Goal: Communication & Community: Answer question/provide support

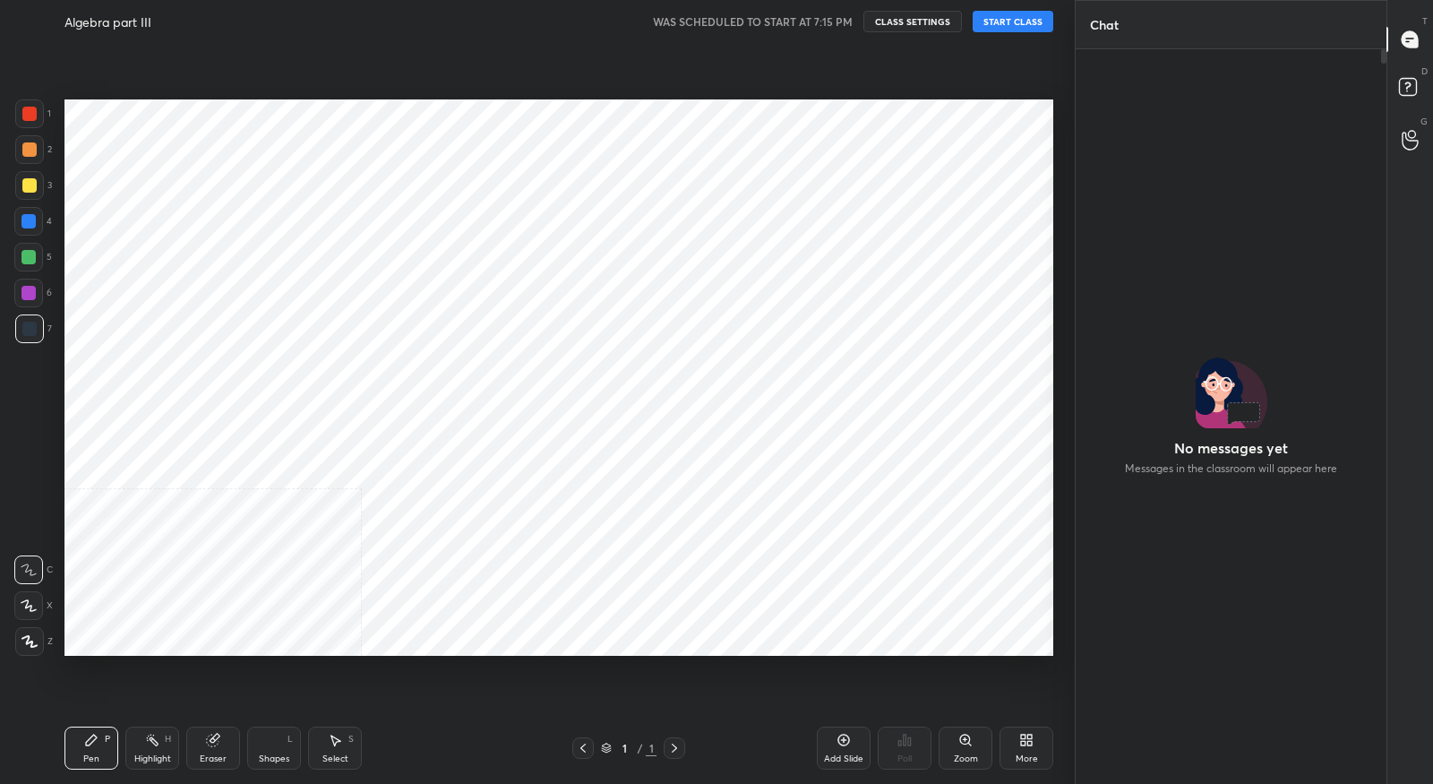
scroll to position [5, 5]
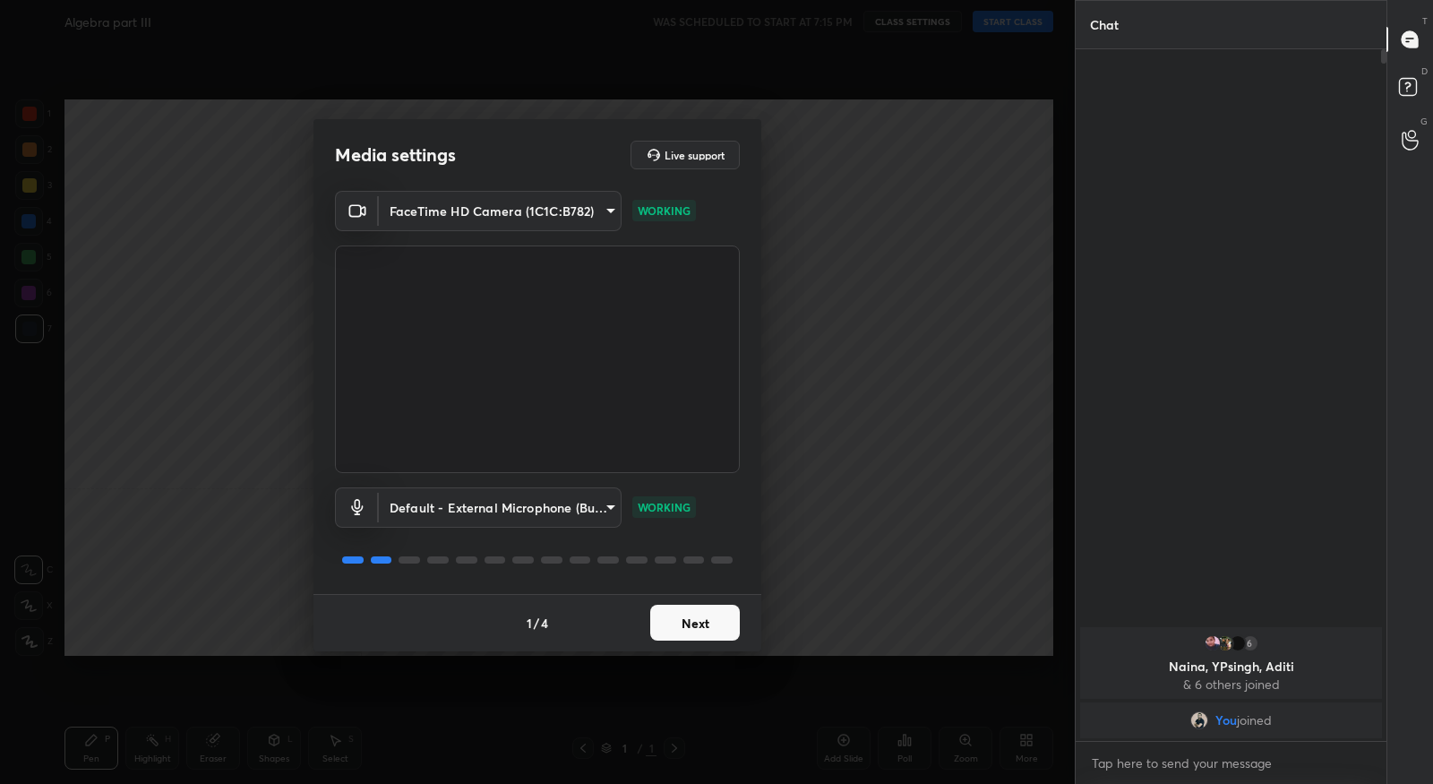
click at [708, 635] on button "Next" at bounding box center [695, 623] width 90 height 36
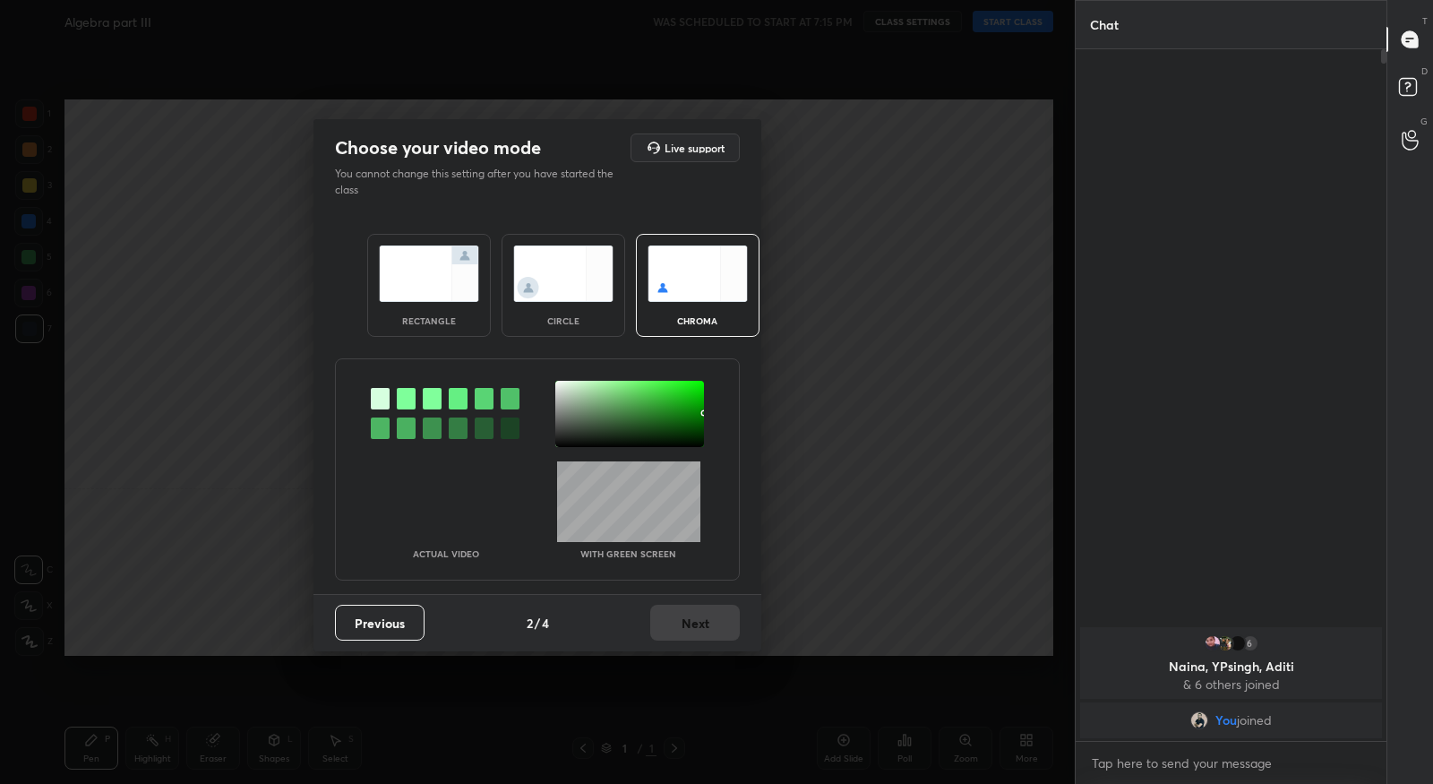
click at [408, 399] on div at bounding box center [406, 398] width 19 height 21
click at [560, 387] on div at bounding box center [629, 414] width 149 height 66
click at [693, 617] on button "Next" at bounding box center [695, 623] width 90 height 36
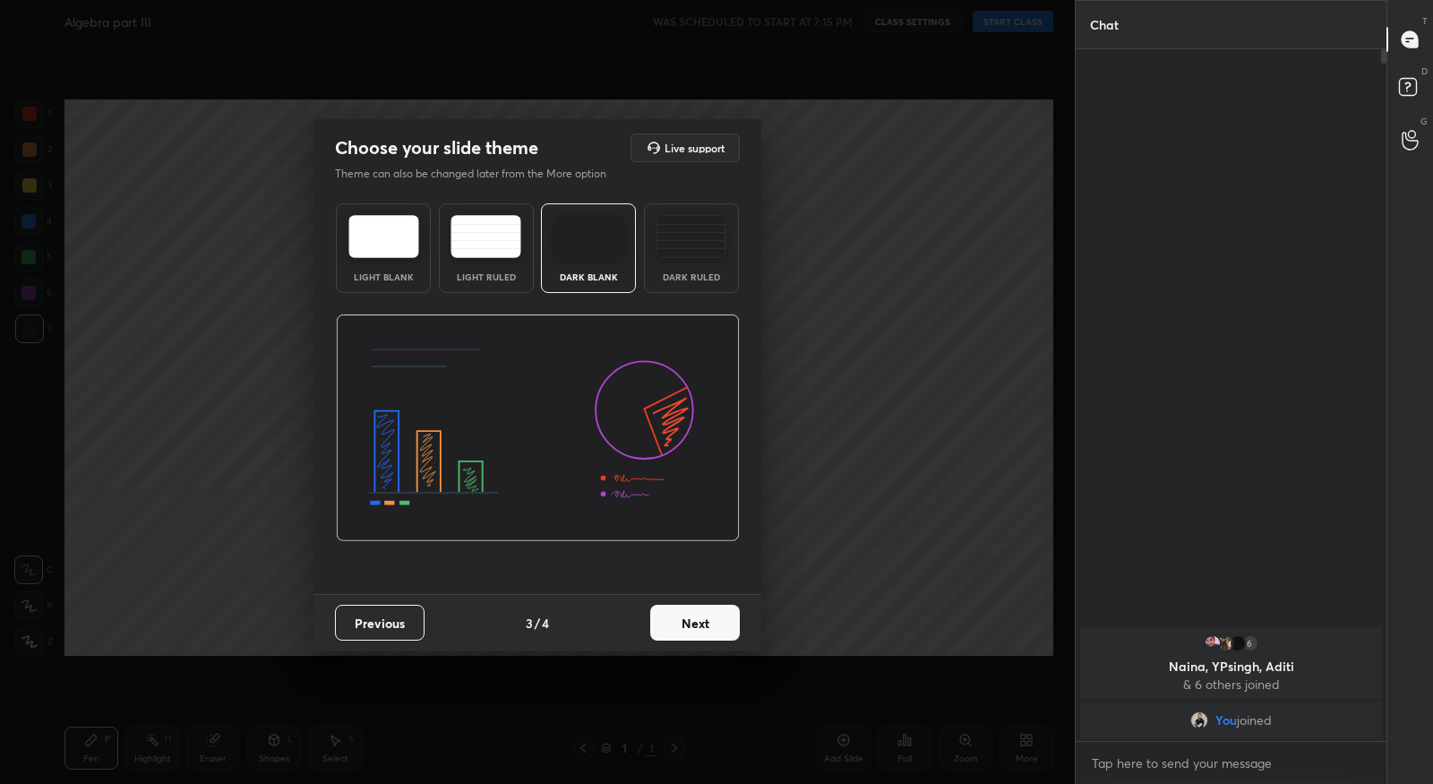
click at [700, 618] on button "Next" at bounding box center [695, 623] width 90 height 36
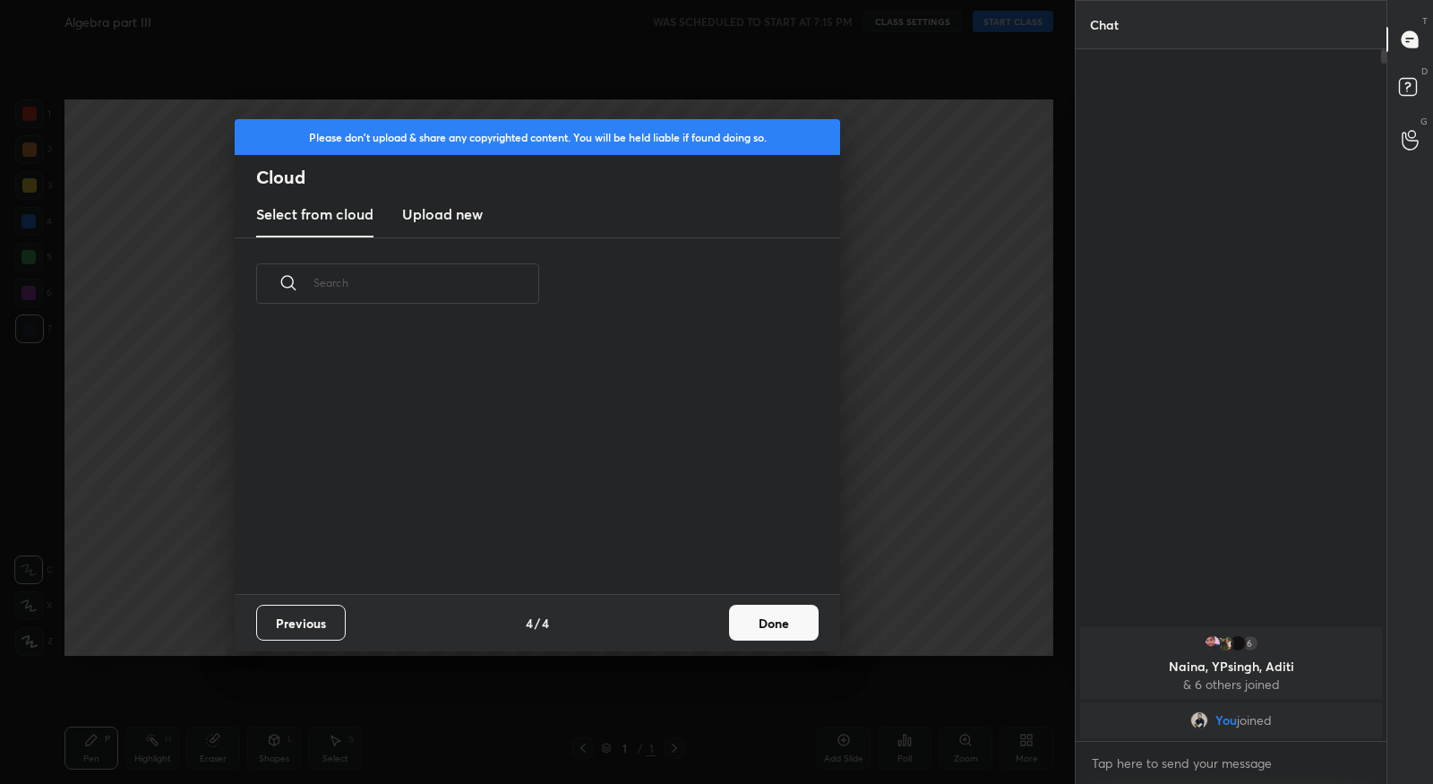
click at [755, 628] on button "Done" at bounding box center [774, 623] width 90 height 36
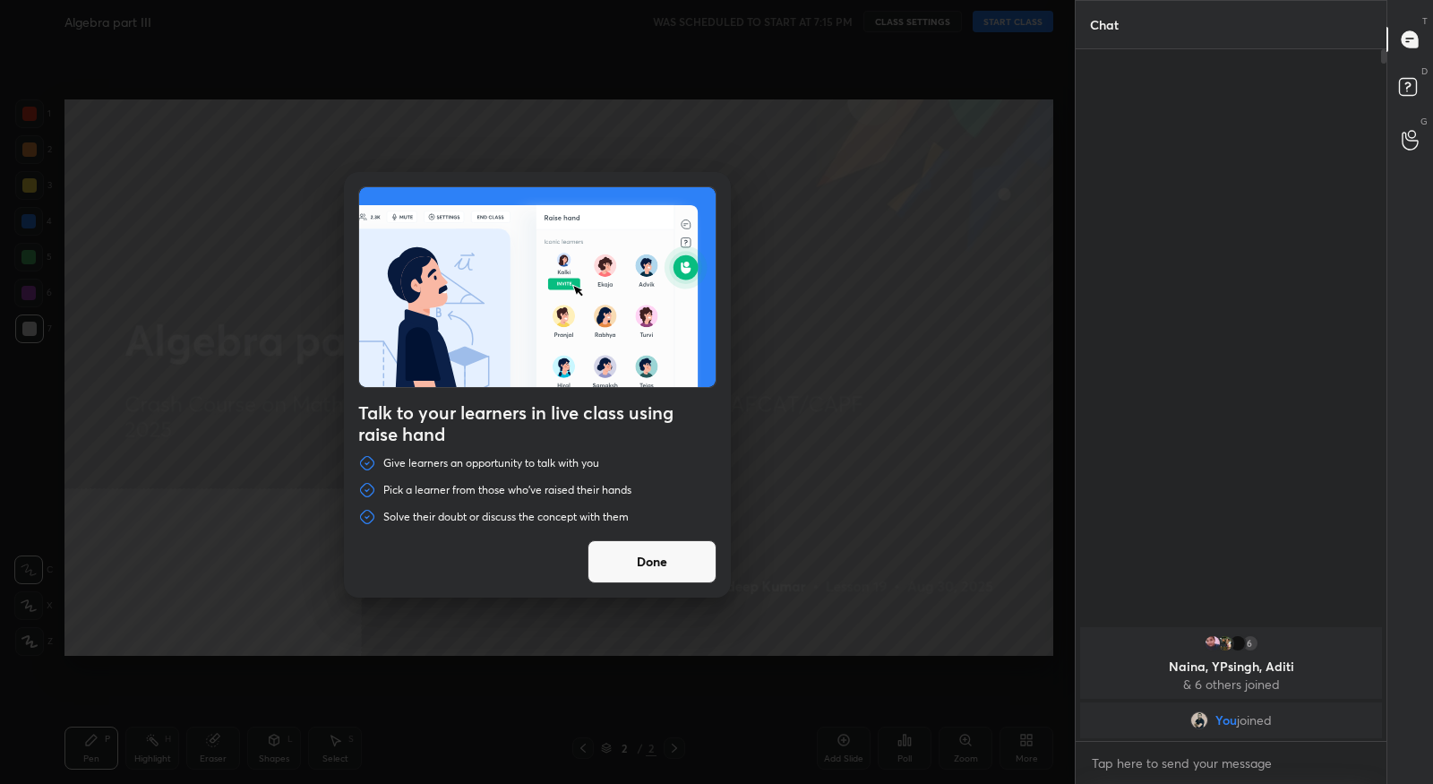
click at [687, 577] on button "Done" at bounding box center [652, 561] width 129 height 43
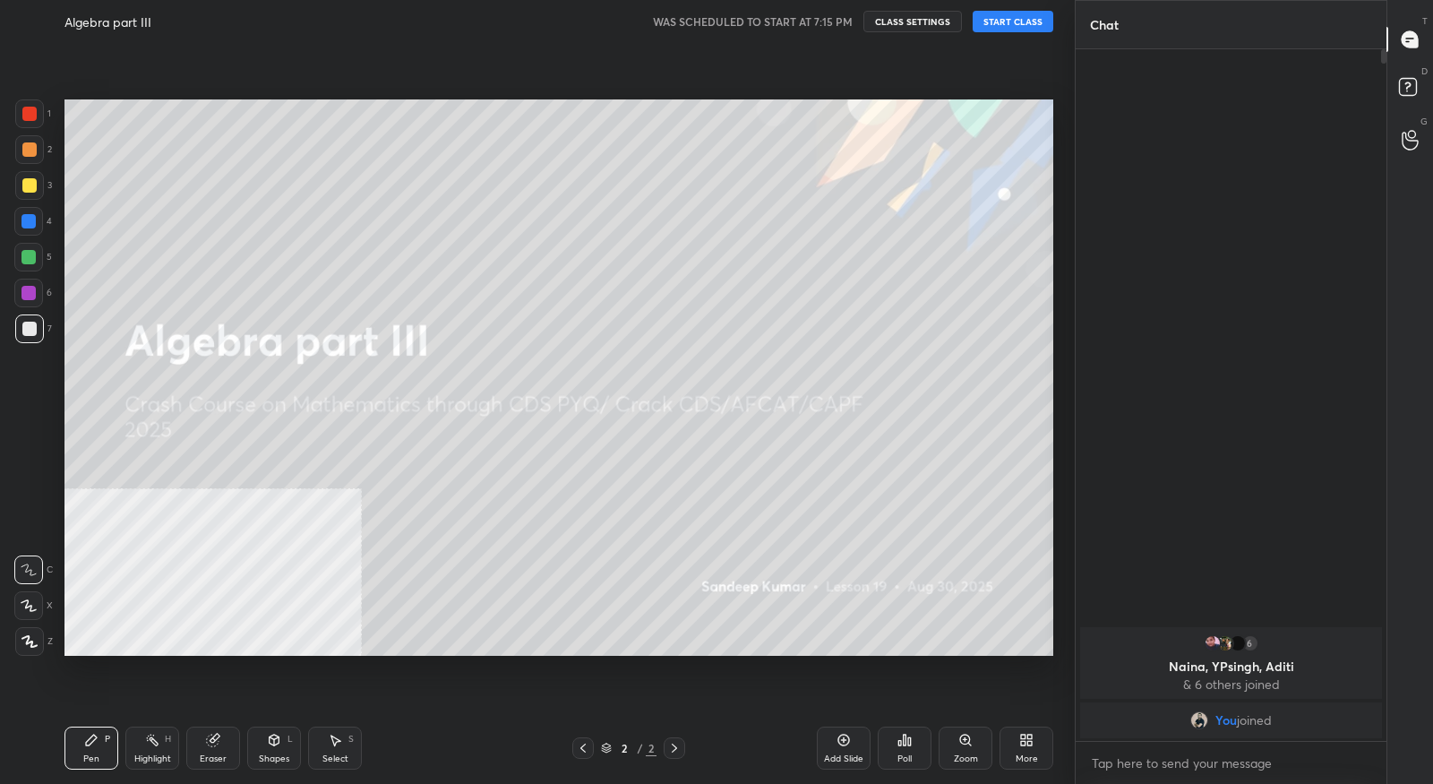
click at [1018, 749] on div "More" at bounding box center [1027, 747] width 54 height 43
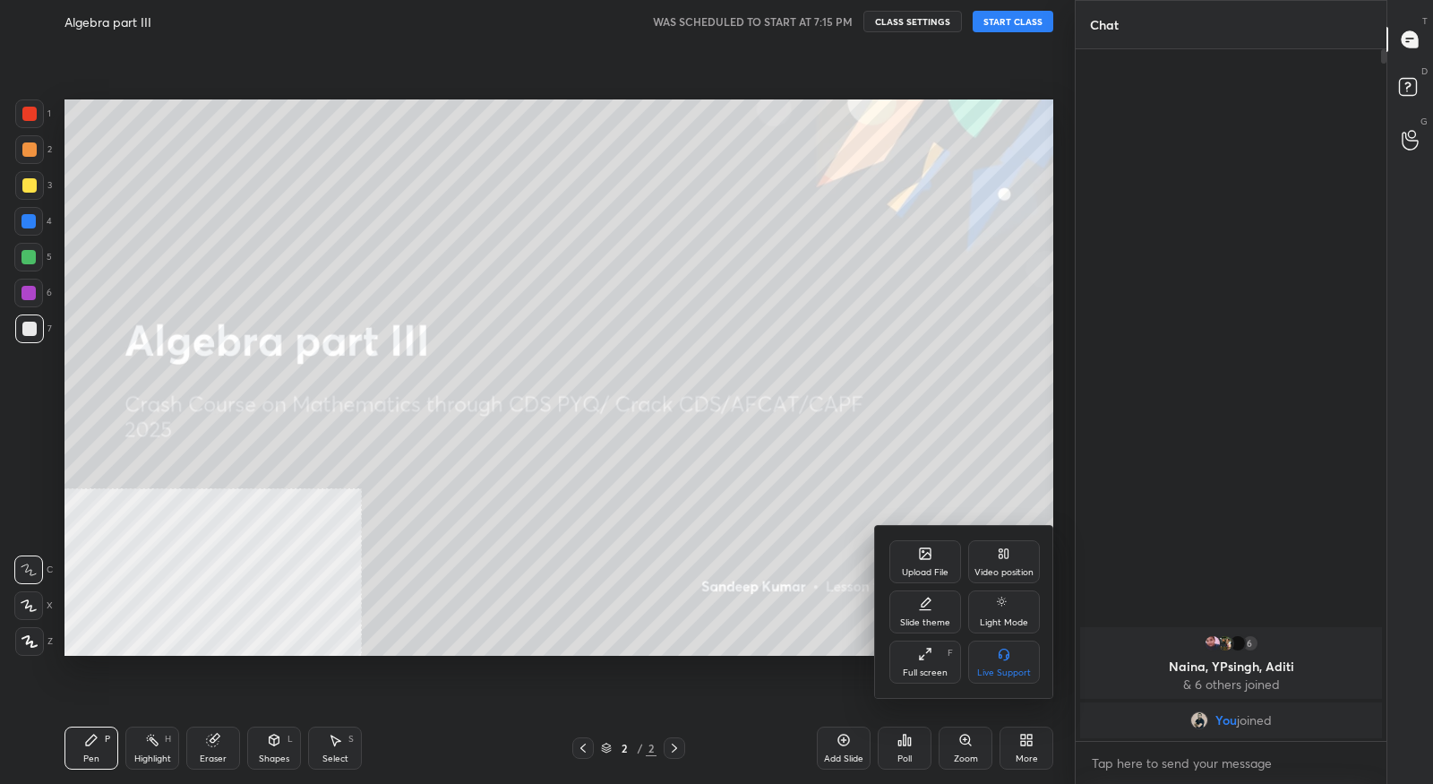
click at [1007, 561] on icon at bounding box center [1004, 553] width 14 height 14
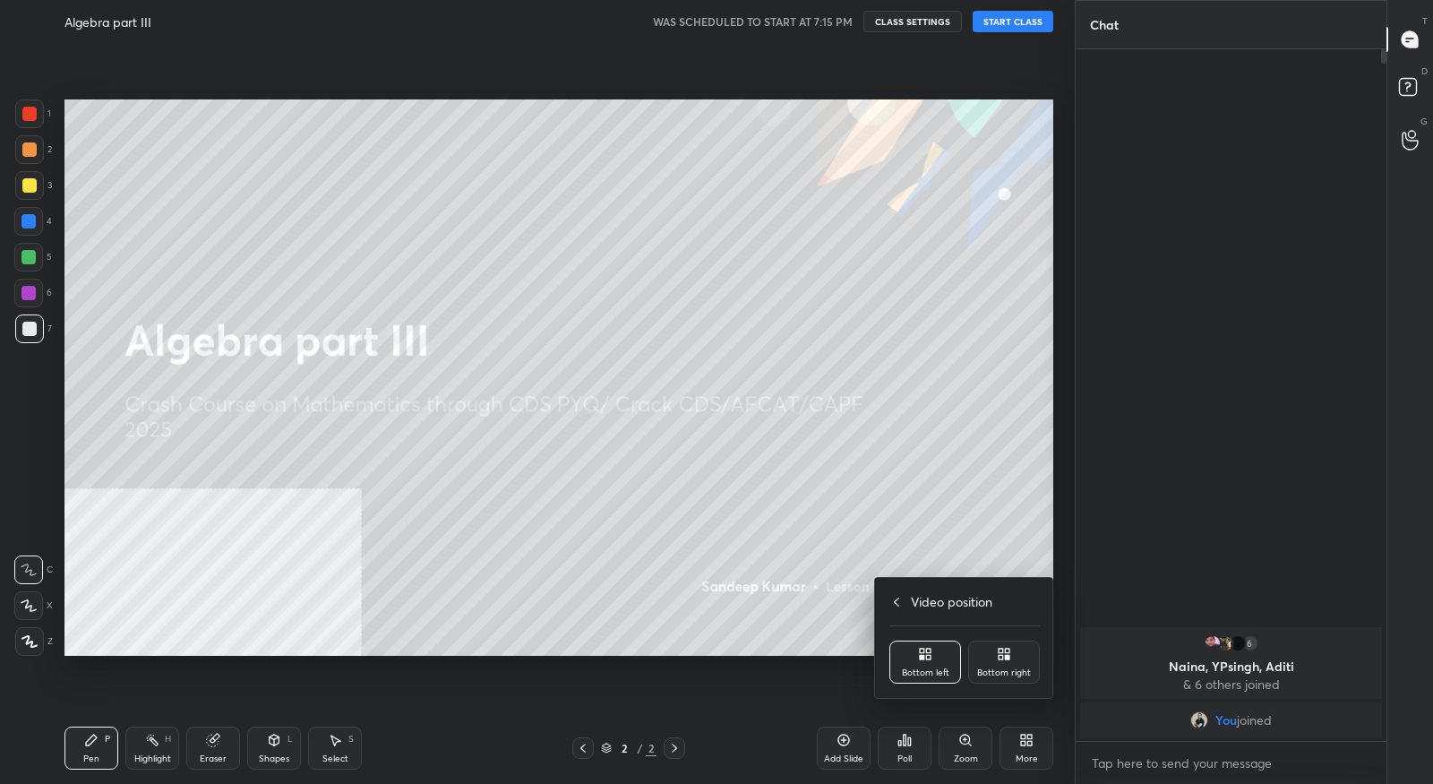
click at [1012, 671] on div "Bottom right" at bounding box center [1004, 672] width 54 height 9
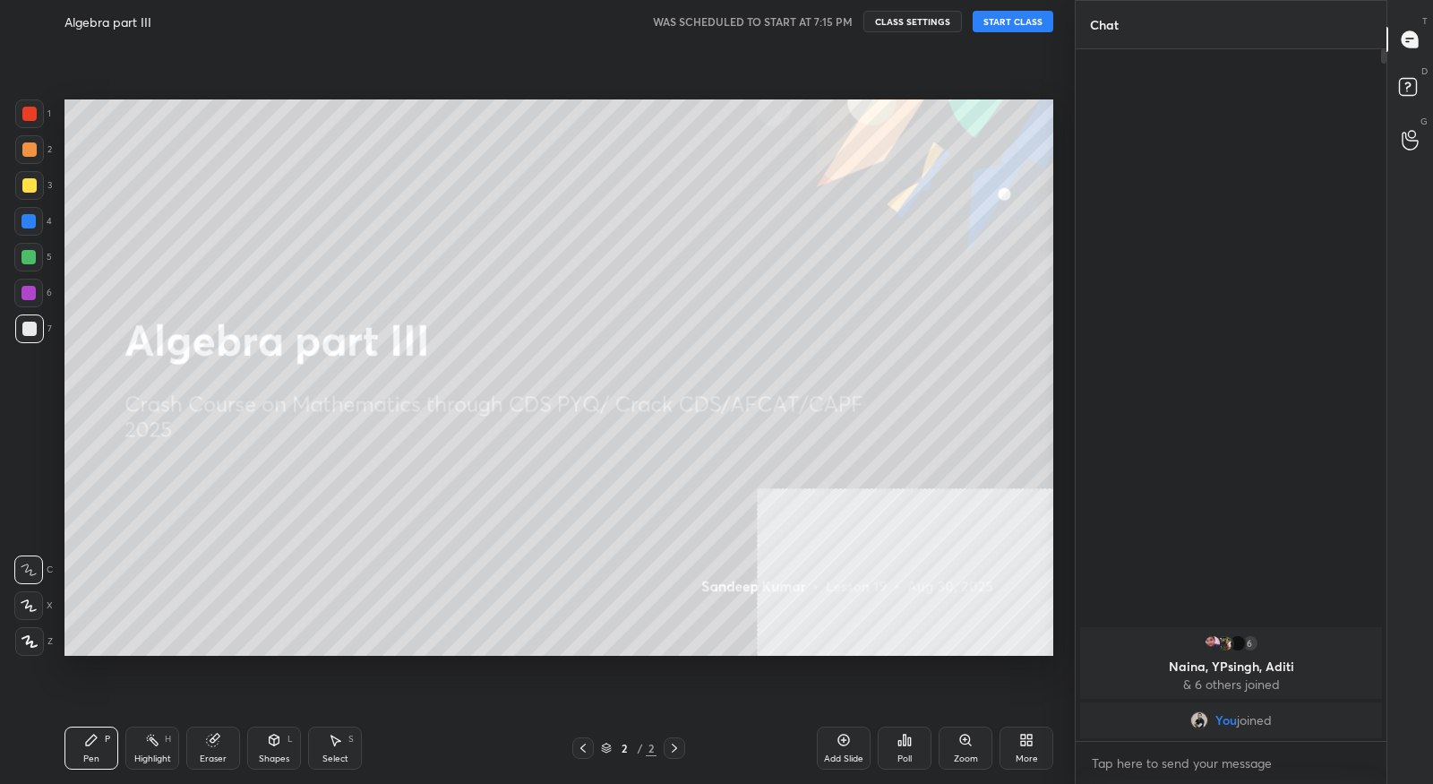
click at [1010, 29] on button "START CLASS" at bounding box center [1013, 21] width 81 height 21
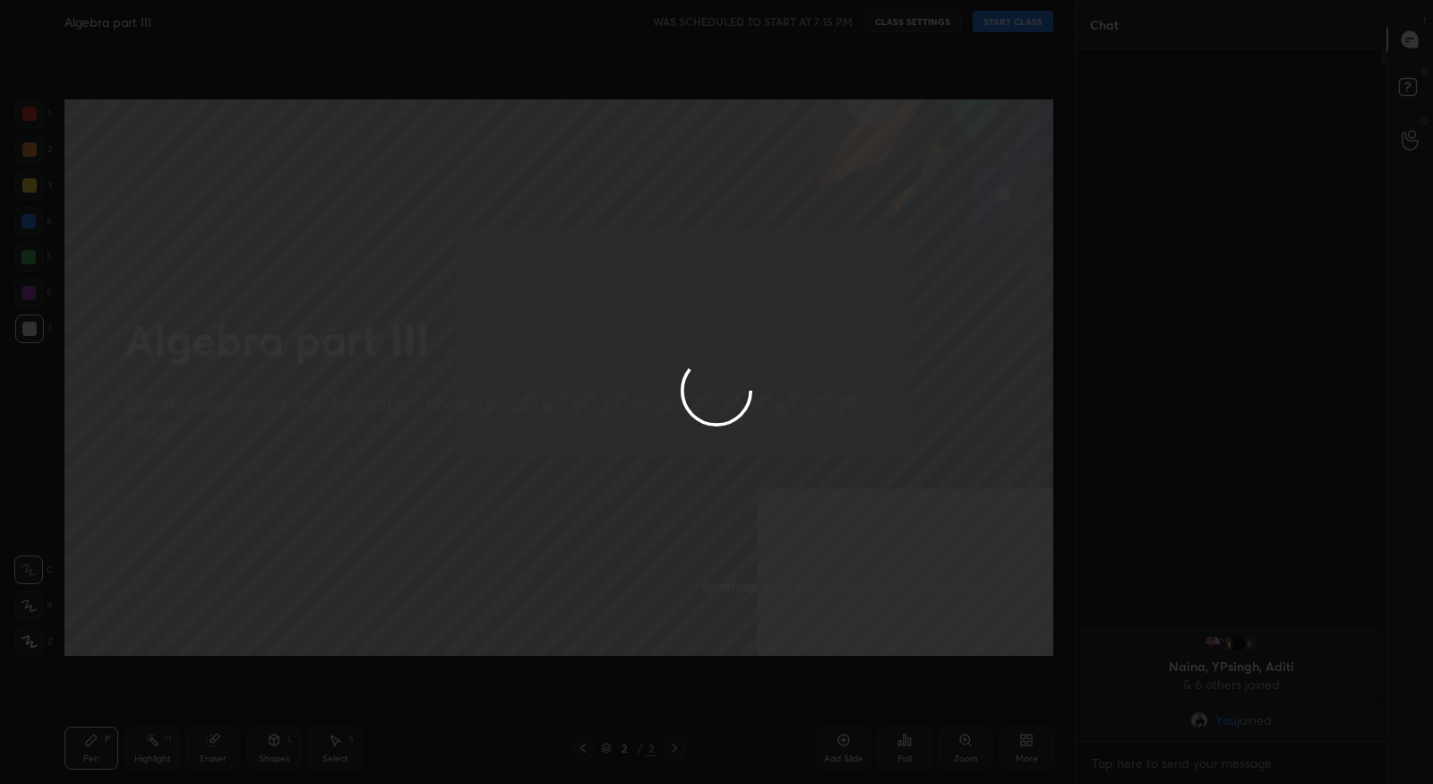
type textarea "x"
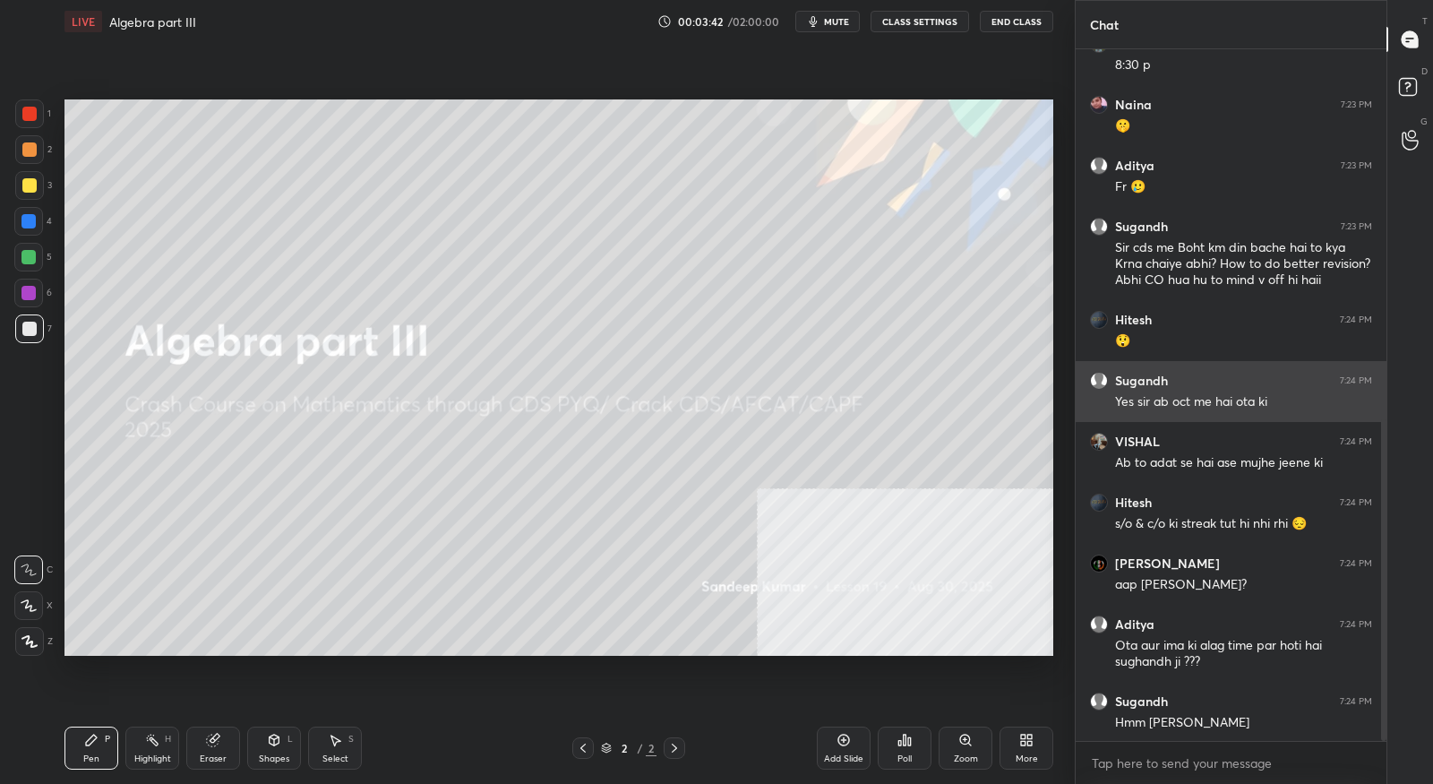
scroll to position [794, 0]
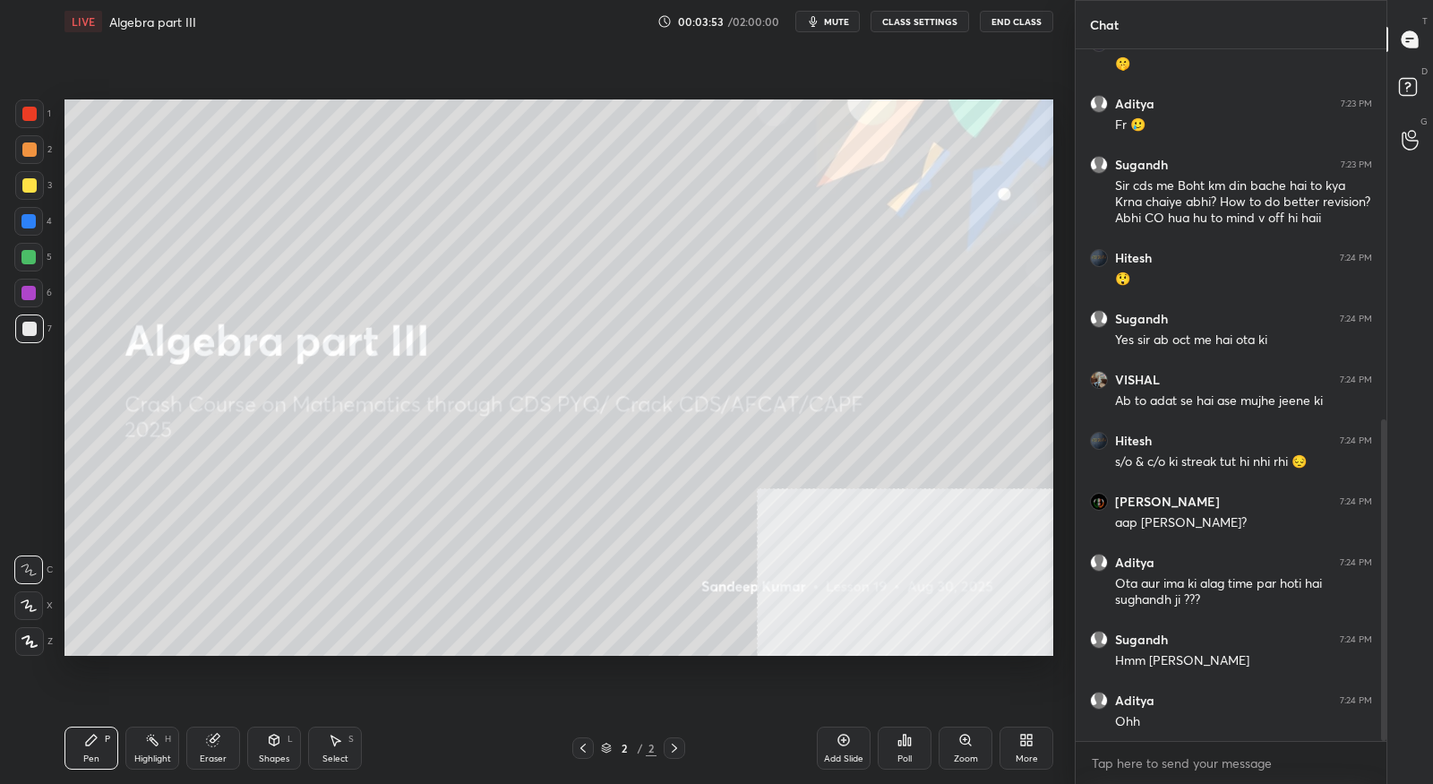
click at [1032, 745] on icon at bounding box center [1029, 743] width 4 height 4
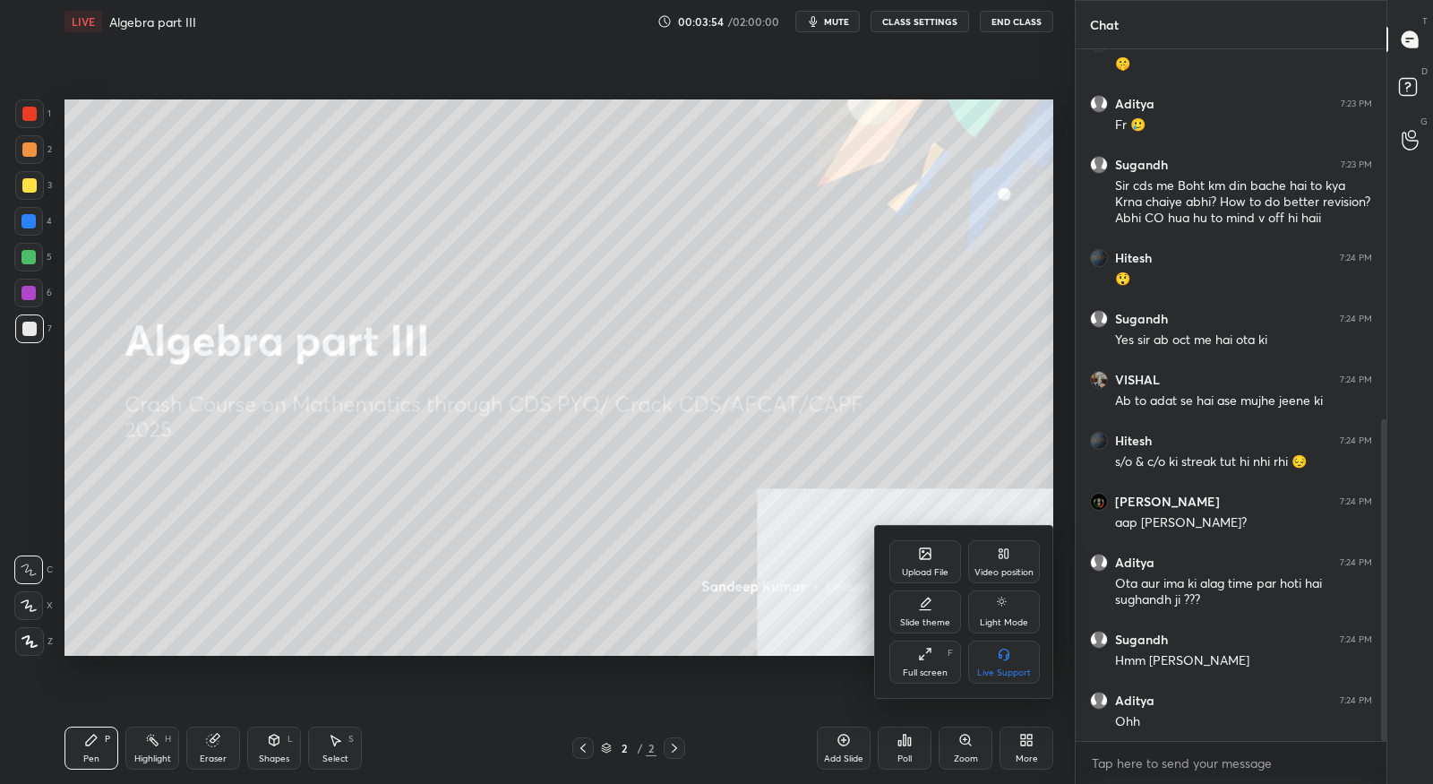
click at [941, 577] on div "Upload File" at bounding box center [925, 572] width 47 height 9
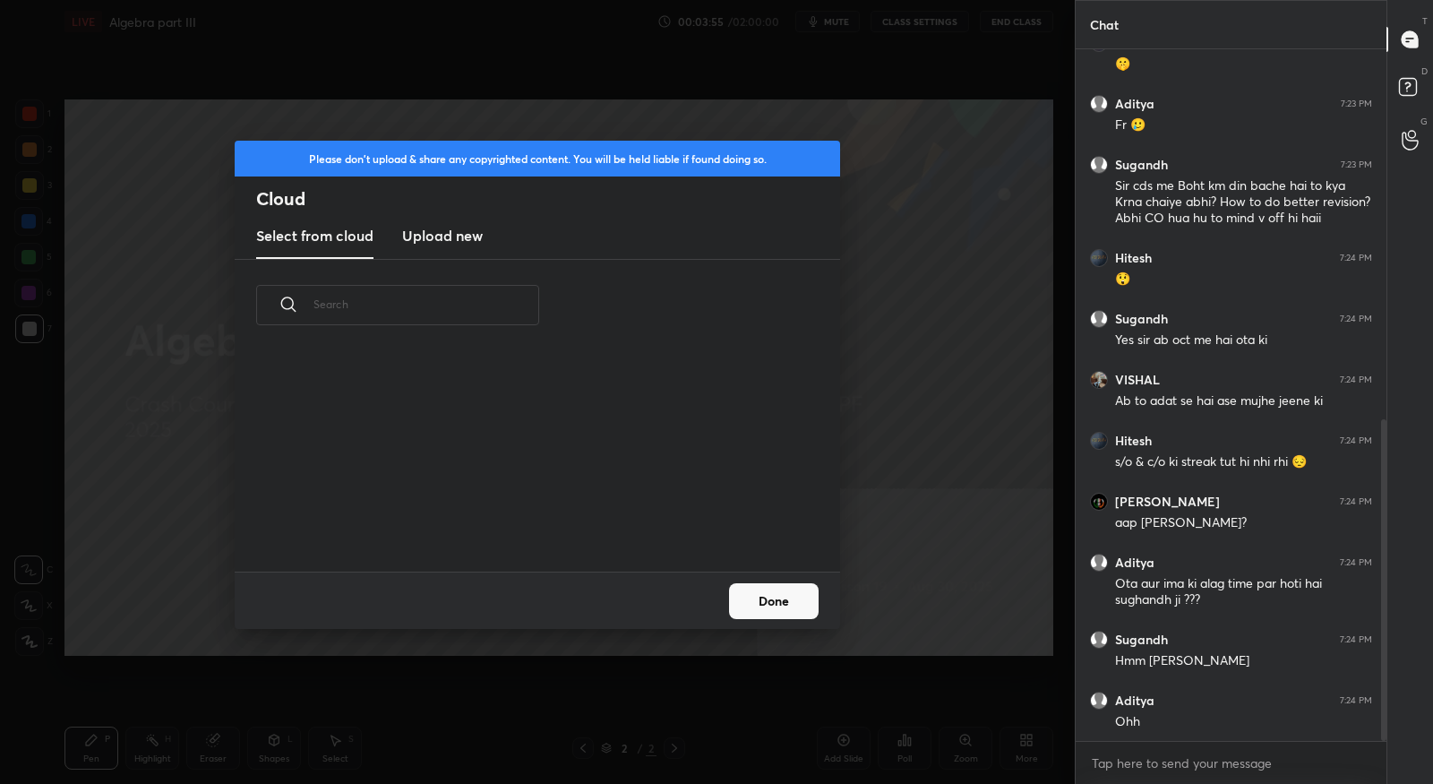
scroll to position [221, 574]
click at [461, 241] on h3 "Upload new" at bounding box center [442, 235] width 81 height 21
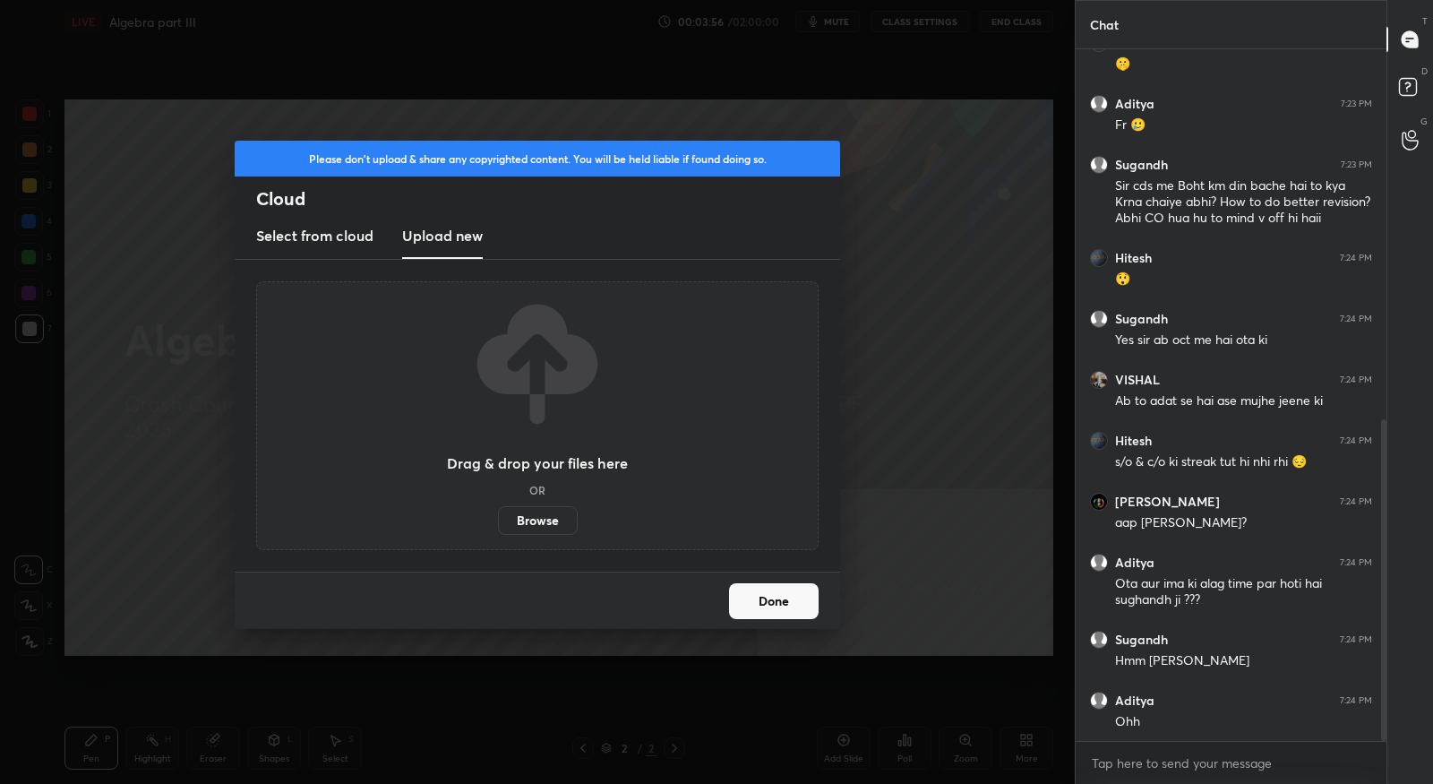
click at [533, 522] on label "Browse" at bounding box center [538, 520] width 80 height 29
click at [498, 522] on input "Browse" at bounding box center [498, 520] width 0 height 29
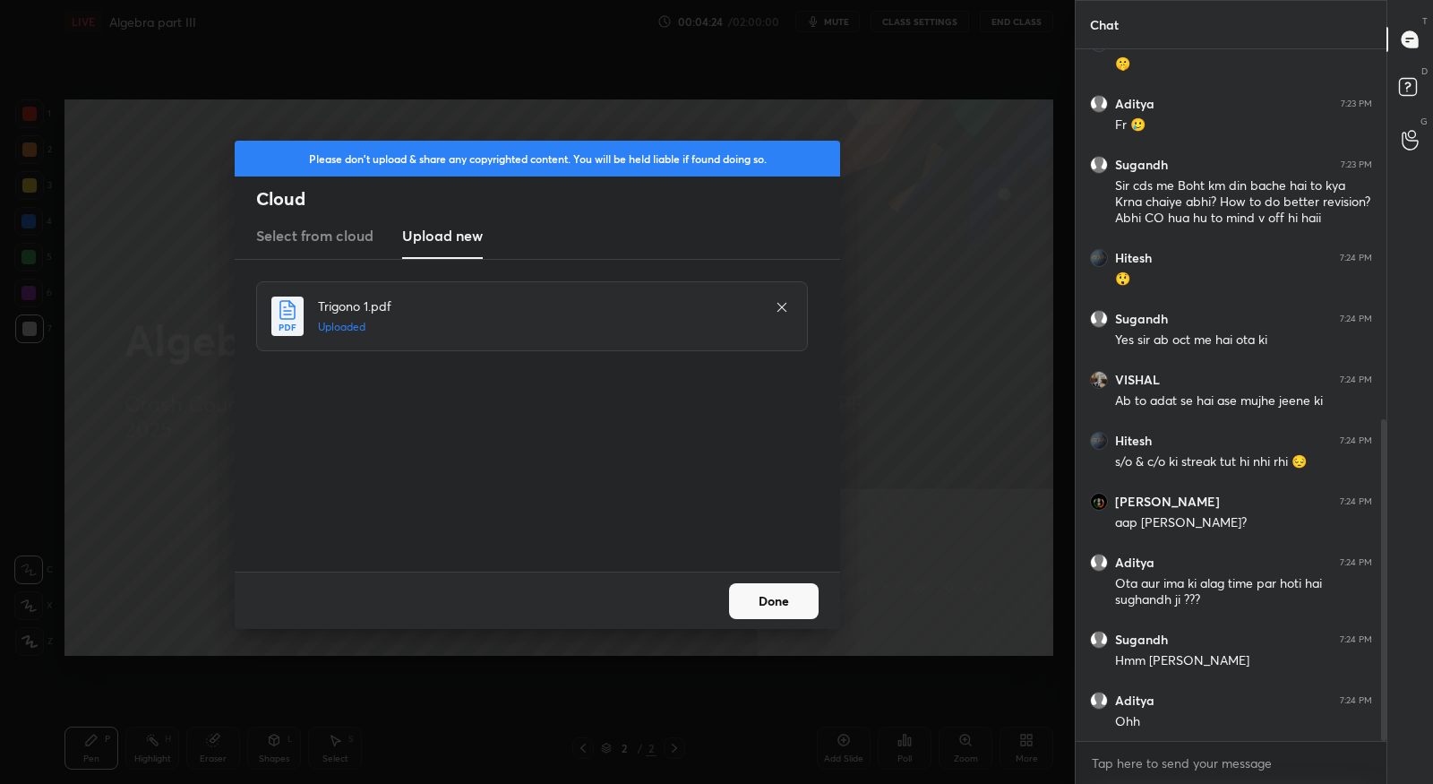
click at [756, 610] on button "Done" at bounding box center [774, 601] width 90 height 36
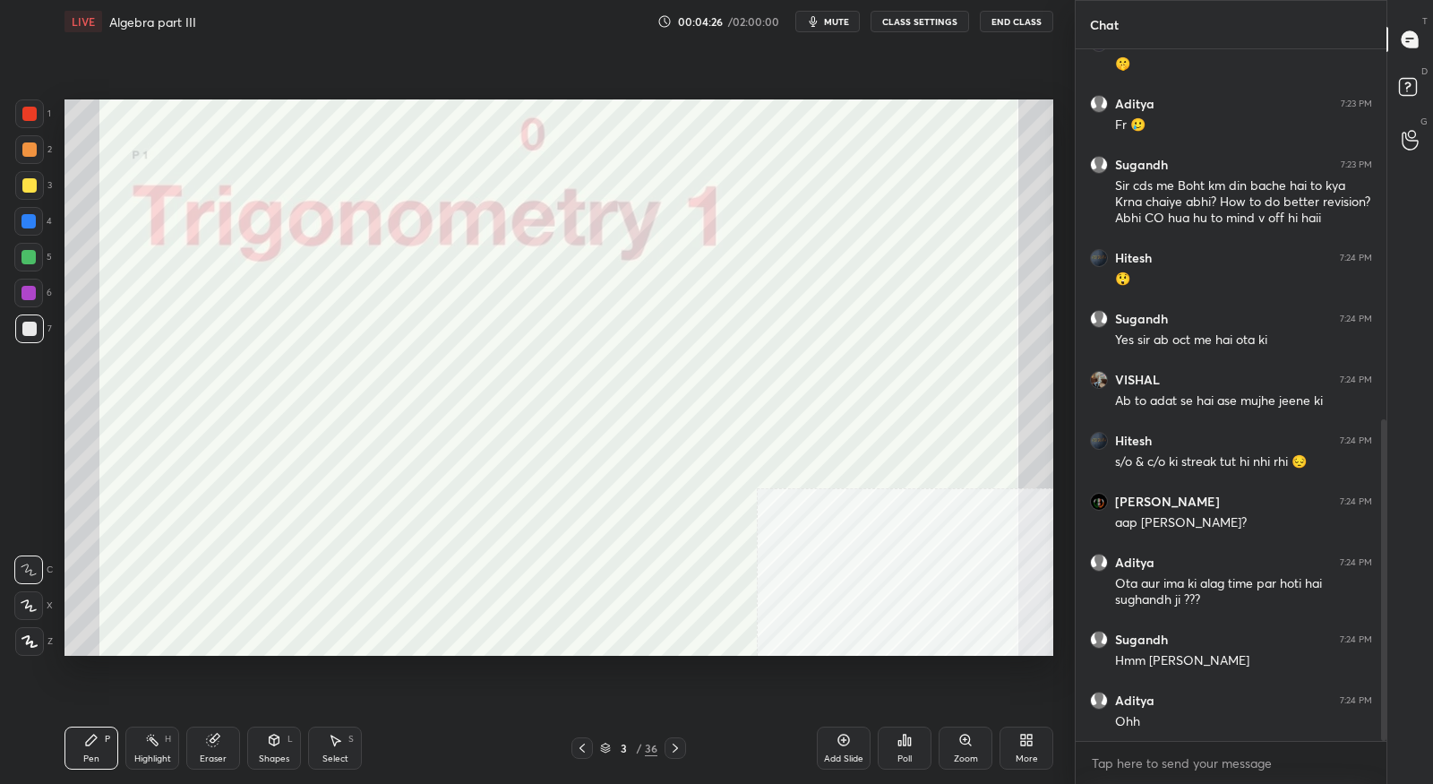
click at [670, 750] on icon at bounding box center [675, 748] width 14 height 14
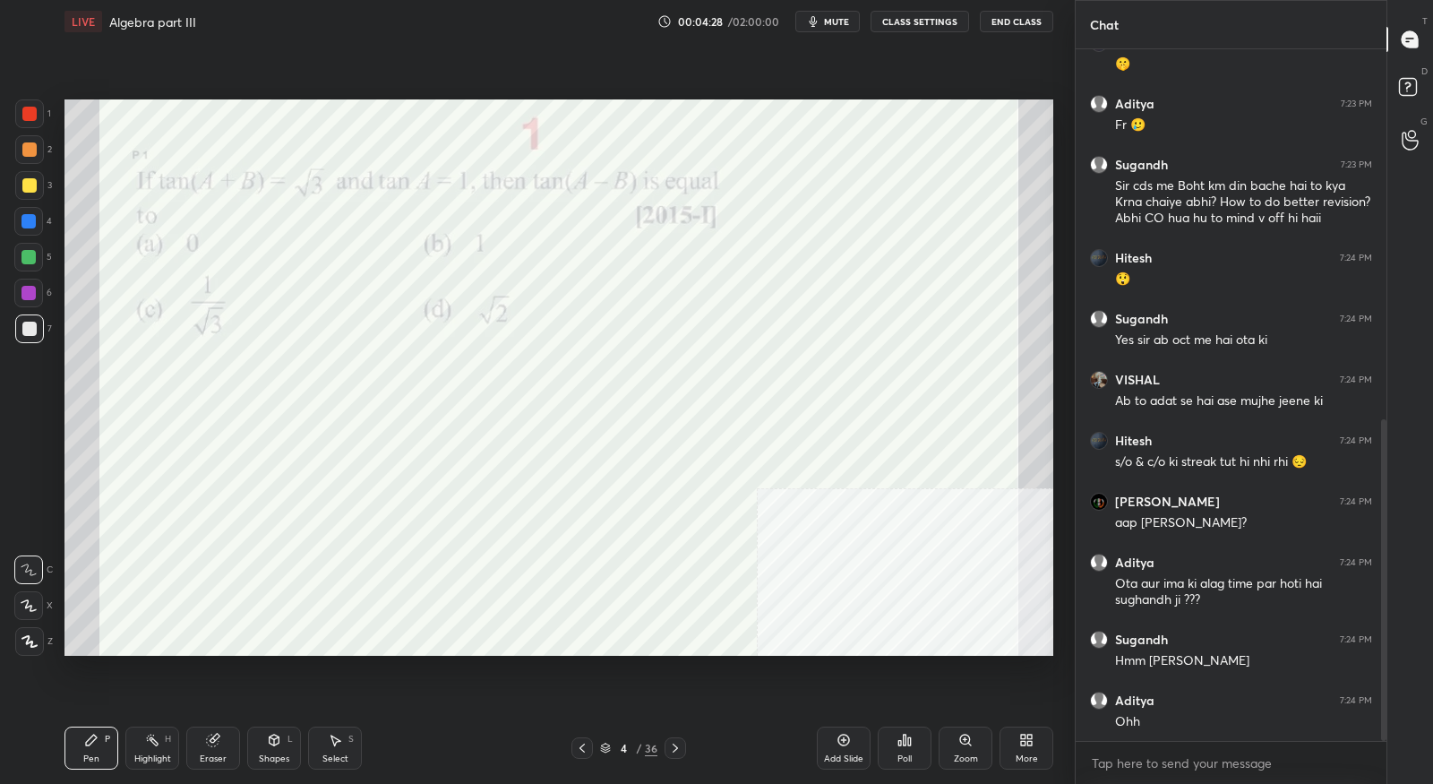
click at [586, 749] on icon at bounding box center [582, 748] width 14 height 14
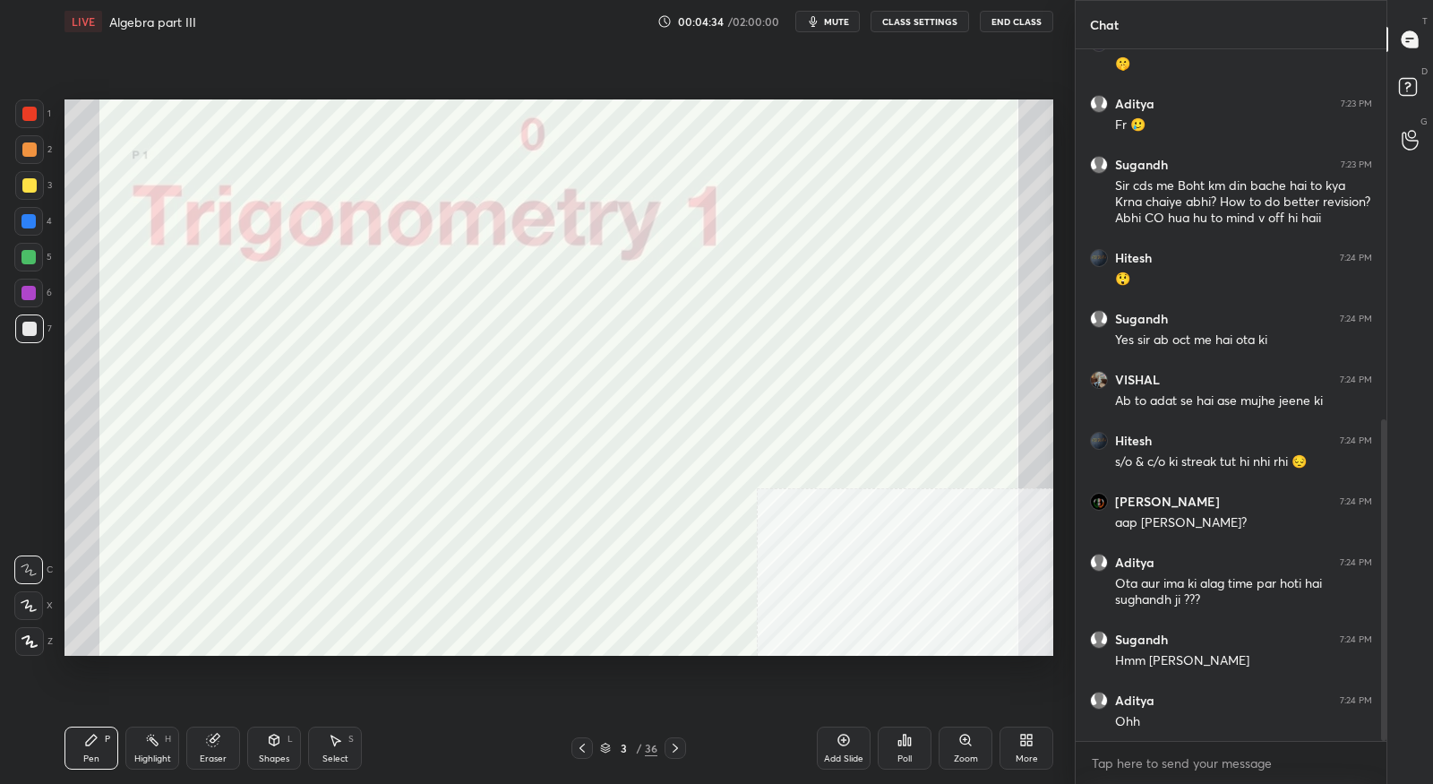
click at [610, 742] on div "3 / 36" at bounding box center [628, 748] width 57 height 16
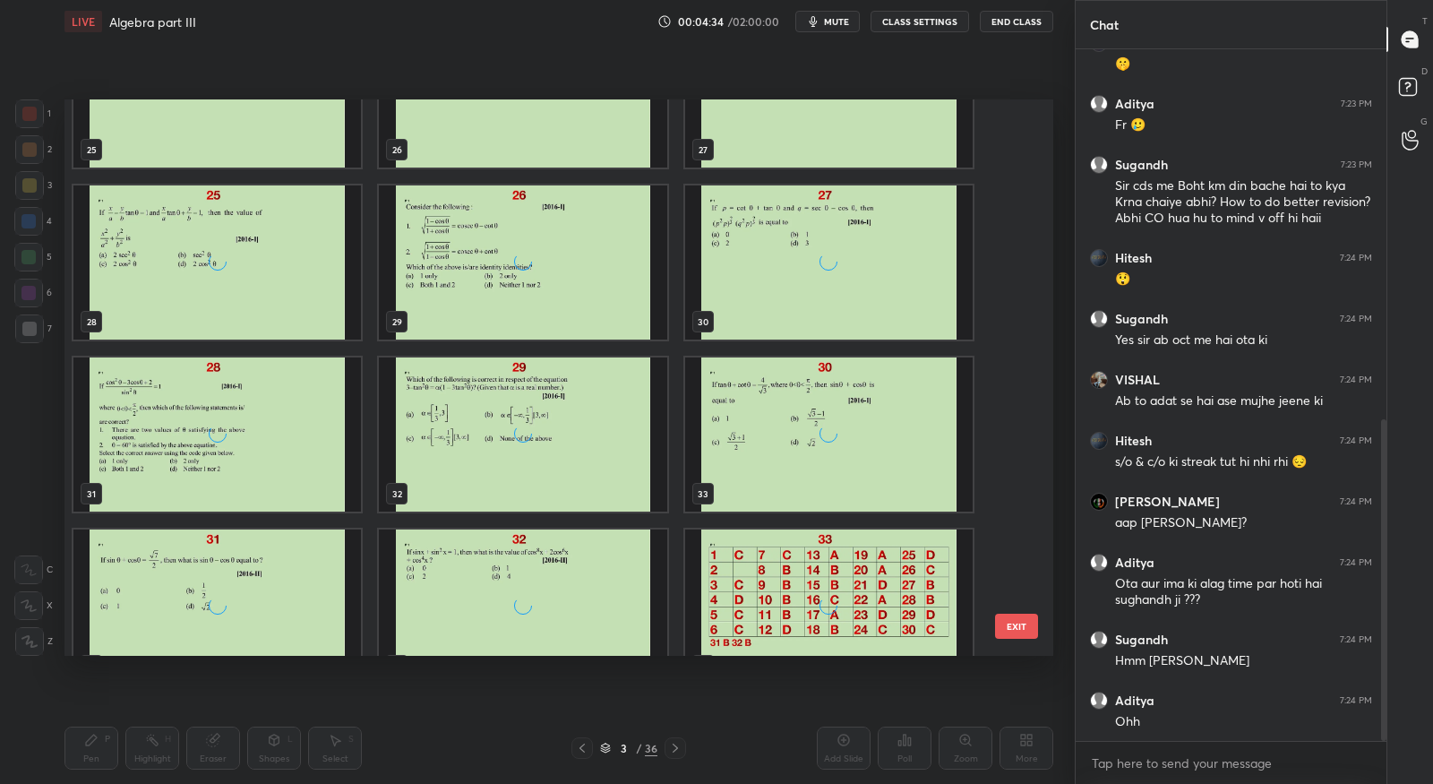
scroll to position [1506, 0]
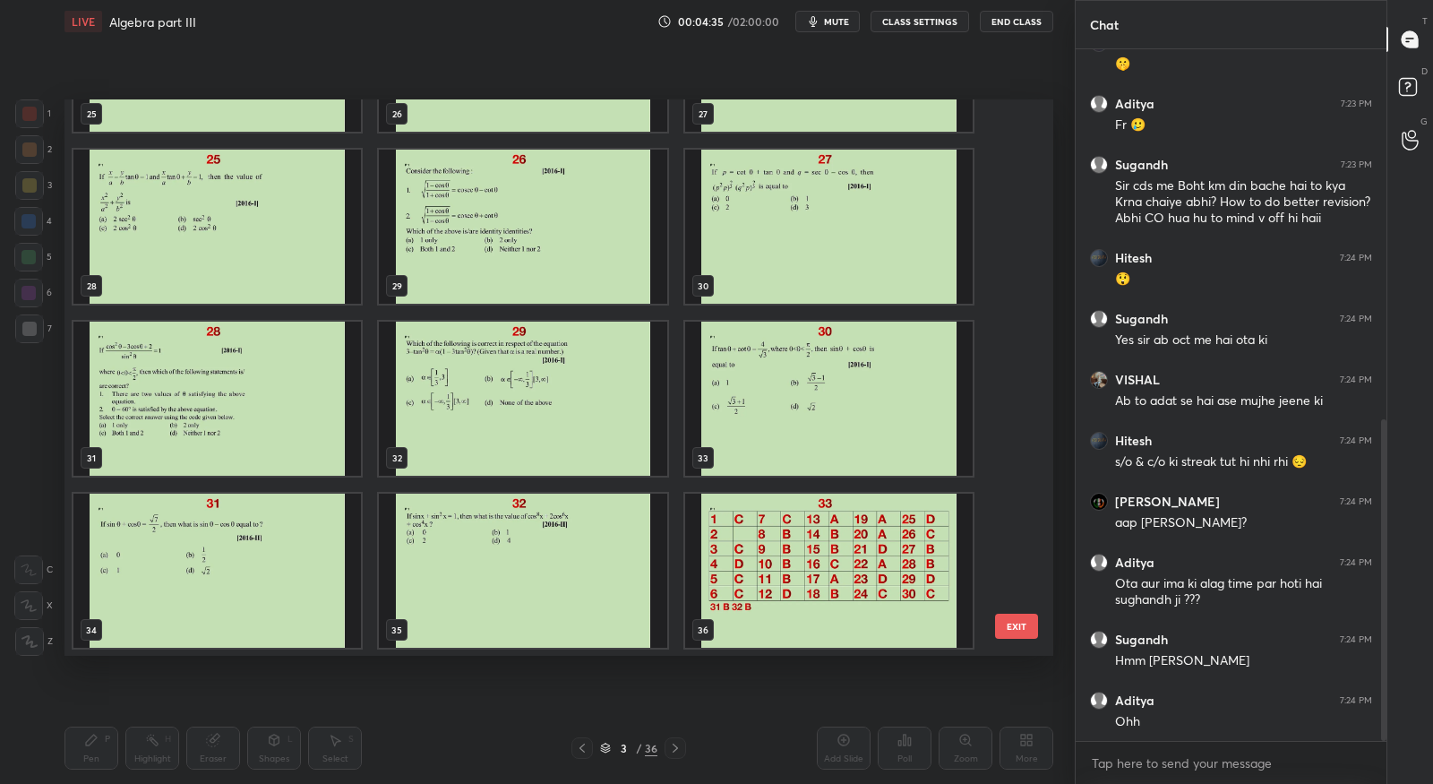
click at [802, 609] on img "grid" at bounding box center [828, 570] width 287 height 154
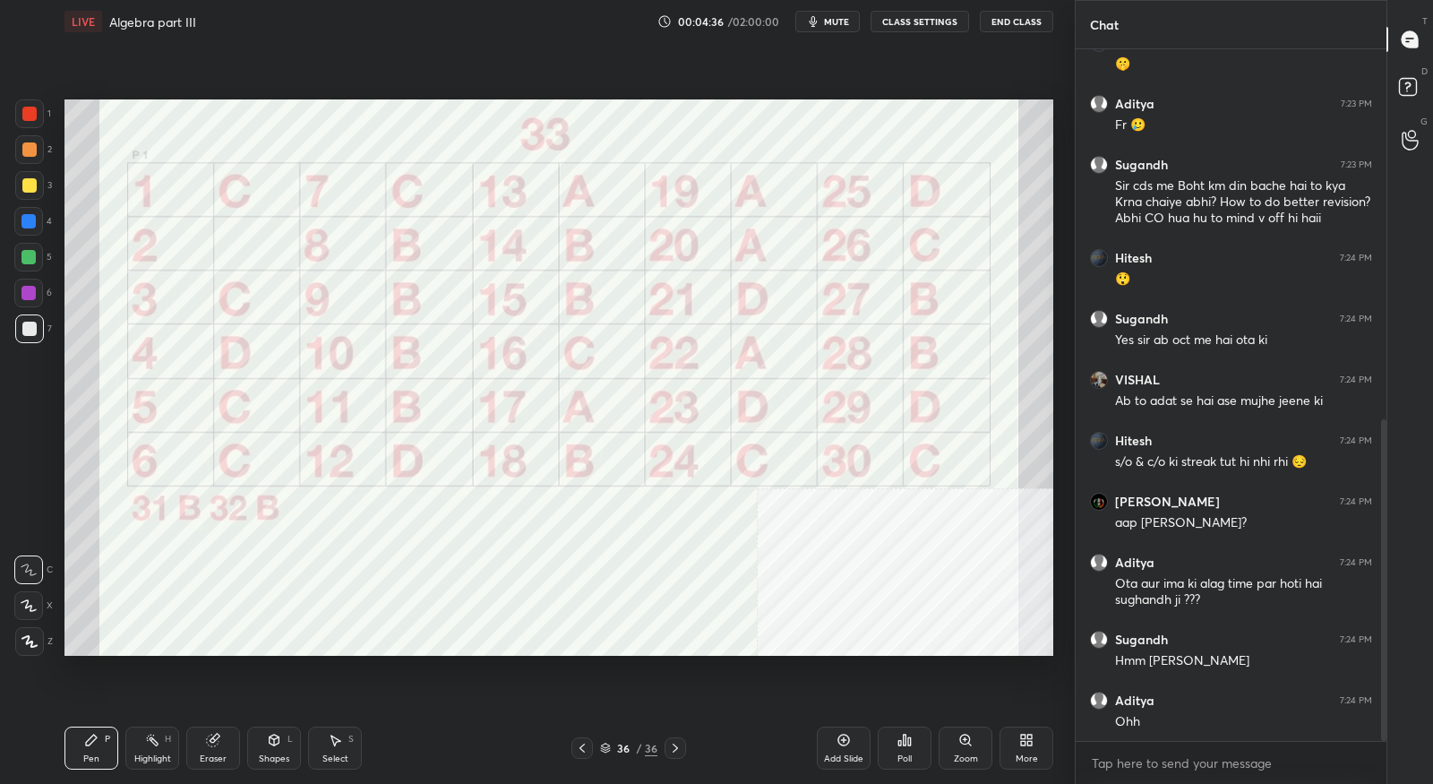
click at [846, 744] on icon at bounding box center [844, 740] width 12 height 12
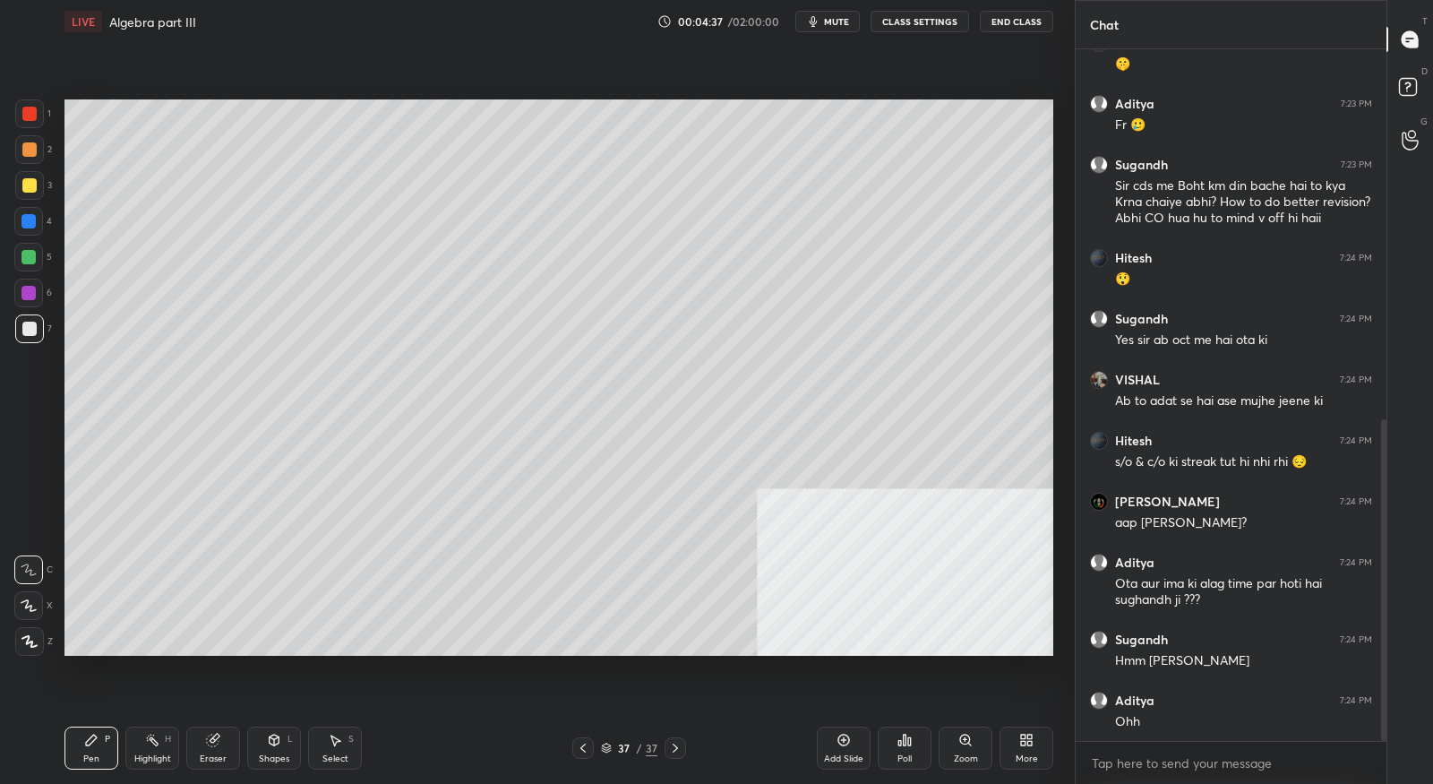
click at [1014, 748] on div "More" at bounding box center [1027, 747] width 54 height 43
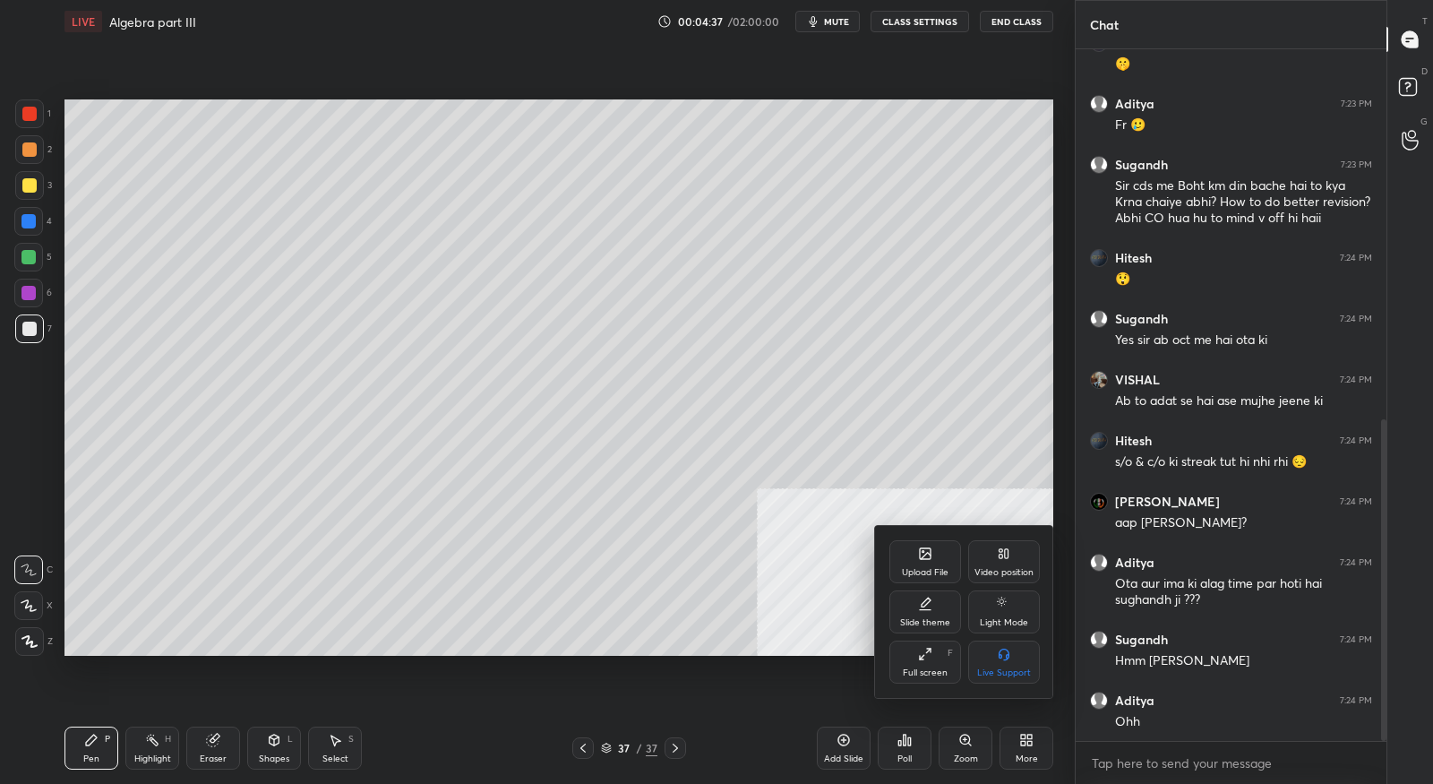
click at [931, 568] on div "Upload File" at bounding box center [925, 572] width 47 height 9
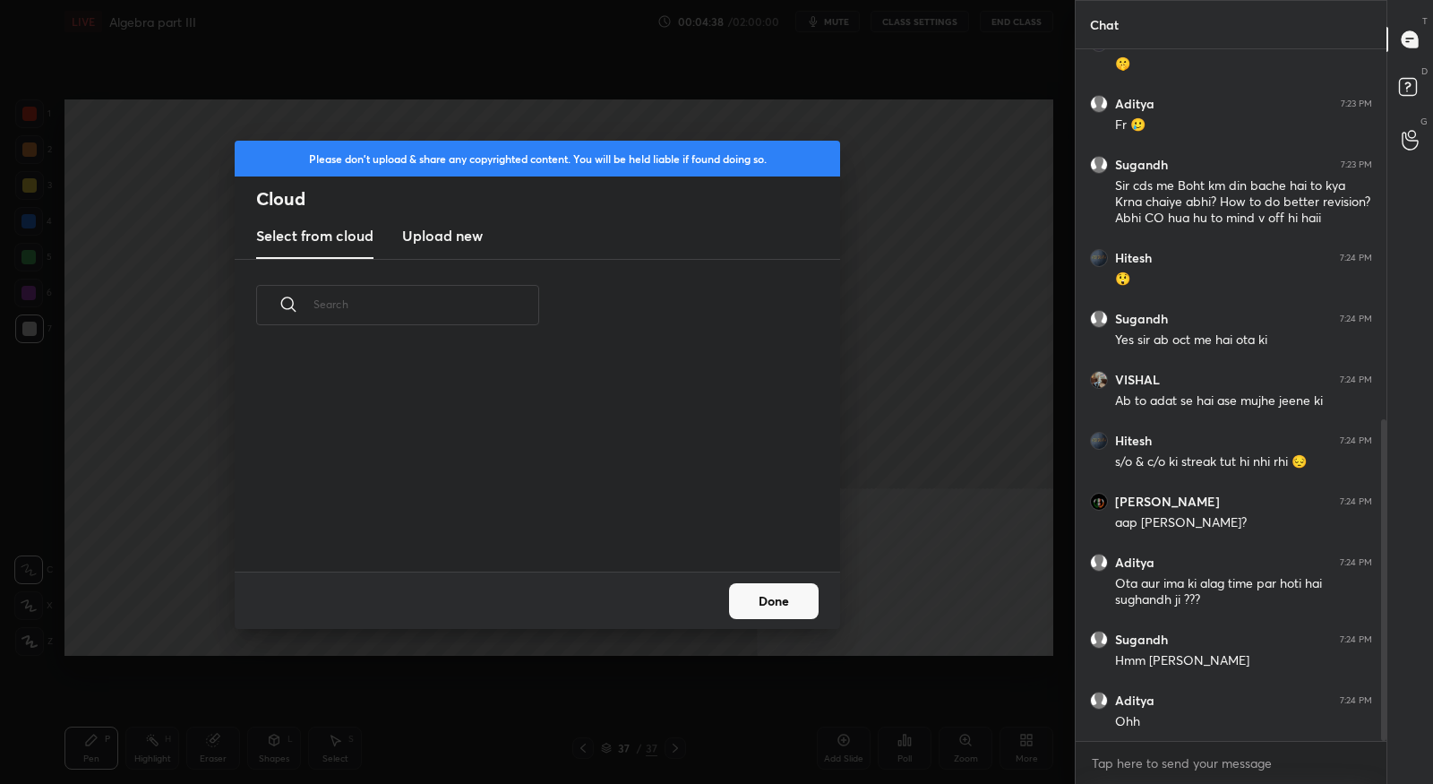
scroll to position [221, 574]
click at [471, 245] on h3 "Upload new" at bounding box center [442, 235] width 81 height 21
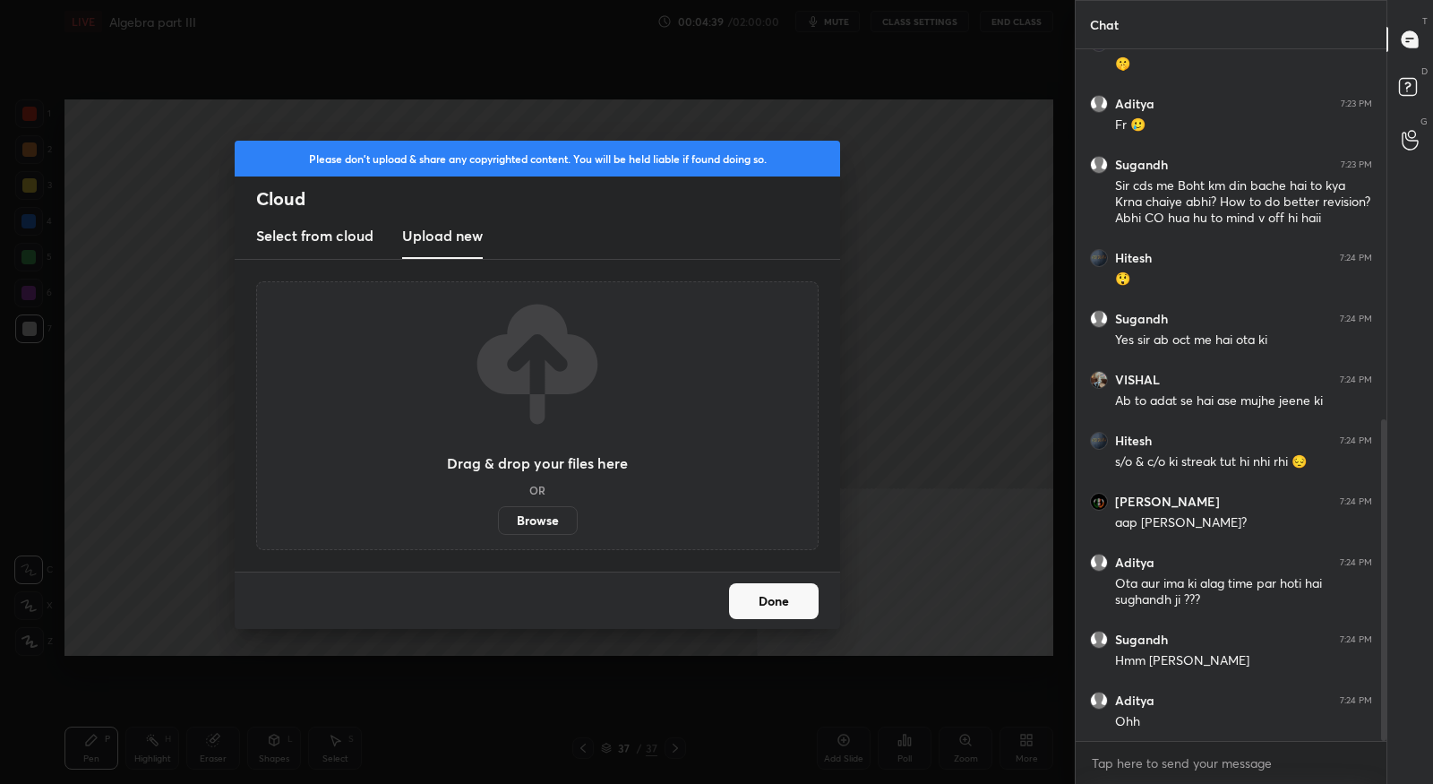
click at [523, 520] on label "Browse" at bounding box center [538, 520] width 80 height 29
click at [498, 520] on input "Browse" at bounding box center [498, 520] width 0 height 29
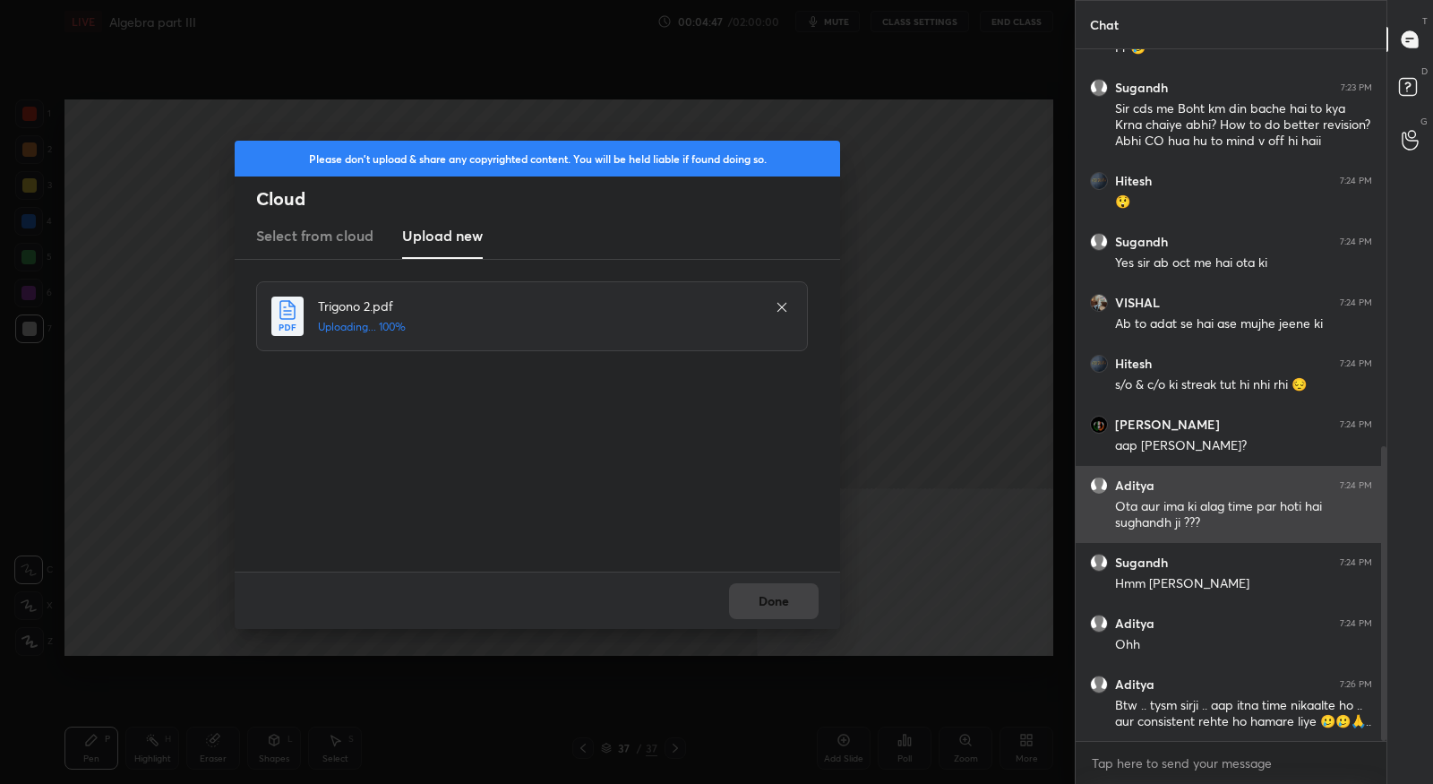
scroll to position [932, 0]
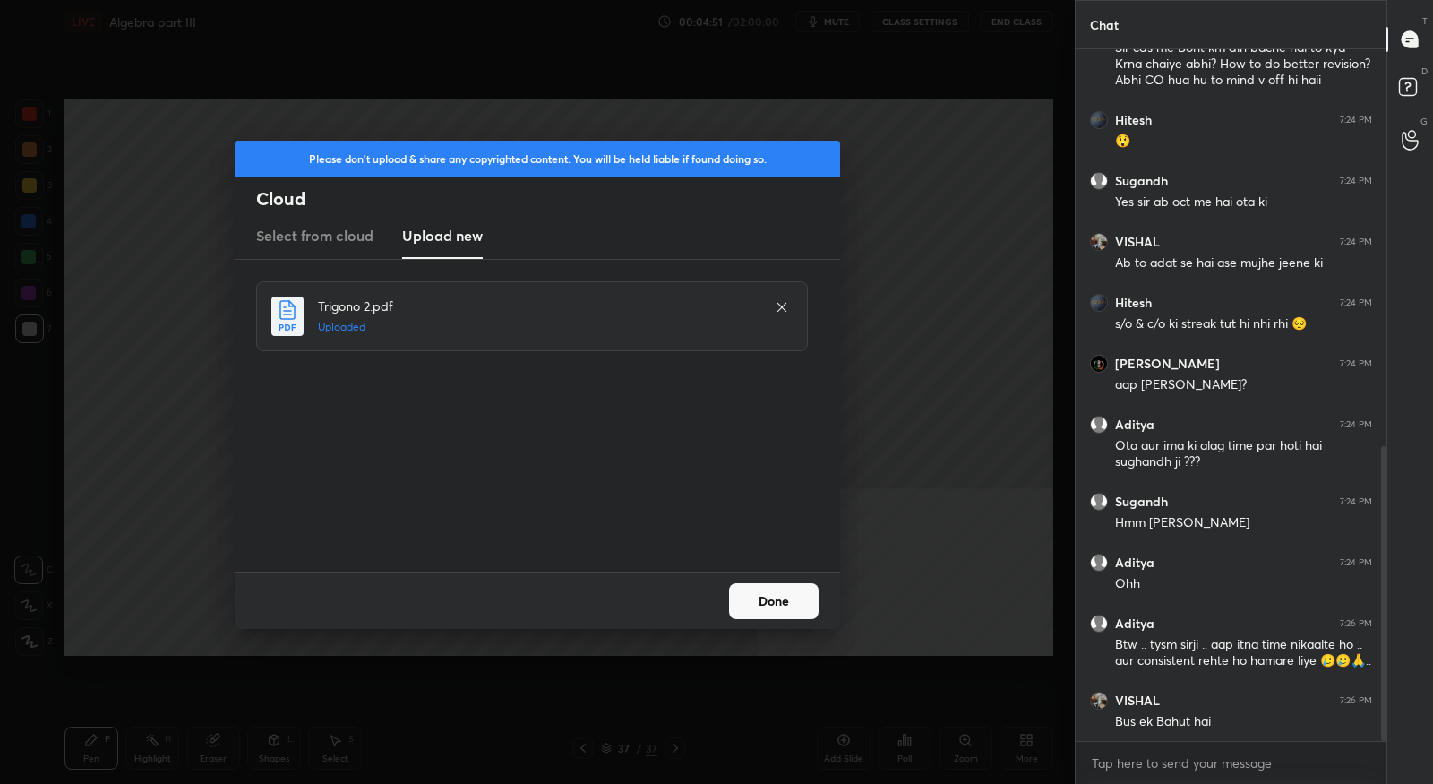
click at [805, 605] on button "Done" at bounding box center [774, 601] width 90 height 36
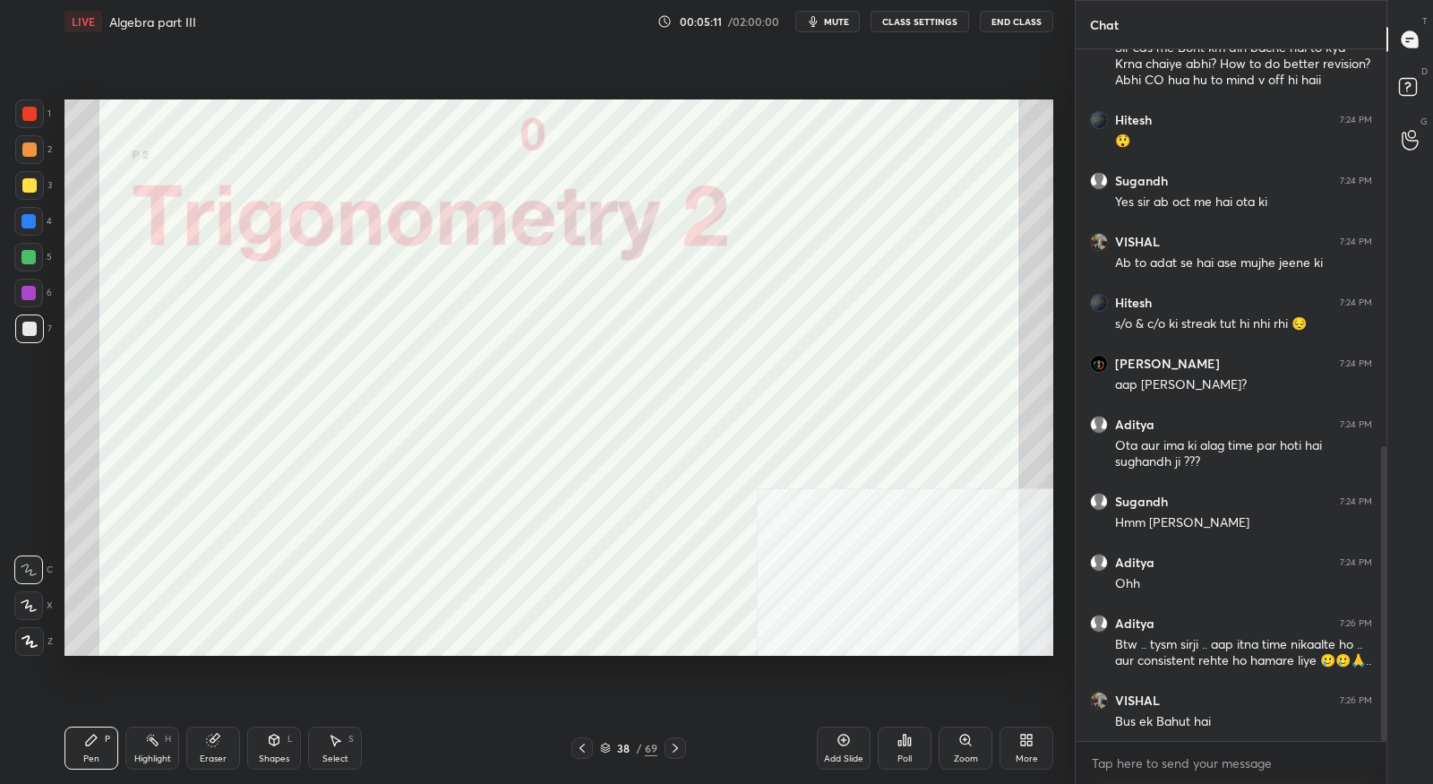
click at [605, 749] on icon at bounding box center [605, 747] width 11 height 11
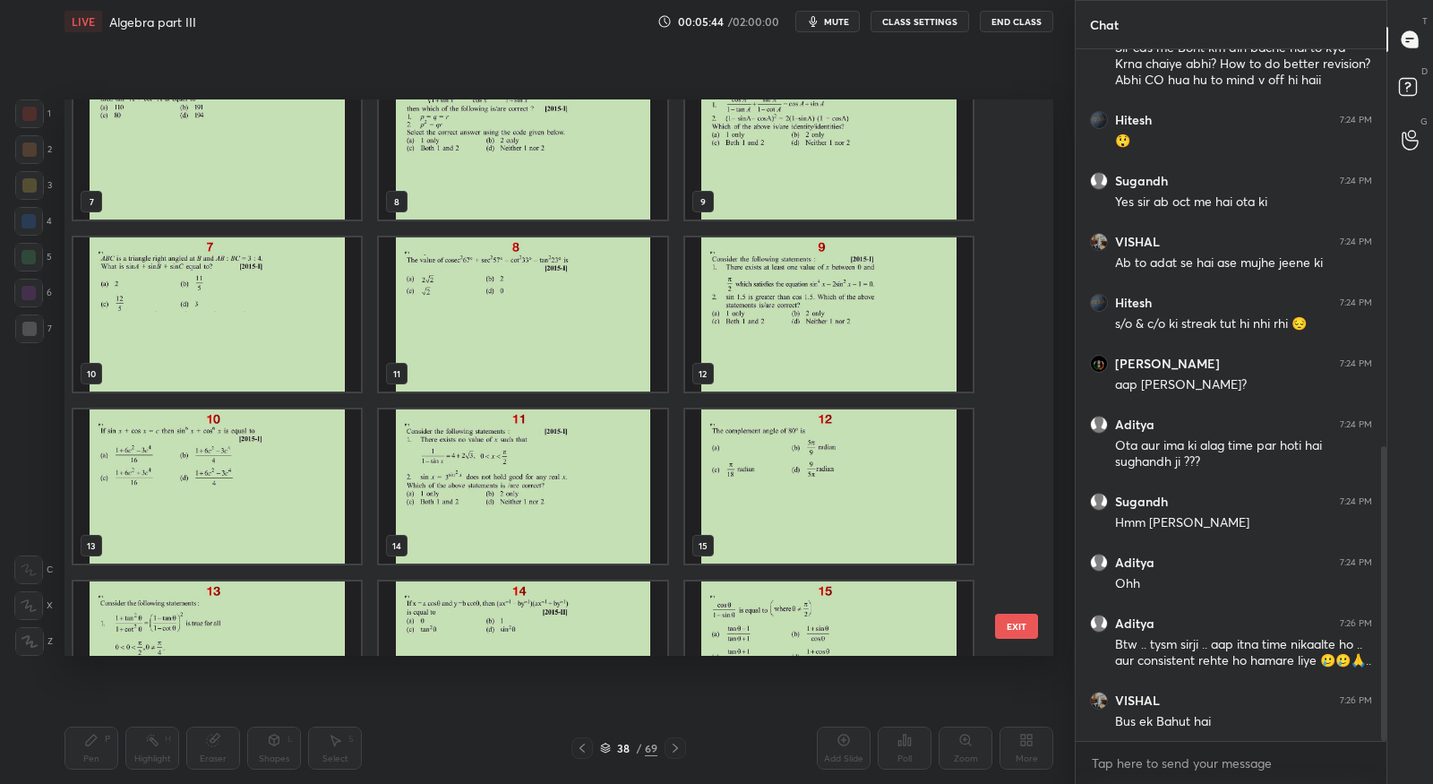
scroll to position [0, 0]
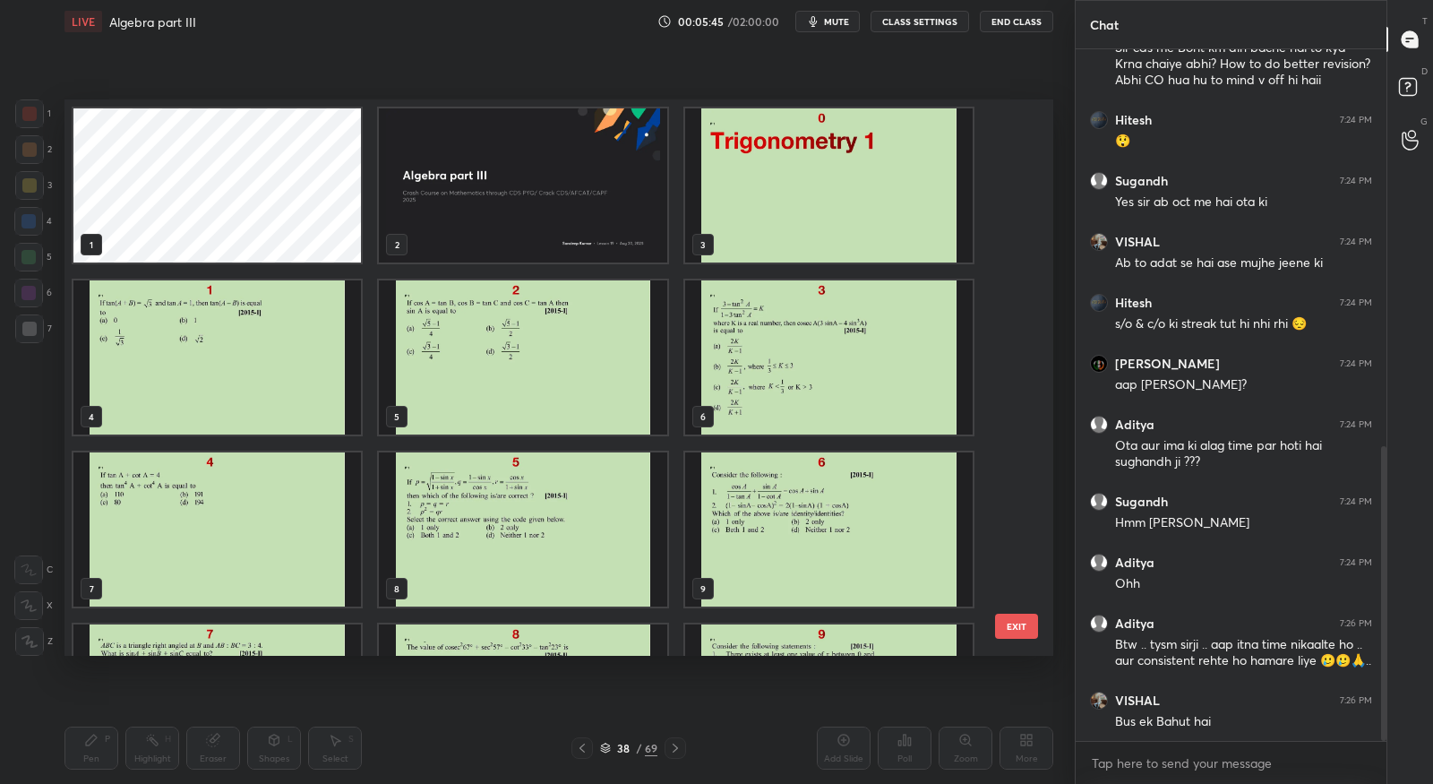
click at [763, 203] on img "grid" at bounding box center [828, 185] width 287 height 154
click at [888, 170] on img "grid" at bounding box center [828, 185] width 287 height 154
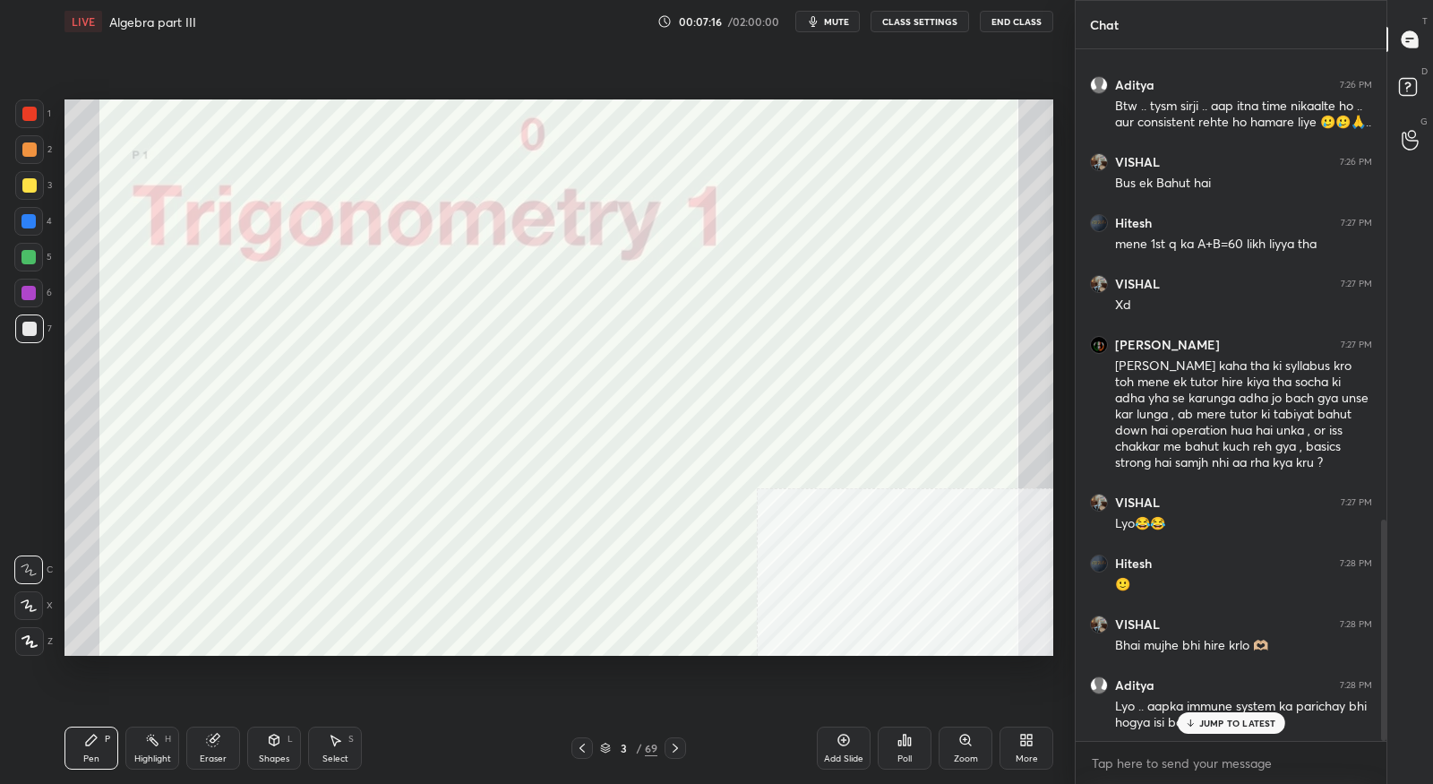
scroll to position [1548, 0]
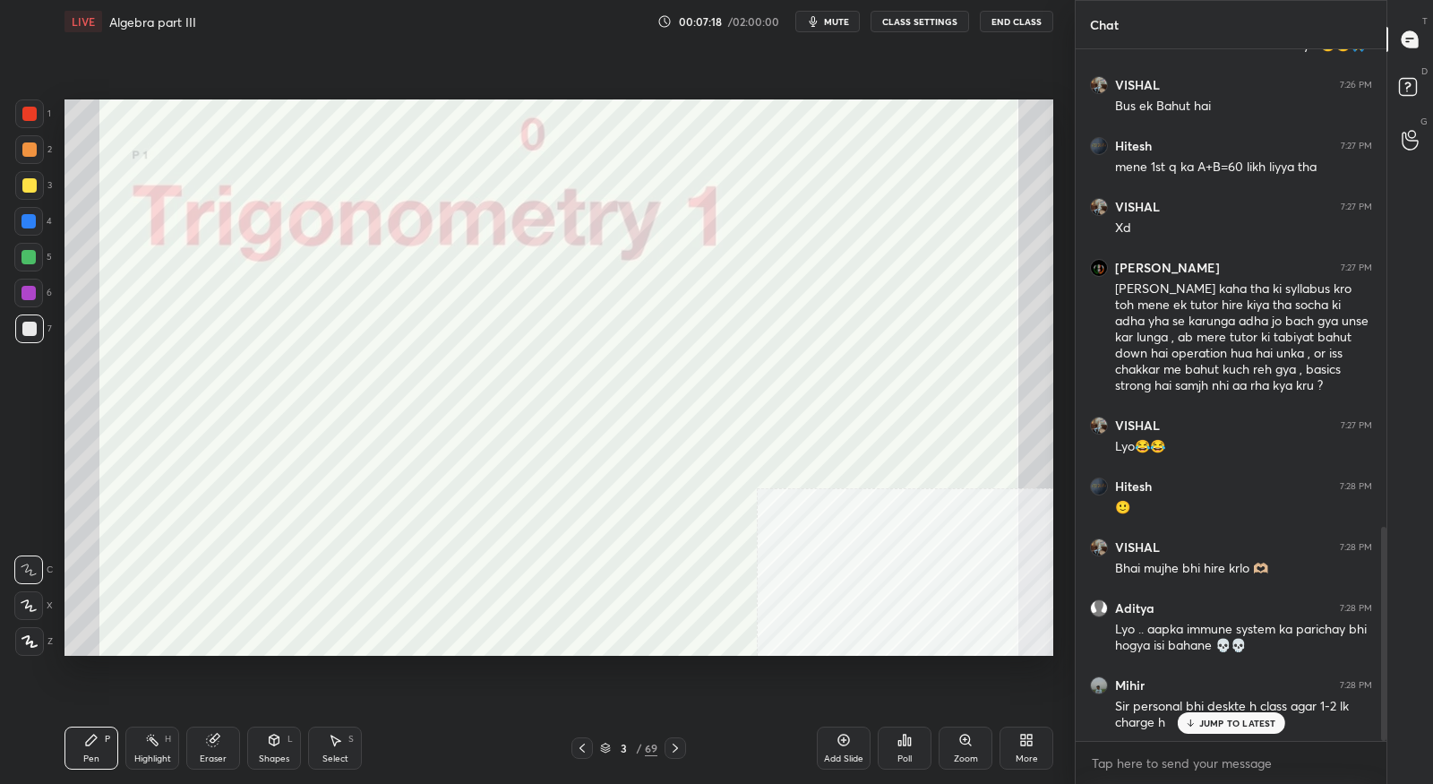
click at [611, 746] on div "3 / 69" at bounding box center [628, 748] width 57 height 16
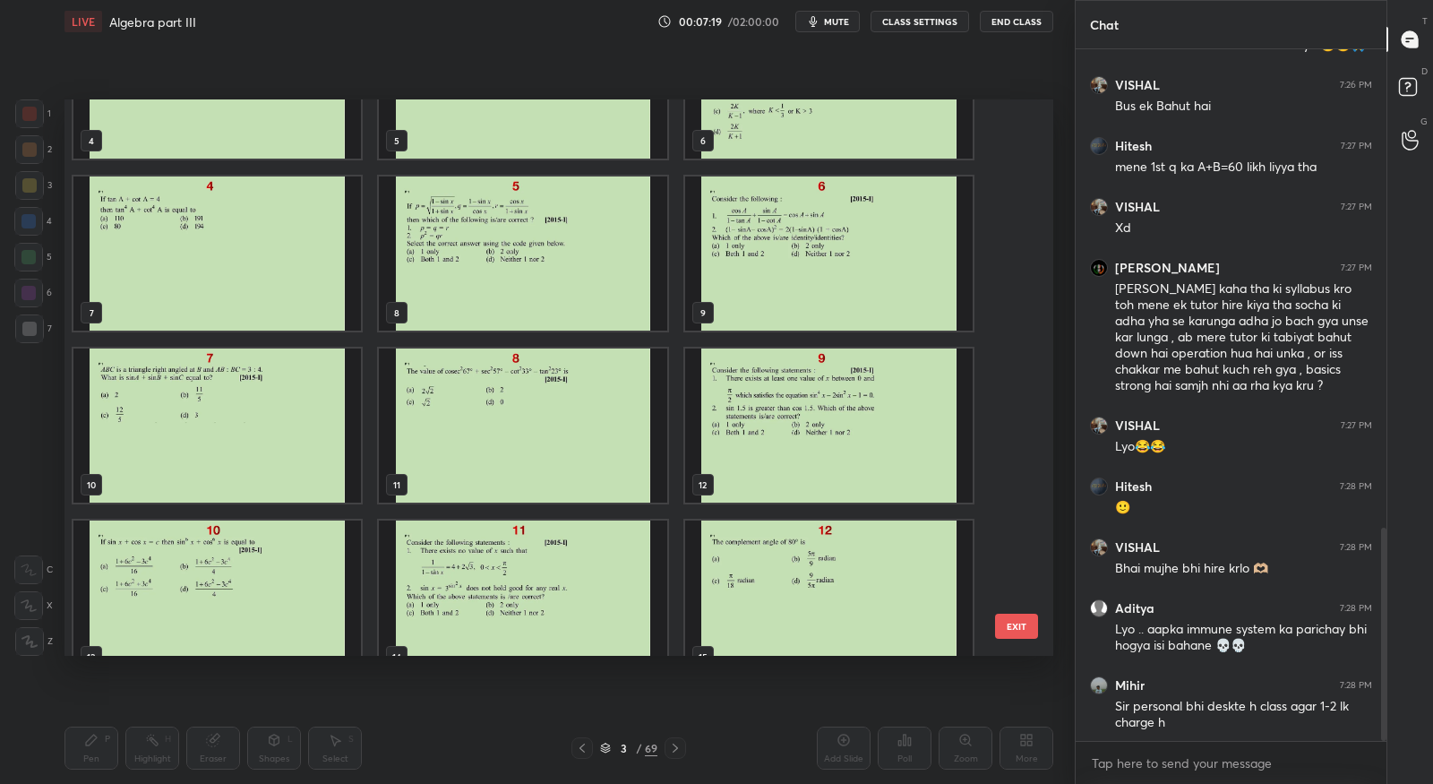
scroll to position [1549, 0]
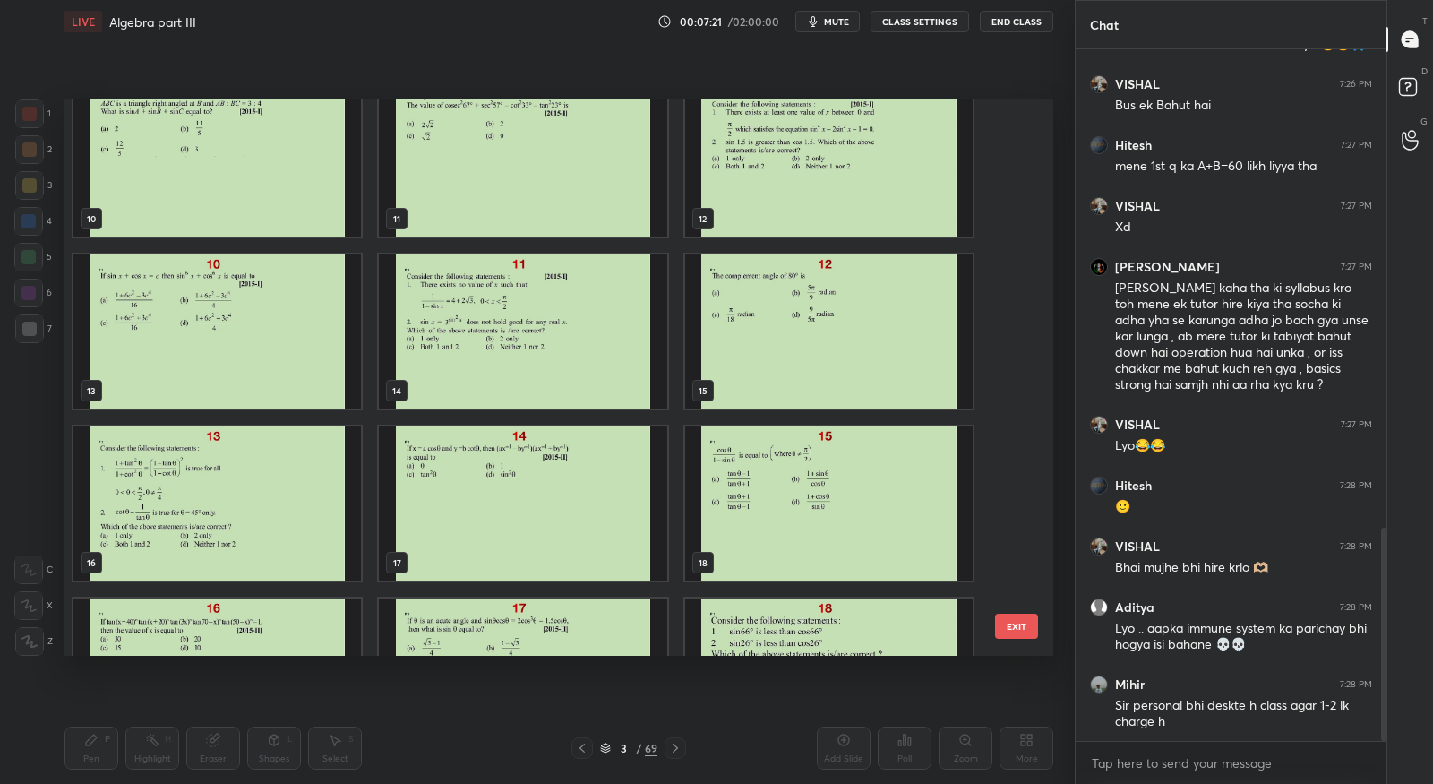
click at [230, 605] on img "grid" at bounding box center [216, 675] width 287 height 154
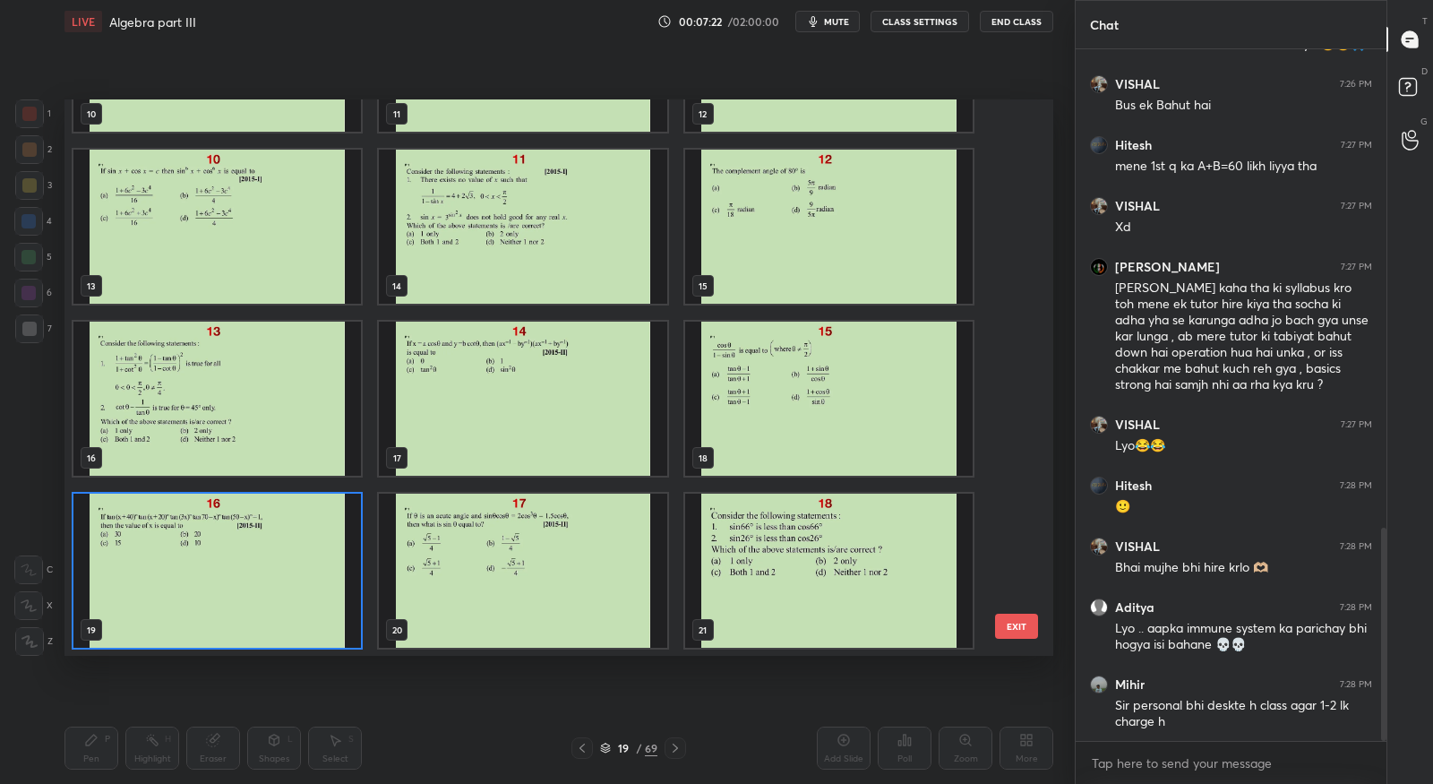
click at [230, 605] on div "7 8 9 10 11 12 13 14 15 16 17 18 19 20 21" at bounding box center [542, 377] width 957 height 556
click at [230, 605] on img "grid" at bounding box center [216, 570] width 287 height 154
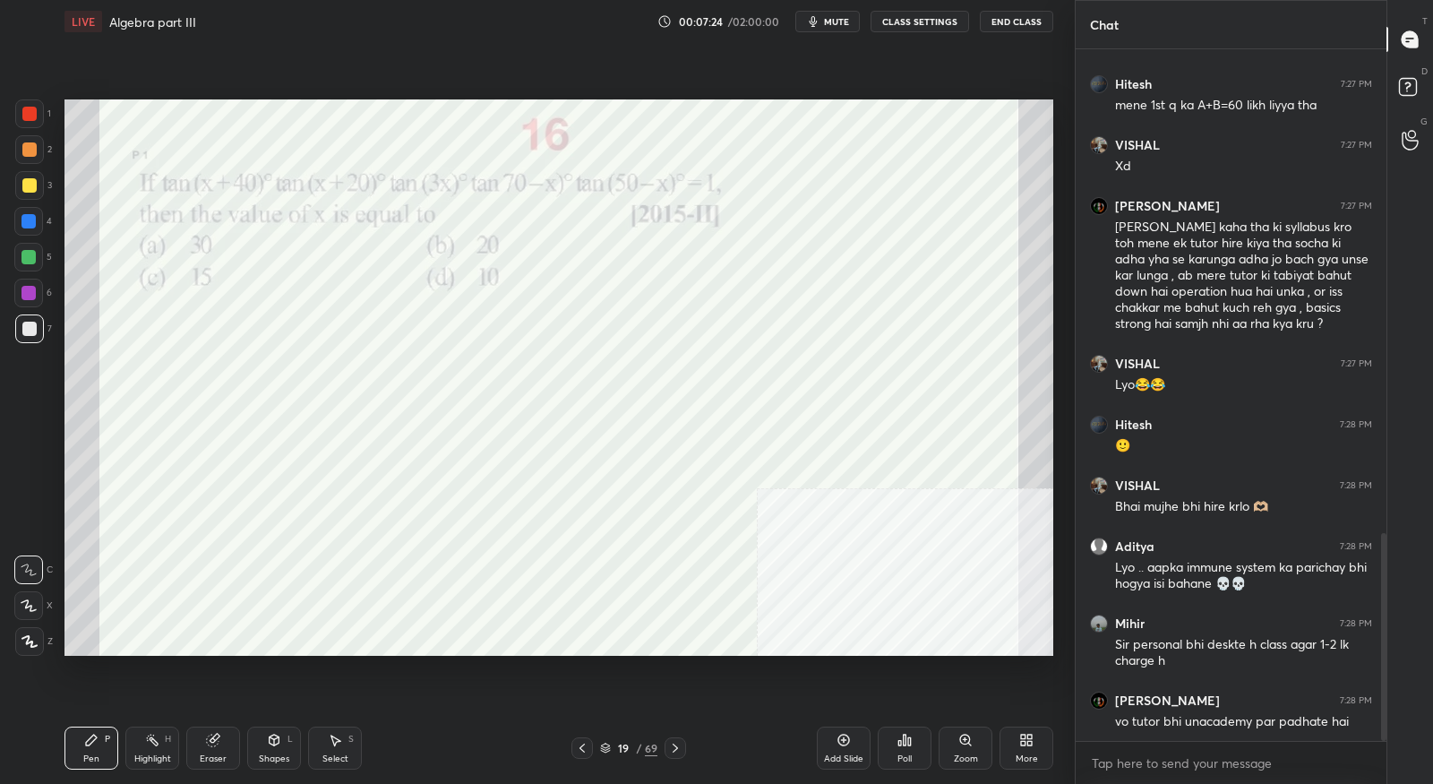
scroll to position [1670, 0]
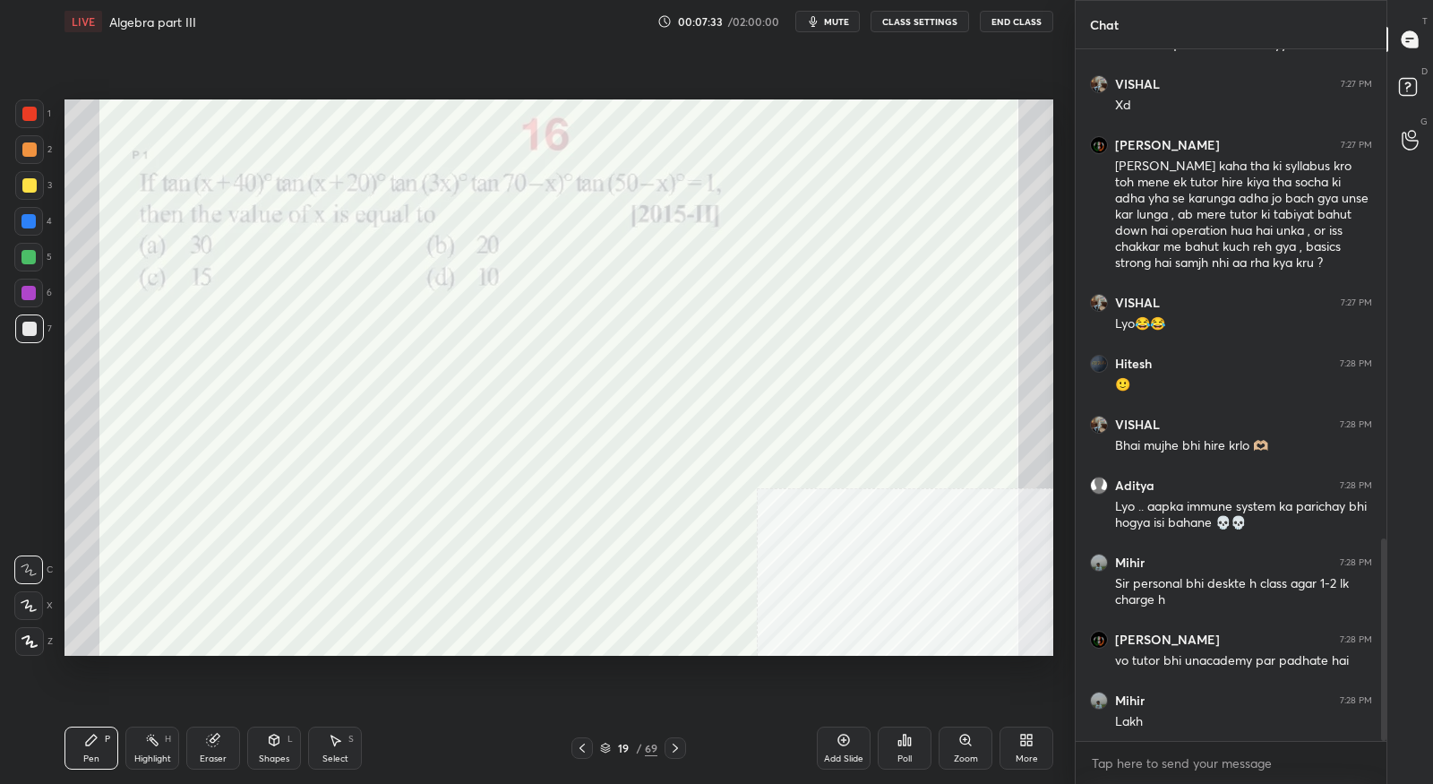
click at [32, 117] on div at bounding box center [29, 114] width 14 height 14
drag, startPoint x: 37, startPoint y: 614, endPoint x: 42, endPoint y: 596, distance: 18.7
click at [37, 613] on div at bounding box center [28, 605] width 29 height 29
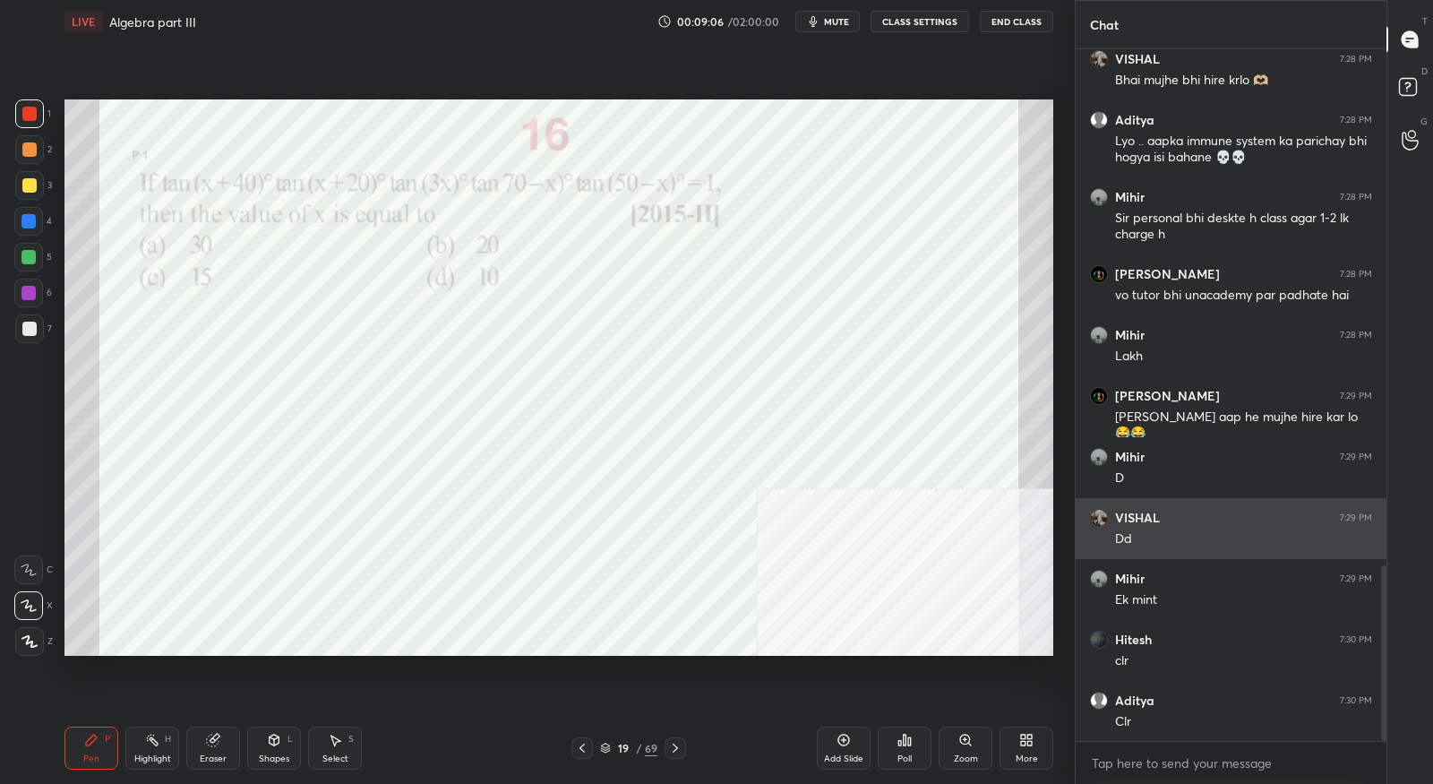
scroll to position [2097, 0]
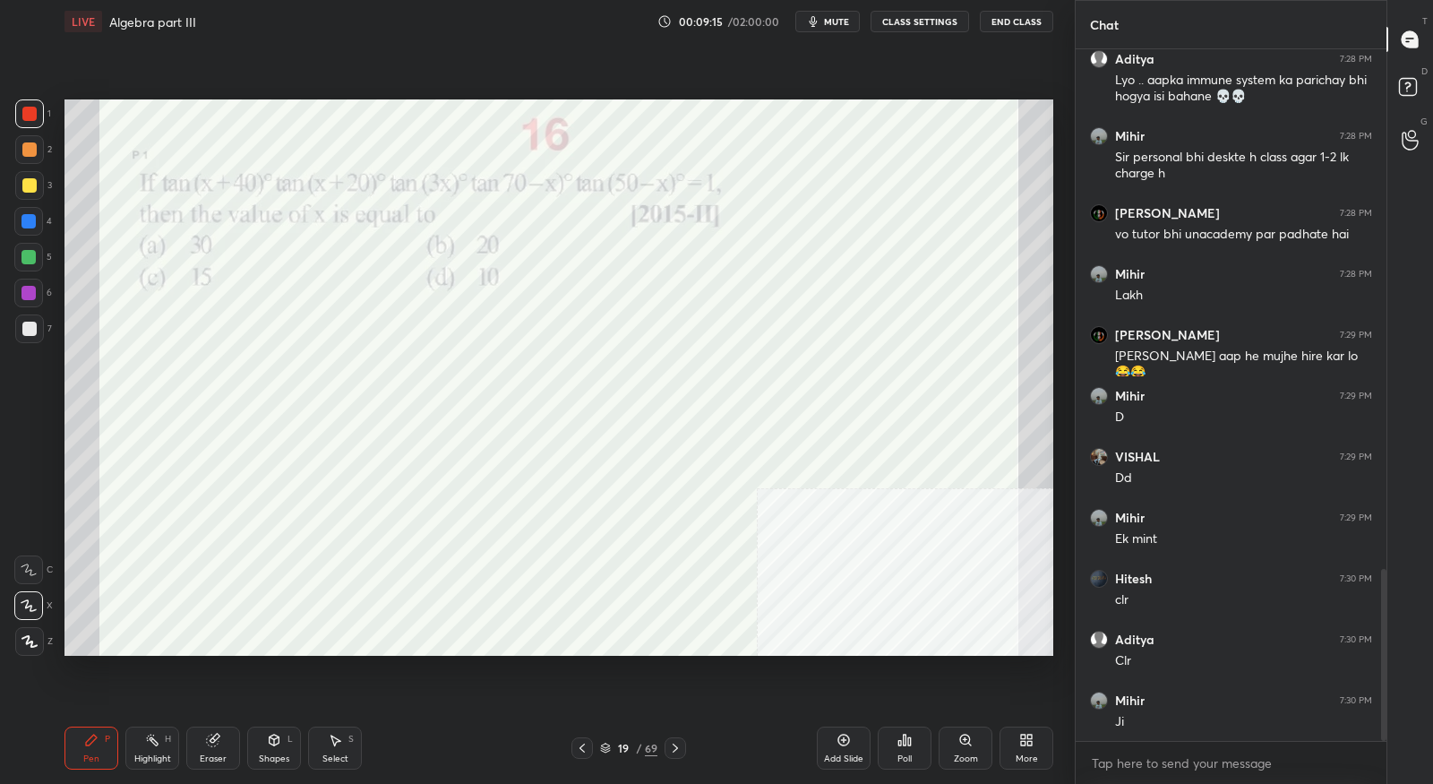
click at [677, 747] on icon at bounding box center [675, 748] width 14 height 14
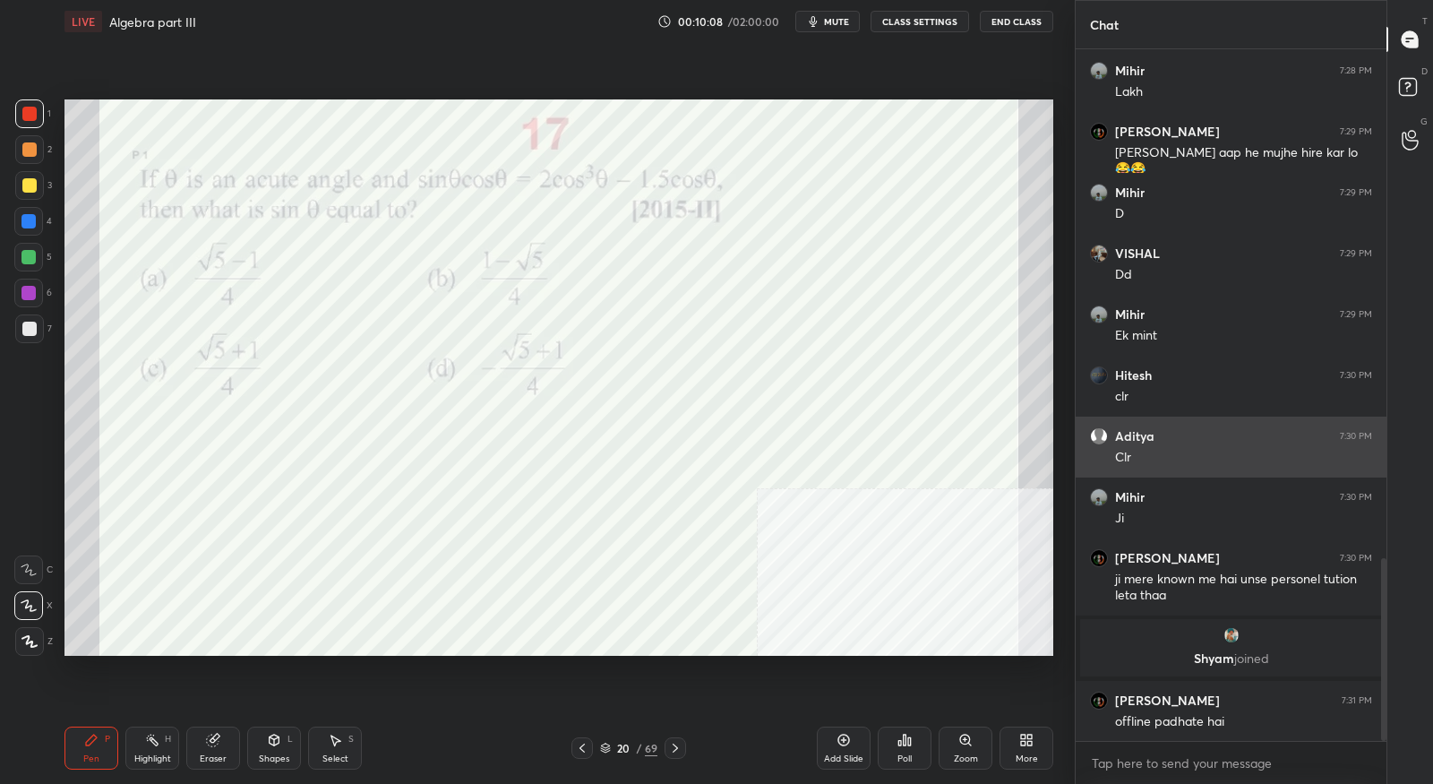
scroll to position [1985, 0]
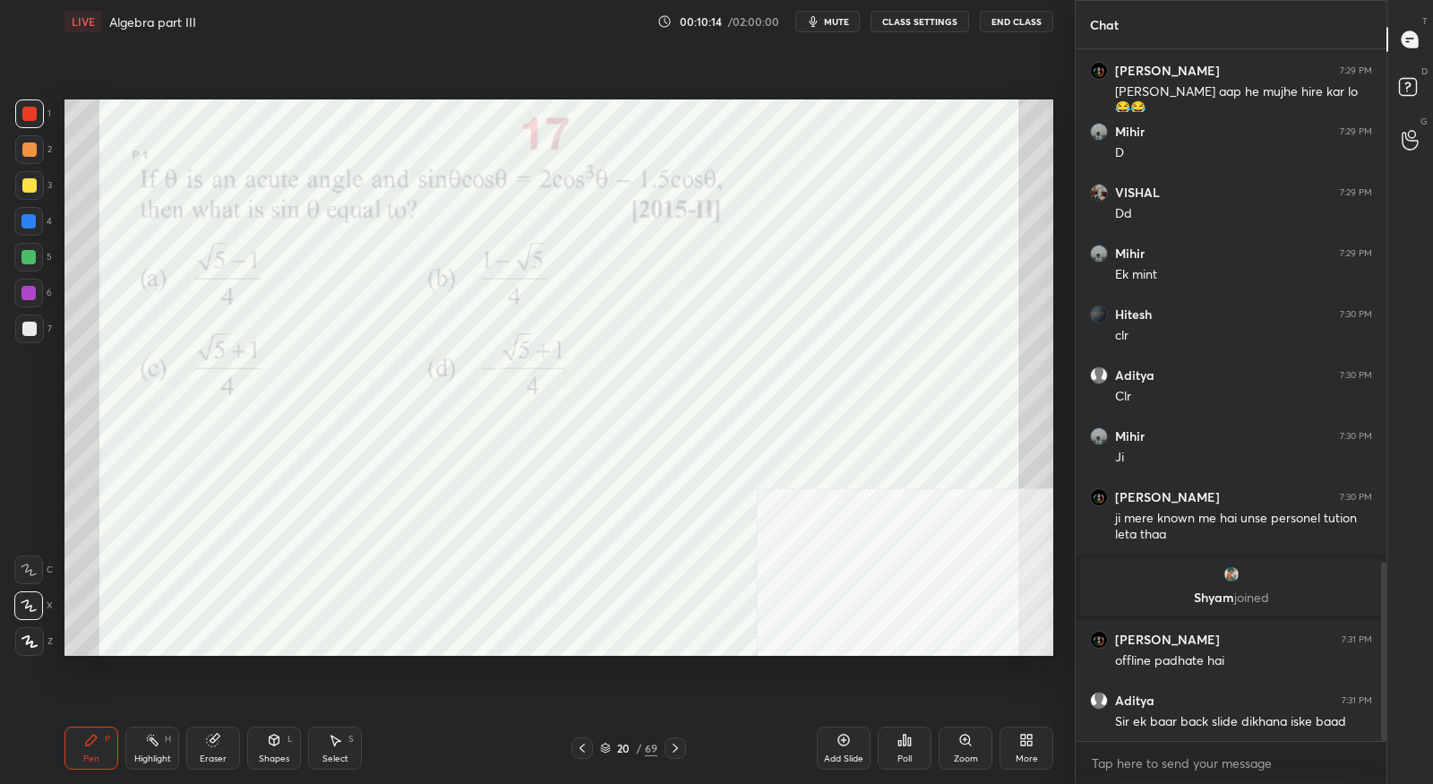
drag, startPoint x: 222, startPoint y: 746, endPoint x: 227, endPoint y: 732, distance: 15.3
click at [222, 745] on div "Eraser" at bounding box center [213, 747] width 54 height 43
drag, startPoint x: 96, startPoint y: 751, endPoint x: 89, endPoint y: 732, distance: 21.0
click at [96, 751] on div "Pen P" at bounding box center [91, 747] width 54 height 43
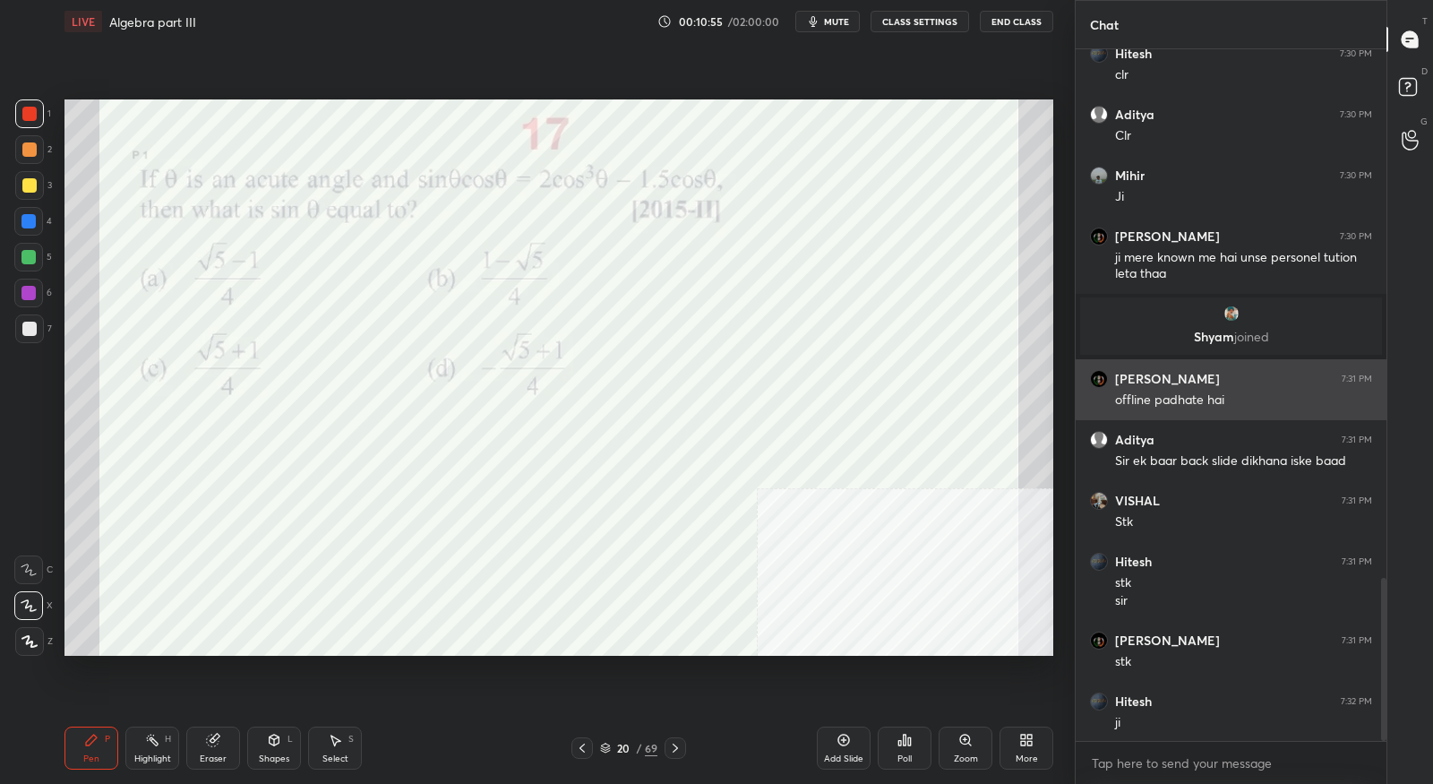
scroll to position [2246, 0]
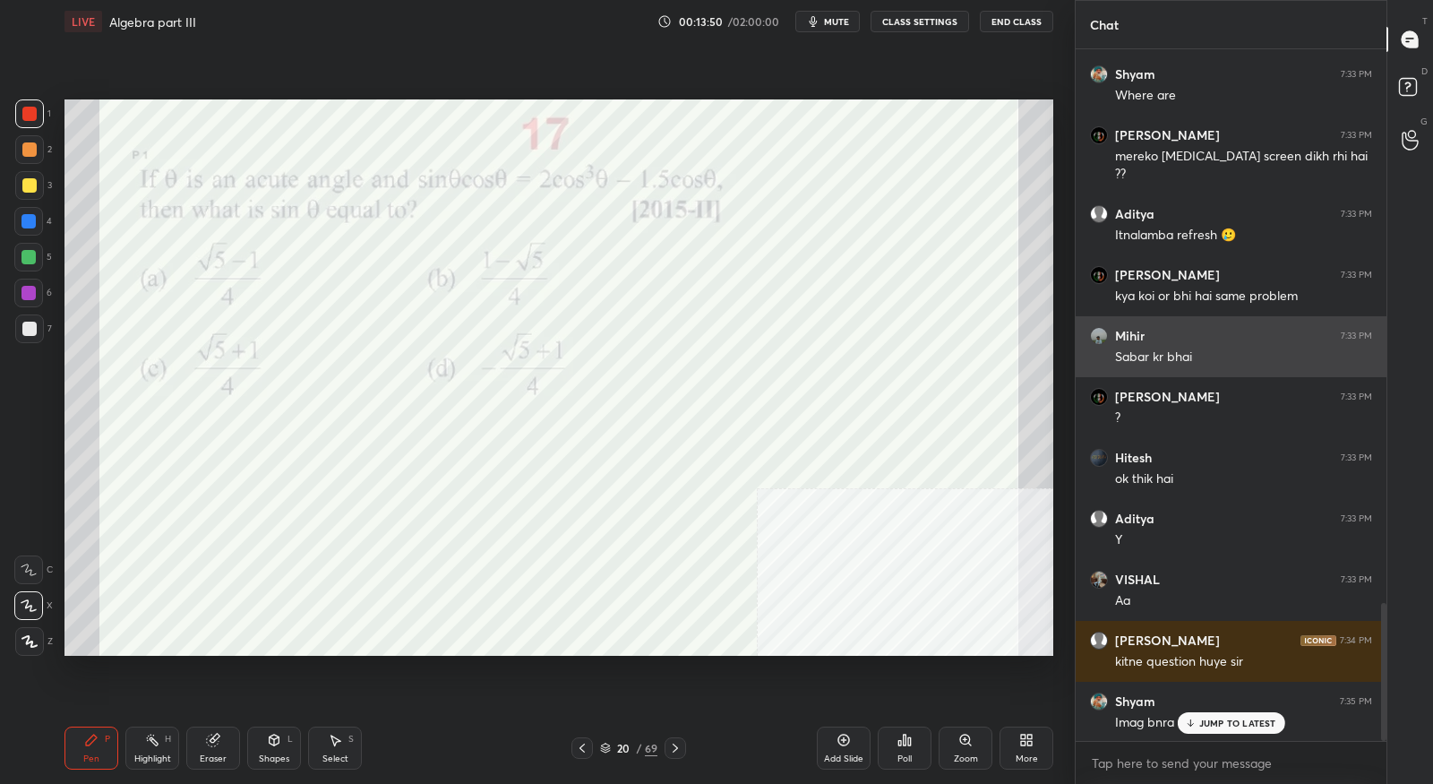
scroll to position [2845, 0]
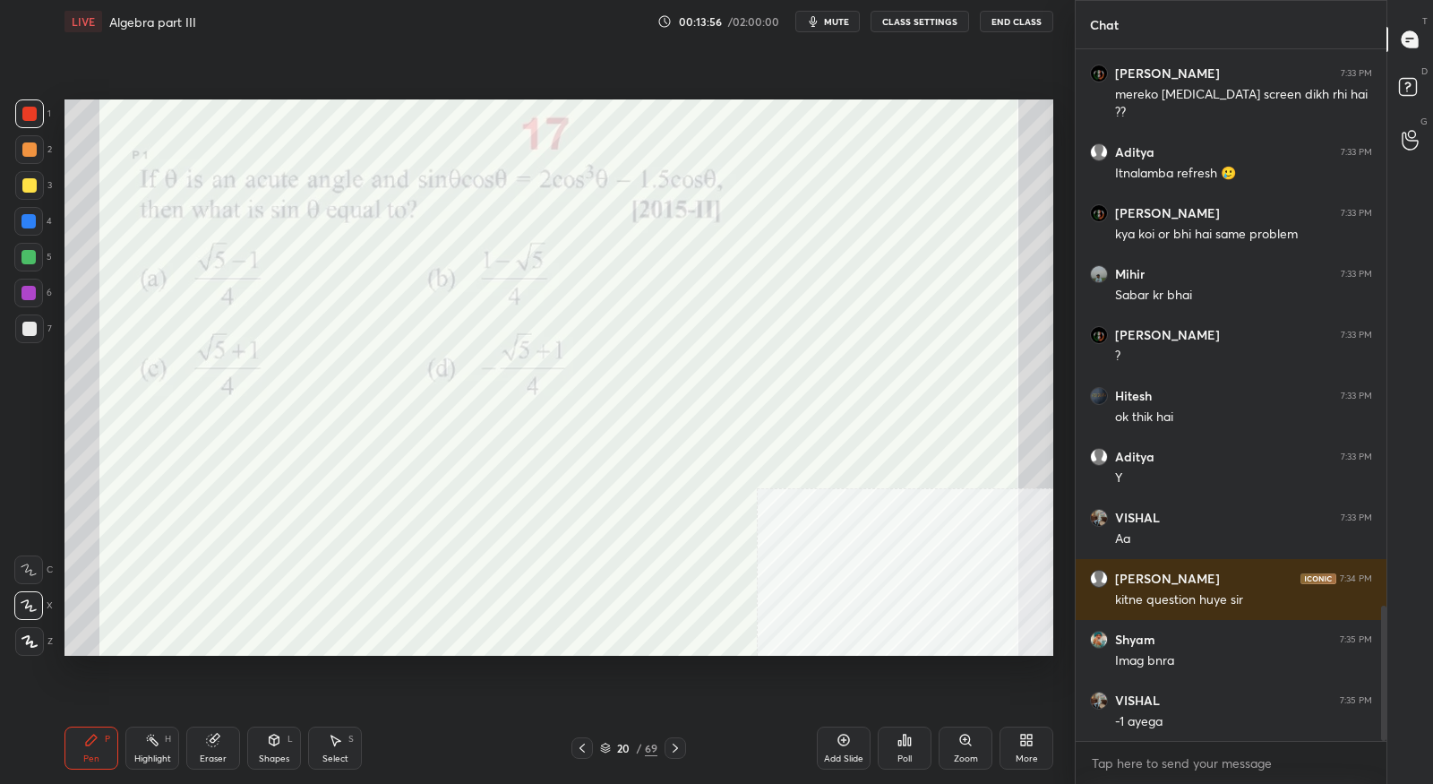
click at [219, 745] on icon at bounding box center [213, 740] width 14 height 14
click at [31, 607] on icon at bounding box center [28, 605] width 14 height 15
drag, startPoint x: 93, startPoint y: 738, endPoint x: 109, endPoint y: 713, distance: 29.8
click at [93, 738] on icon at bounding box center [91, 739] width 11 height 11
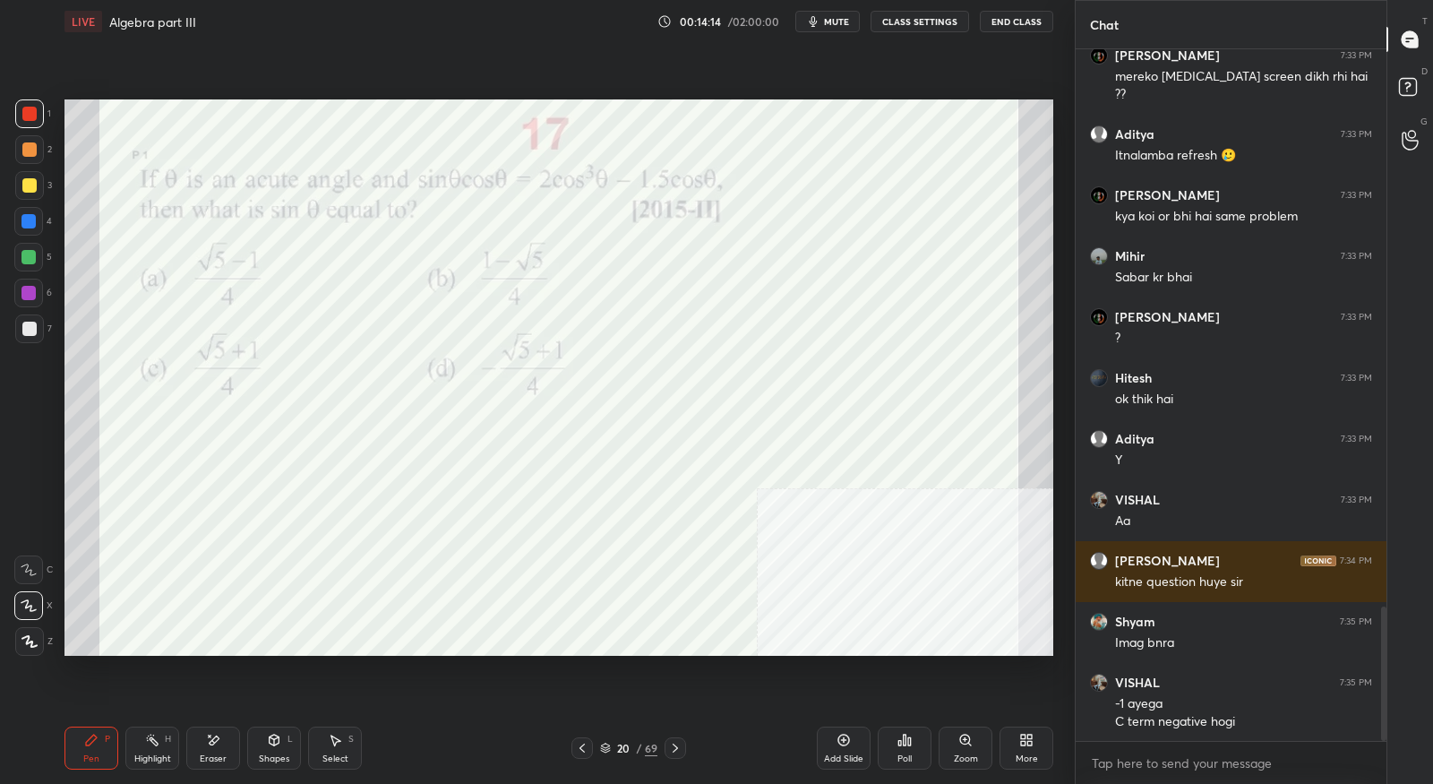
click at [205, 758] on div "Eraser" at bounding box center [213, 758] width 27 height 9
drag, startPoint x: 97, startPoint y: 735, endPoint x: 157, endPoint y: 693, distance: 73.3
click at [99, 735] on div "Pen P" at bounding box center [91, 747] width 54 height 43
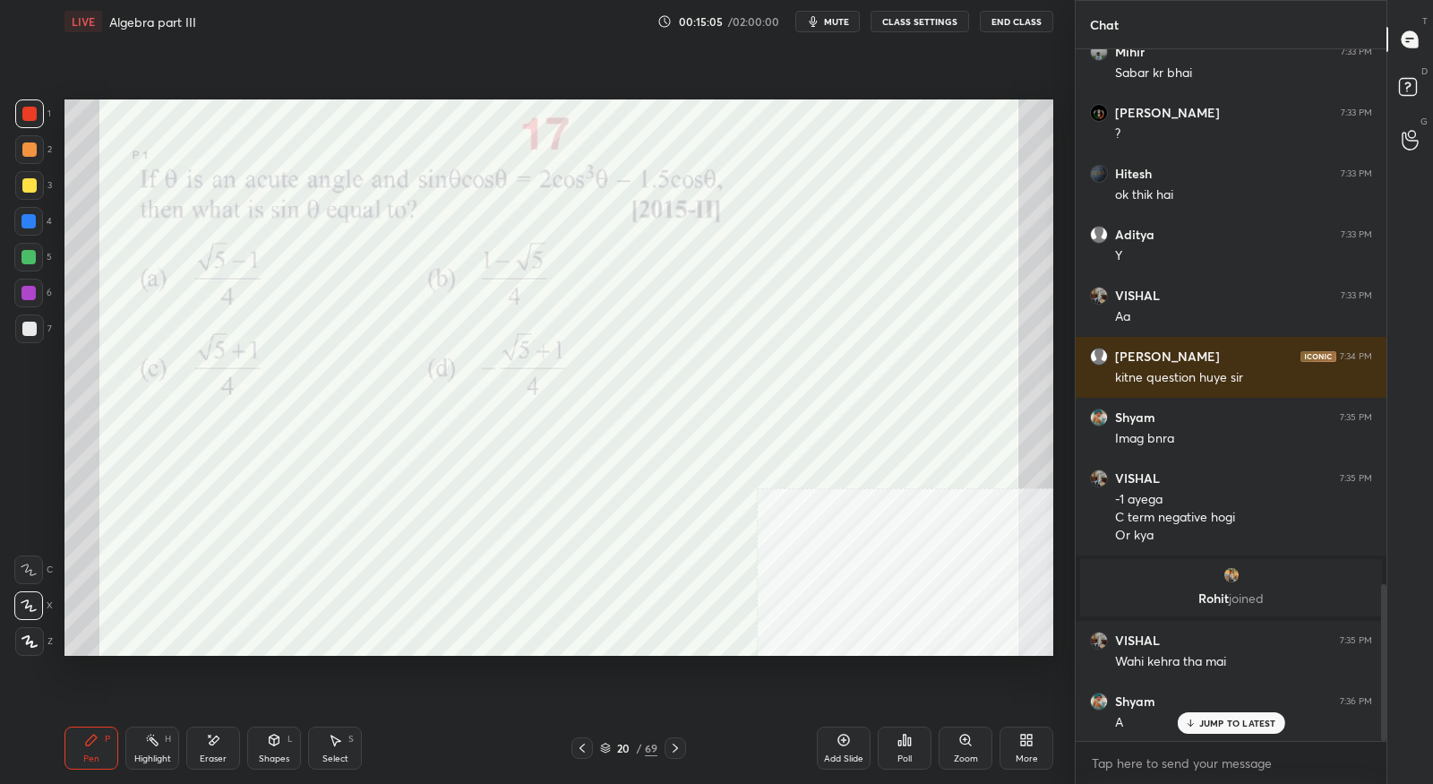
scroll to position [2355, 0]
click at [682, 752] on div at bounding box center [675, 747] width 21 height 21
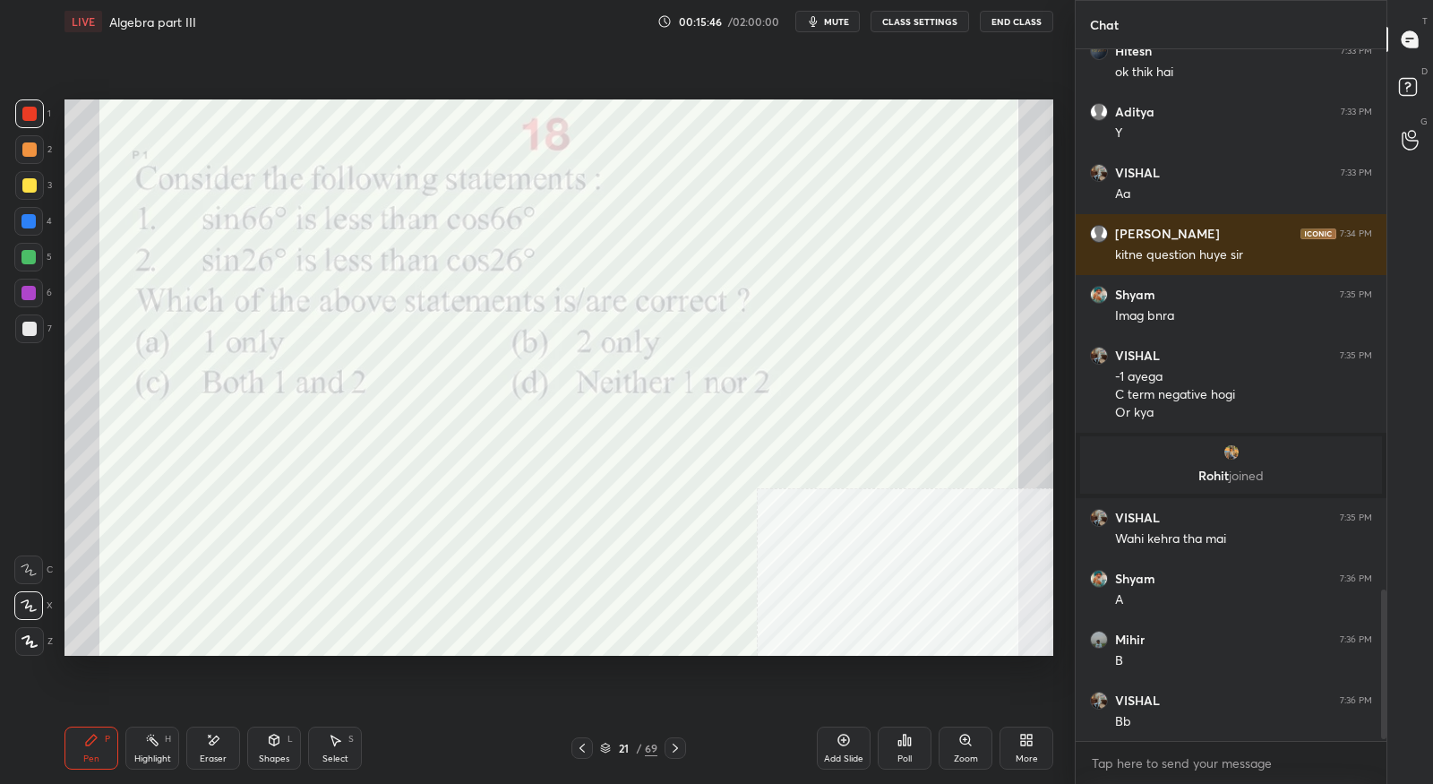
scroll to position [2536, 0]
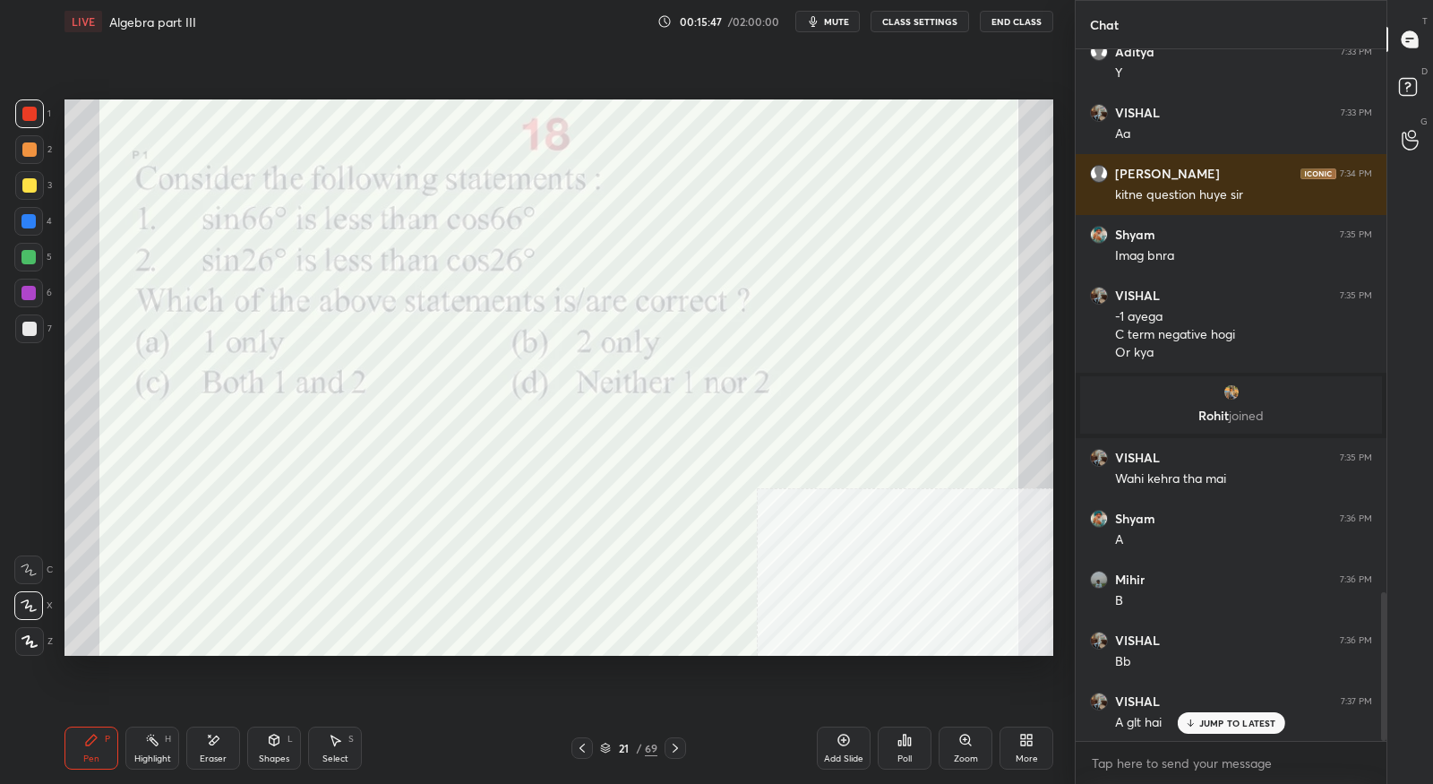
click at [215, 742] on icon at bounding box center [213, 740] width 14 height 15
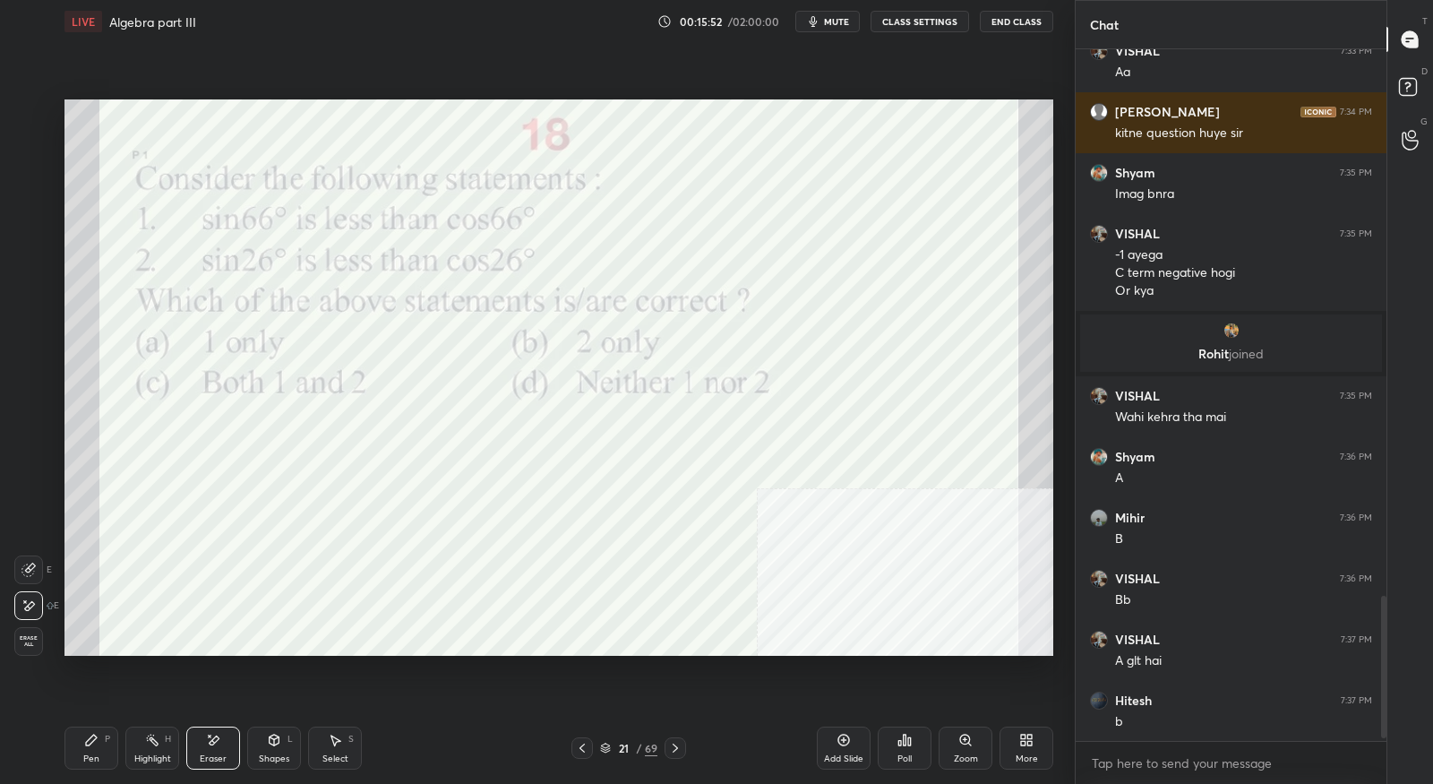
scroll to position [2658, 0]
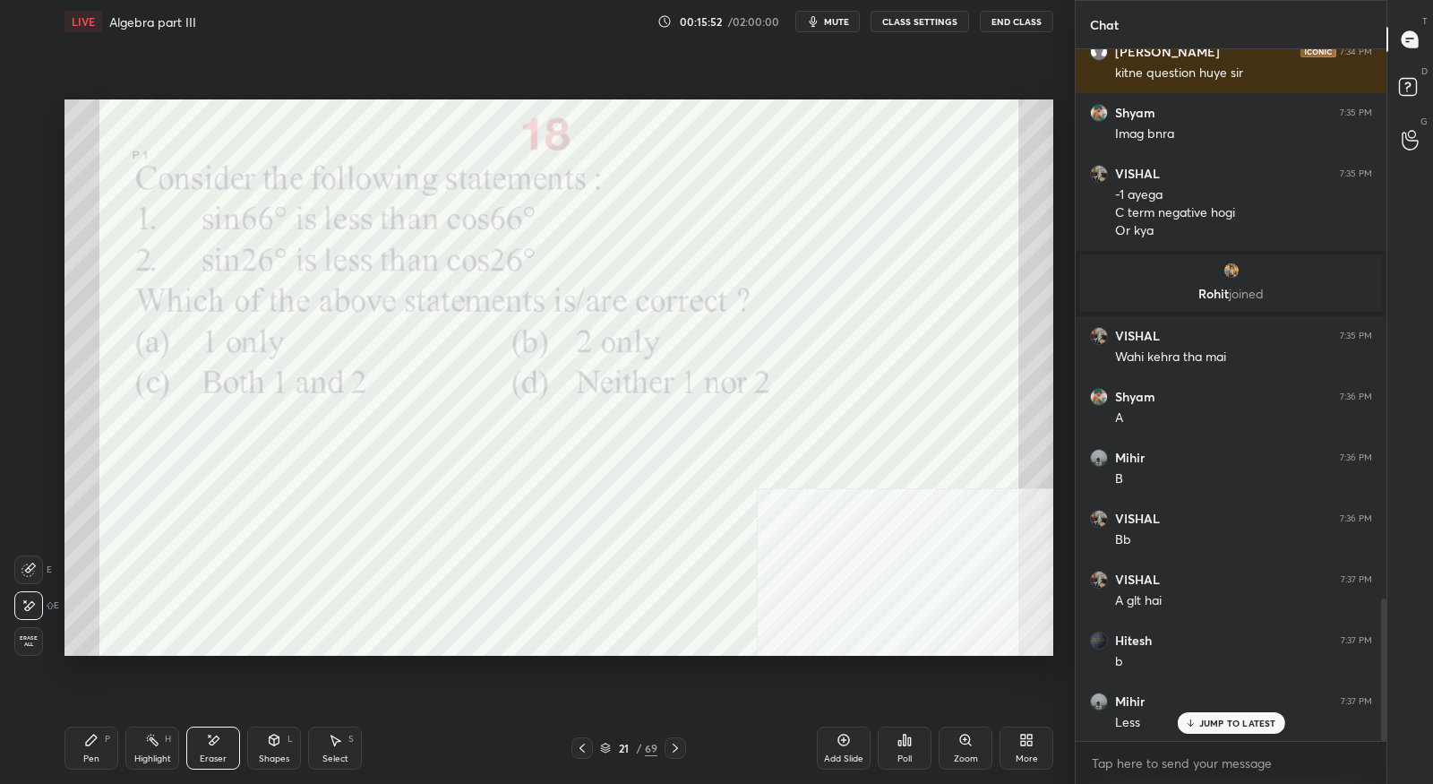
click at [102, 739] on div "Pen P" at bounding box center [91, 747] width 54 height 43
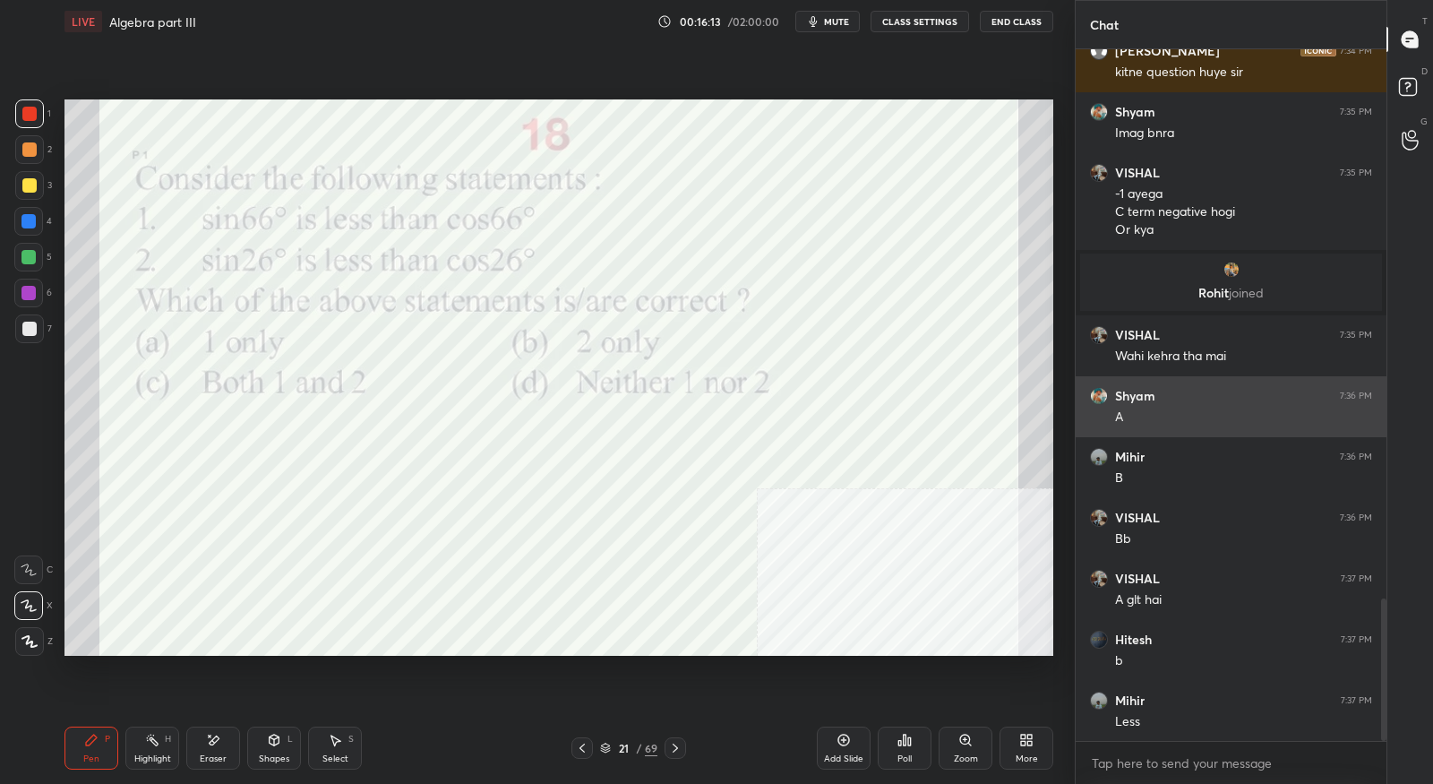
scroll to position [2720, 0]
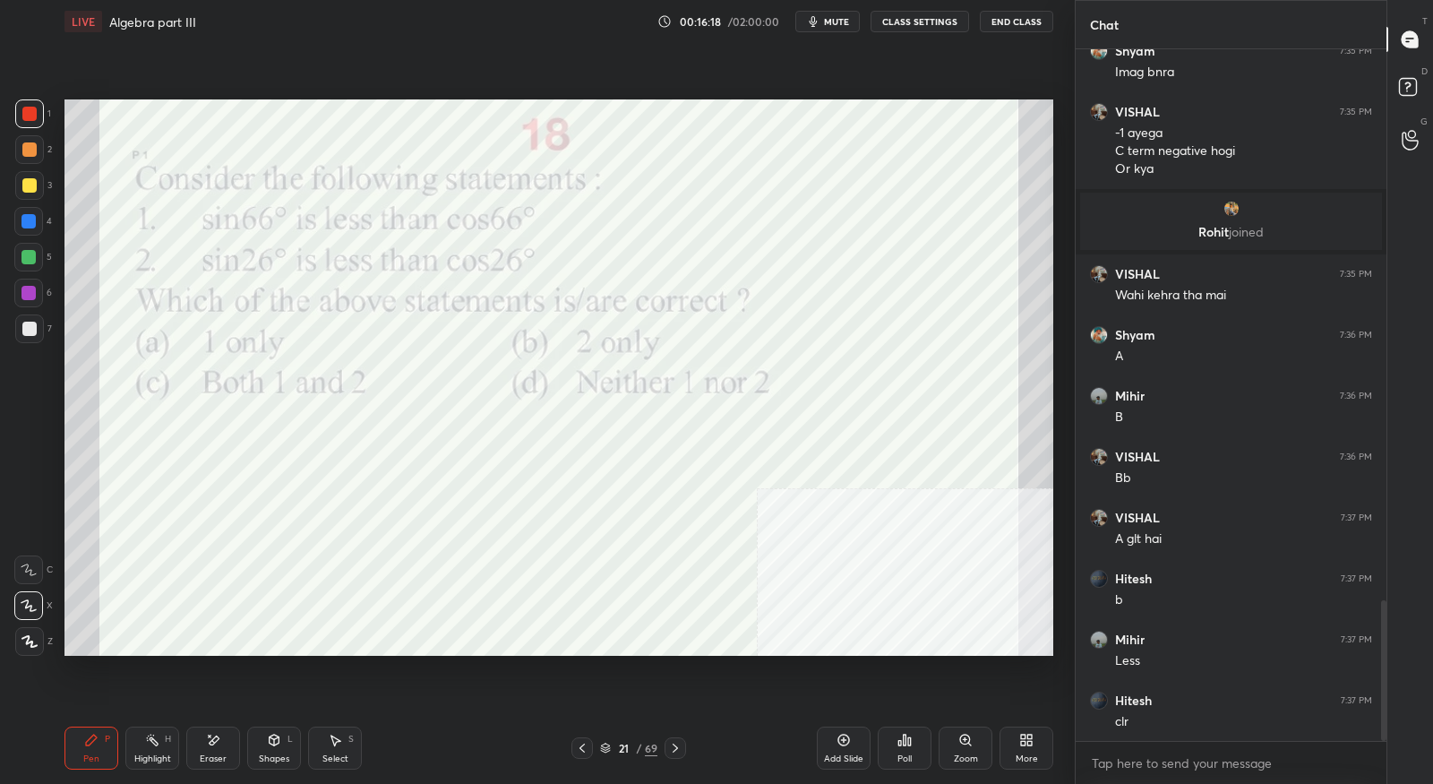
click at [682, 755] on div at bounding box center [675, 747] width 21 height 21
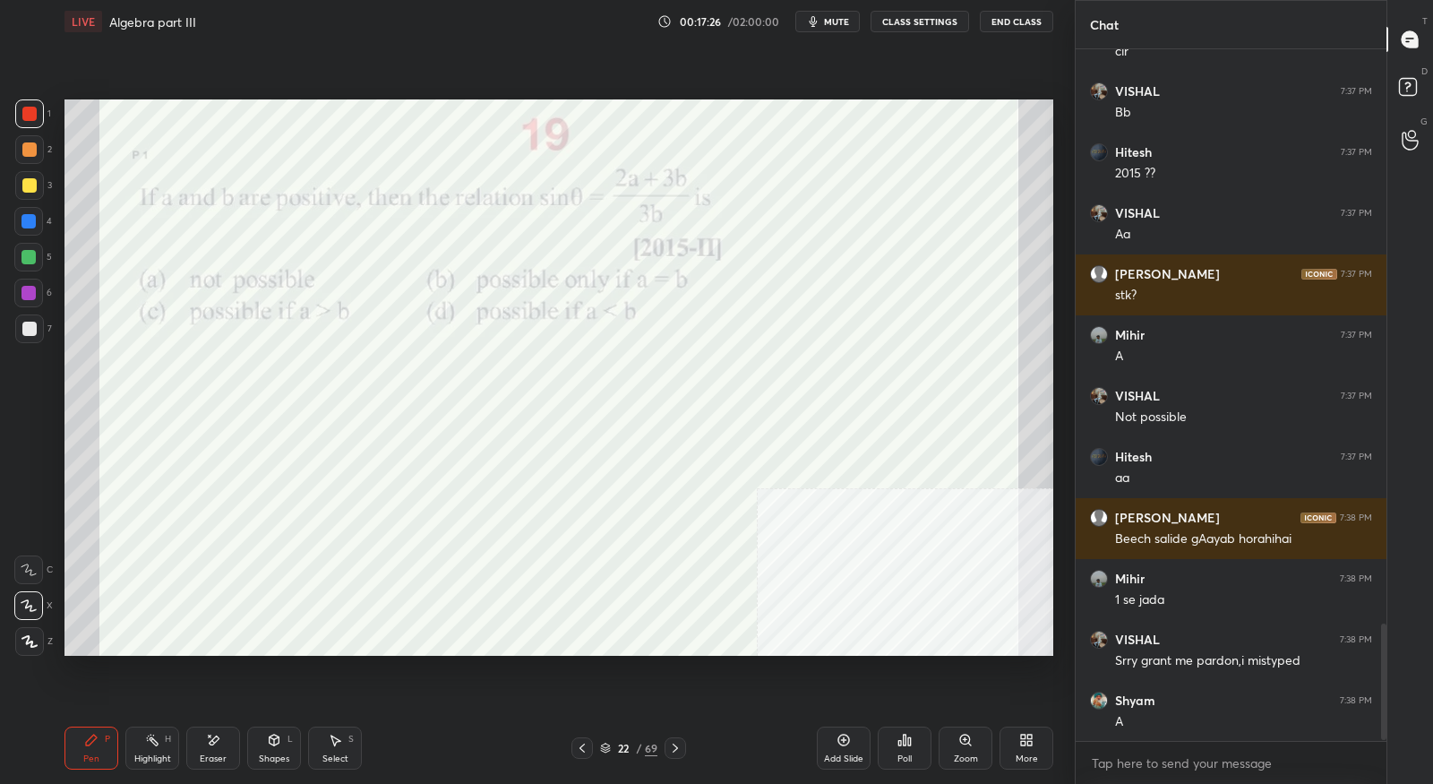
scroll to position [3450, 0]
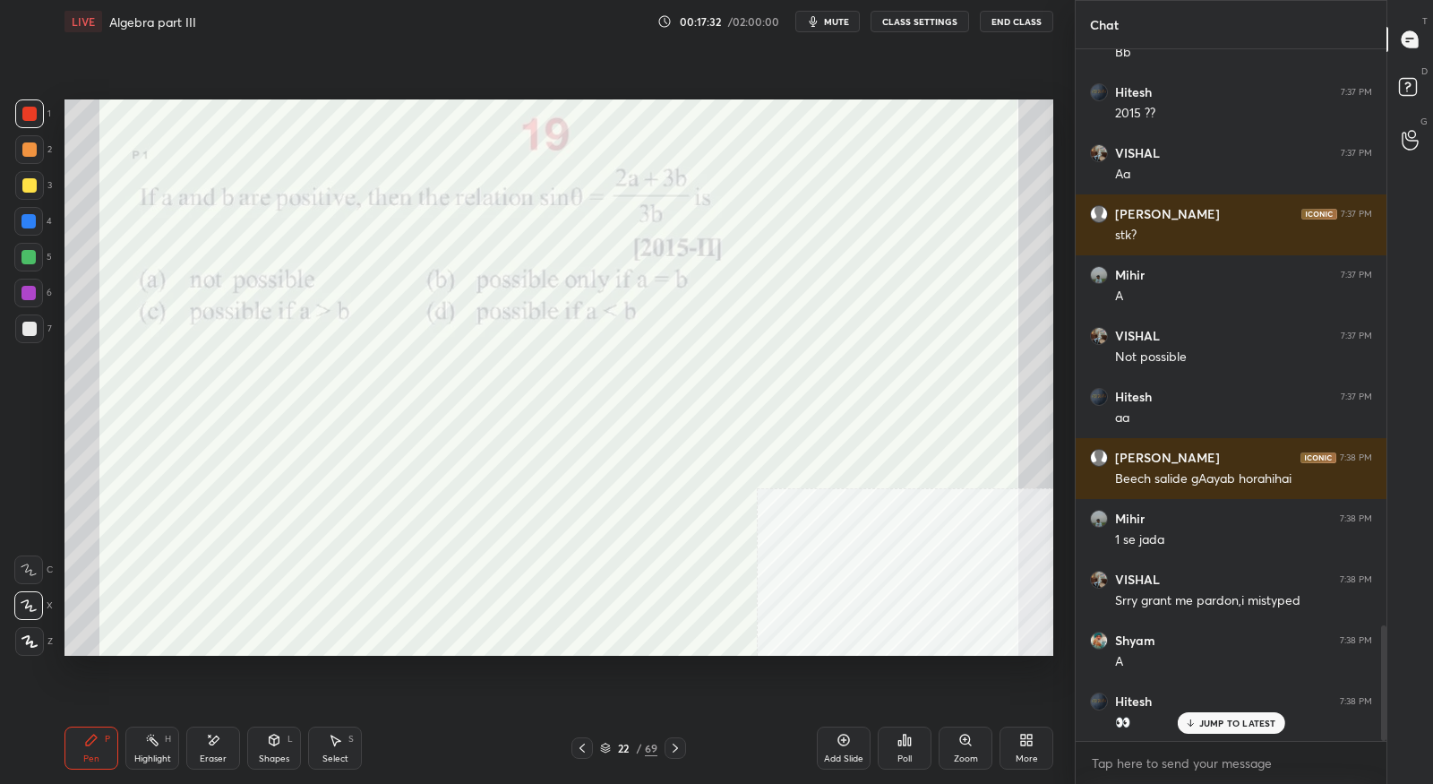
click at [677, 746] on icon at bounding box center [675, 748] width 14 height 14
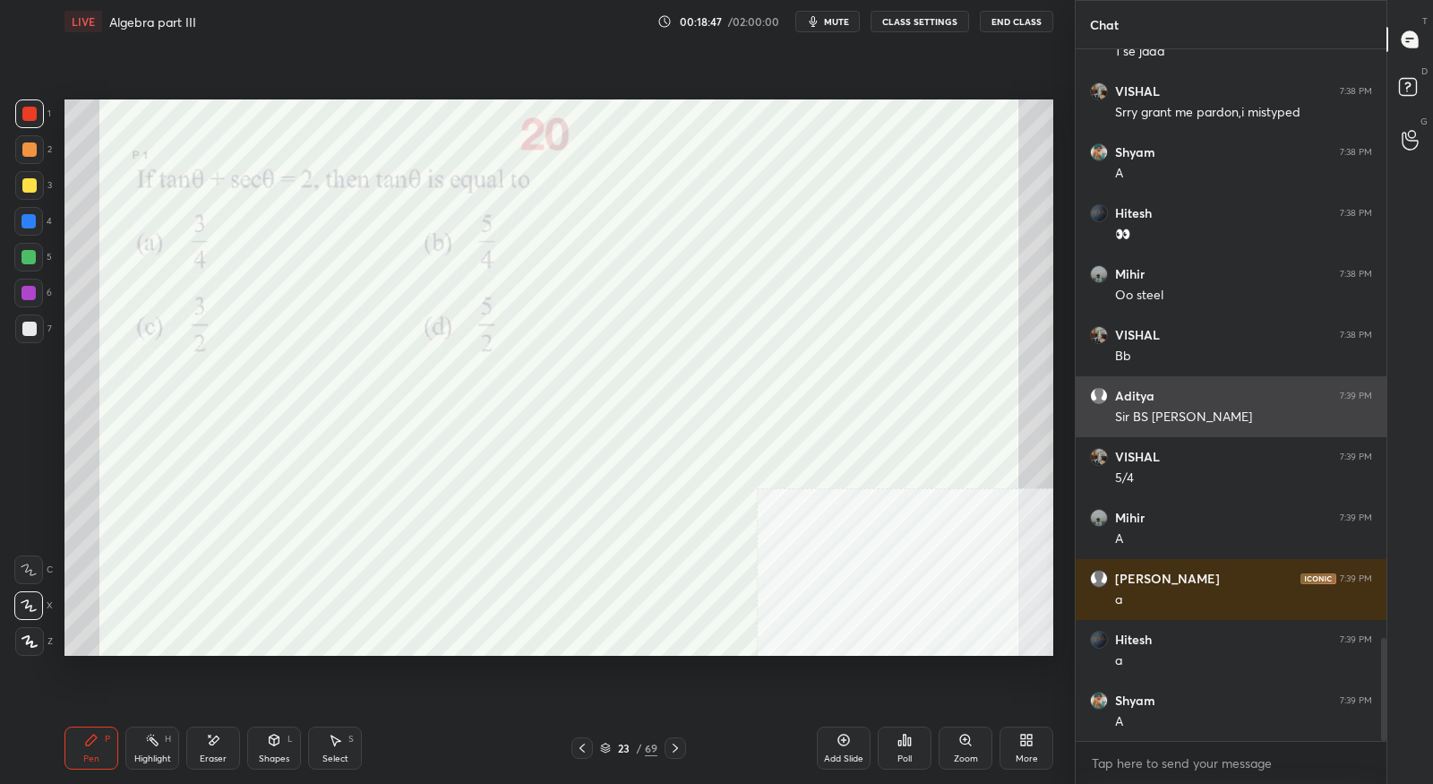
scroll to position [3999, 0]
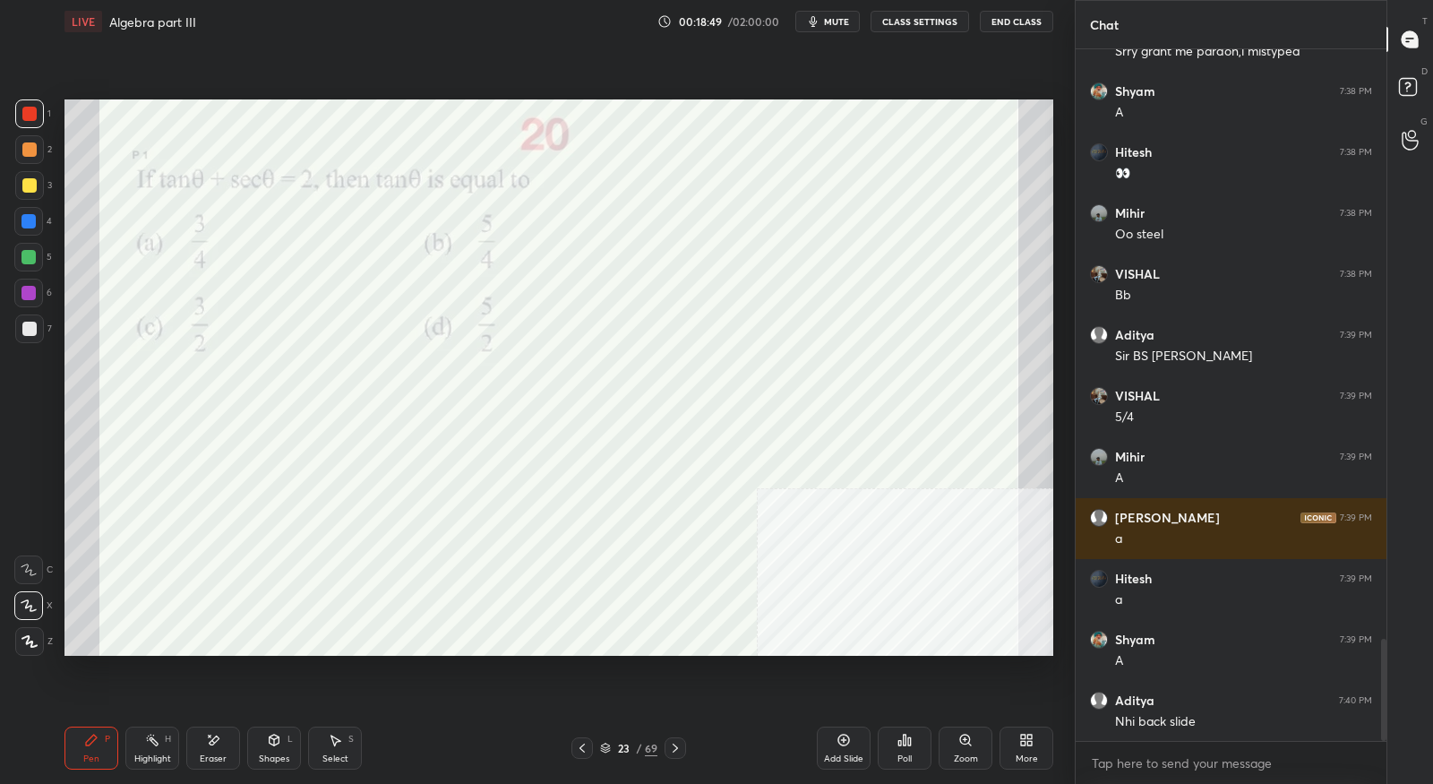
click at [587, 753] on icon at bounding box center [582, 748] width 14 height 14
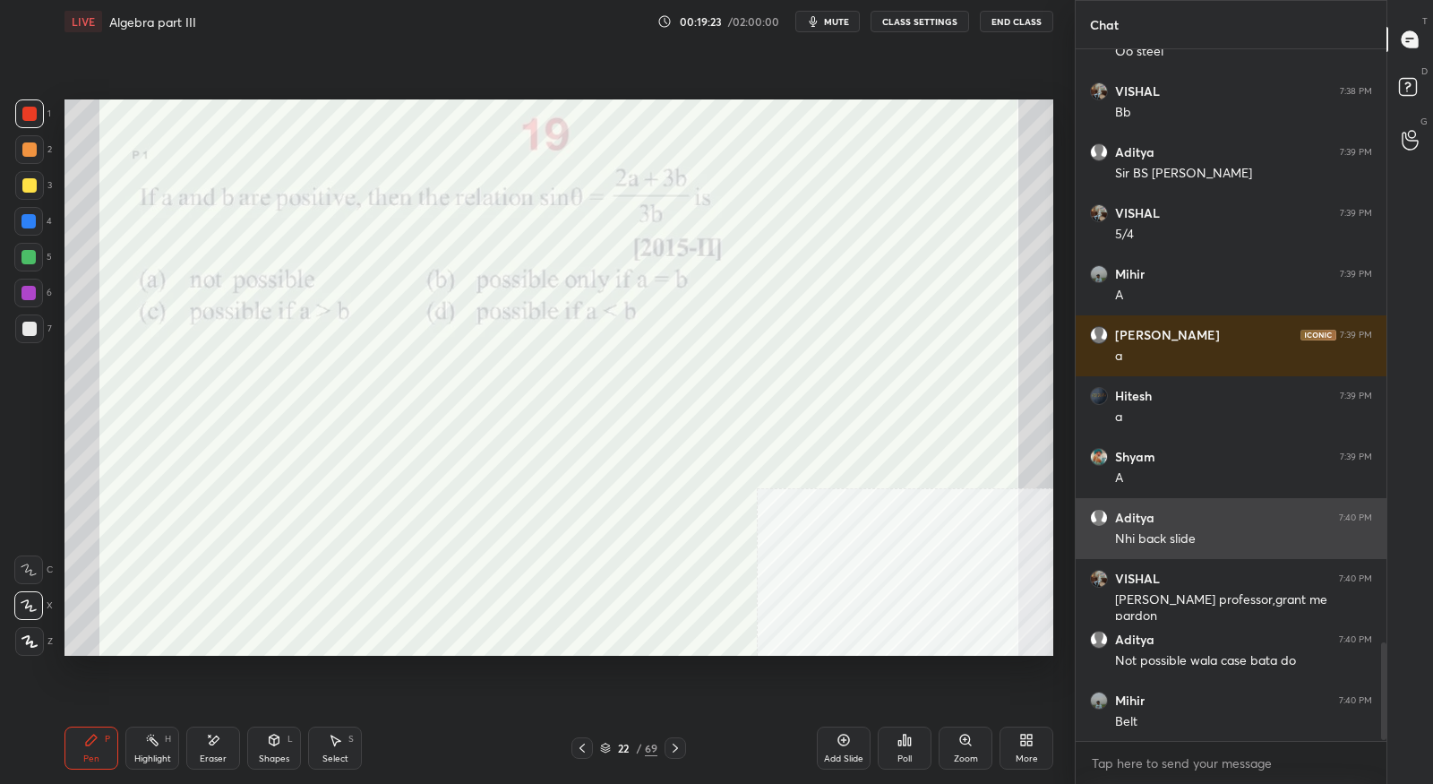
scroll to position [4243, 0]
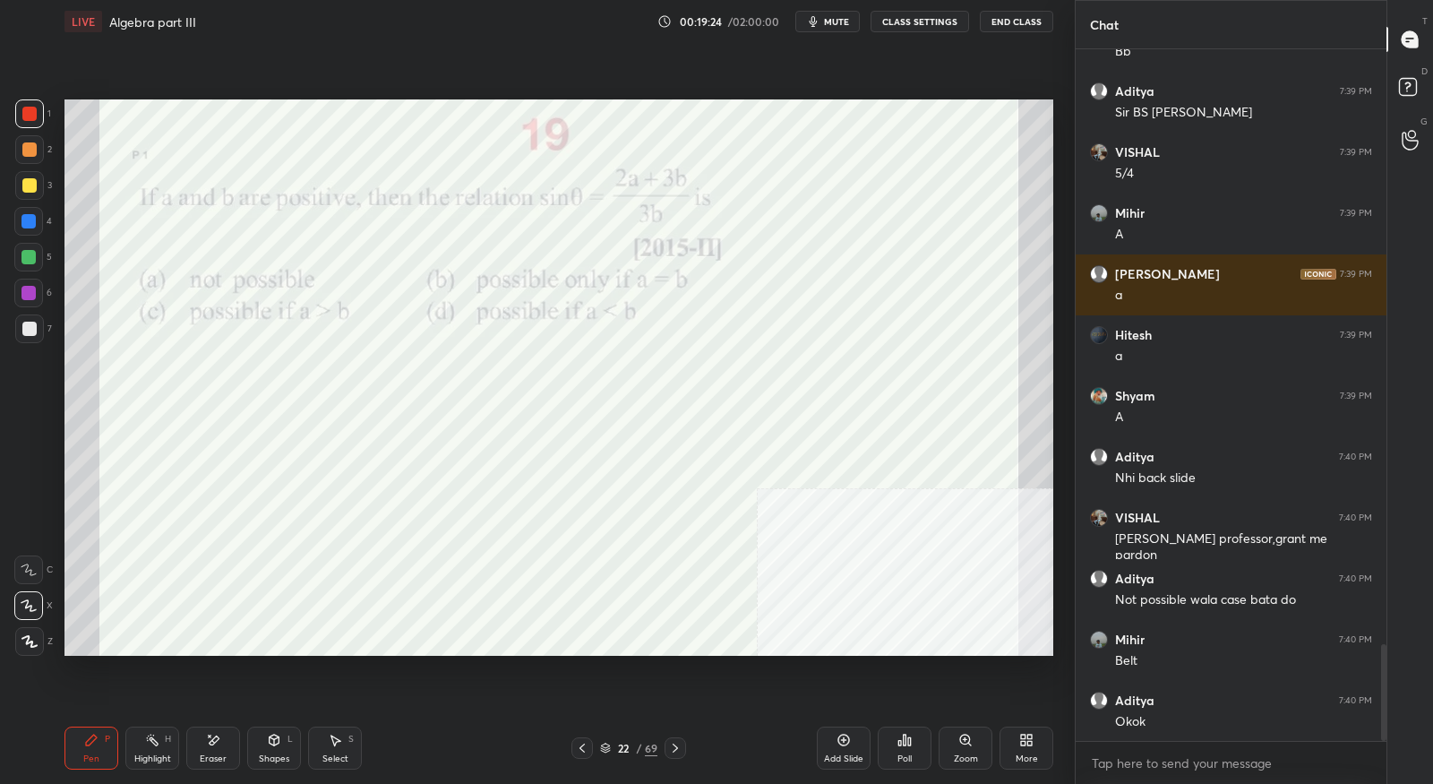
click at [674, 748] on icon at bounding box center [675, 748] width 14 height 14
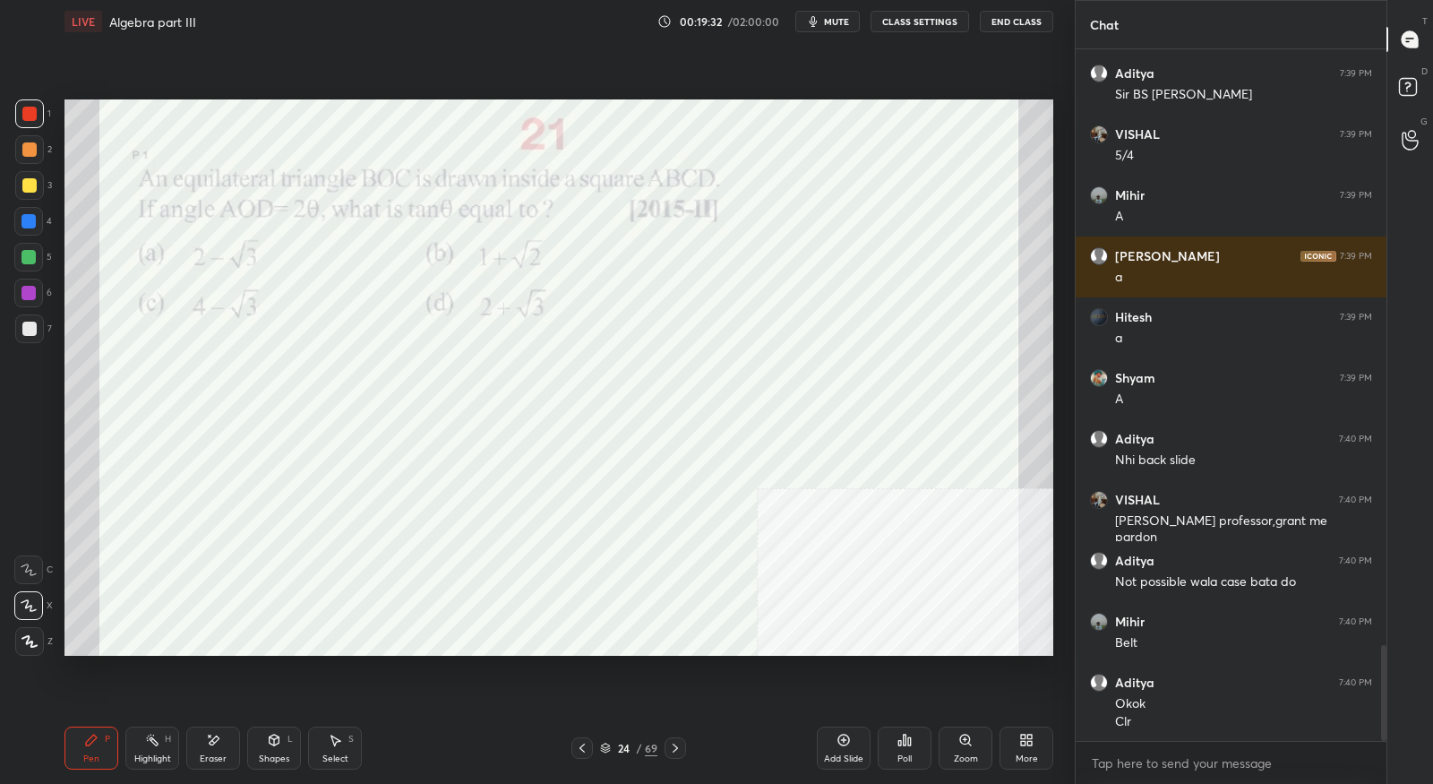
scroll to position [4321, 0]
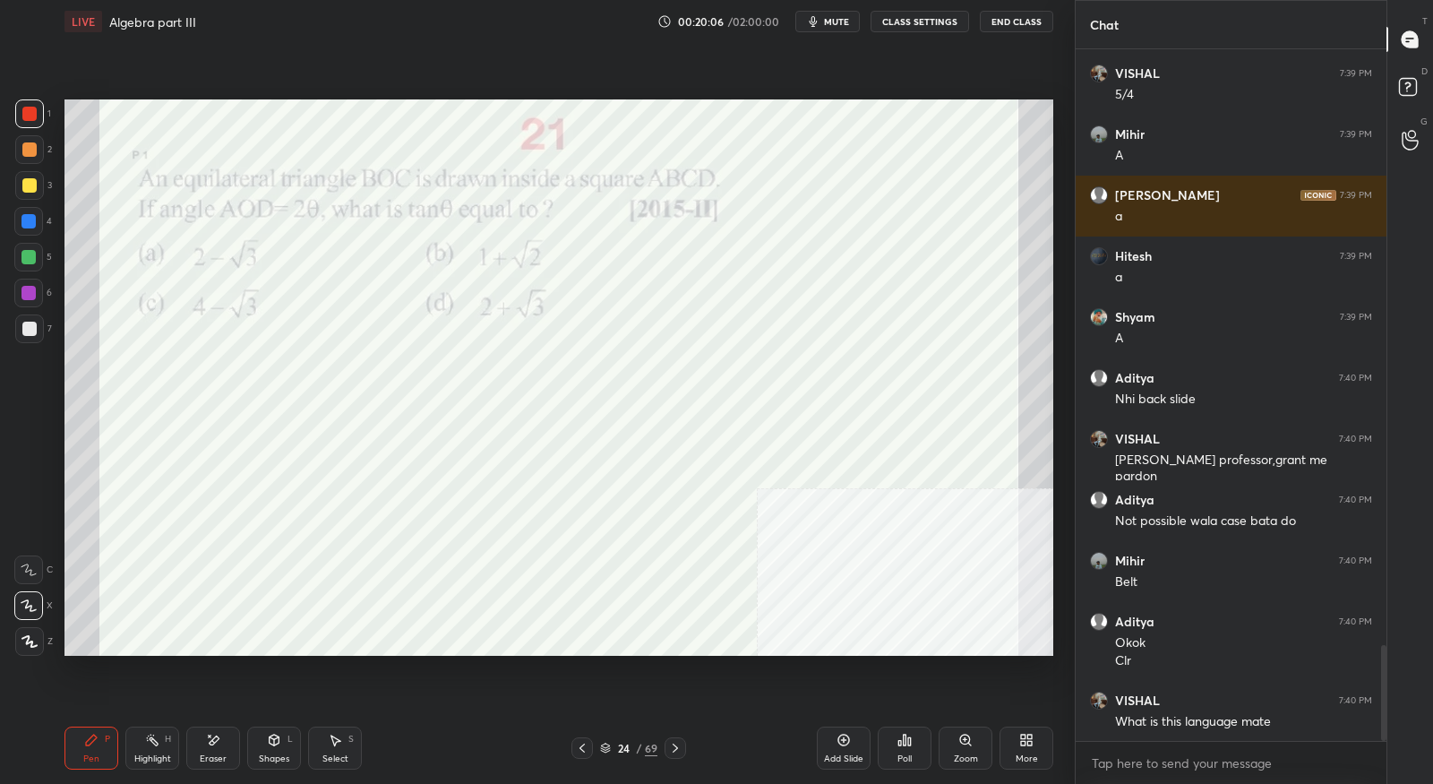
click at [211, 743] on icon at bounding box center [215, 739] width 10 height 9
click at [96, 740] on icon at bounding box center [91, 740] width 14 height 14
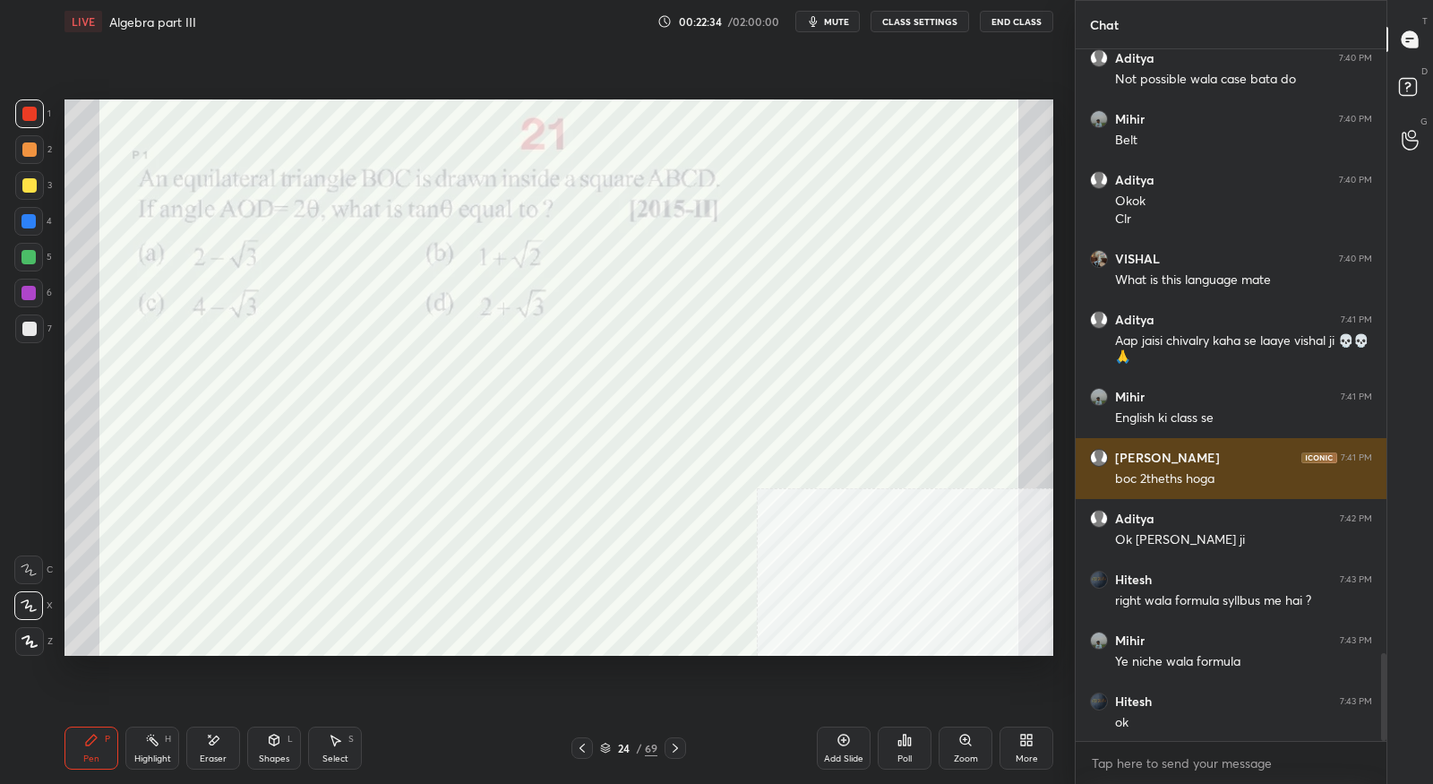
scroll to position [4764, 0]
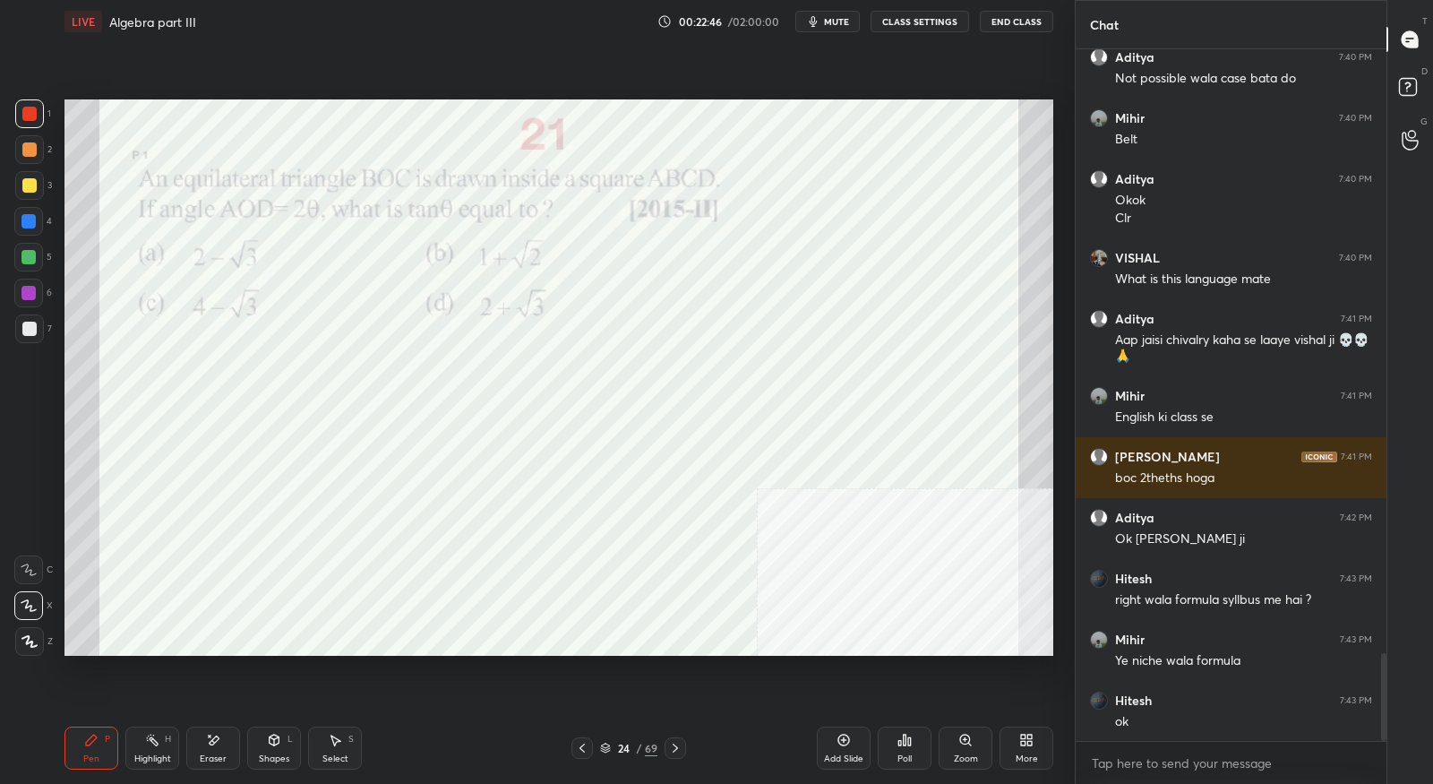
click at [671, 751] on icon at bounding box center [675, 748] width 14 height 14
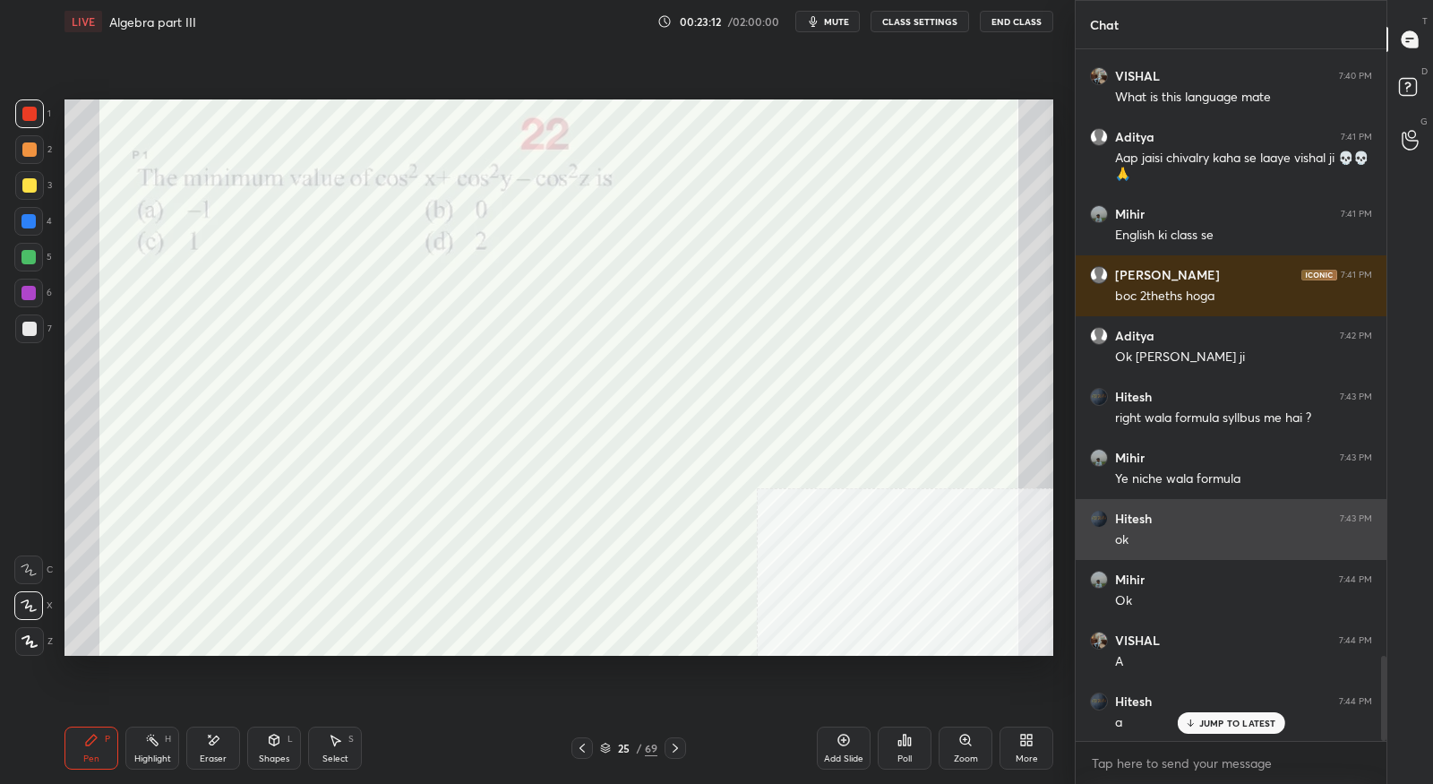
scroll to position [5007, 0]
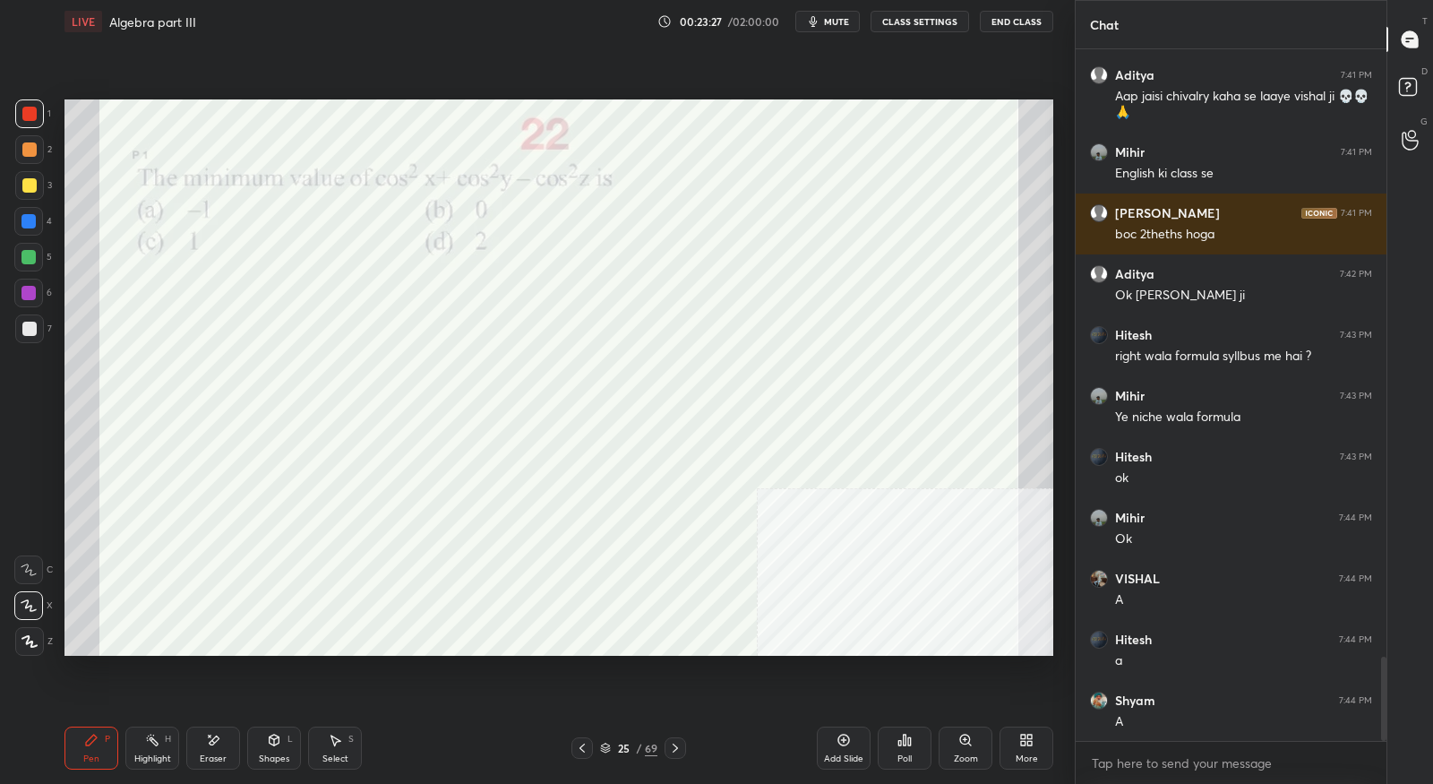
click at [675, 747] on icon at bounding box center [675, 748] width 14 height 14
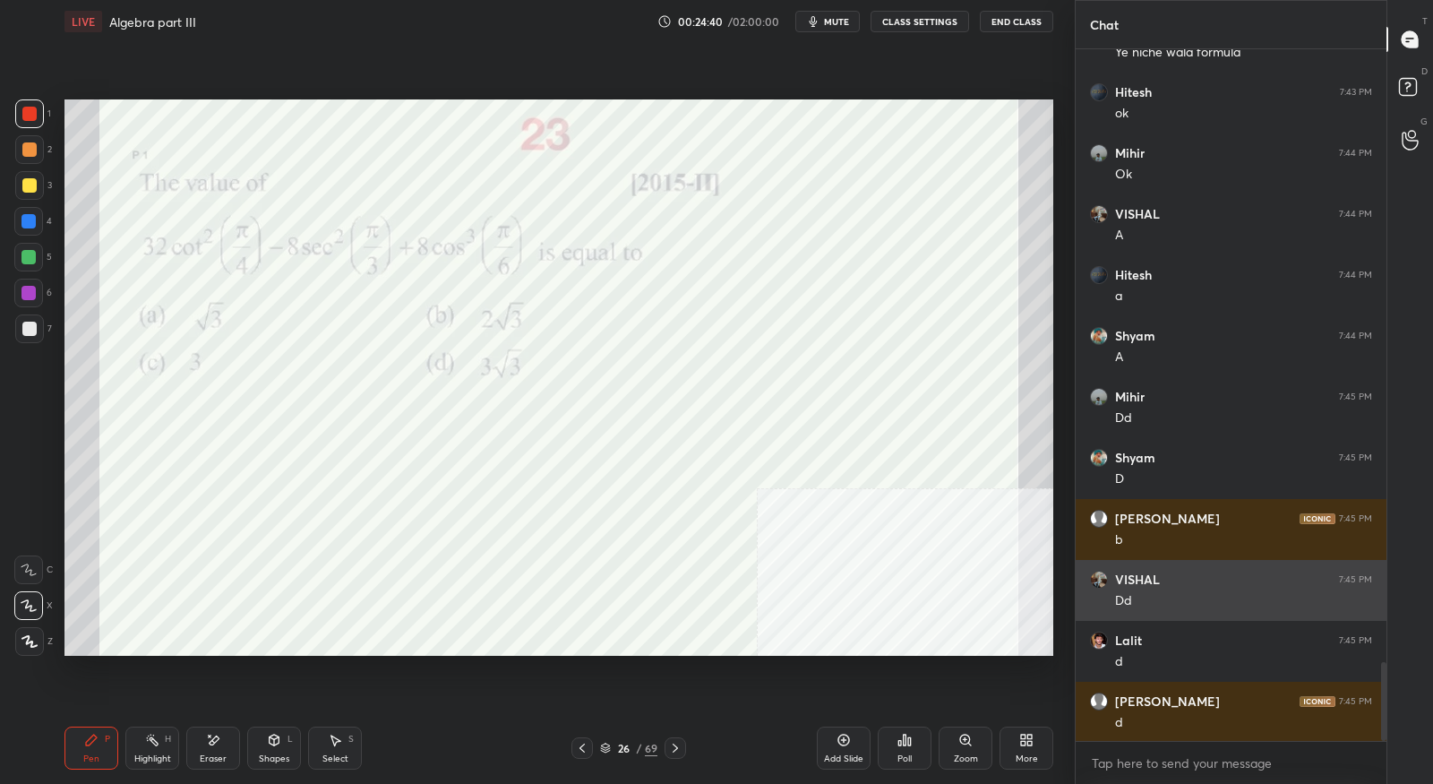
scroll to position [5373, 0]
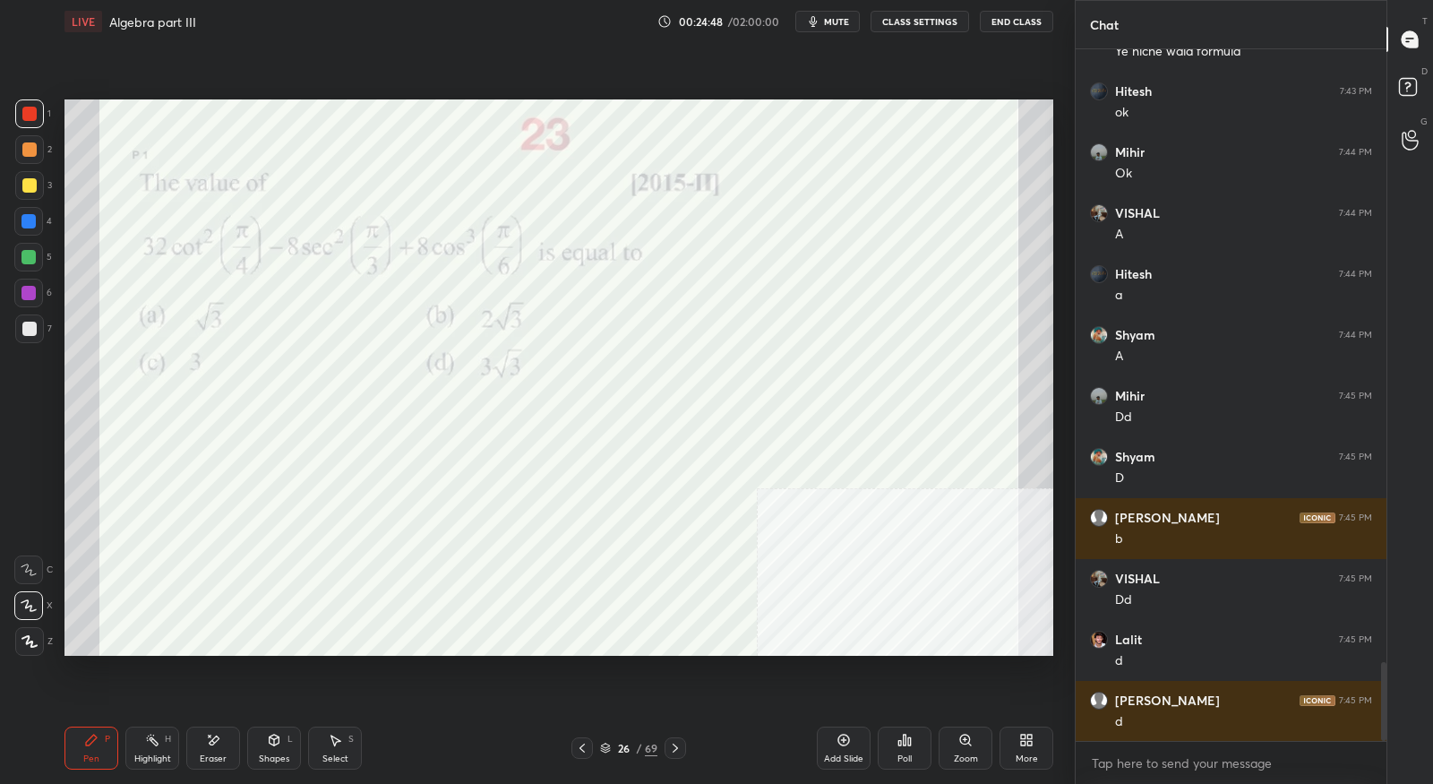
click at [672, 753] on icon at bounding box center [675, 748] width 14 height 14
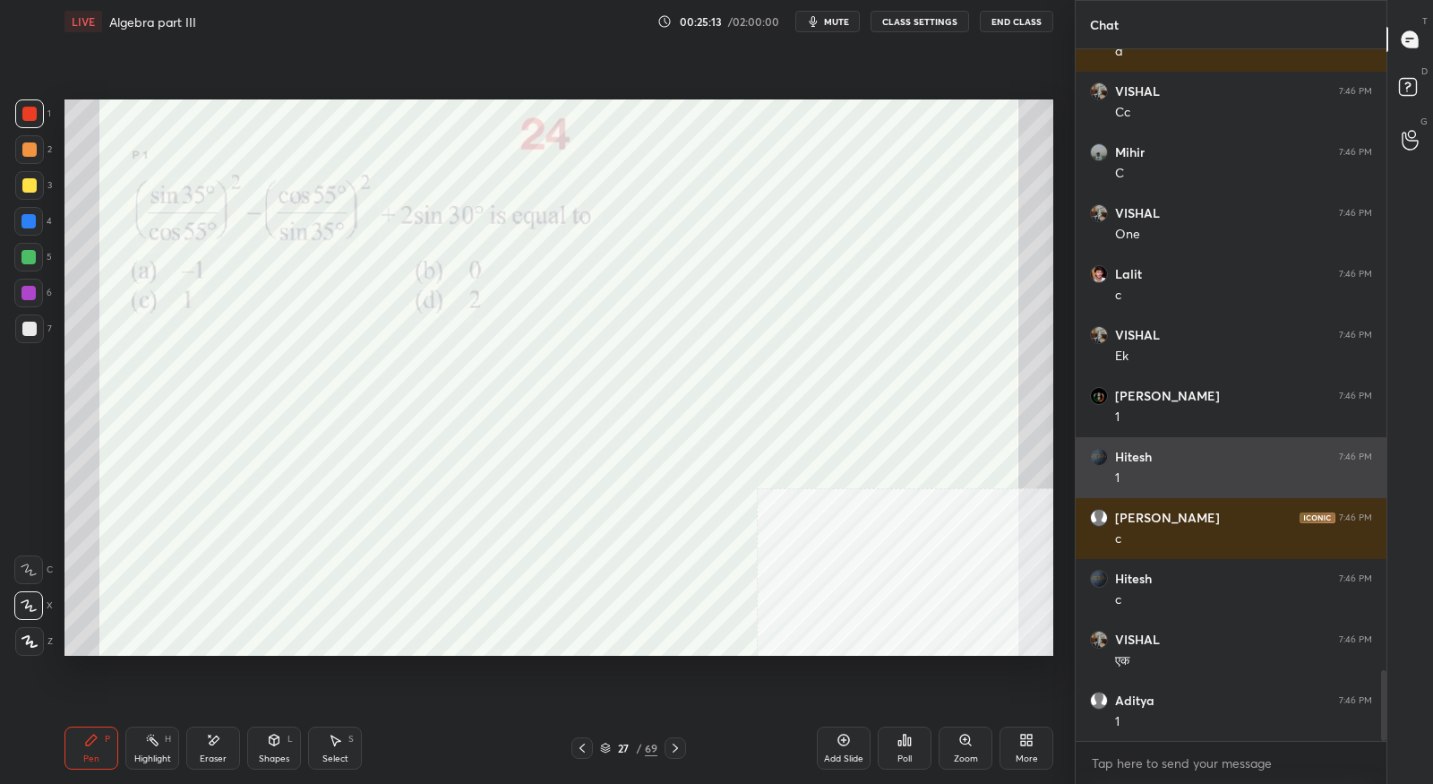
scroll to position [6104, 0]
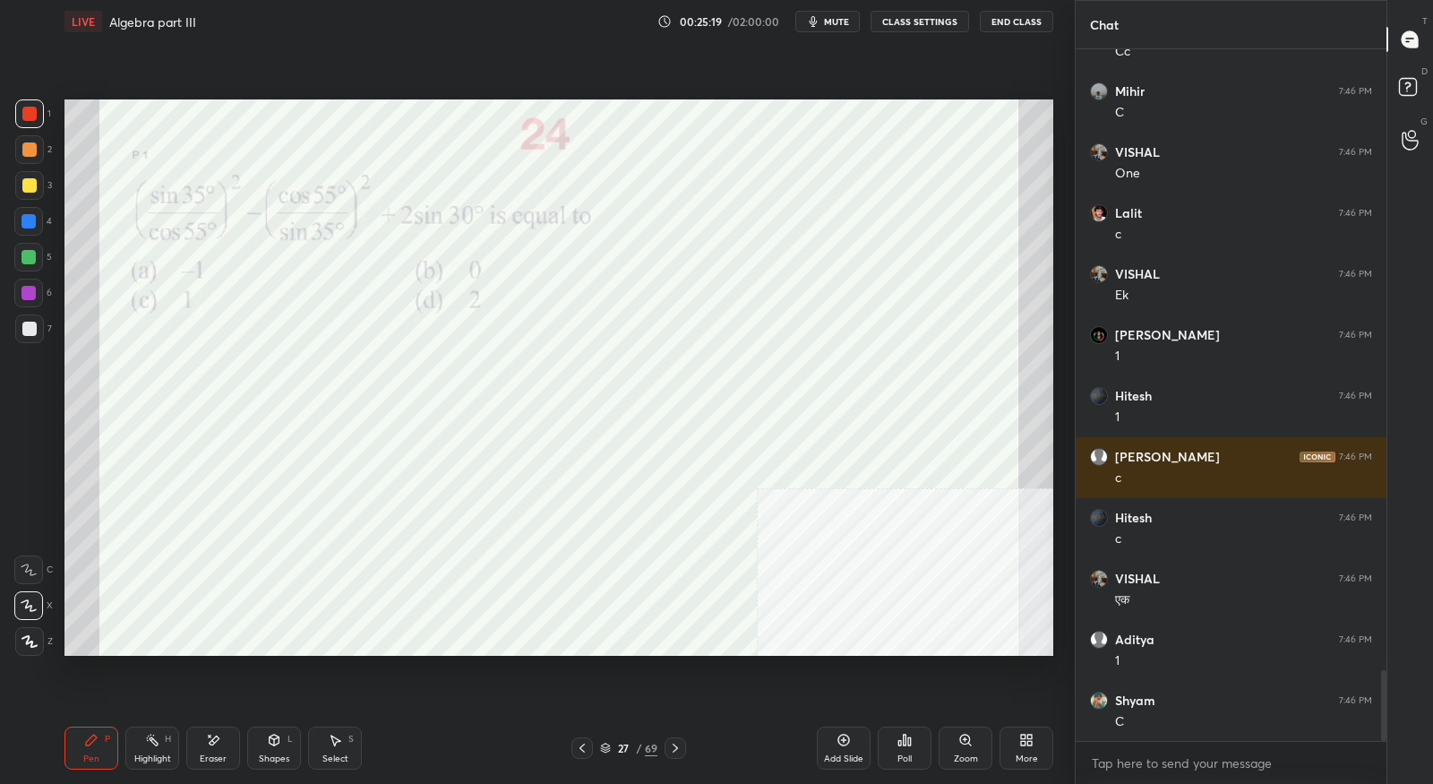
click at [673, 742] on icon at bounding box center [675, 748] width 14 height 14
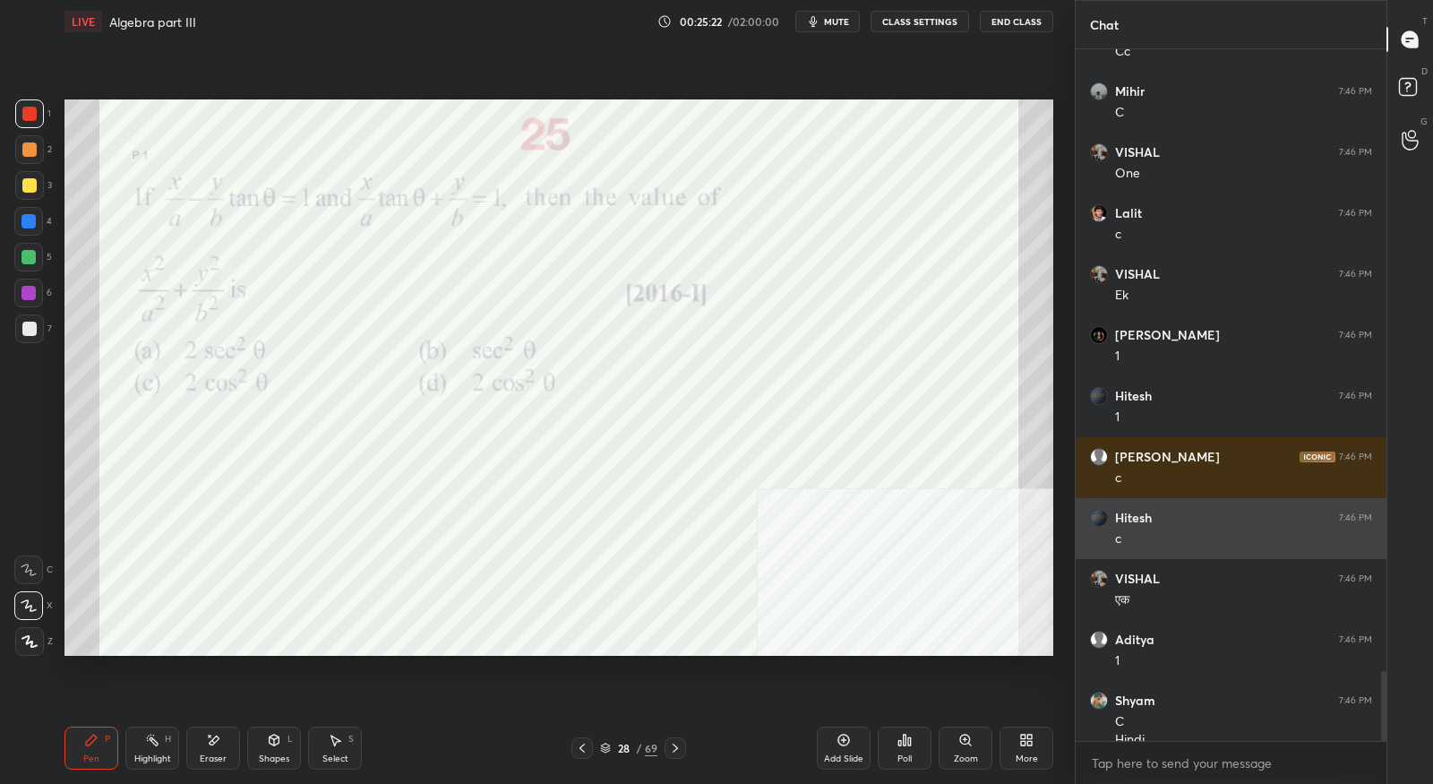
scroll to position [6122, 0]
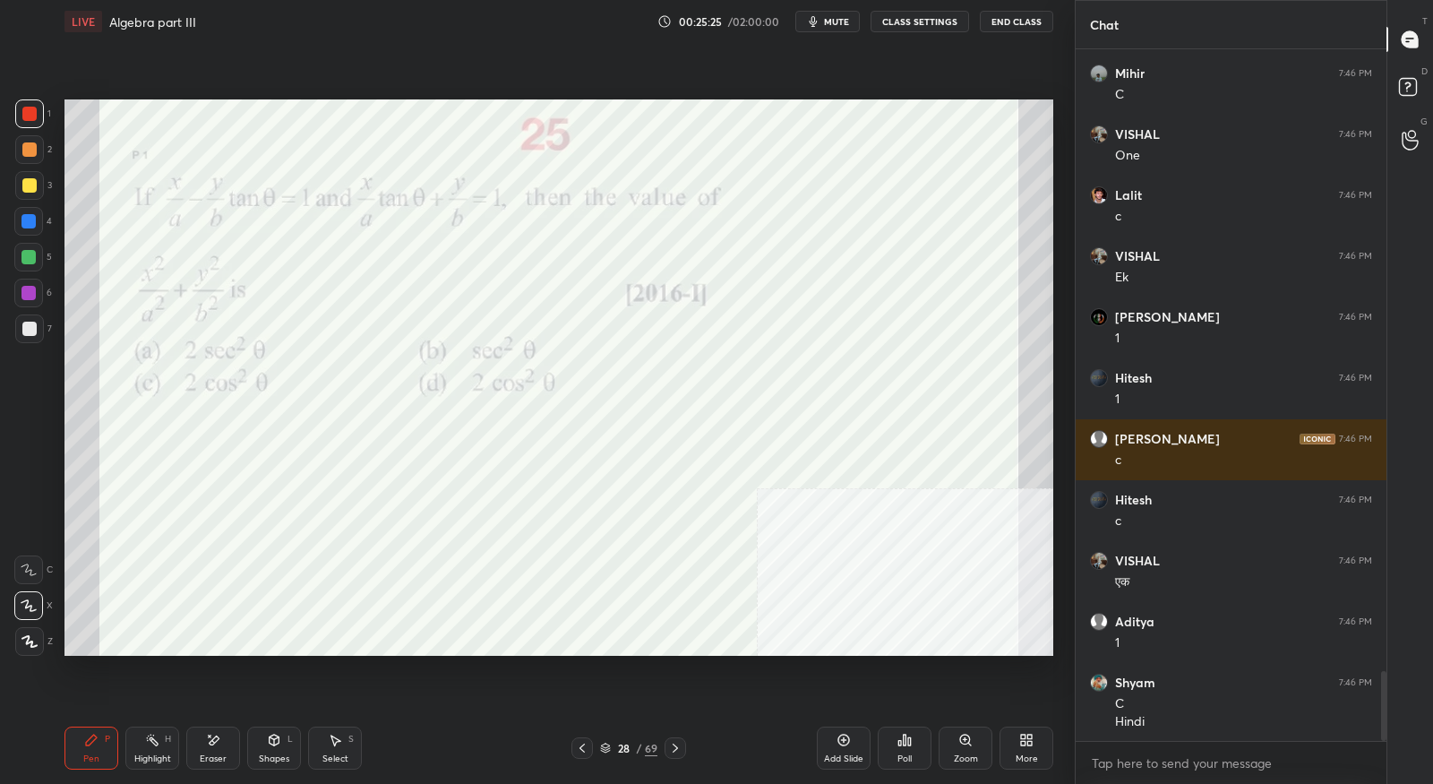
click at [582, 747] on icon at bounding box center [582, 748] width 14 height 14
click at [681, 745] on icon at bounding box center [675, 748] width 14 height 14
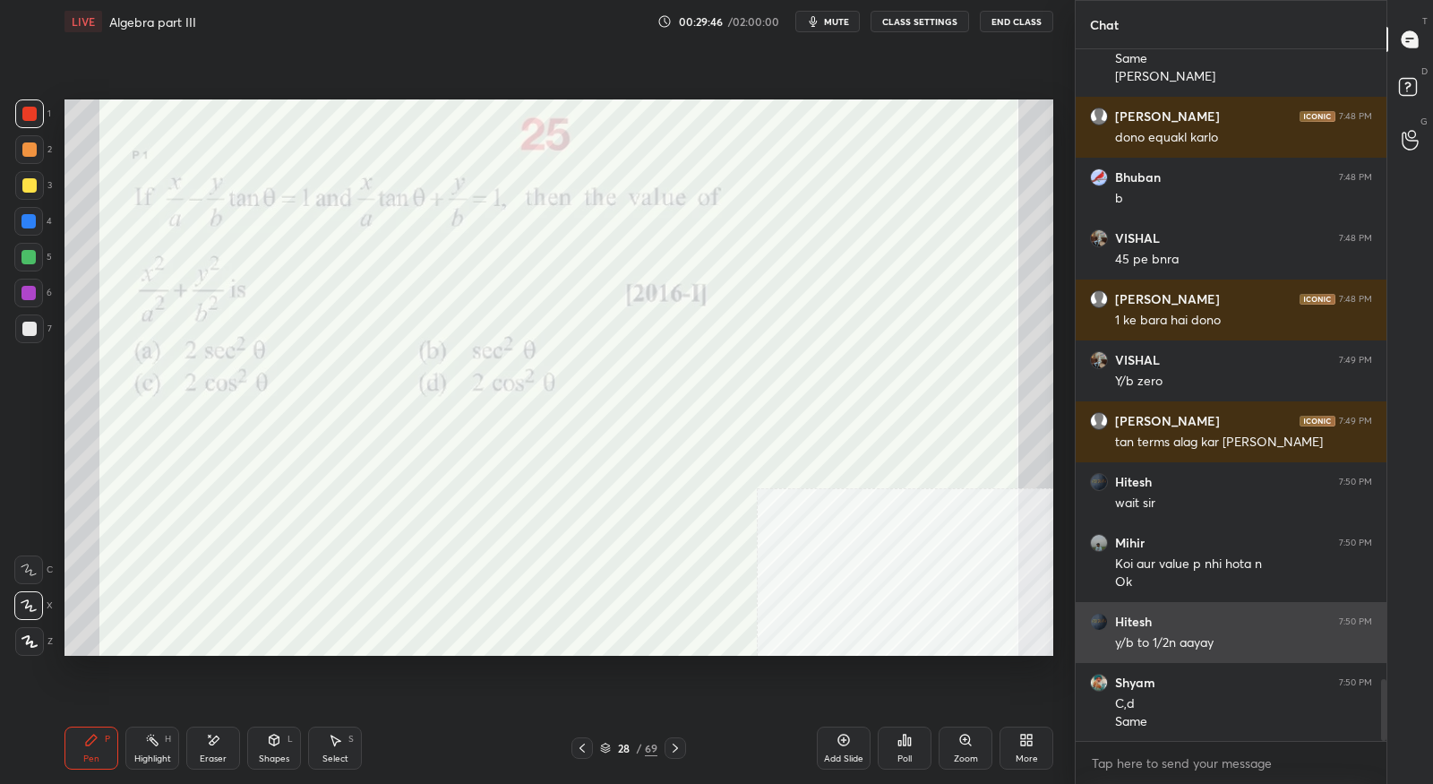
scroll to position [7107, 0]
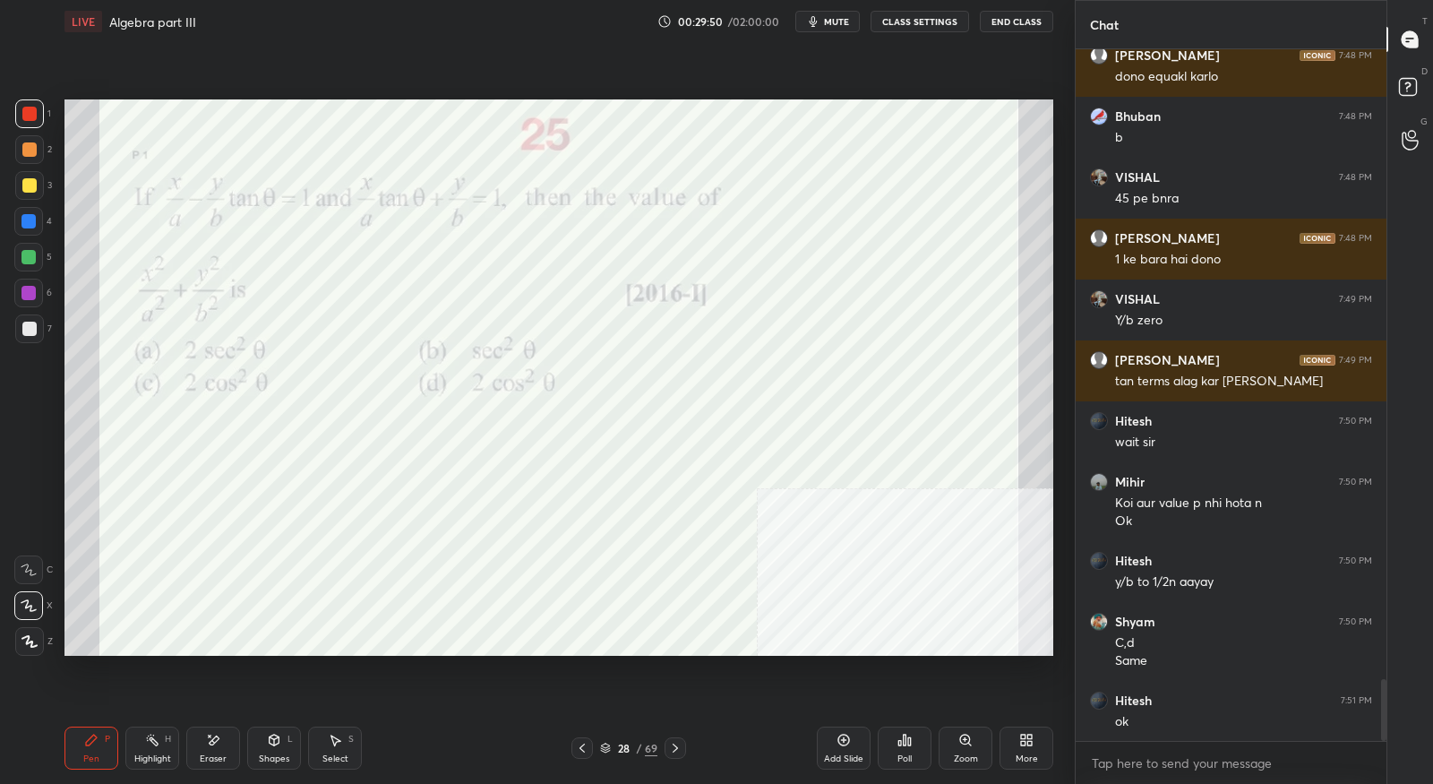
click at [680, 750] on icon at bounding box center [675, 748] width 14 height 14
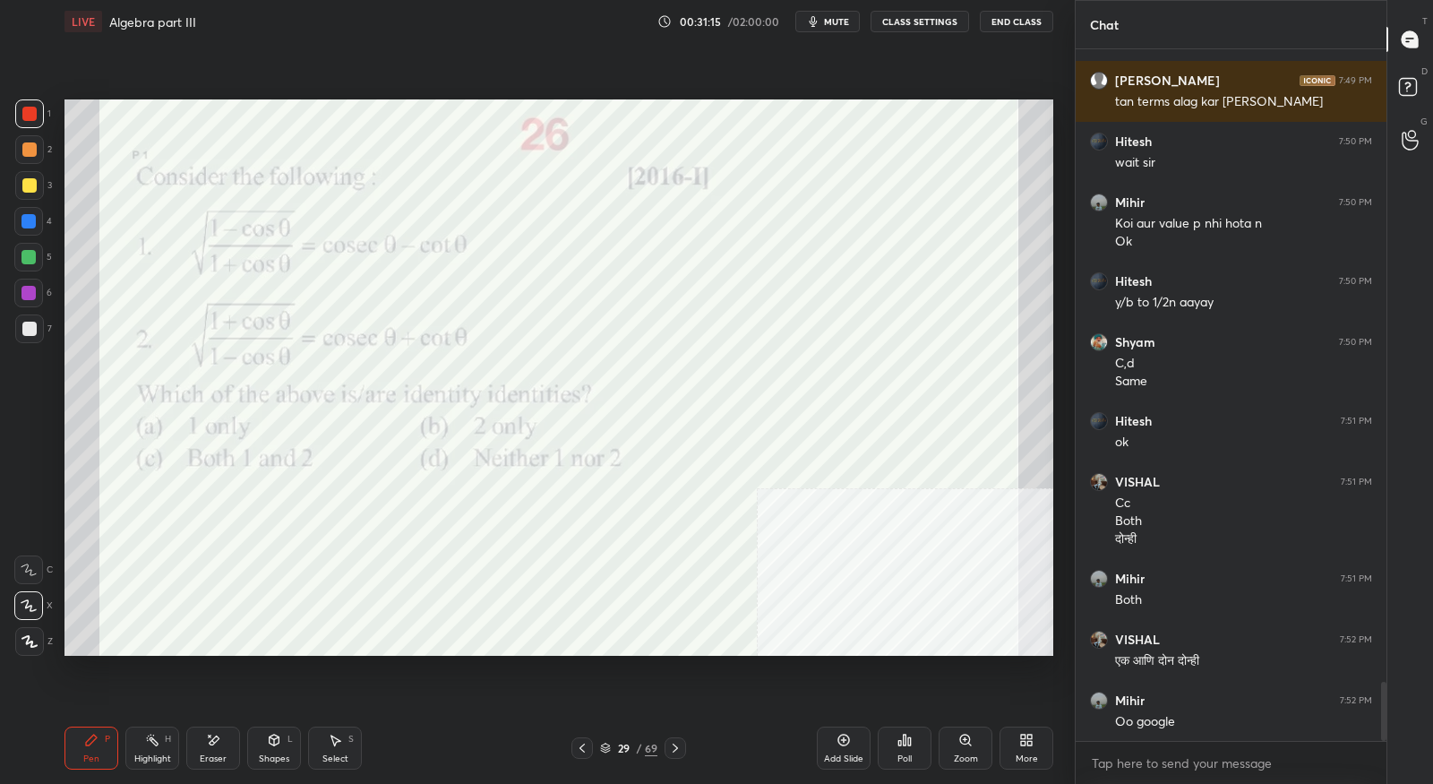
scroll to position [7447, 0]
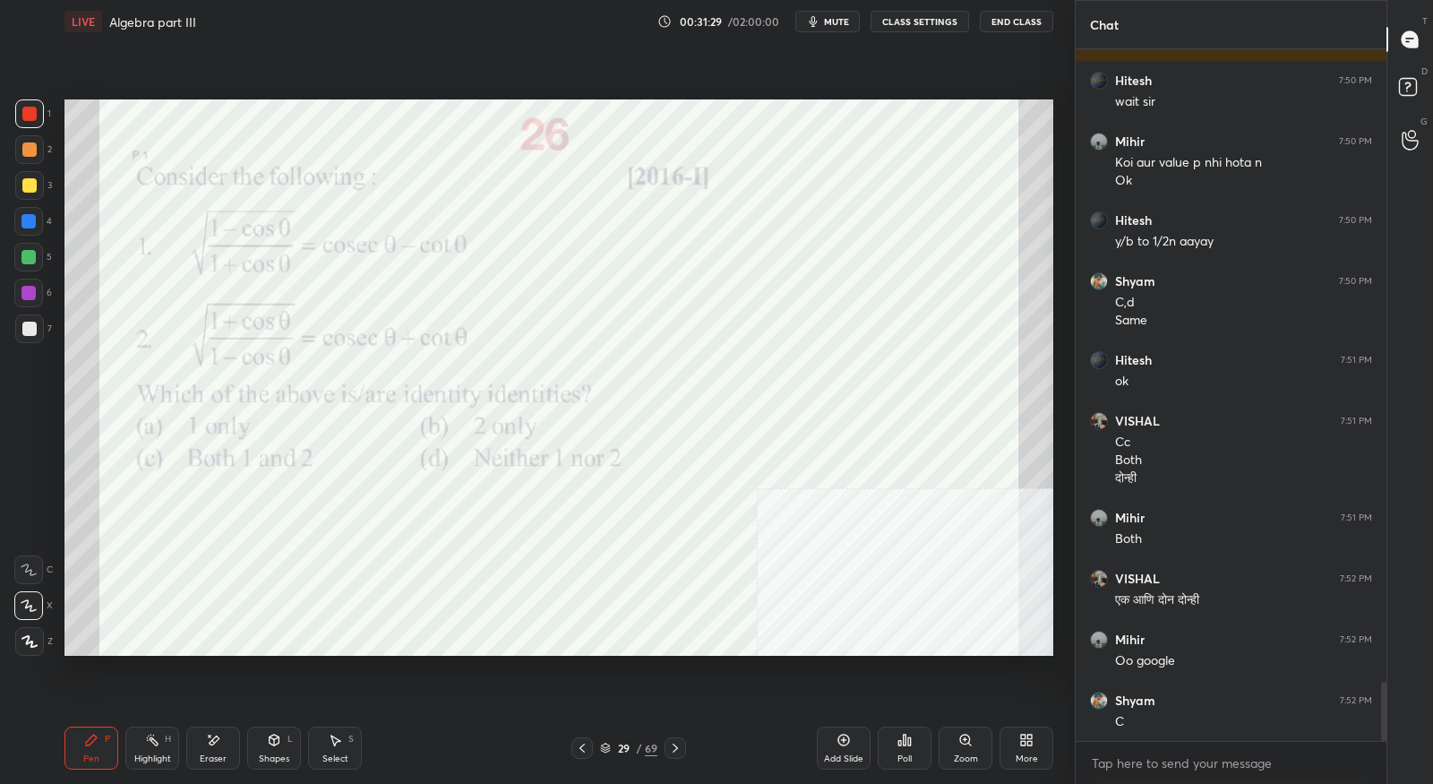
click at [681, 747] on icon at bounding box center [675, 748] width 14 height 14
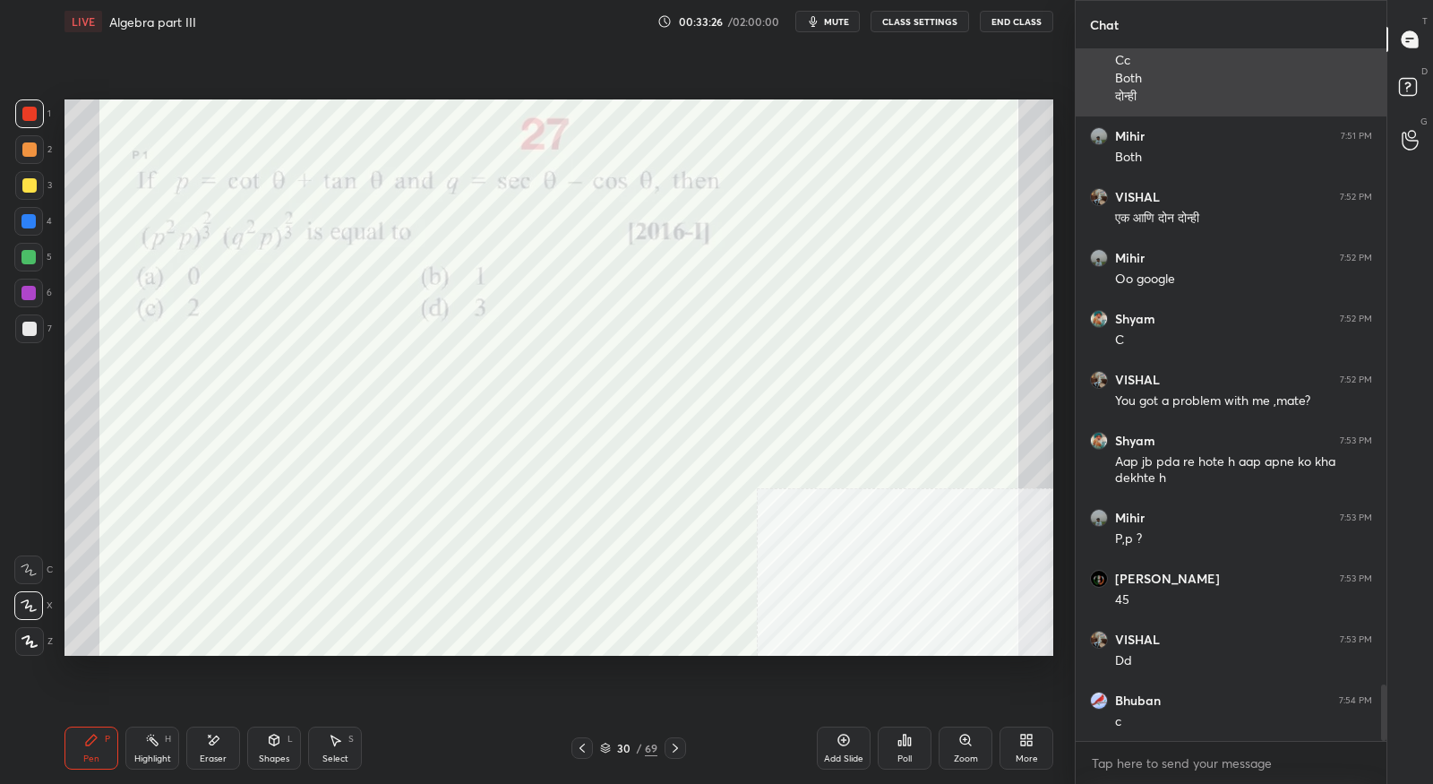
scroll to position [7889, 0]
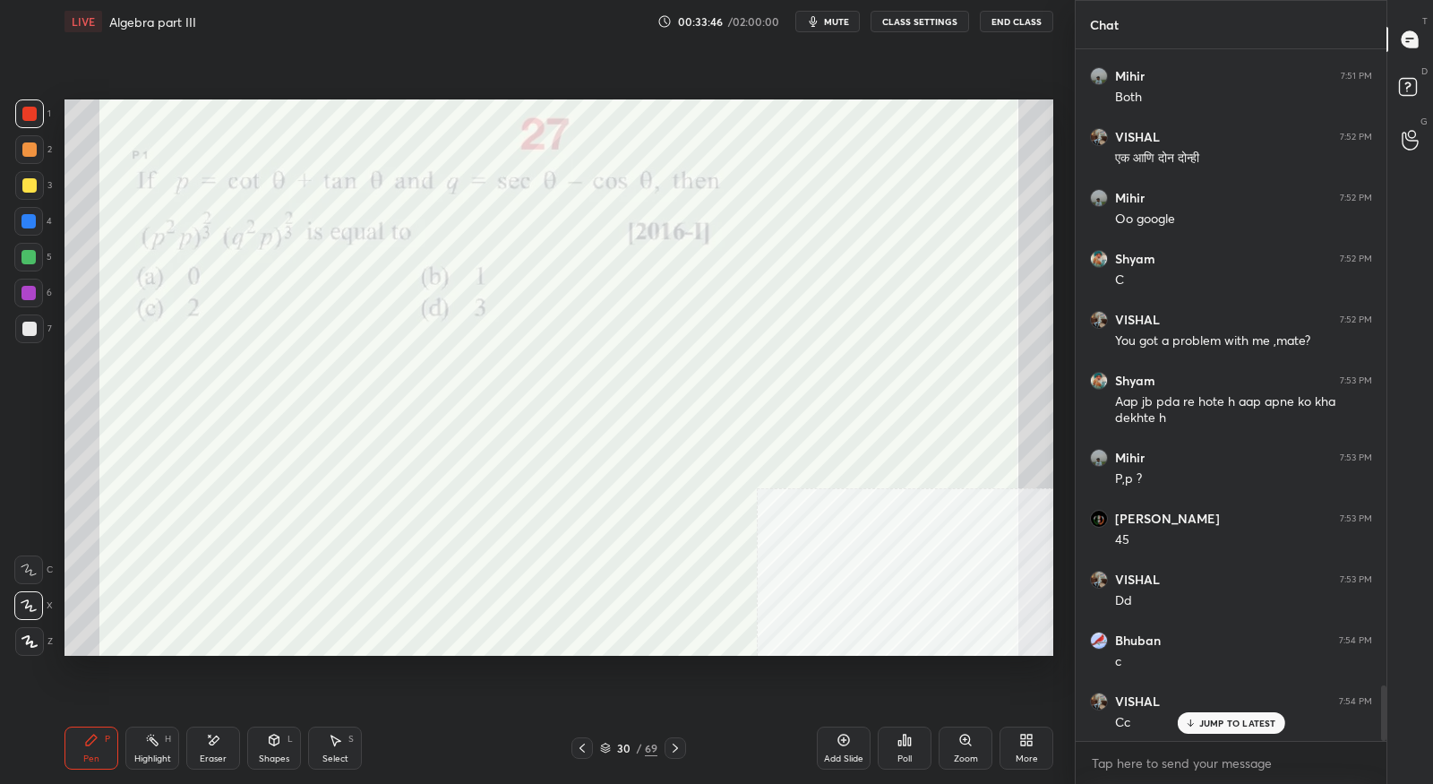
drag, startPoint x: 221, startPoint y: 754, endPoint x: 287, endPoint y: 697, distance: 87.6
click at [219, 754] on div "Eraser" at bounding box center [213, 758] width 27 height 9
click at [103, 739] on div "Pen P" at bounding box center [91, 747] width 54 height 43
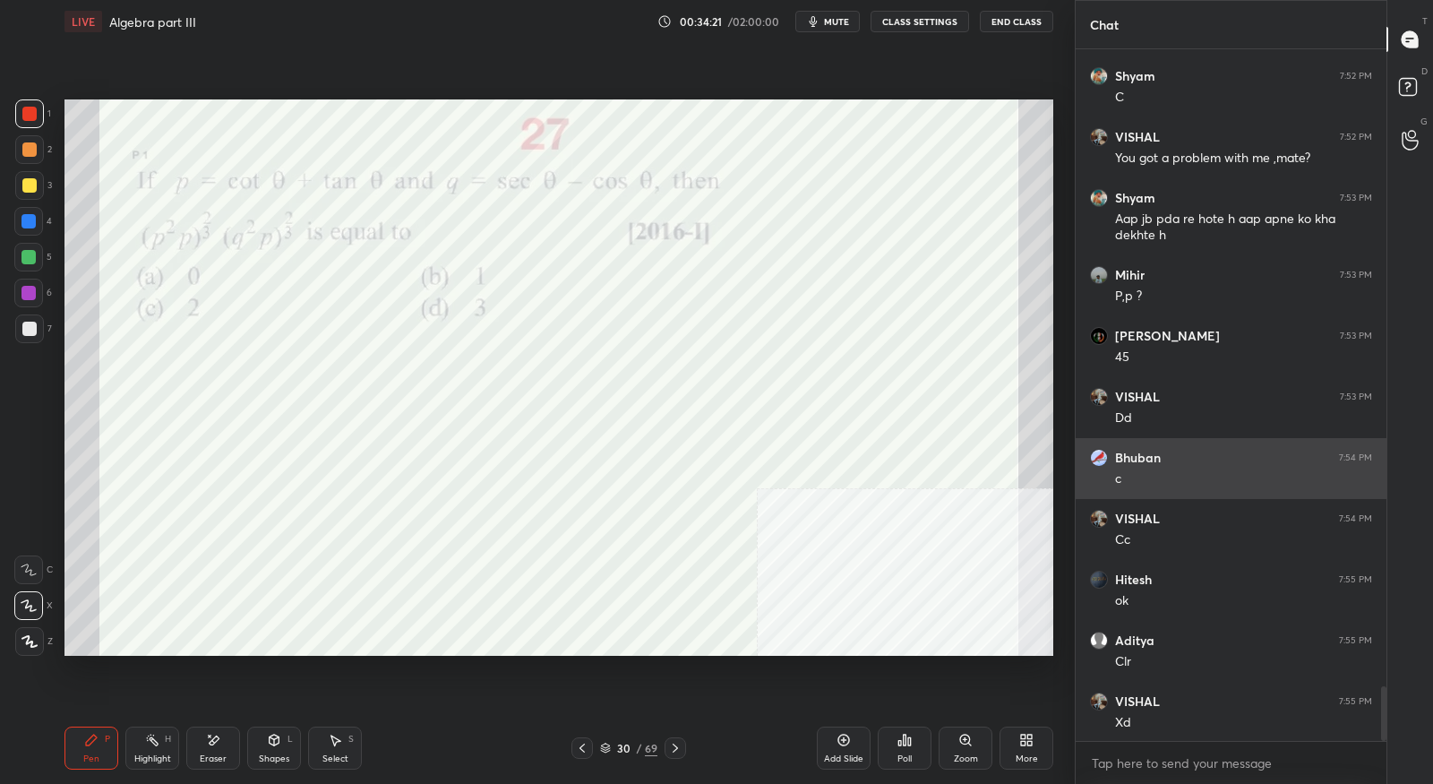
scroll to position [8072, 0]
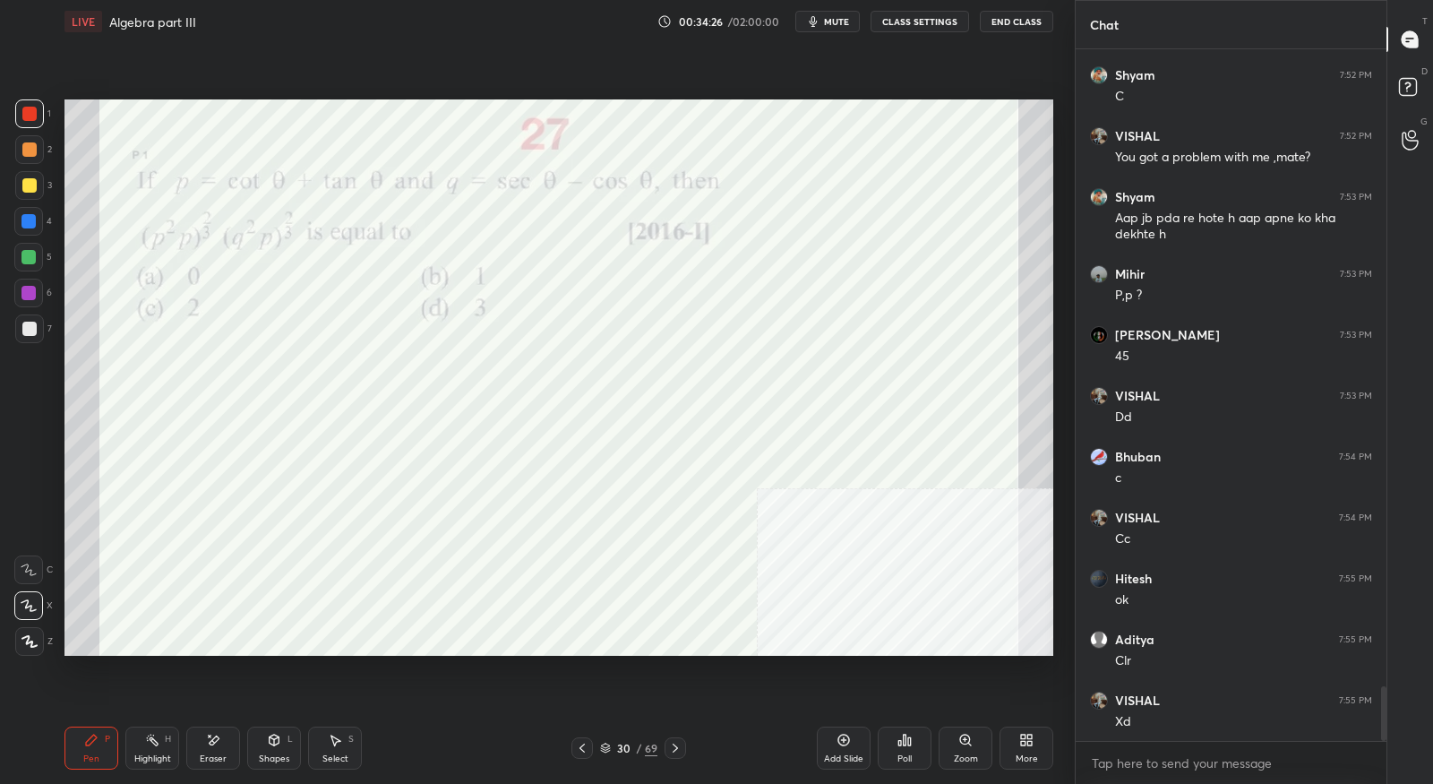
click at [678, 746] on icon at bounding box center [675, 748] width 14 height 14
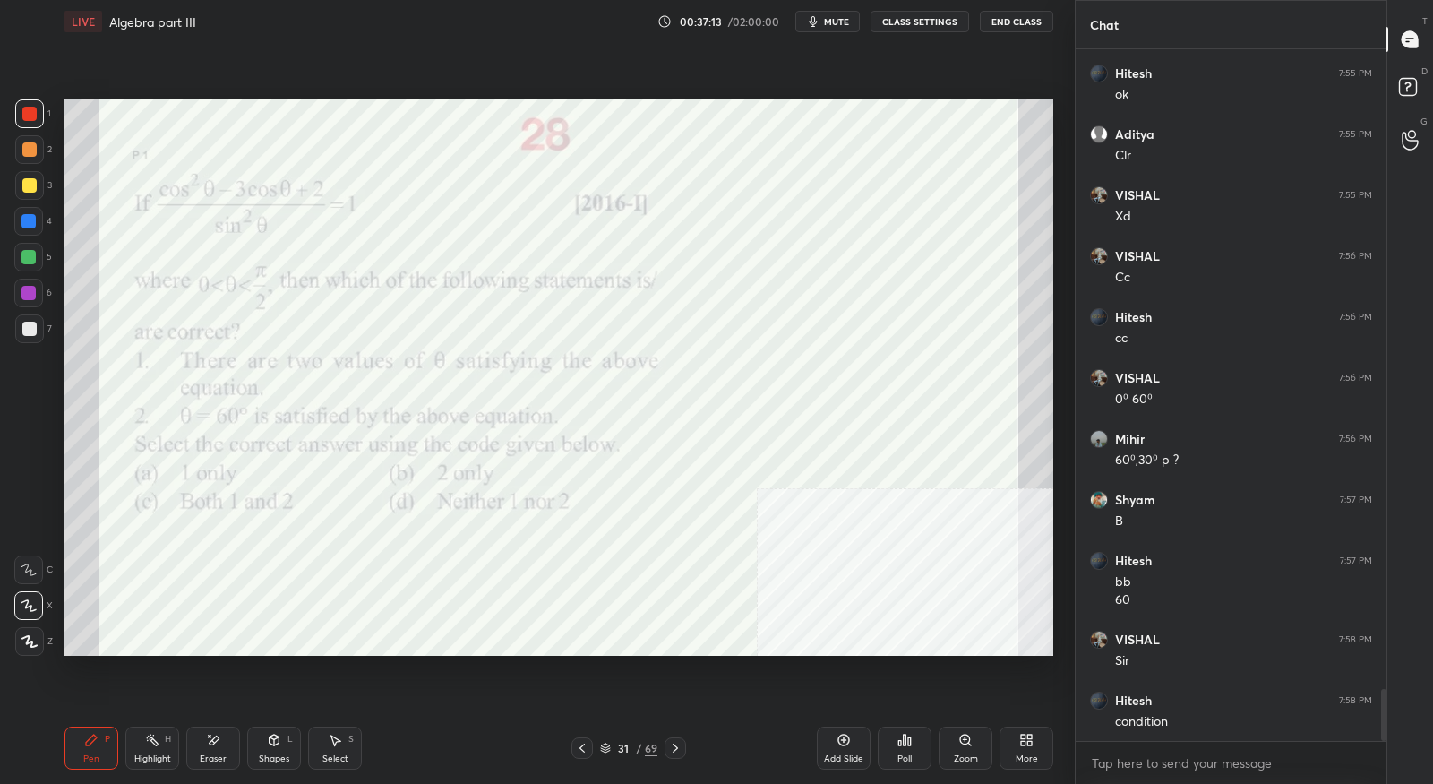
scroll to position [8638, 0]
drag, startPoint x: 219, startPoint y: 744, endPoint x: 216, endPoint y: 680, distance: 64.6
click at [219, 744] on icon at bounding box center [213, 740] width 14 height 15
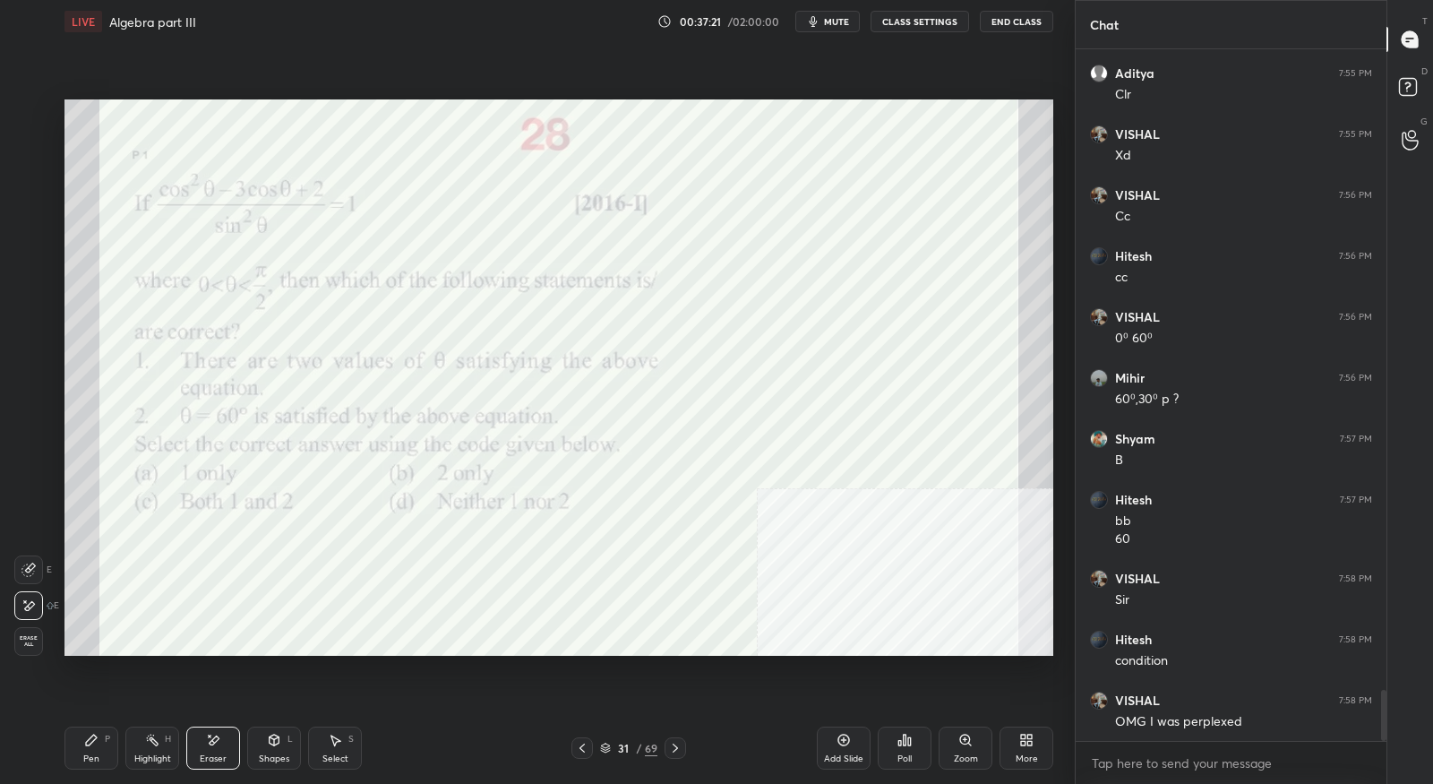
click at [95, 741] on icon at bounding box center [91, 740] width 14 height 14
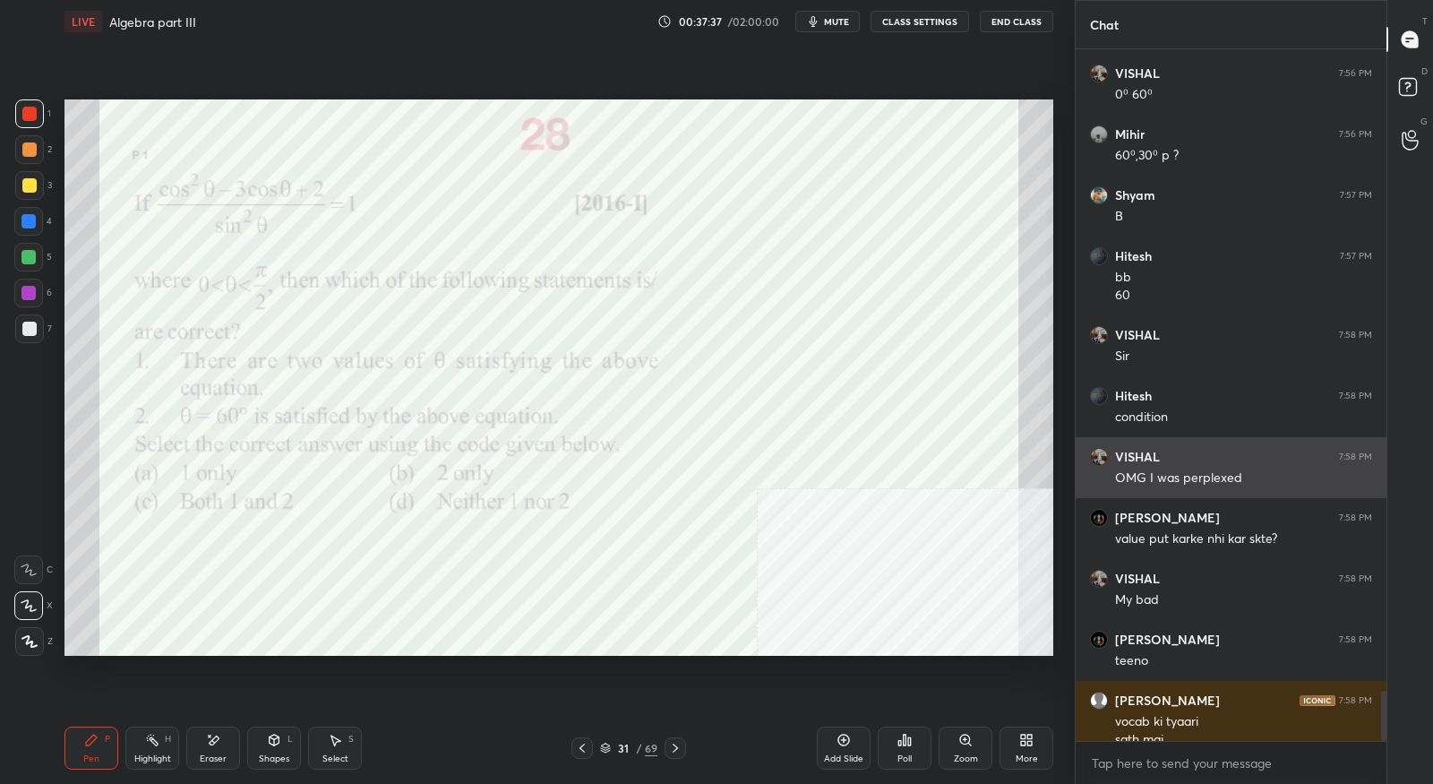
scroll to position [8900, 0]
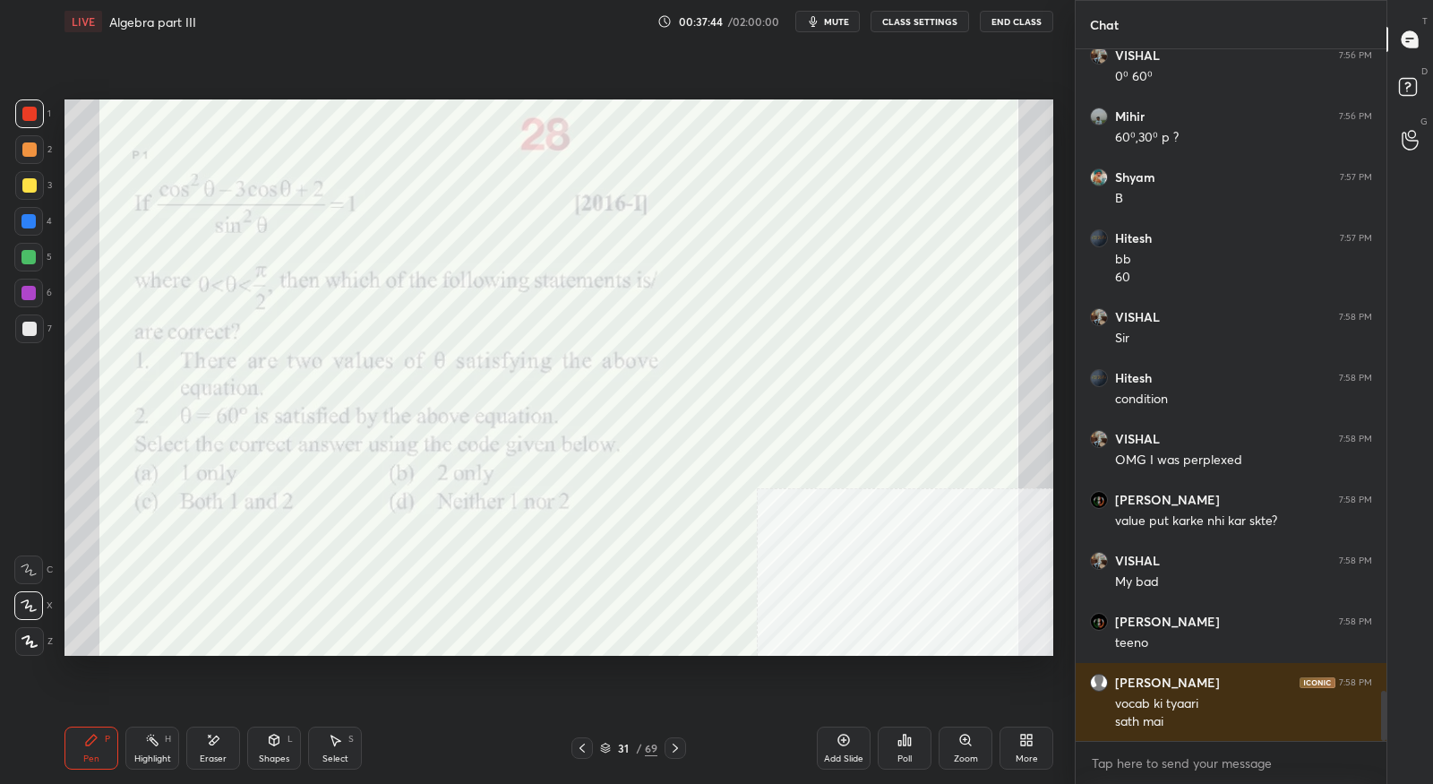
click at [669, 753] on icon at bounding box center [675, 748] width 14 height 14
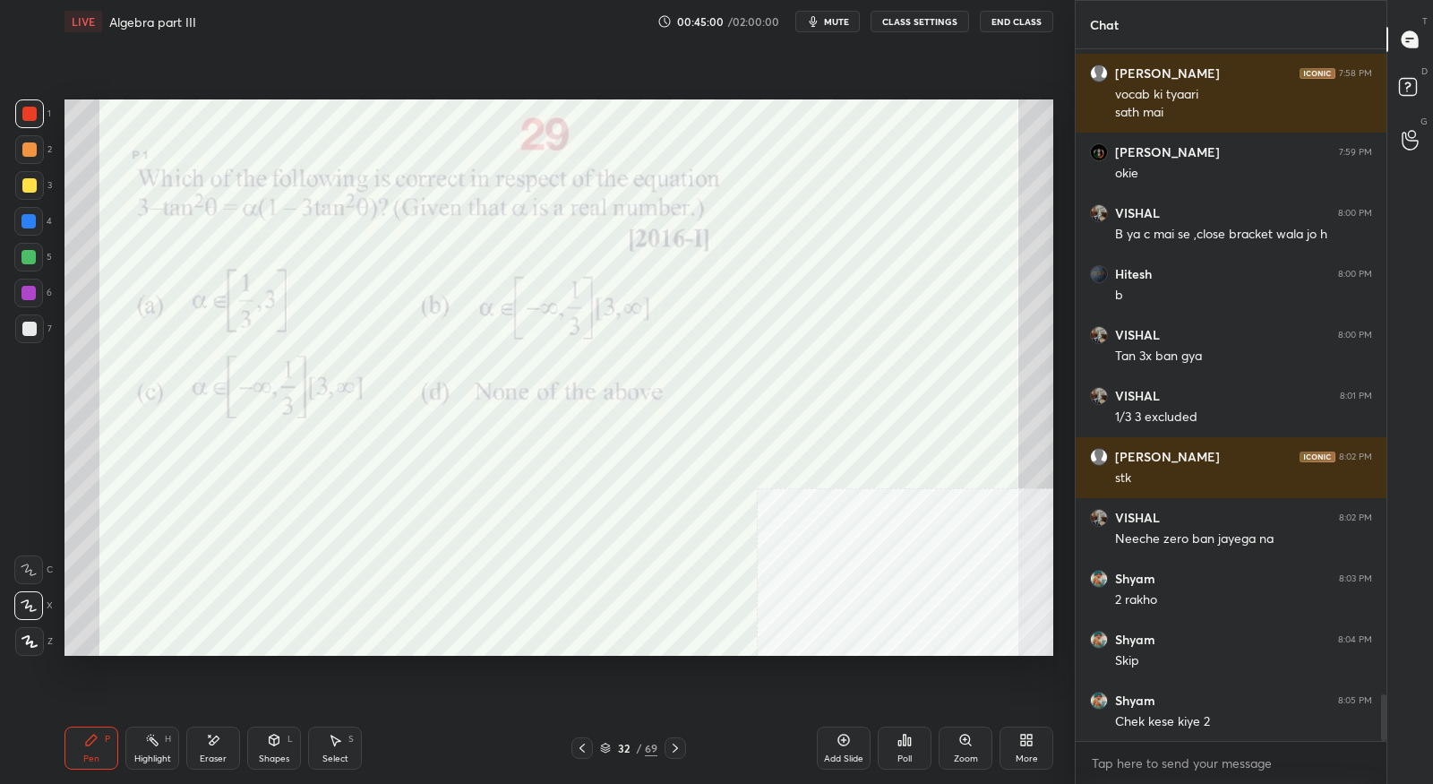
scroll to position [9570, 0]
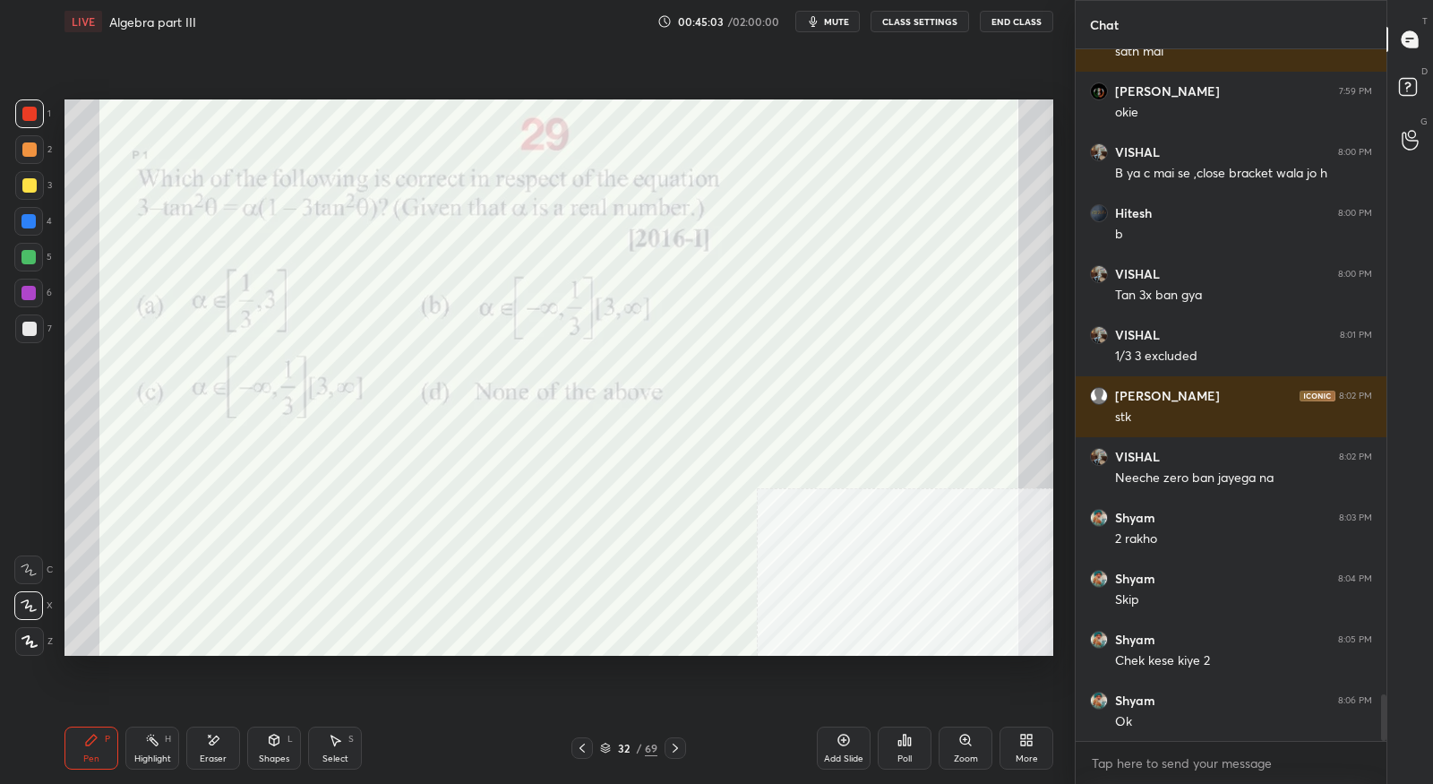
click at [676, 751] on icon at bounding box center [675, 748] width 14 height 14
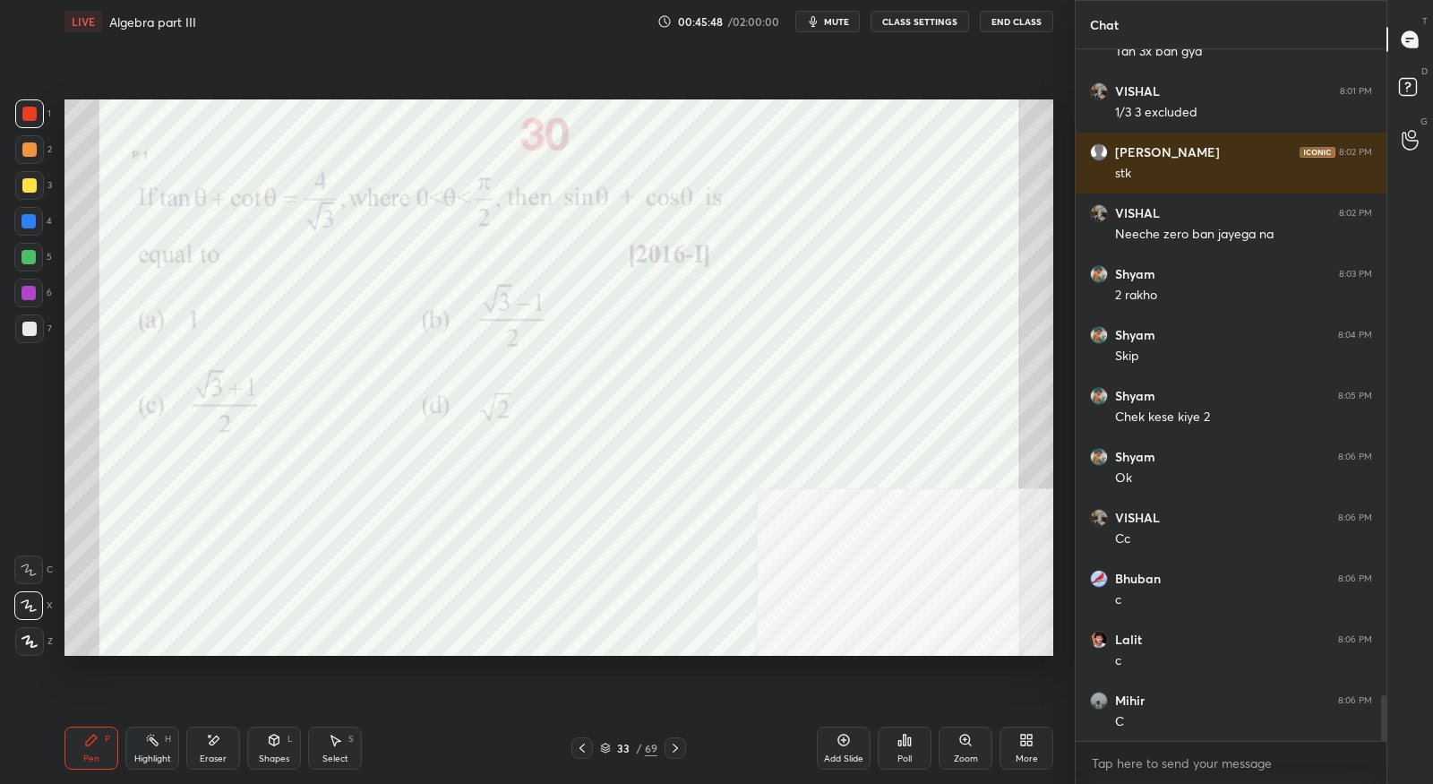
scroll to position [9874, 0]
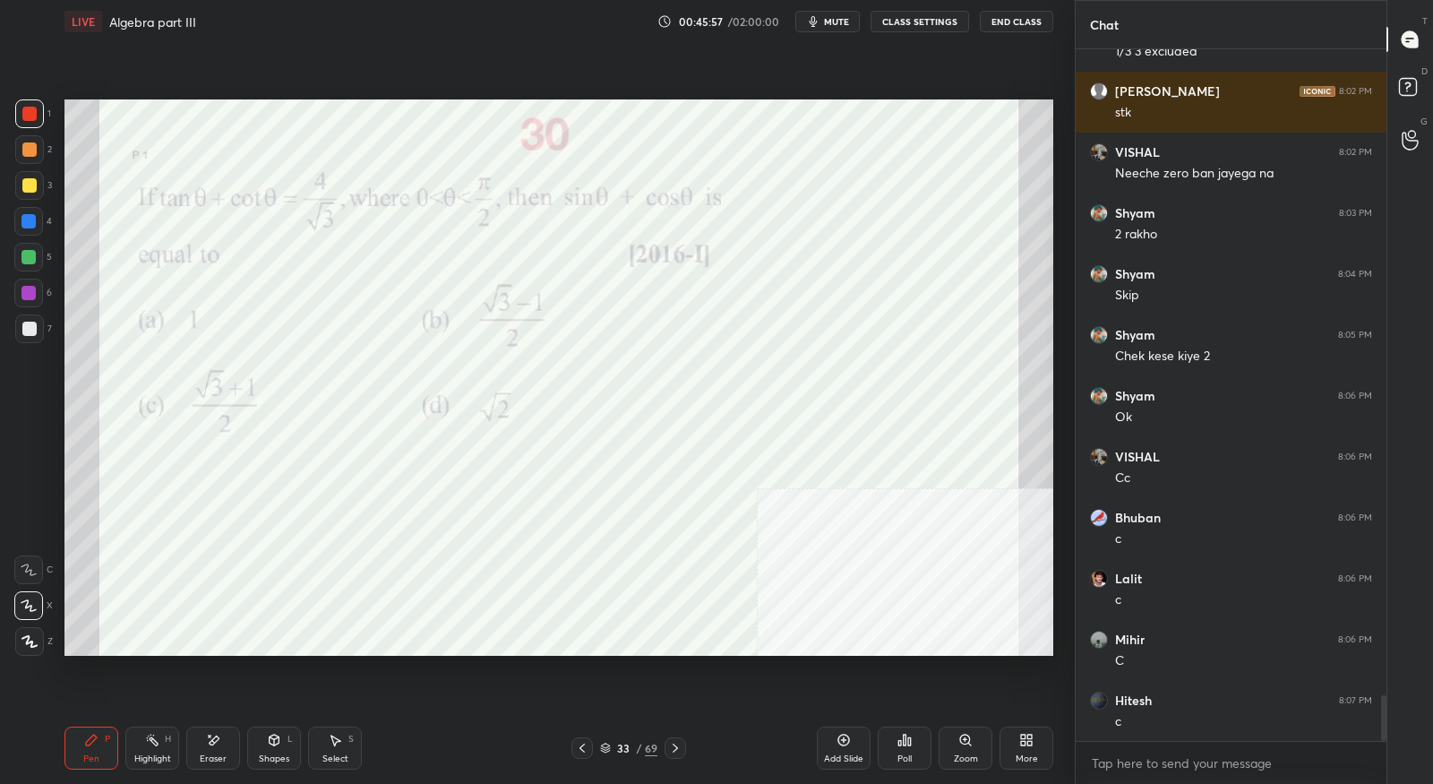
click at [679, 752] on icon at bounding box center [675, 748] width 14 height 14
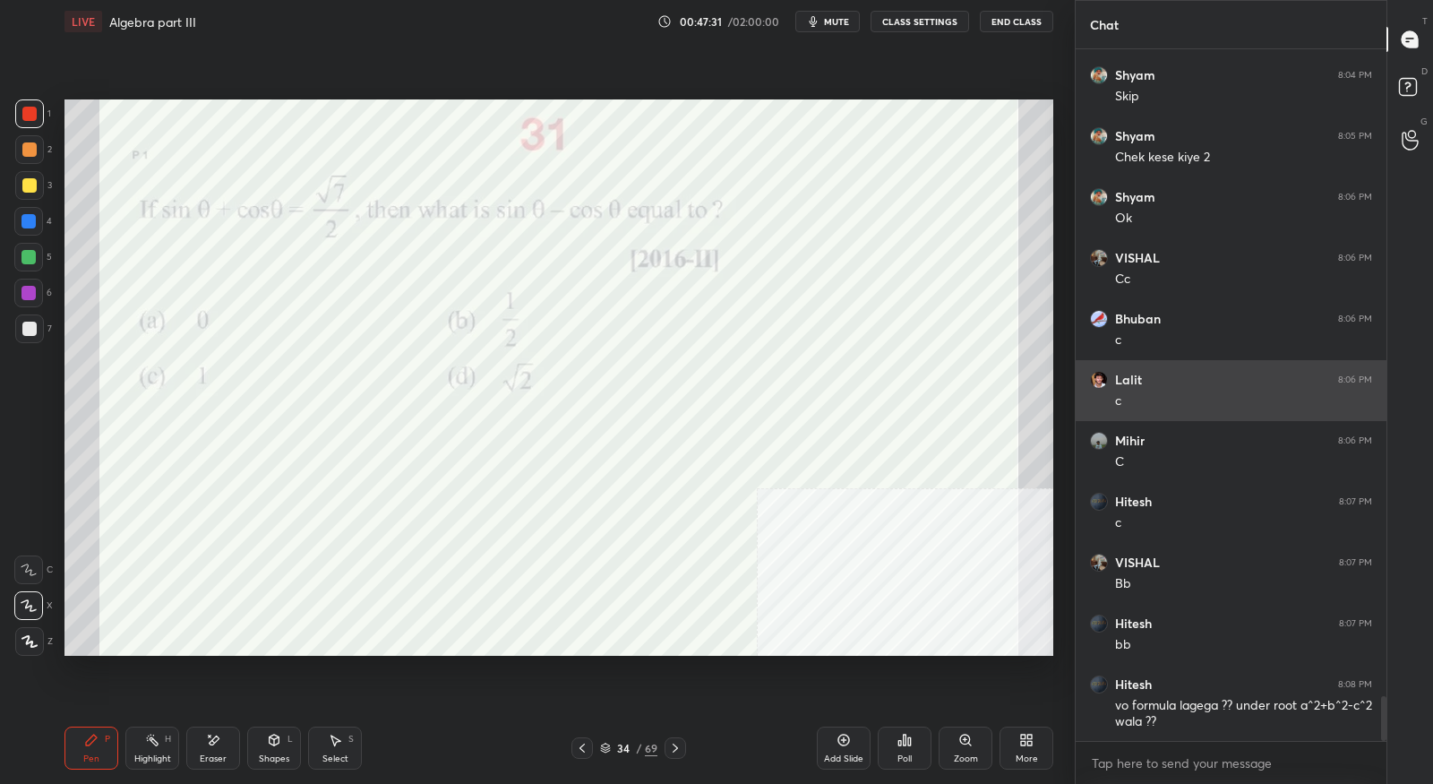
scroll to position [10134, 0]
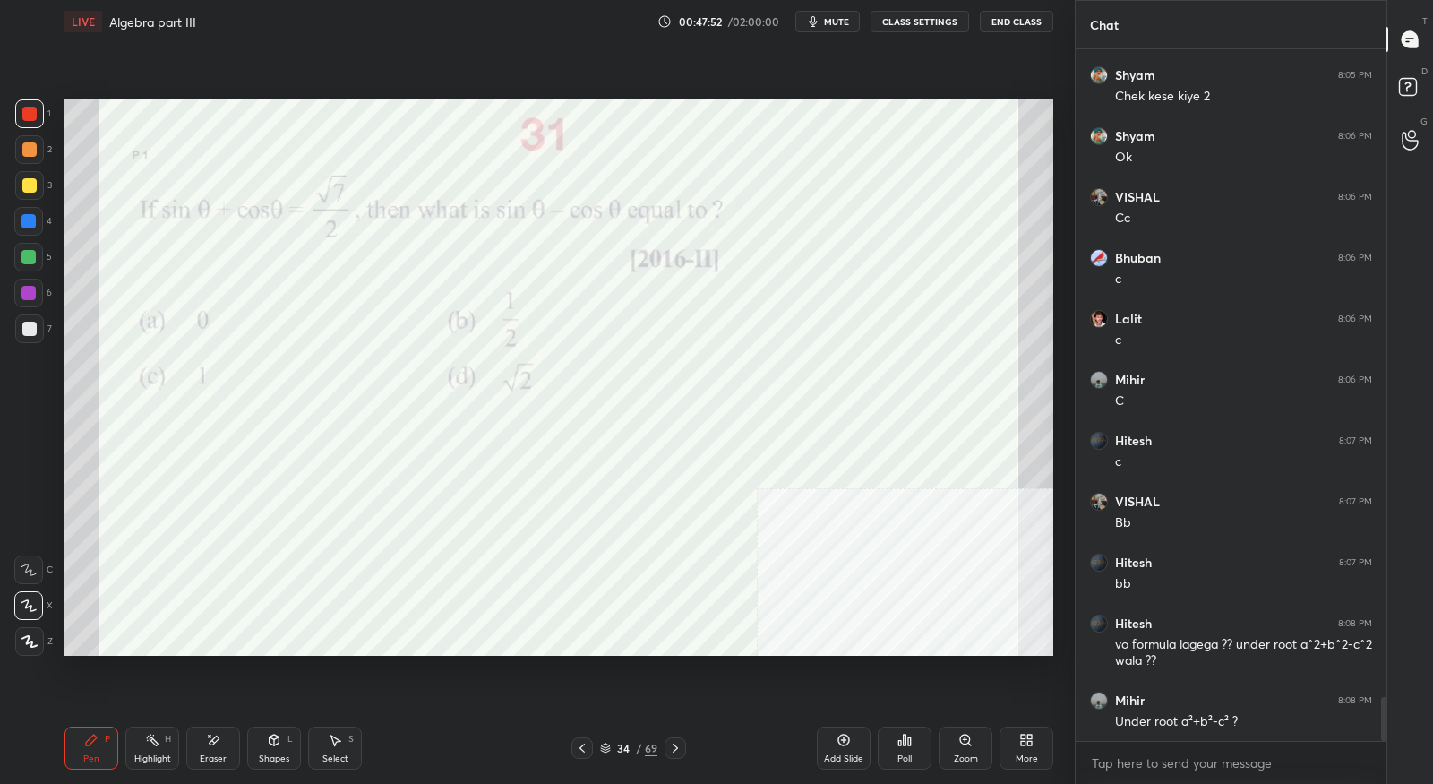
click at [227, 755] on div "Eraser" at bounding box center [213, 747] width 54 height 43
drag, startPoint x: 99, startPoint y: 747, endPoint x: 154, endPoint y: 707, distance: 68.6
click at [99, 747] on div "Pen P" at bounding box center [91, 747] width 54 height 43
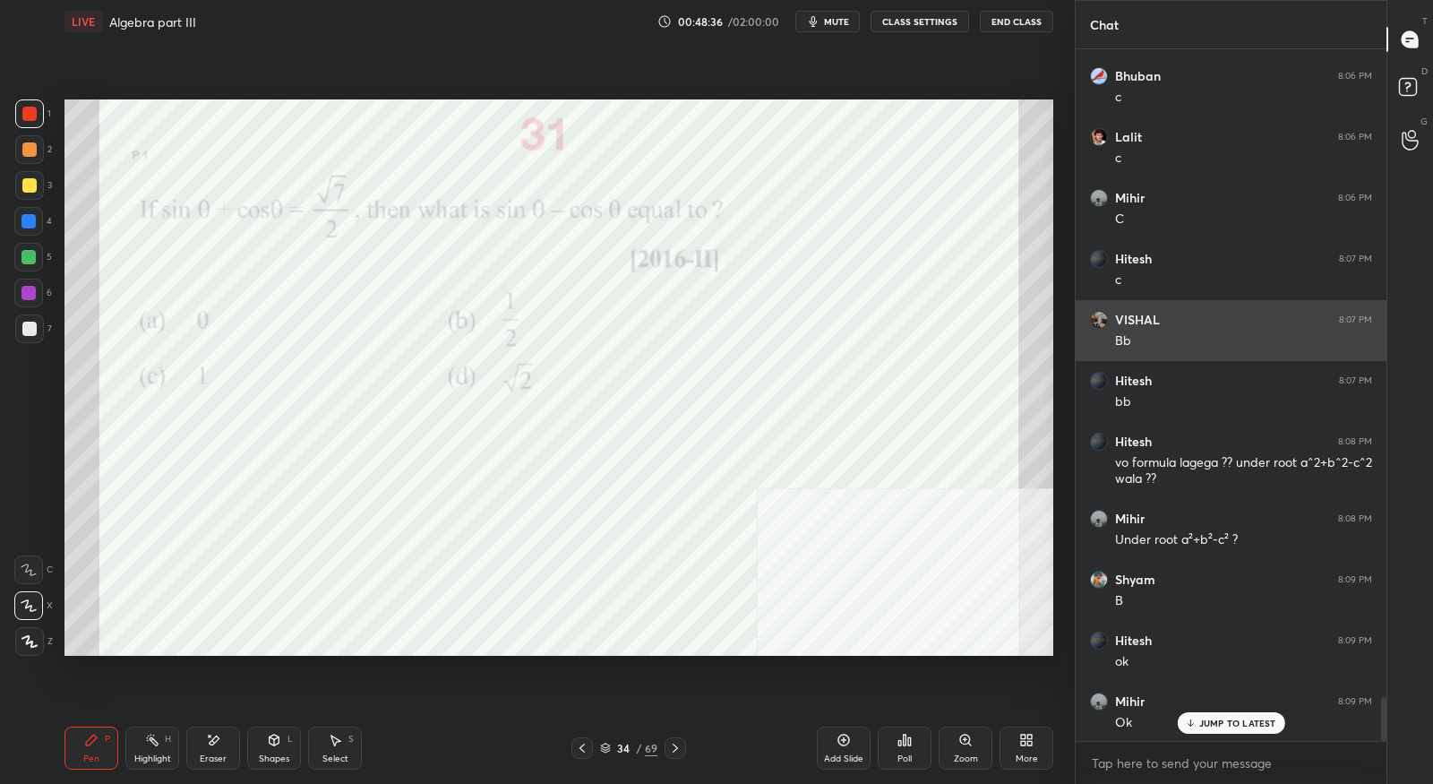
scroll to position [10317, 0]
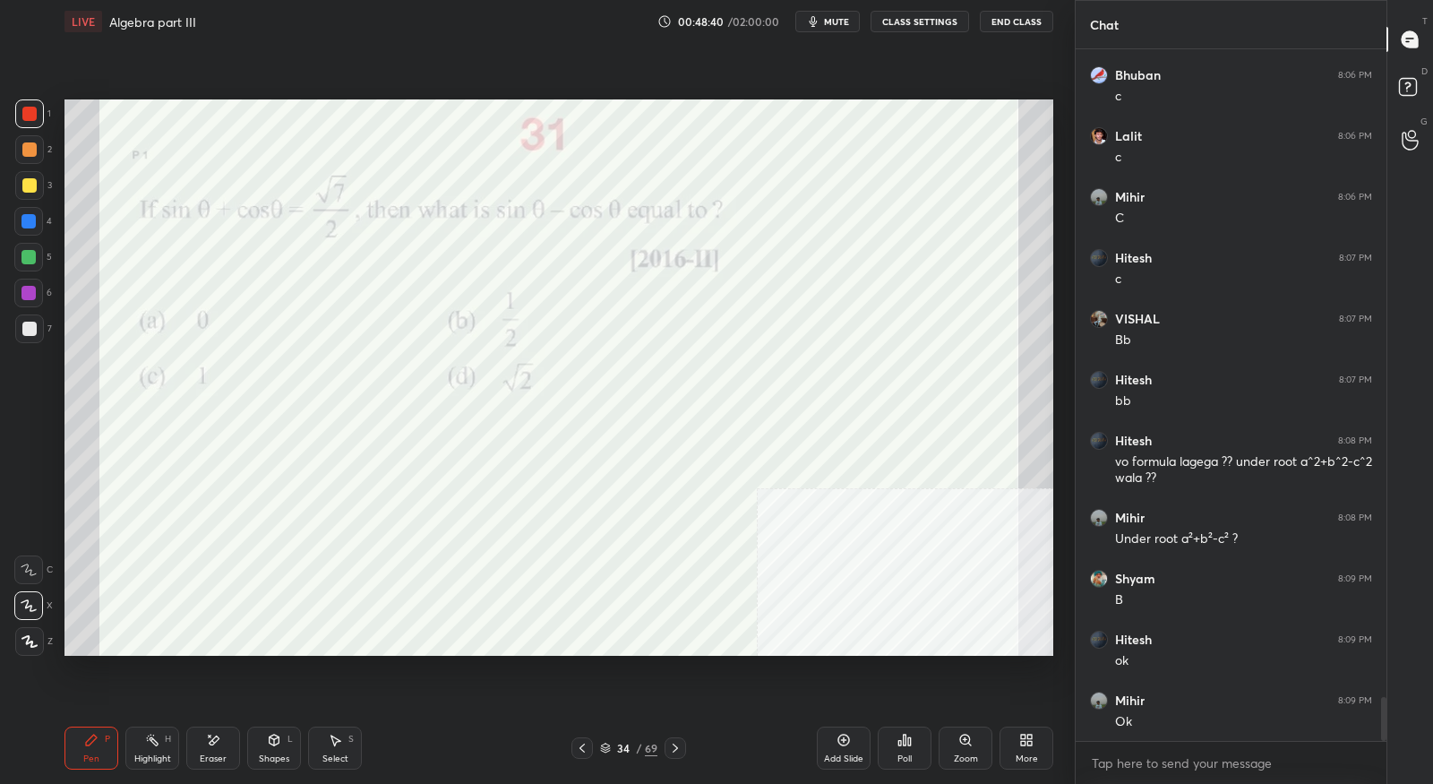
drag, startPoint x: 220, startPoint y: 746, endPoint x: 211, endPoint y: 742, distance: 10.0
click at [217, 746] on div "Eraser" at bounding box center [213, 747] width 54 height 43
click at [35, 639] on span "Erase all" at bounding box center [28, 641] width 27 height 13
drag, startPoint x: 85, startPoint y: 743, endPoint x: 103, endPoint y: 677, distance: 68.7
click at [86, 743] on icon at bounding box center [91, 739] width 11 height 11
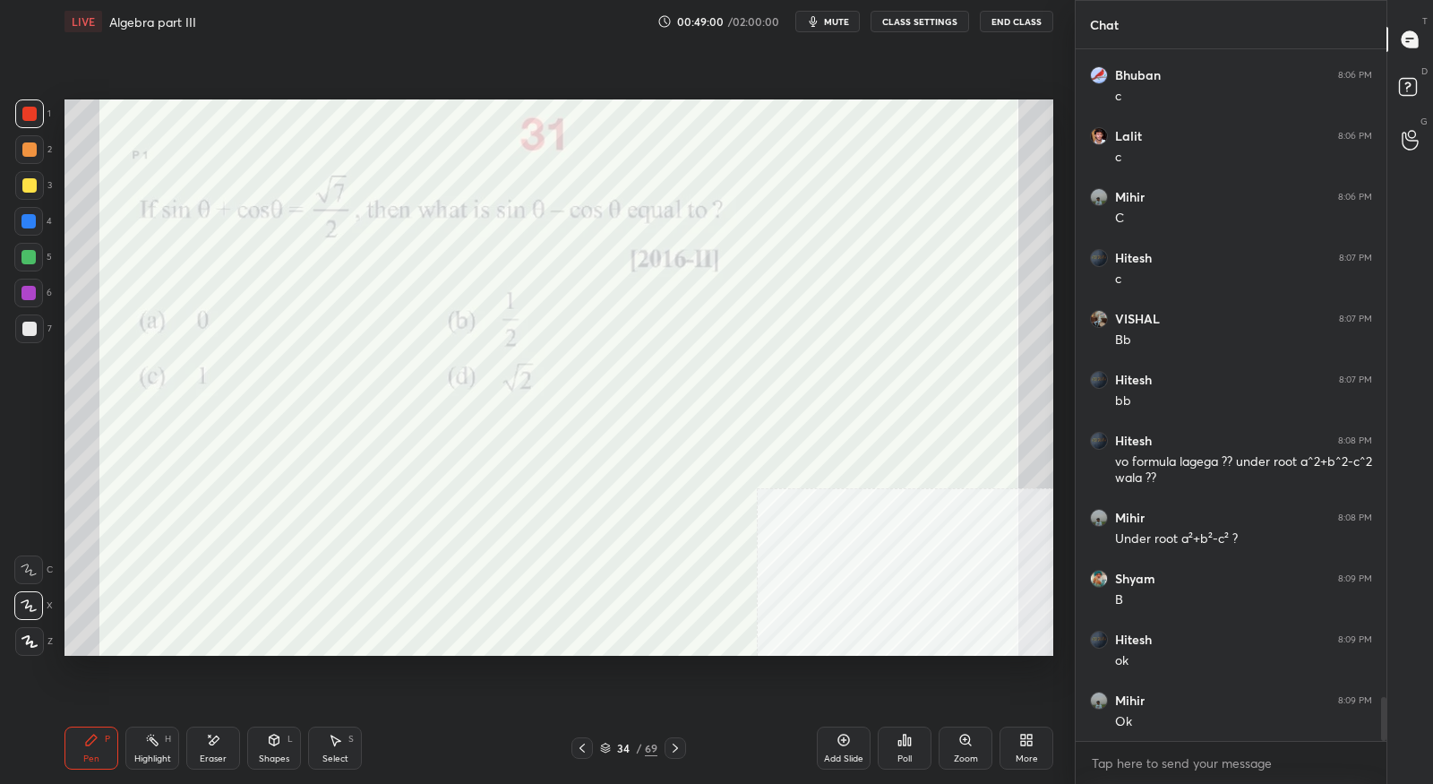
click at [681, 756] on div at bounding box center [675, 747] width 21 height 21
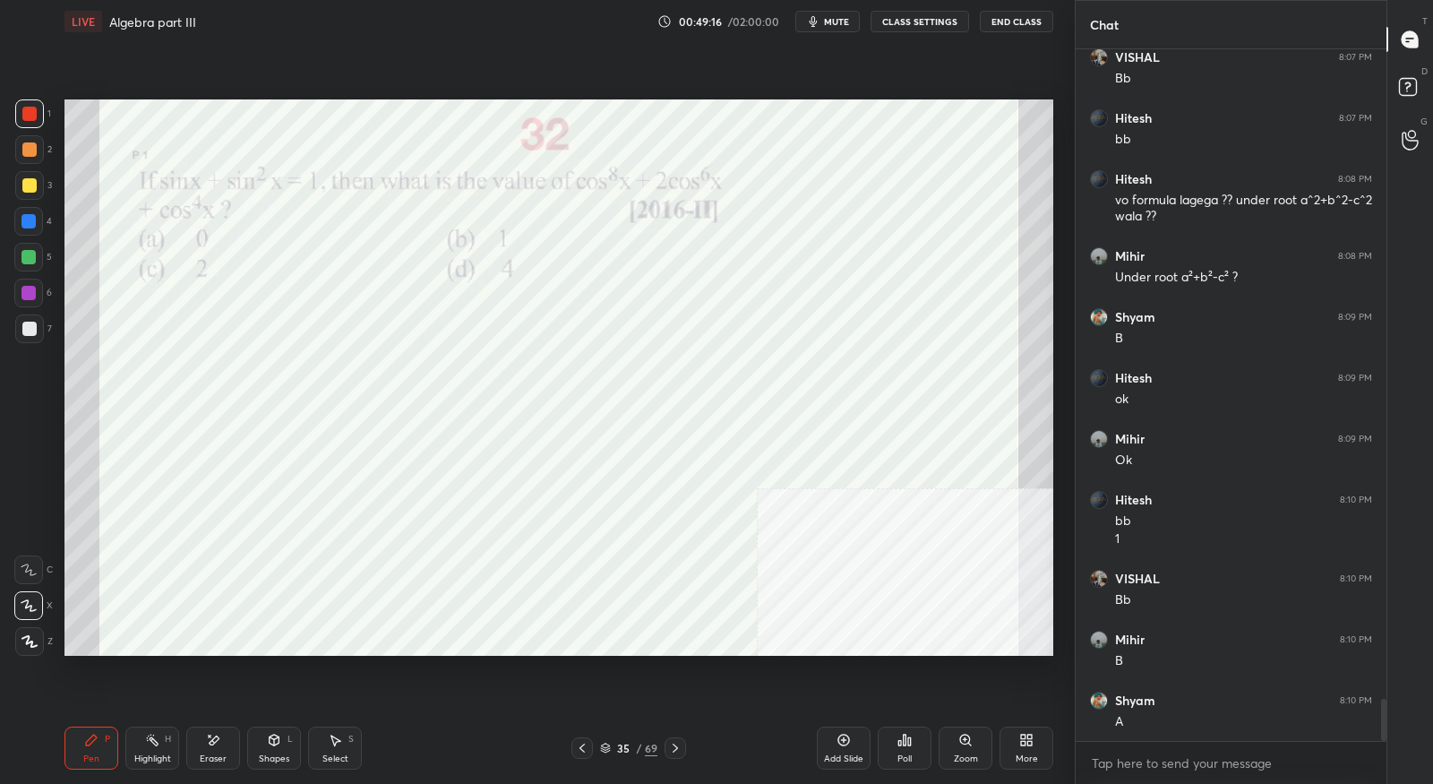
scroll to position [10638, 0]
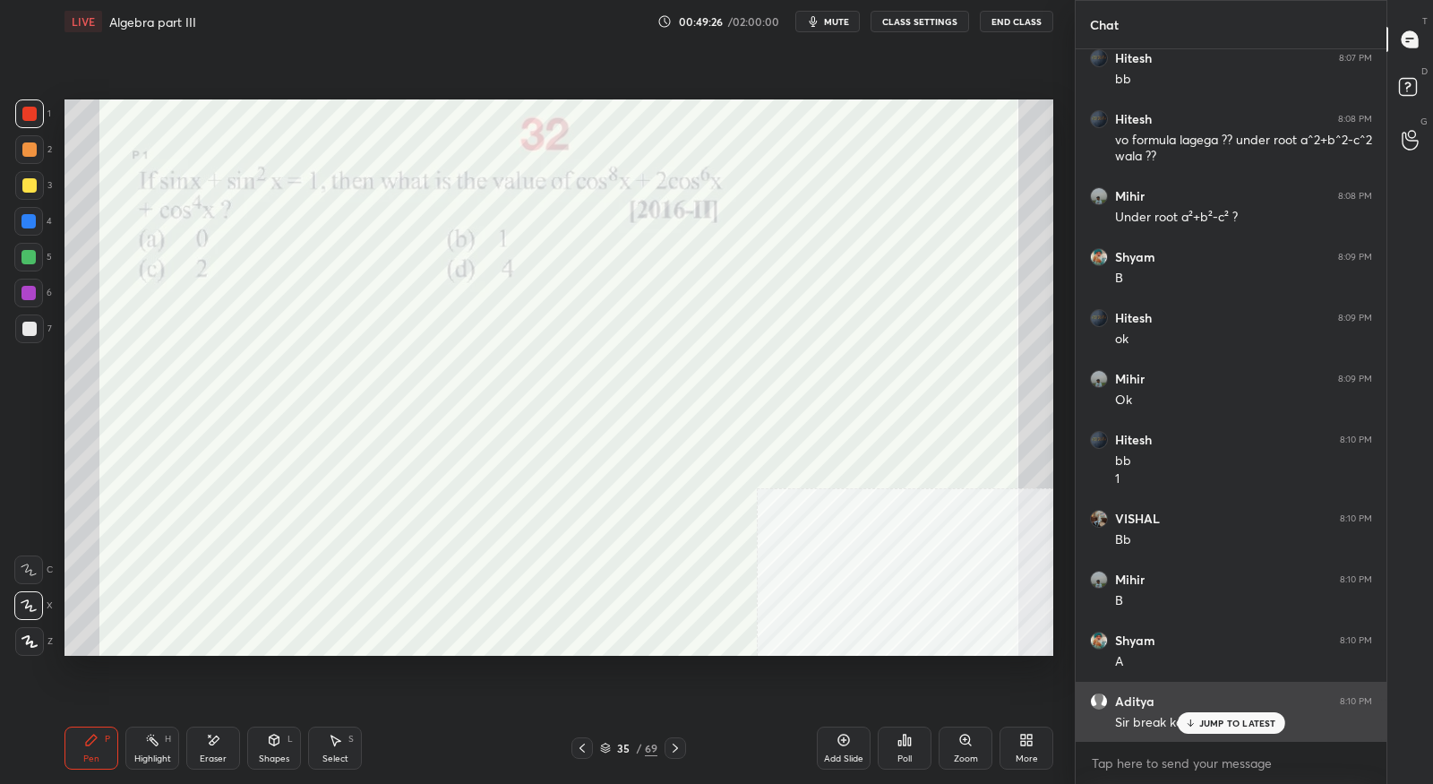
click at [1195, 724] on icon at bounding box center [1190, 722] width 12 height 11
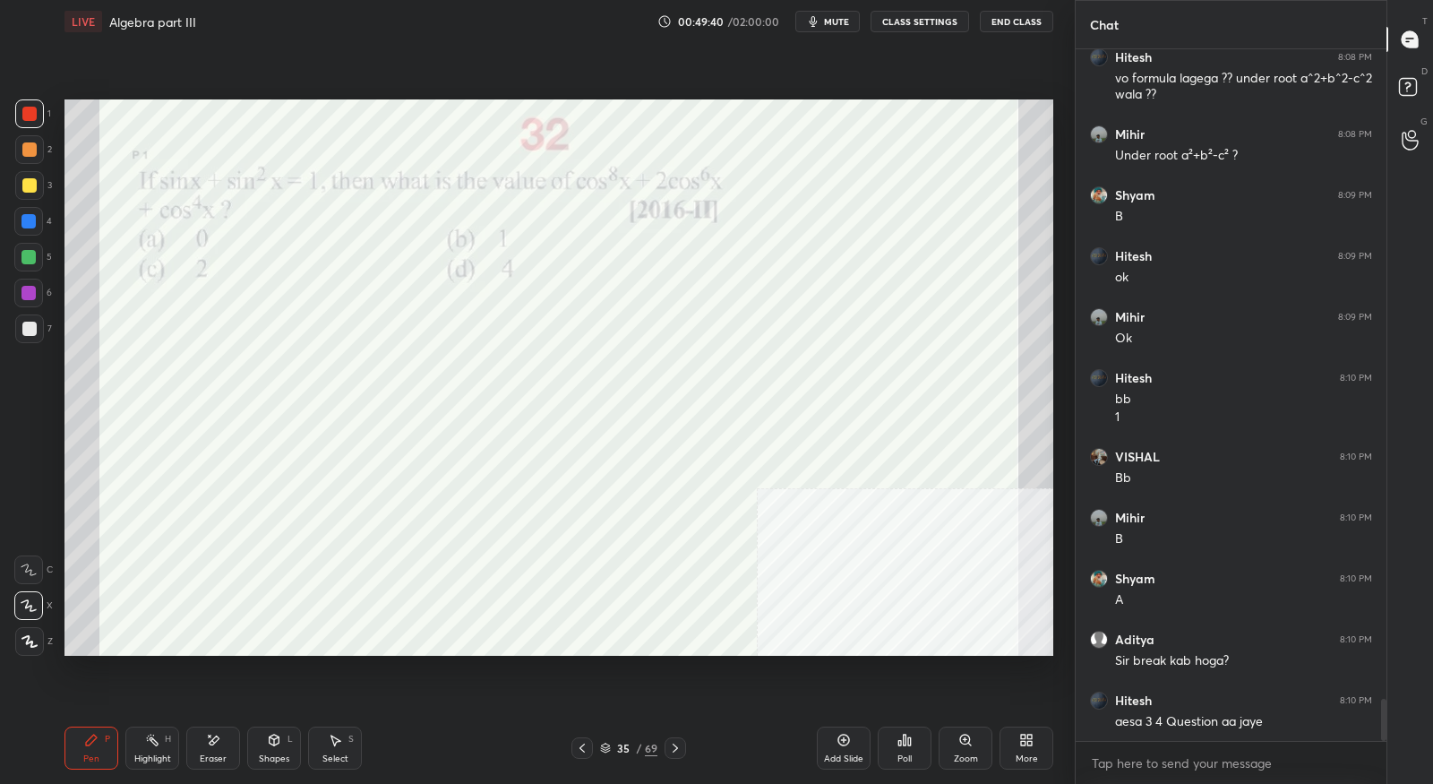
scroll to position [10761, 0]
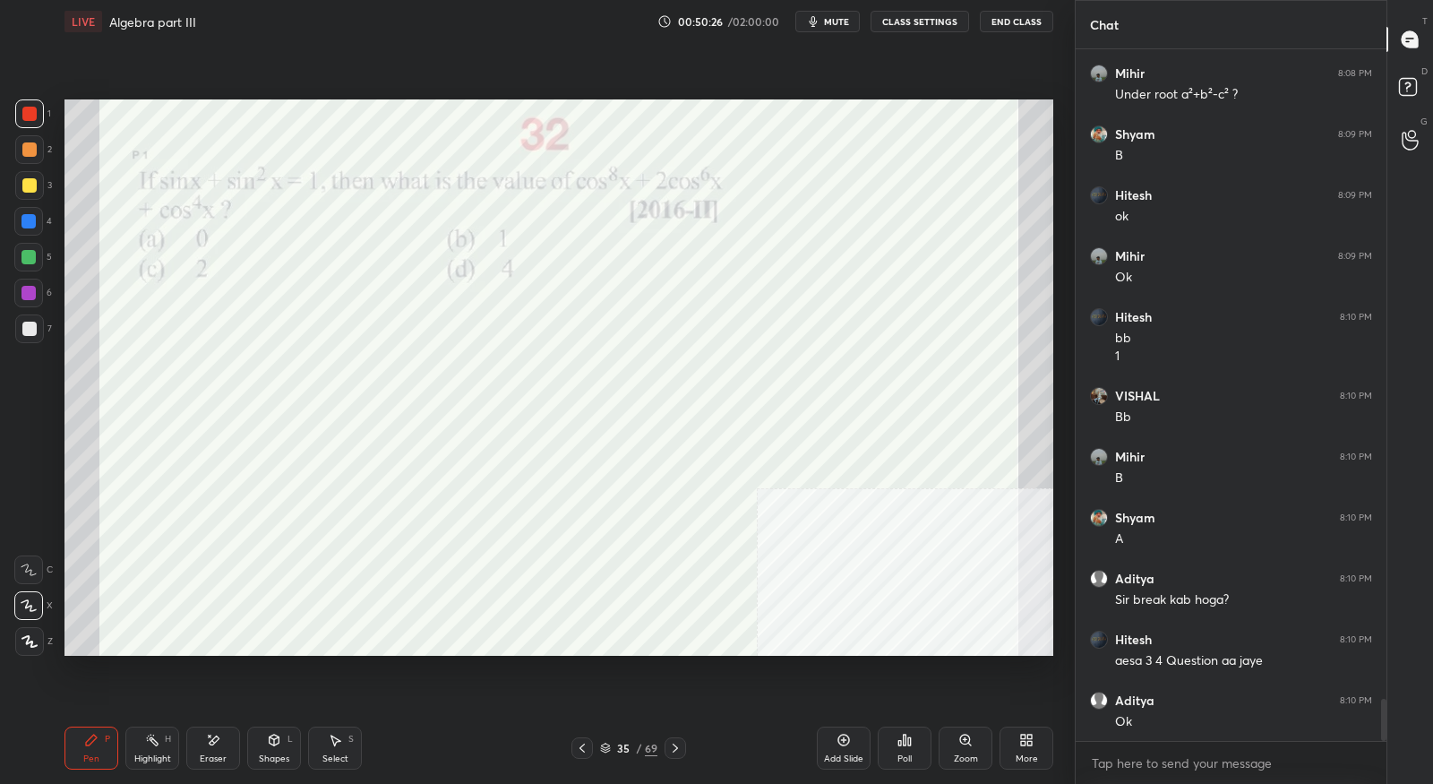
click at [668, 745] on icon at bounding box center [675, 748] width 14 height 14
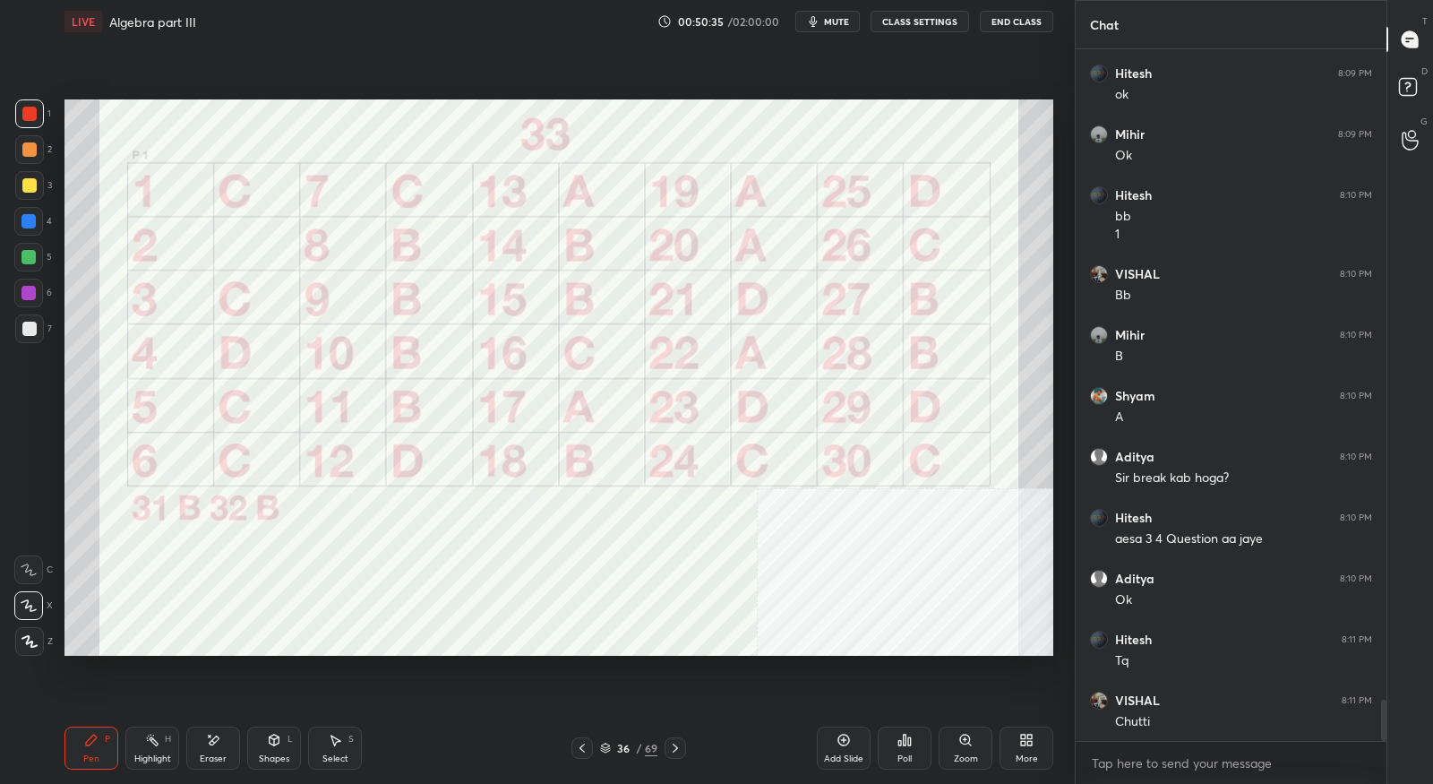
scroll to position [10943, 0]
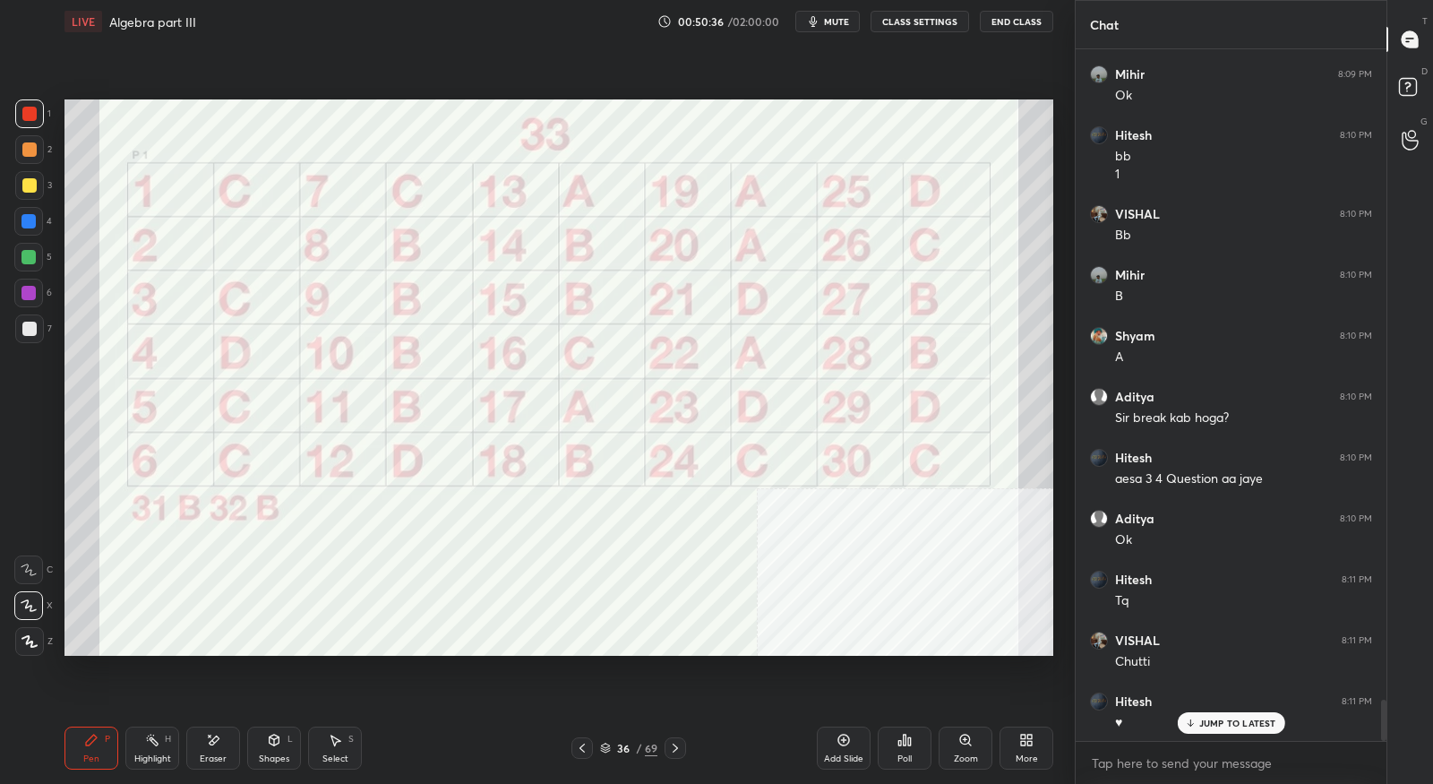
click at [672, 747] on icon at bounding box center [675, 748] width 14 height 14
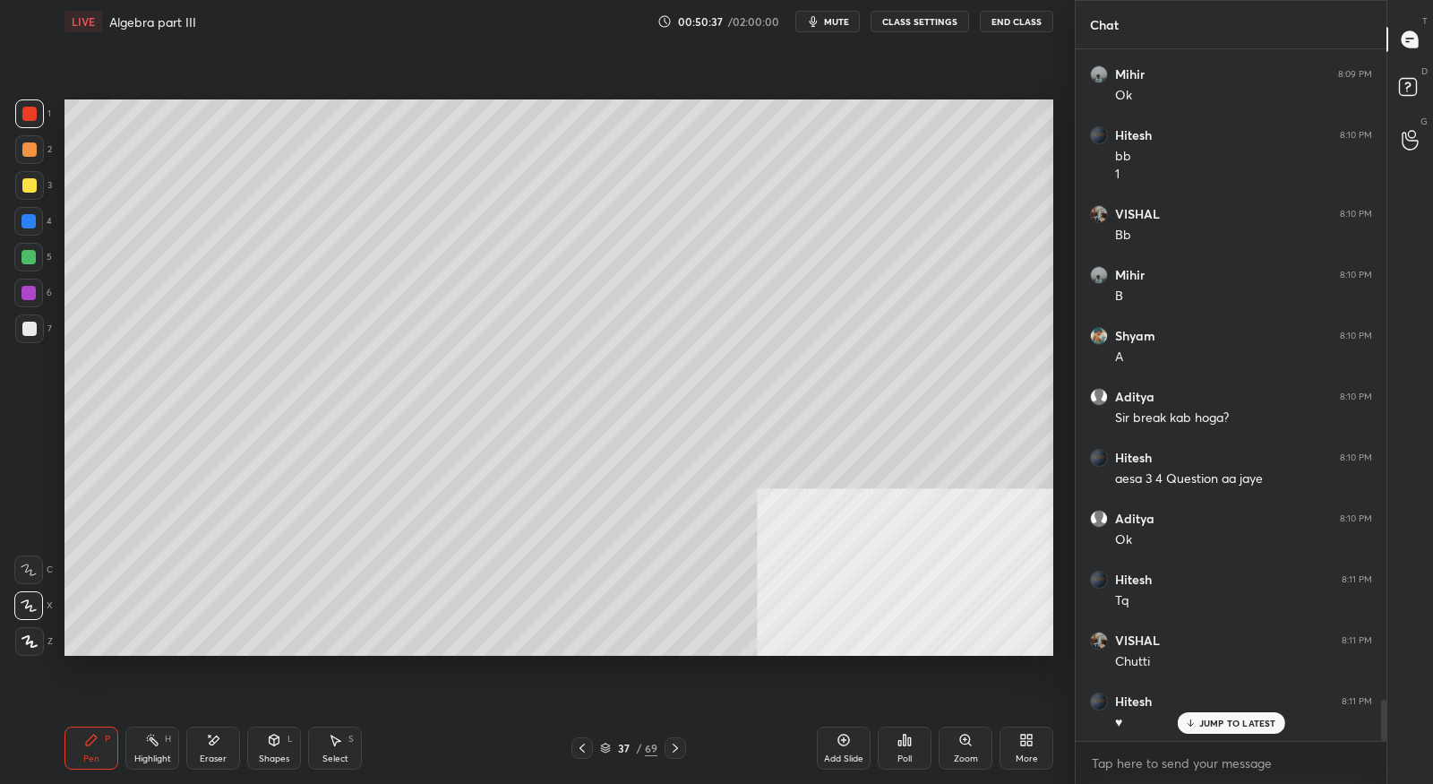
click at [672, 747] on icon at bounding box center [675, 748] width 14 height 14
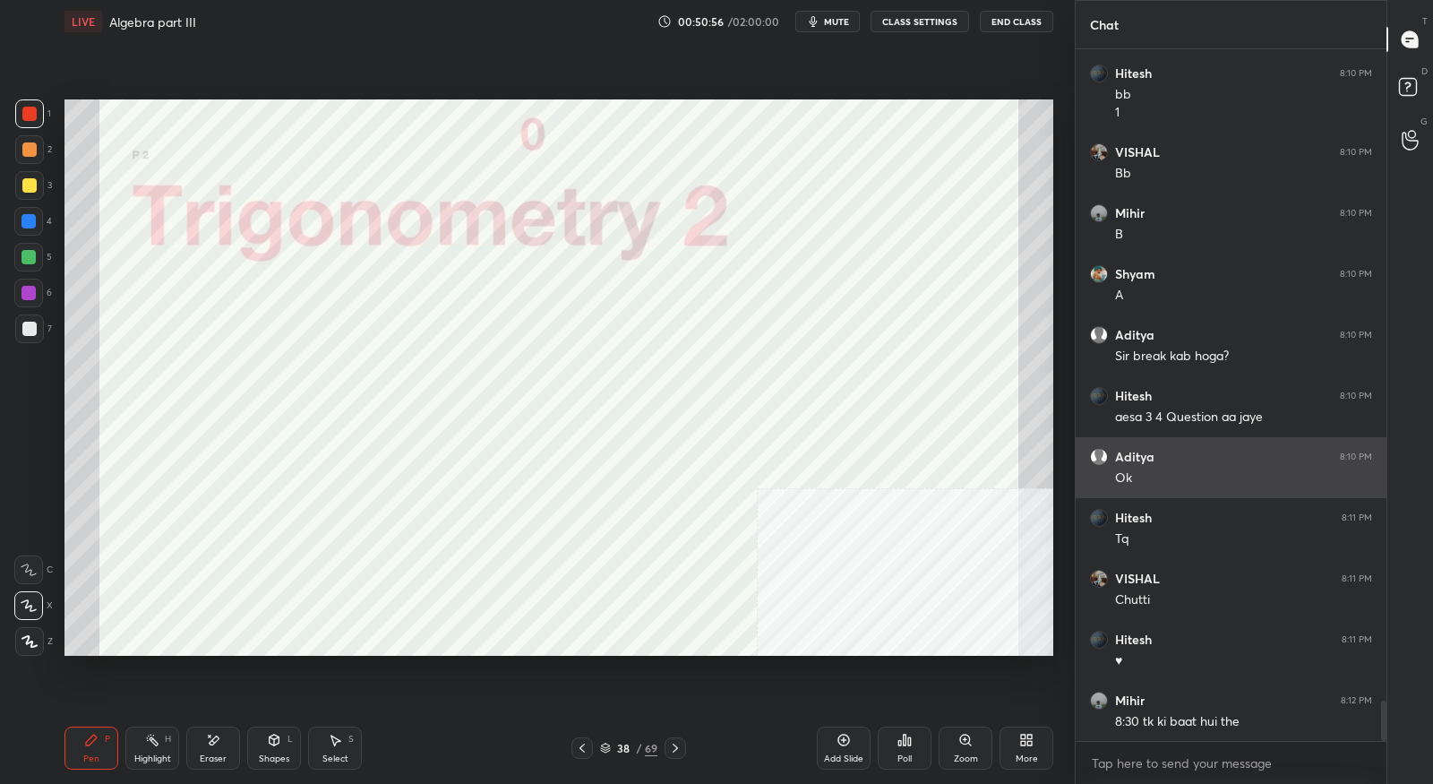
scroll to position [11066, 0]
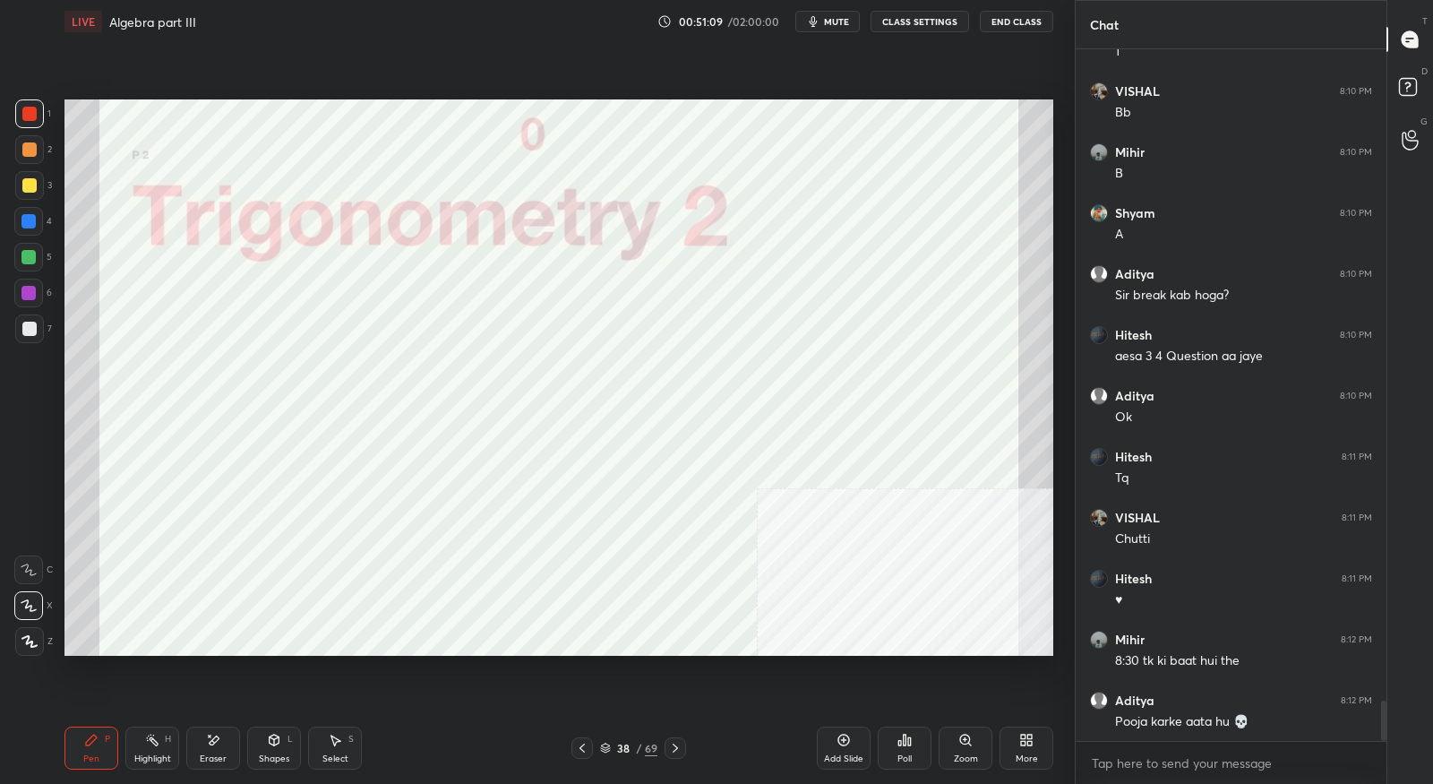
click at [674, 758] on div at bounding box center [675, 747] width 21 height 21
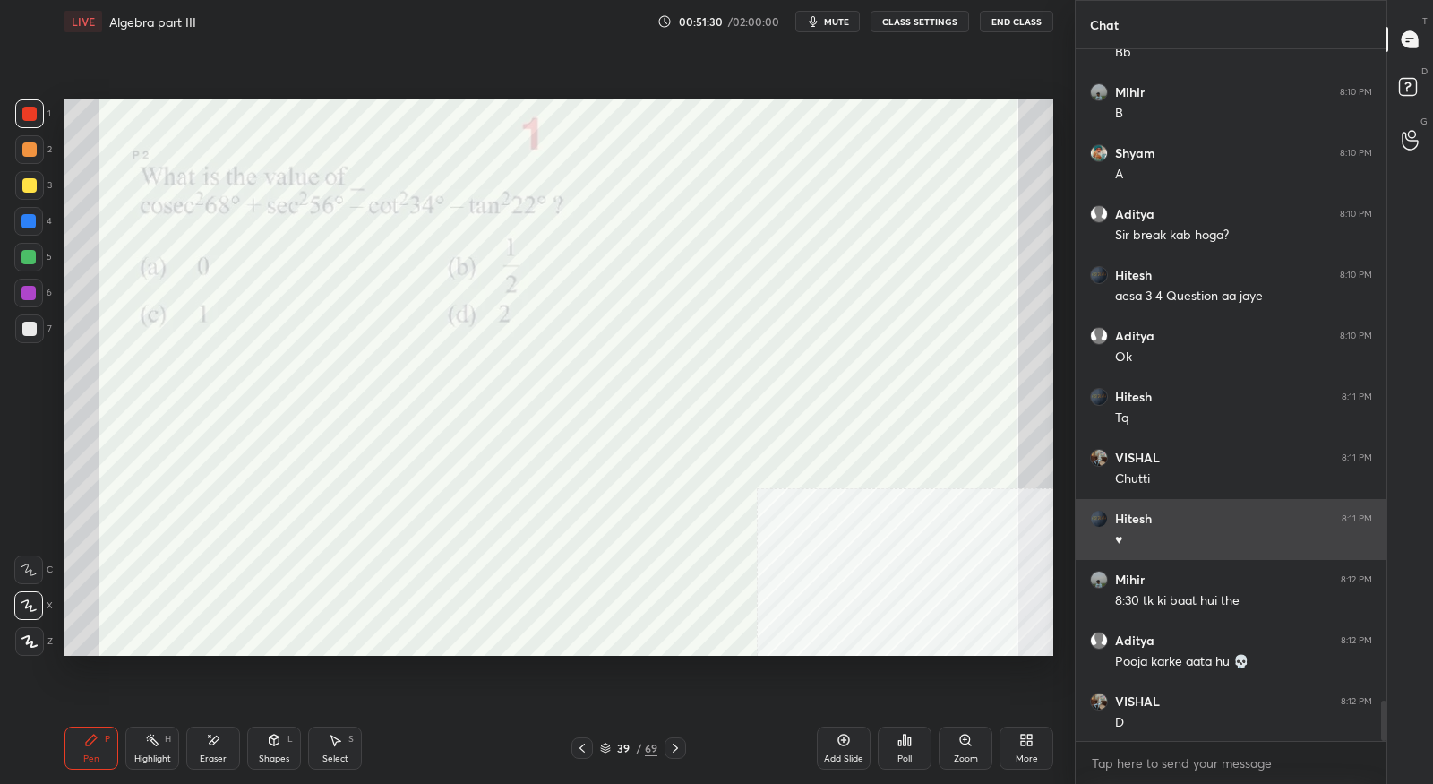
scroll to position [11187, 0]
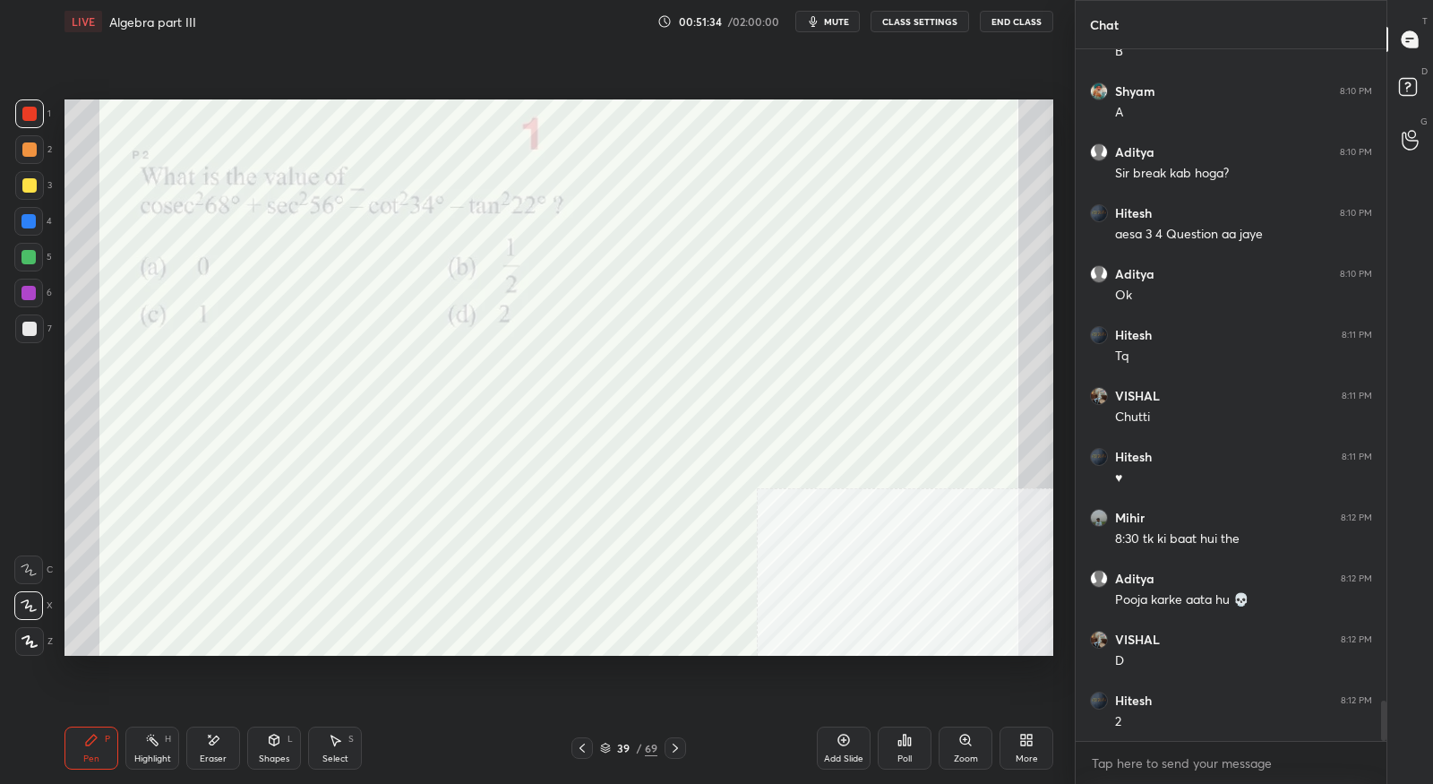
click at [207, 736] on icon at bounding box center [213, 740] width 14 height 15
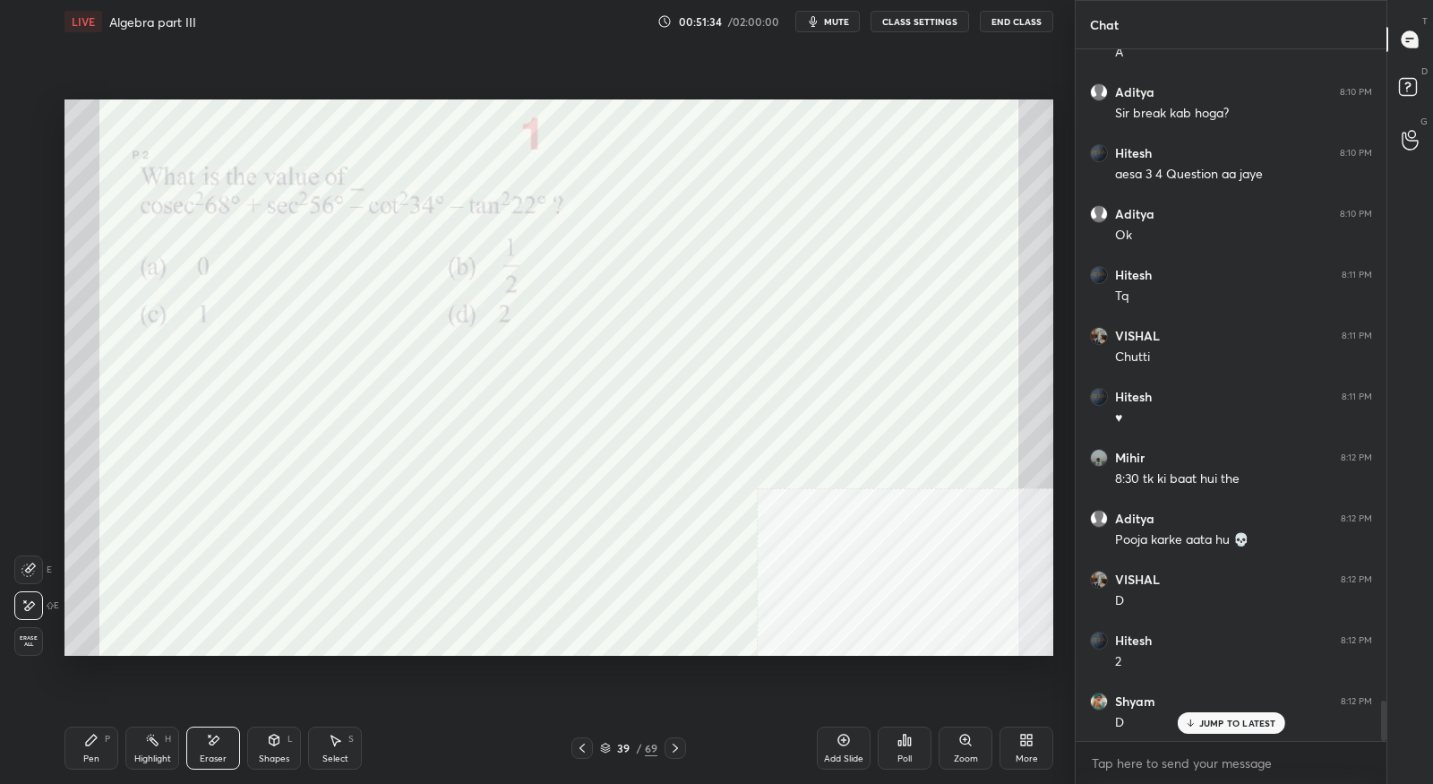
click at [43, 642] on div "Erase all" at bounding box center [30, 641] width 32 height 29
click at [98, 754] on div "Pen" at bounding box center [91, 758] width 16 height 9
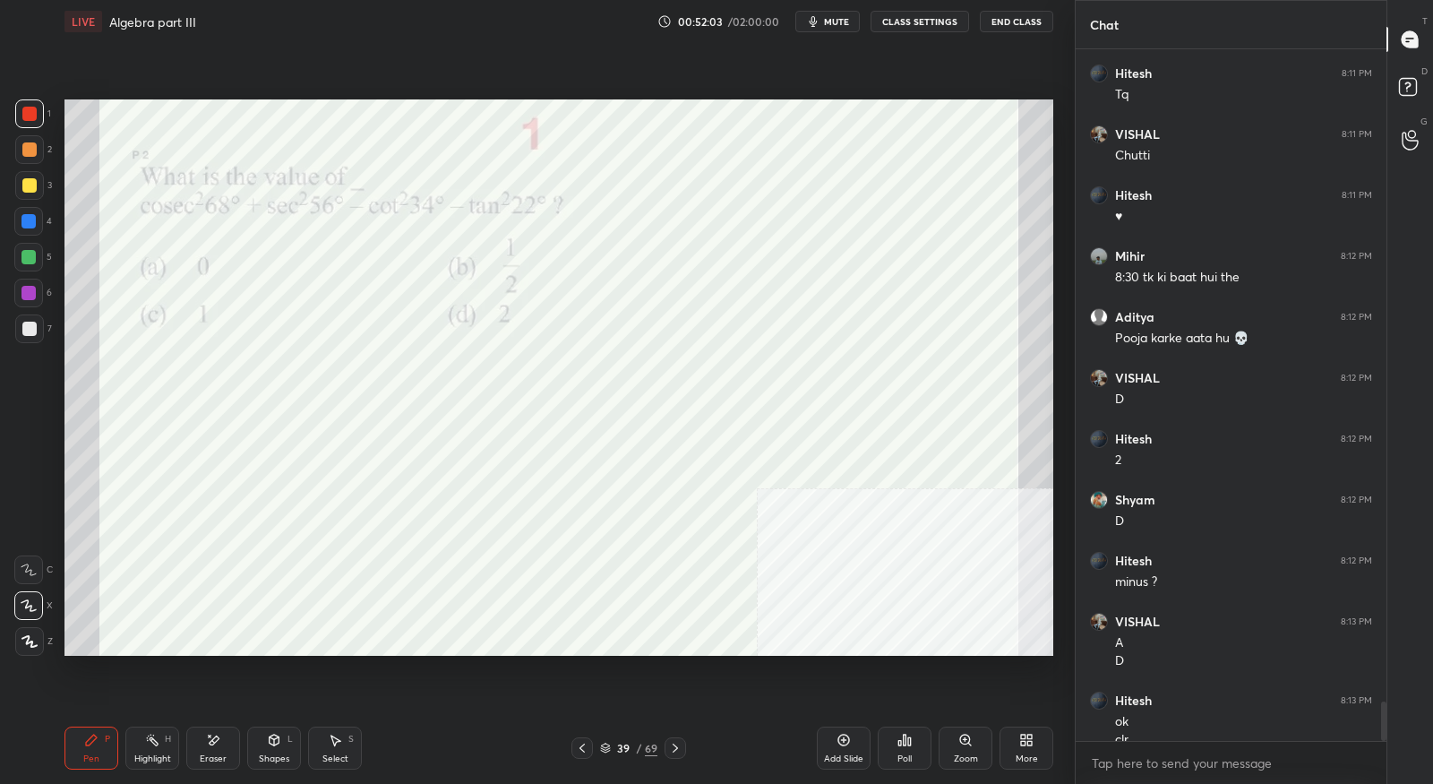
scroll to position [11466, 0]
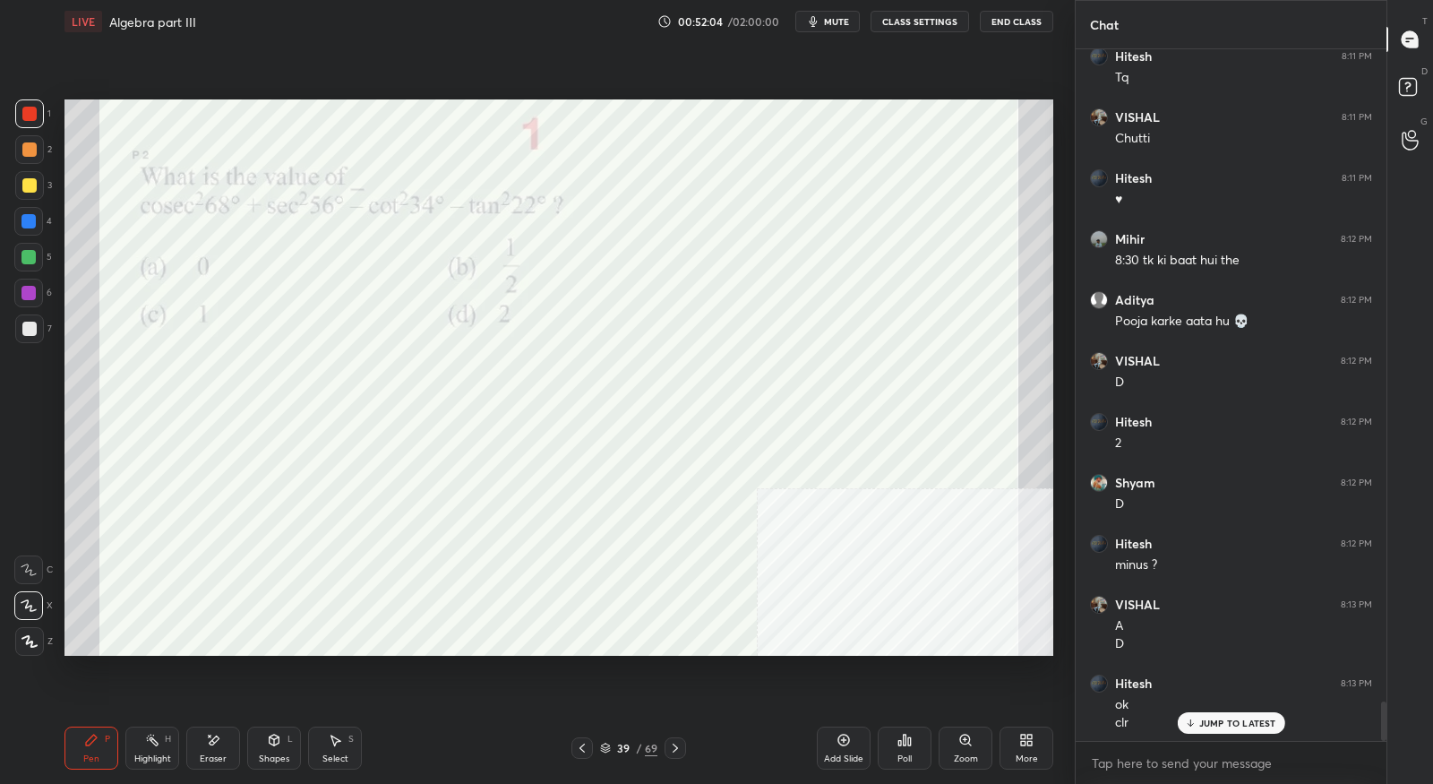
click at [677, 759] on div "Pen P Highlight H Eraser Shapes L Select S 39 / 69 Add Slide Poll Zoom More" at bounding box center [558, 748] width 989 height 72
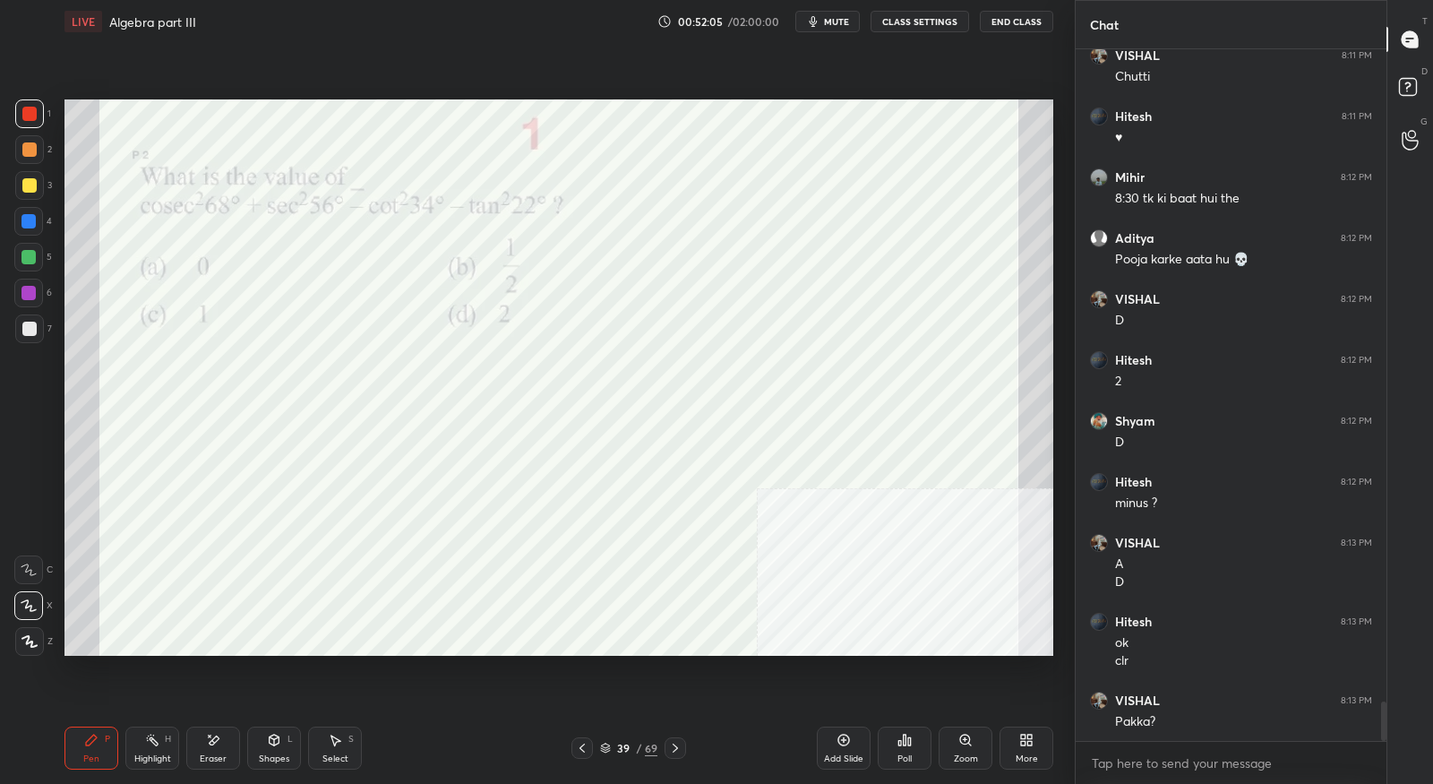
click at [679, 753] on icon at bounding box center [675, 748] width 14 height 14
click at [586, 749] on icon at bounding box center [582, 748] width 14 height 14
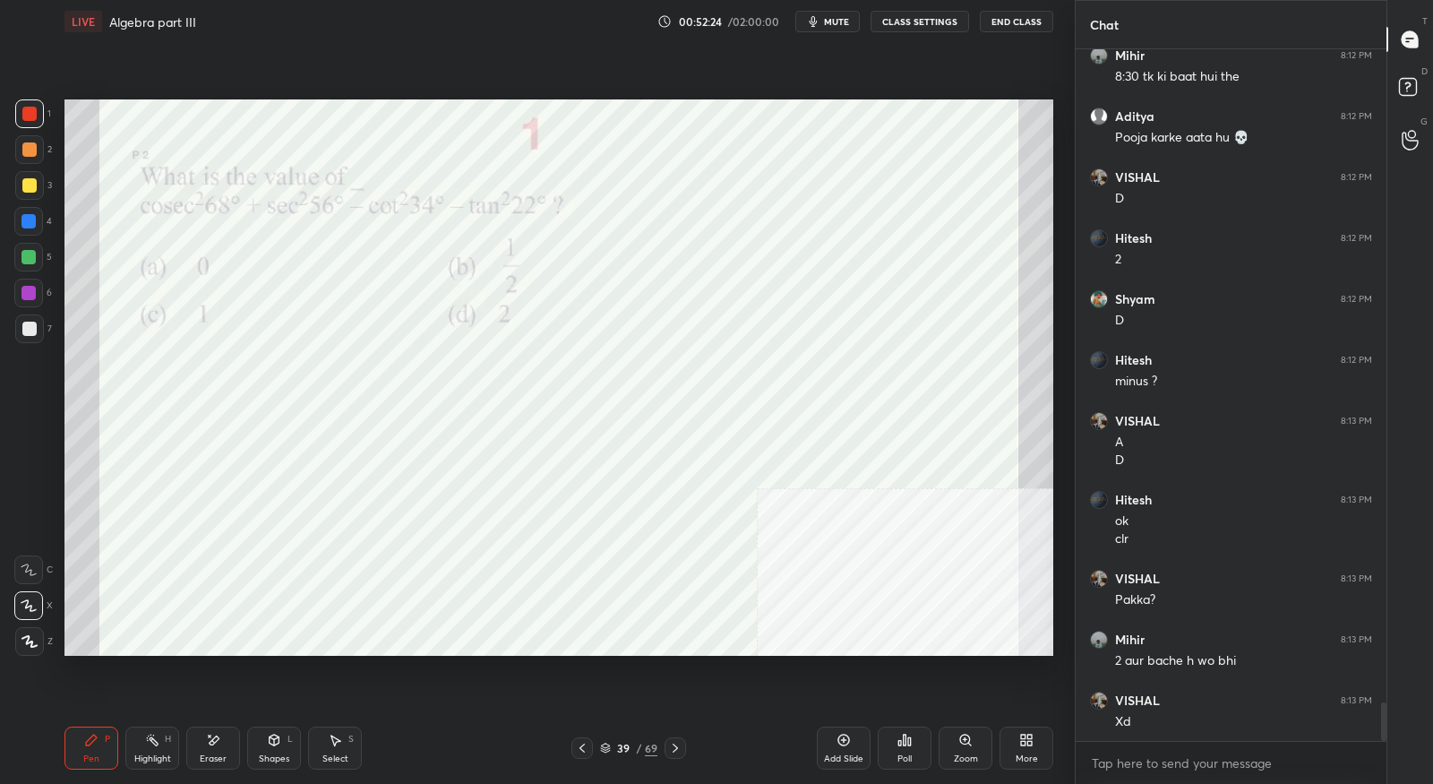
scroll to position [11710, 0]
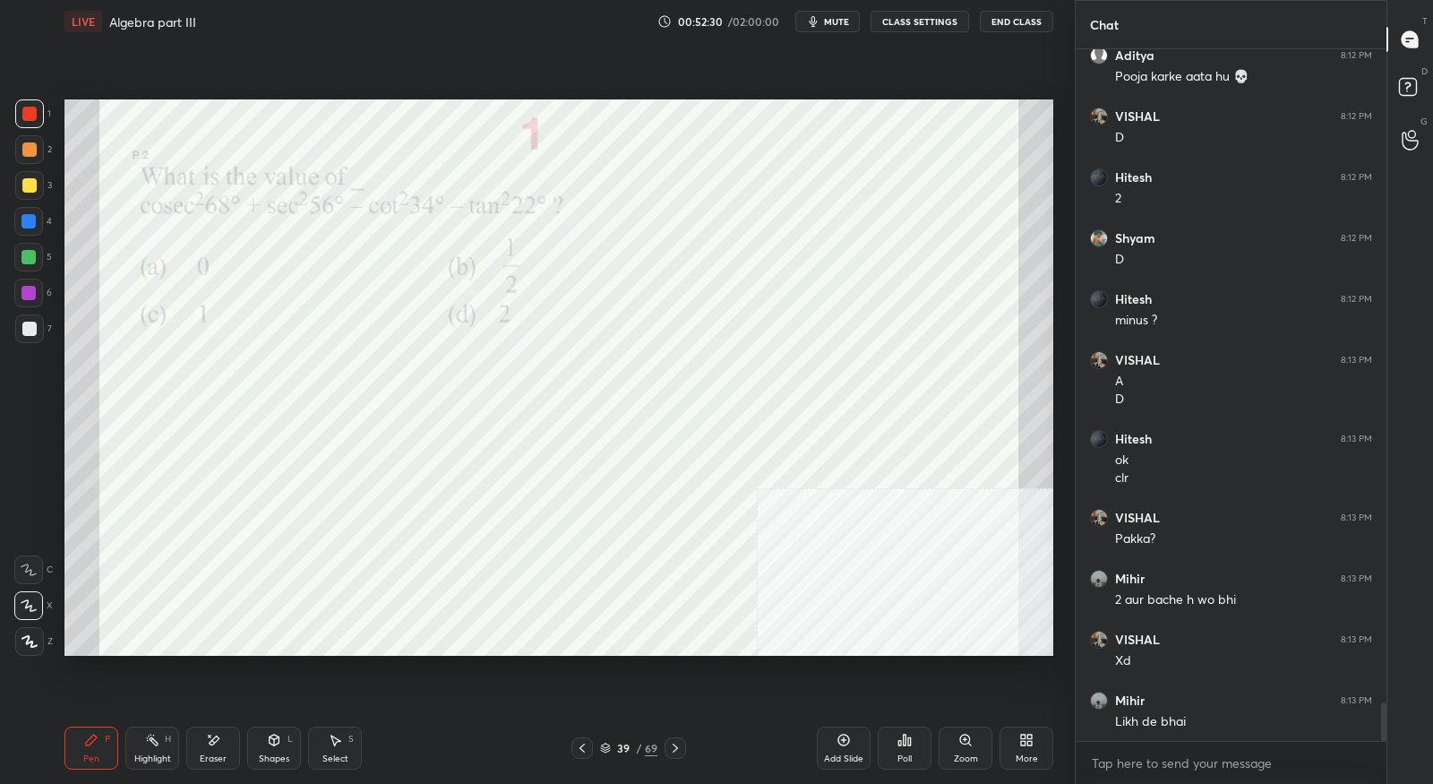
click at [675, 751] on icon at bounding box center [675, 748] width 14 height 14
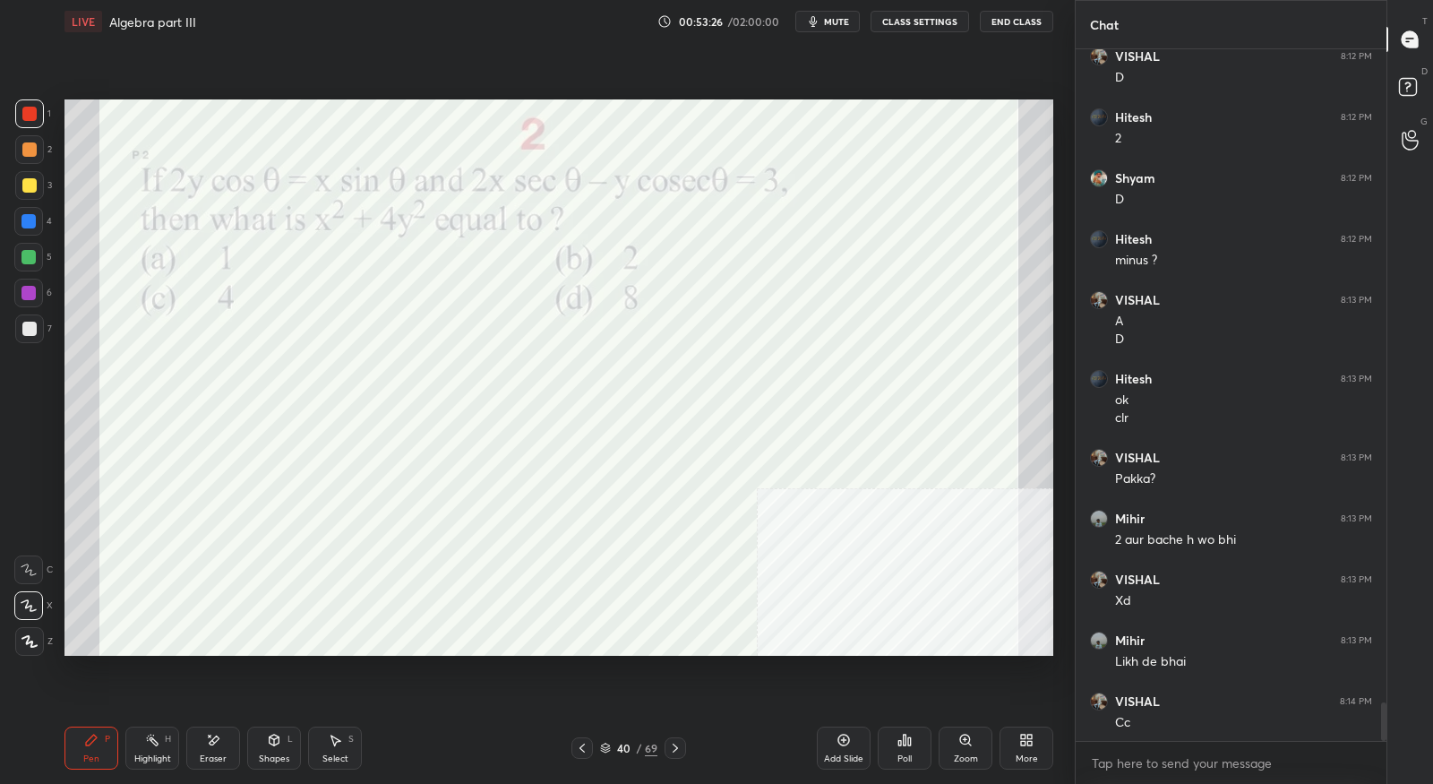
scroll to position [11832, 0]
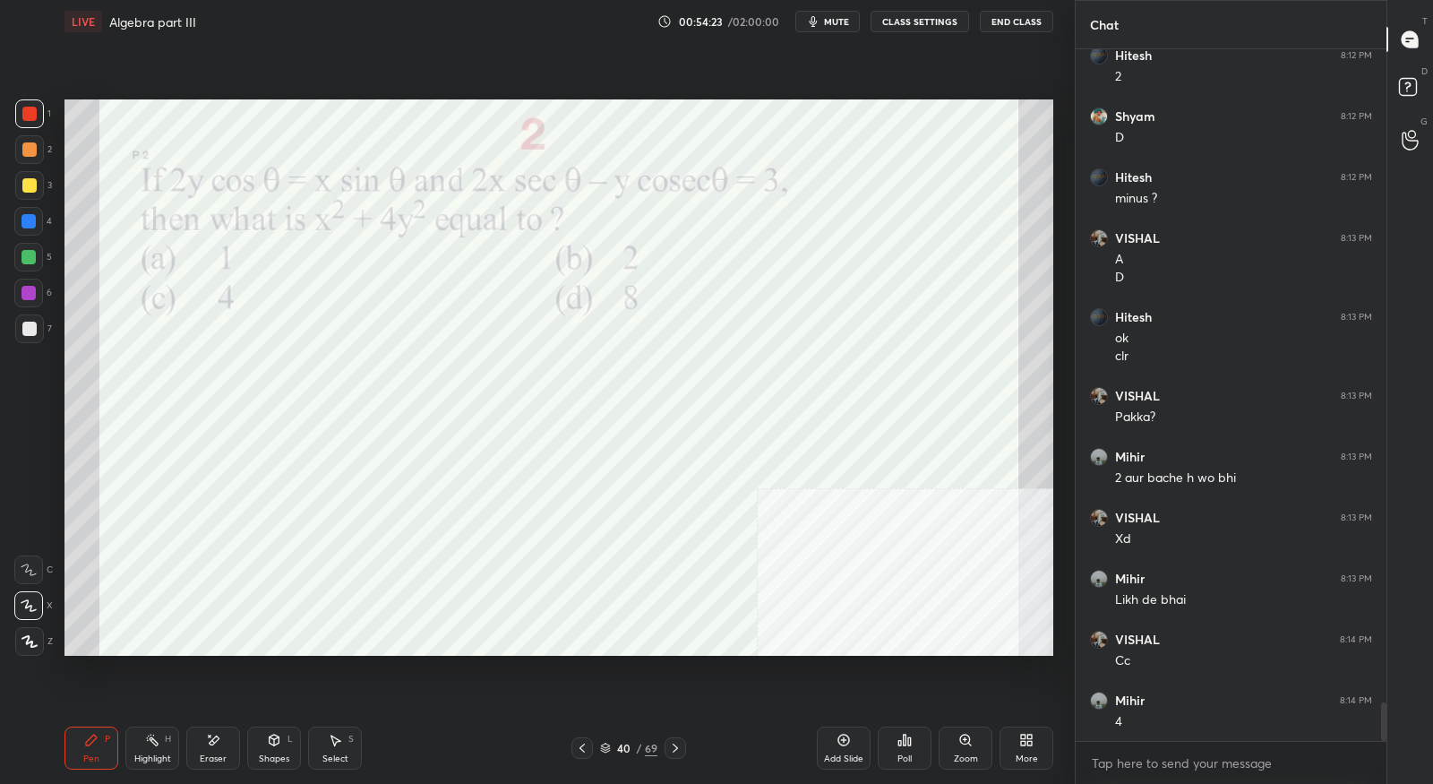
click at [680, 746] on icon at bounding box center [675, 748] width 14 height 14
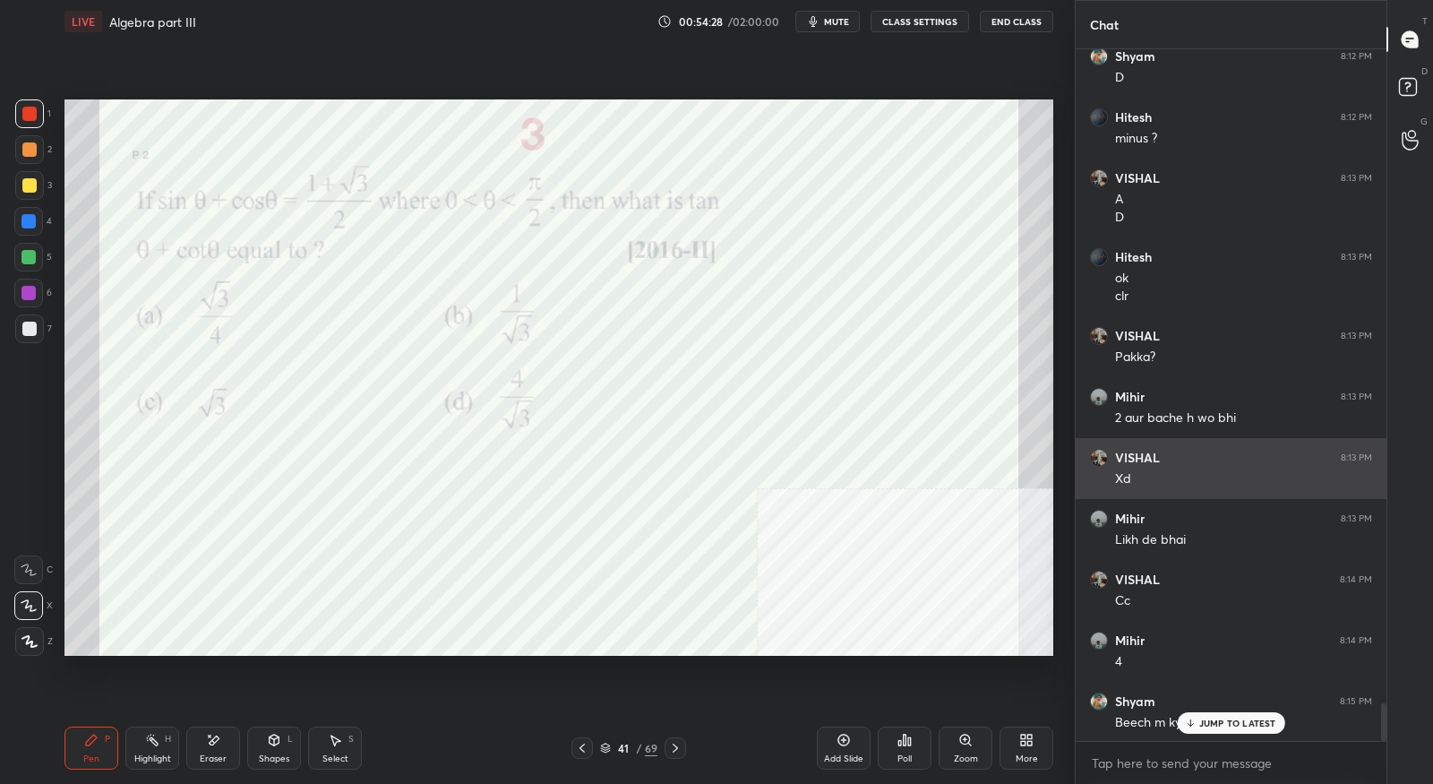
scroll to position [11893, 0]
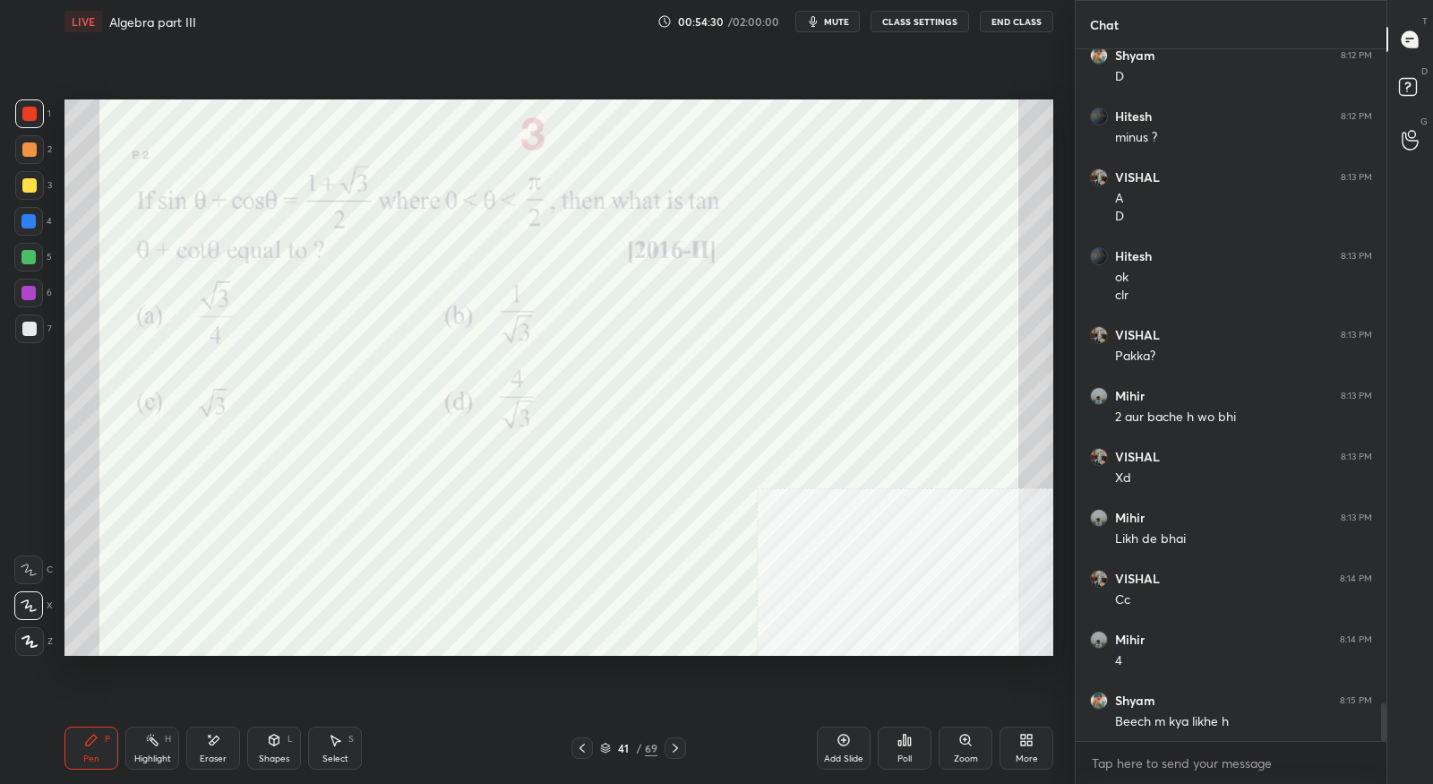
click at [581, 747] on icon at bounding box center [582, 748] width 14 height 14
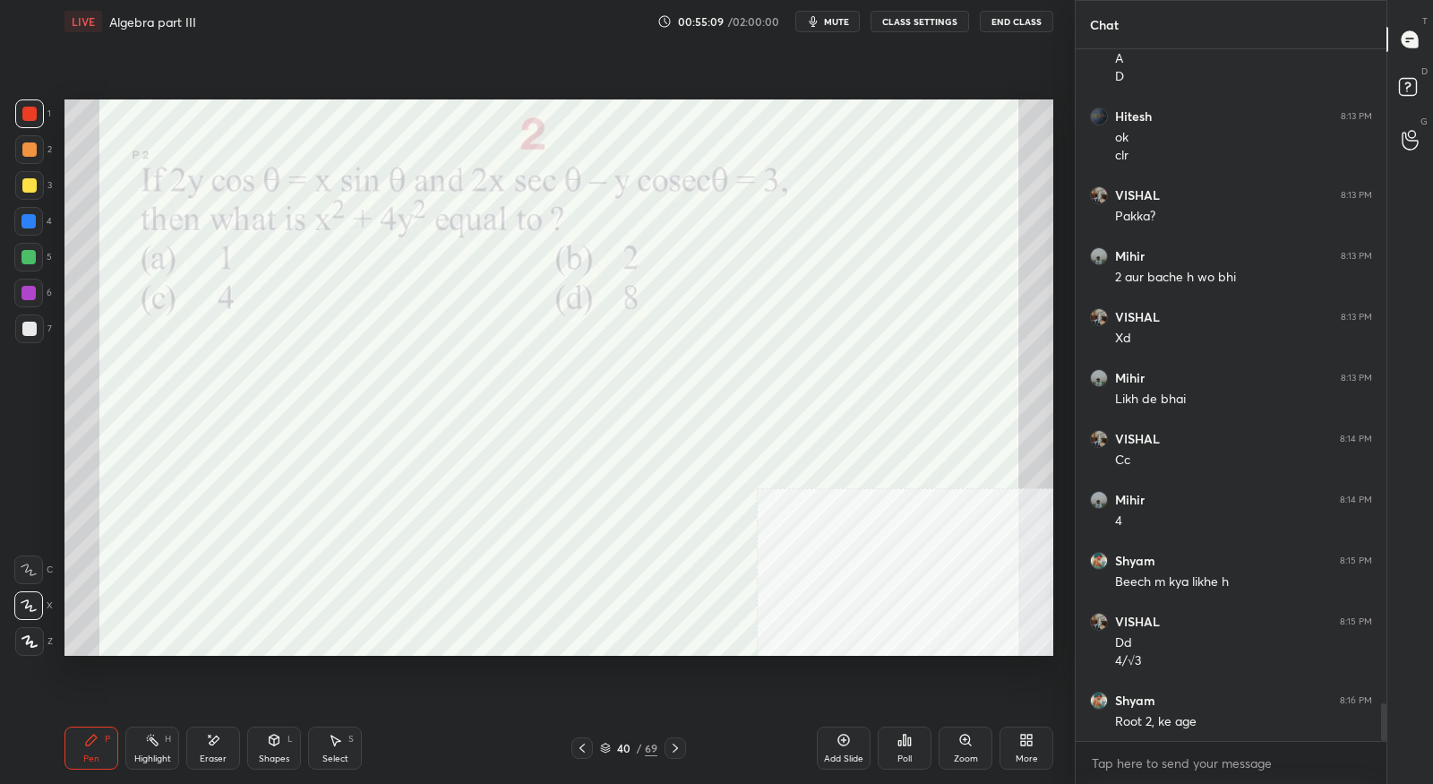
scroll to position [12051, 0]
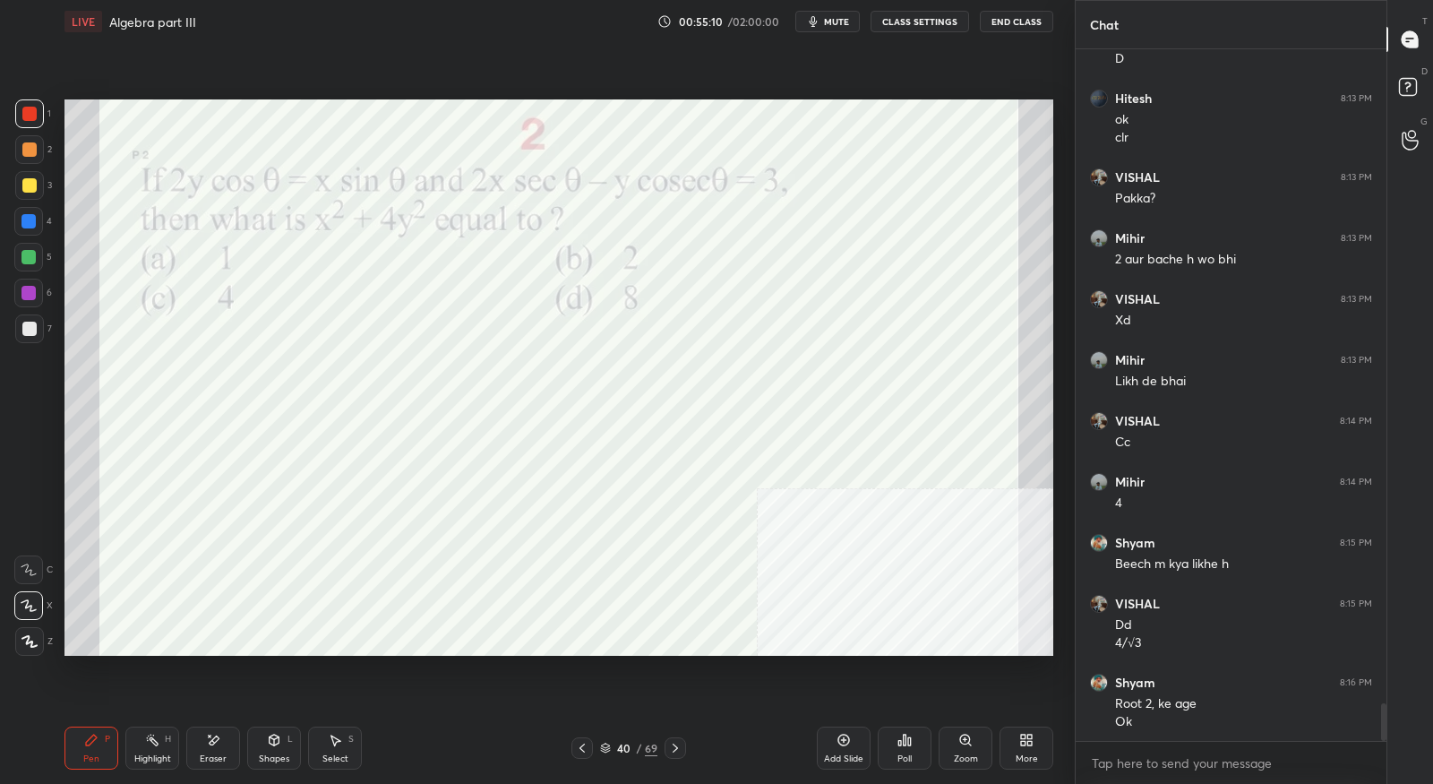
click at [675, 752] on icon at bounding box center [675, 748] width 14 height 14
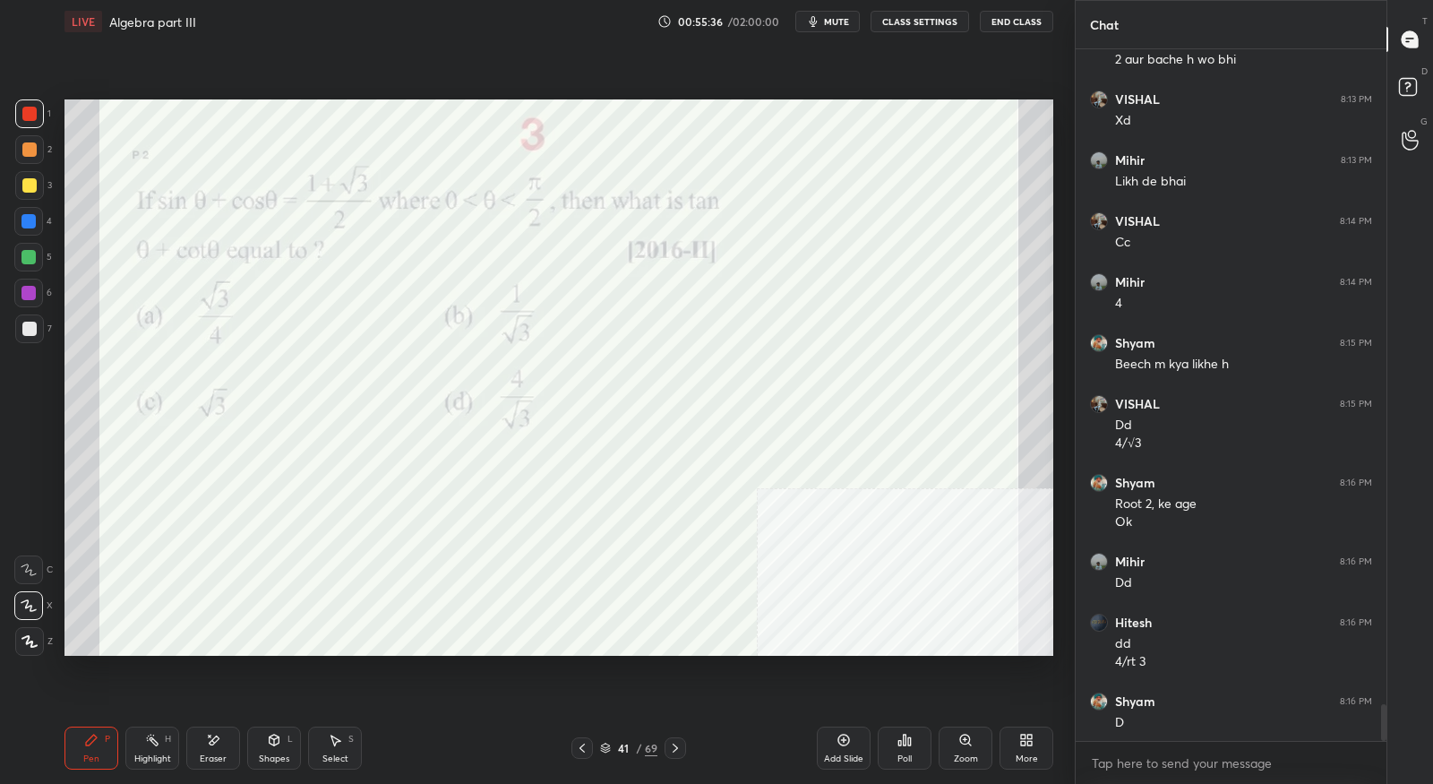
scroll to position [12251, 0]
click at [682, 753] on icon at bounding box center [675, 748] width 14 height 14
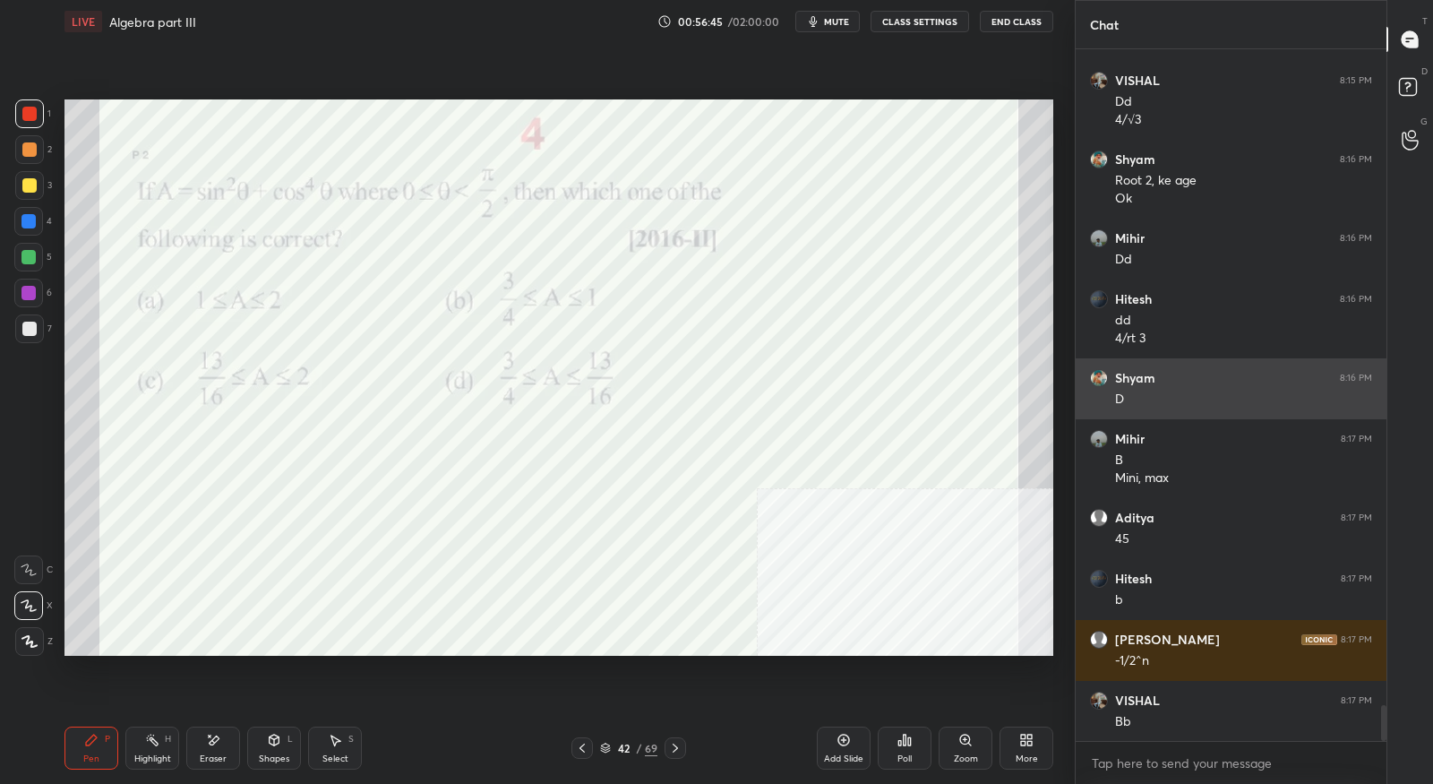
scroll to position [12635, 0]
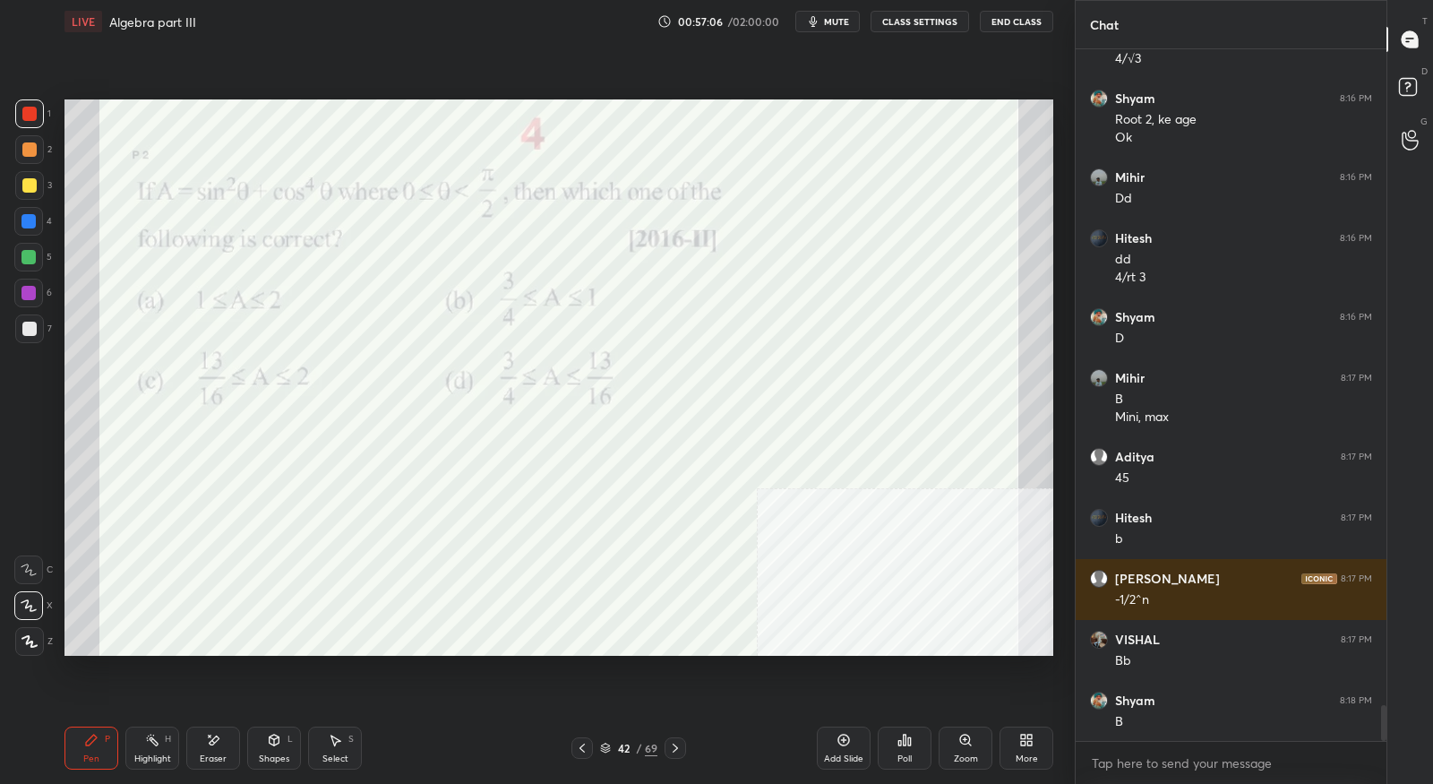
click at [674, 756] on div at bounding box center [675, 747] width 21 height 21
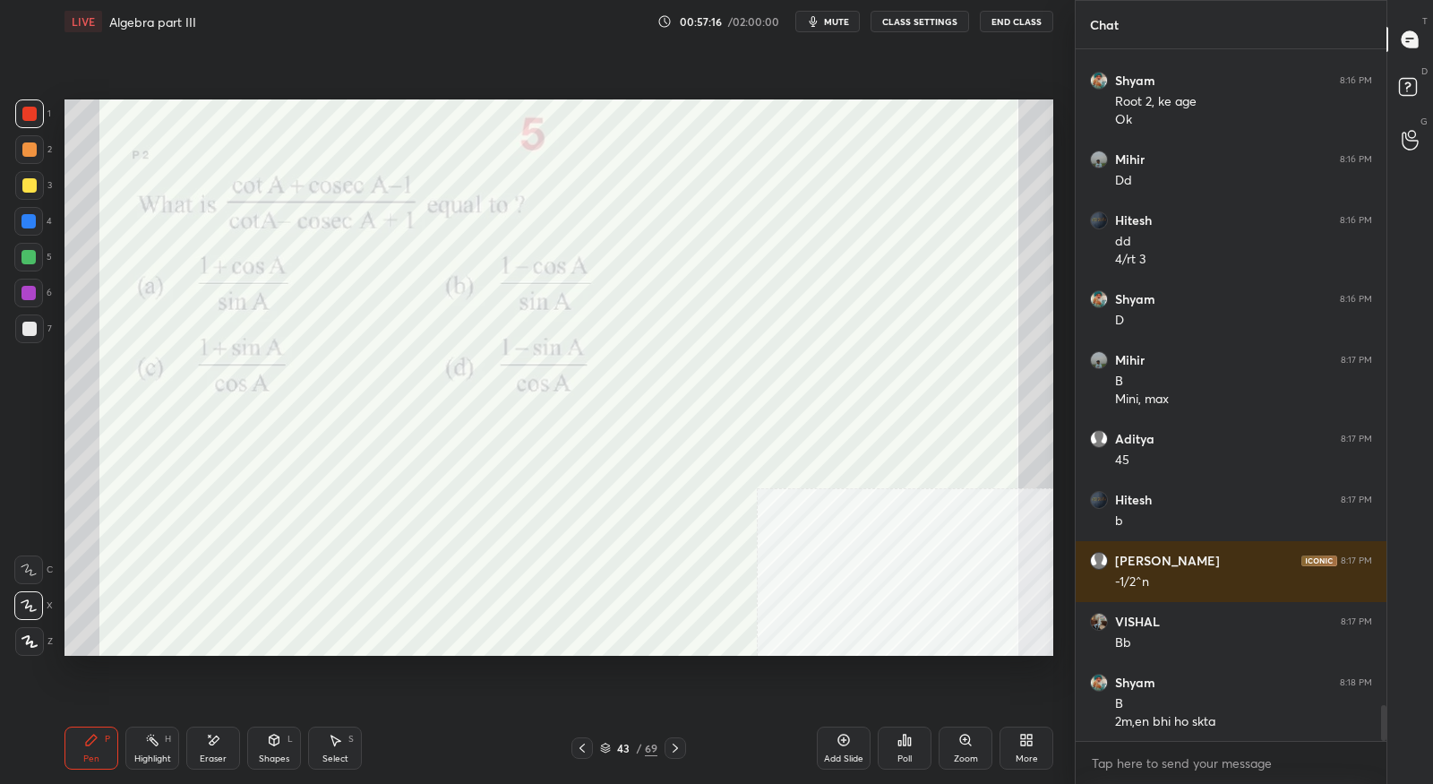
scroll to position [12713, 0]
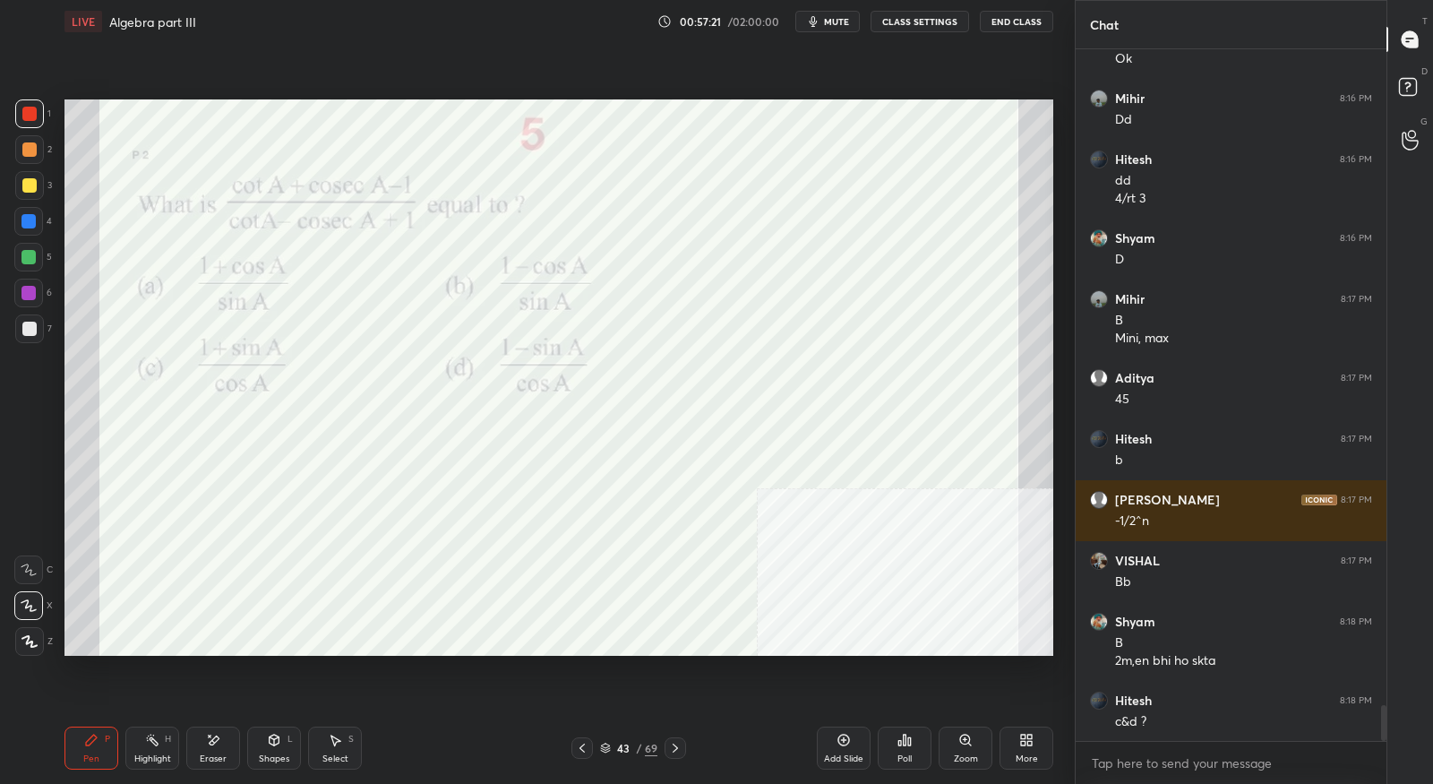
click at [579, 751] on icon at bounding box center [582, 748] width 14 height 14
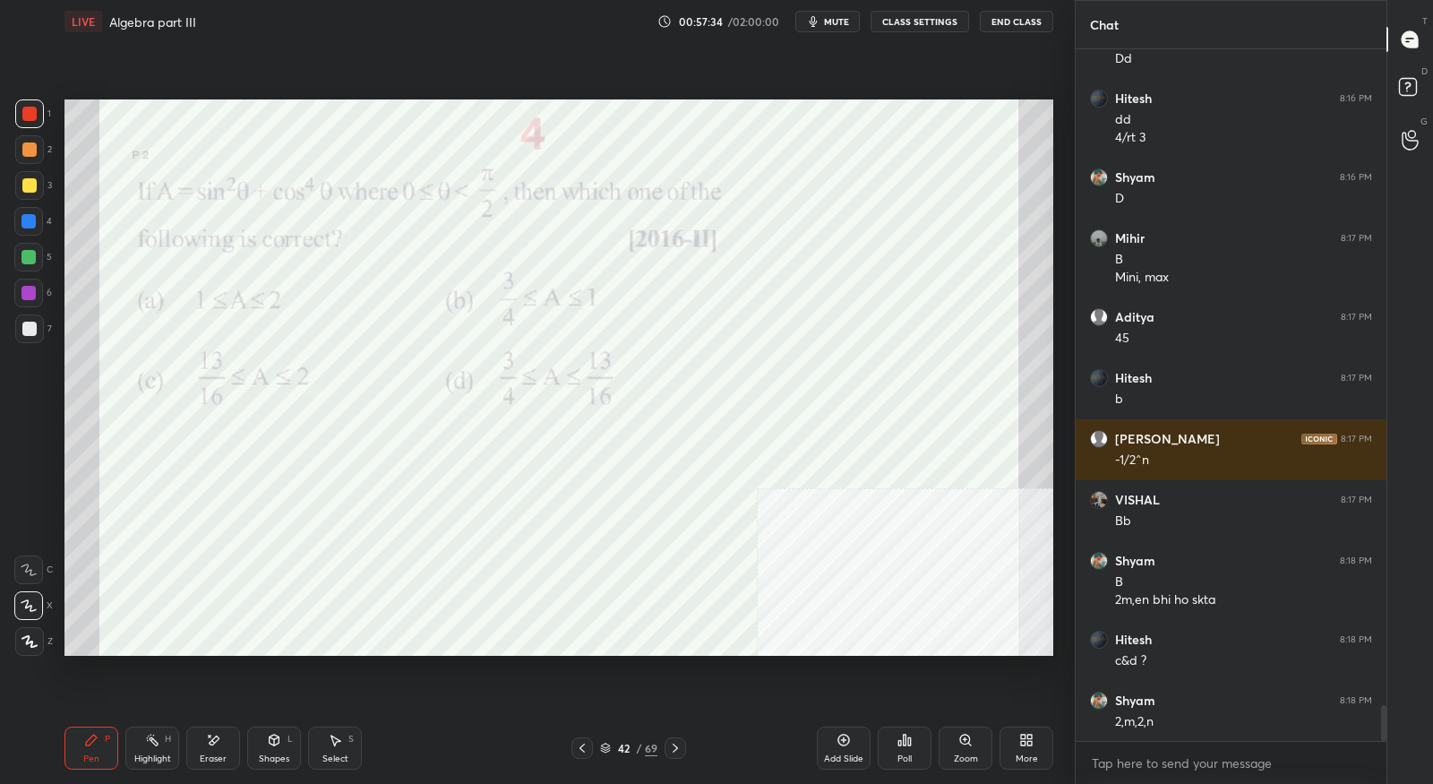
scroll to position [12791, 0]
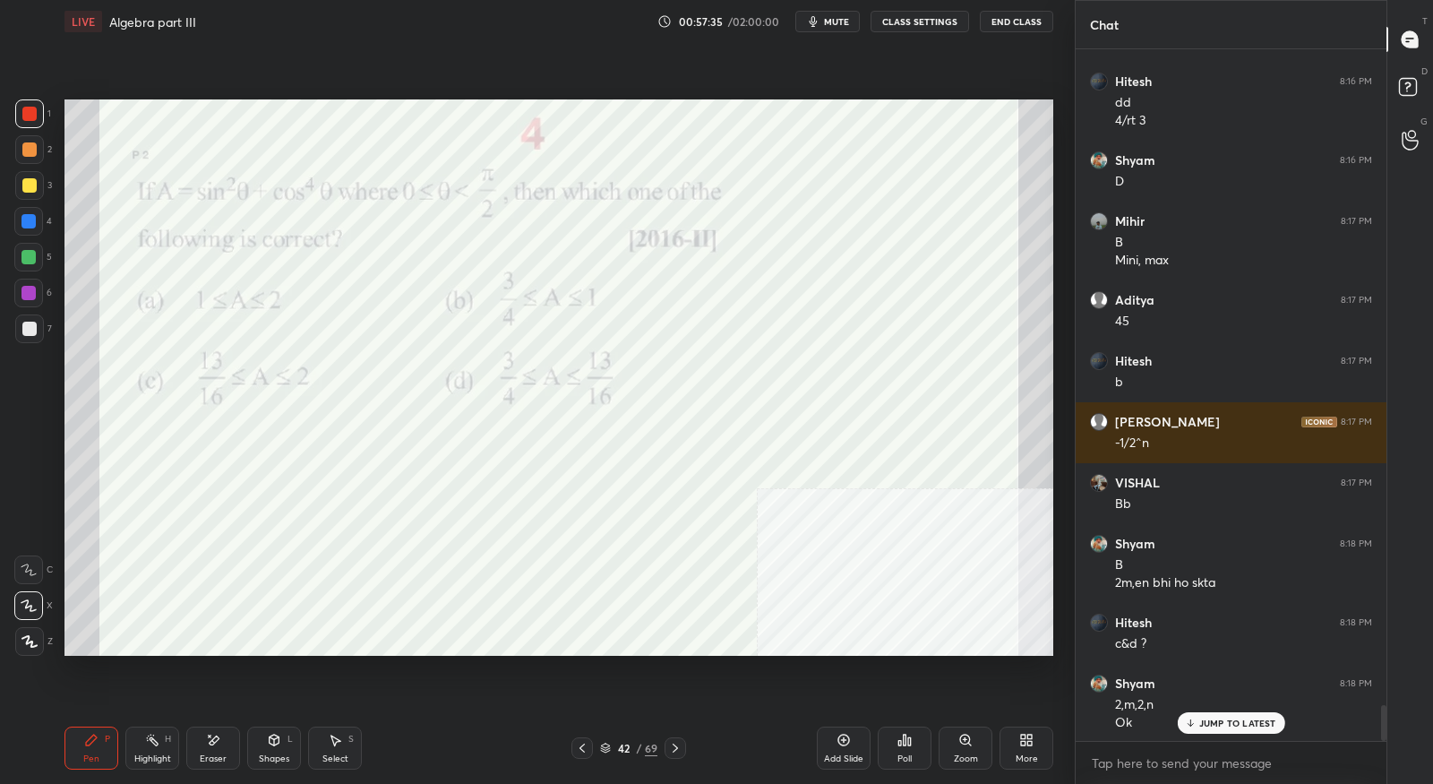
click at [675, 751] on icon at bounding box center [675, 748] width 14 height 14
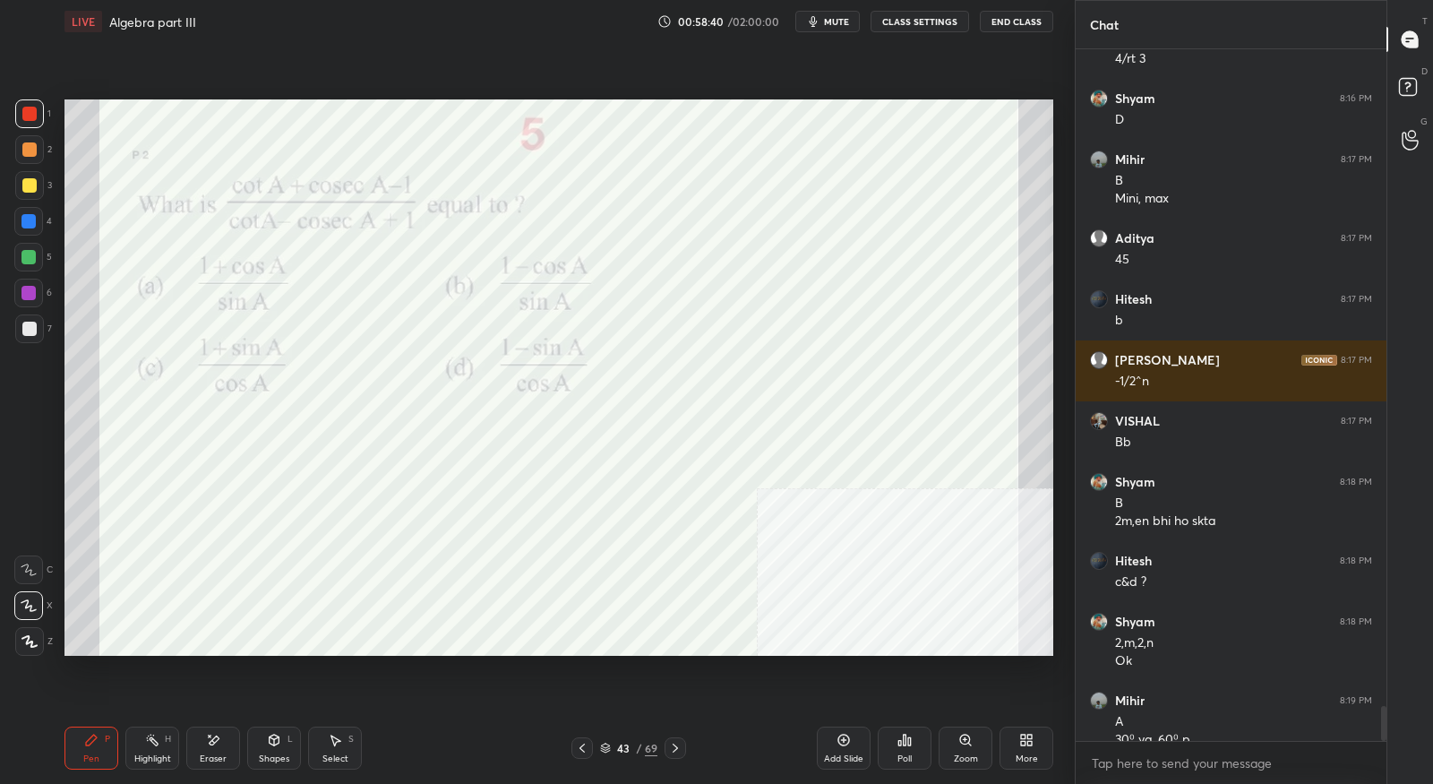
scroll to position [12871, 0]
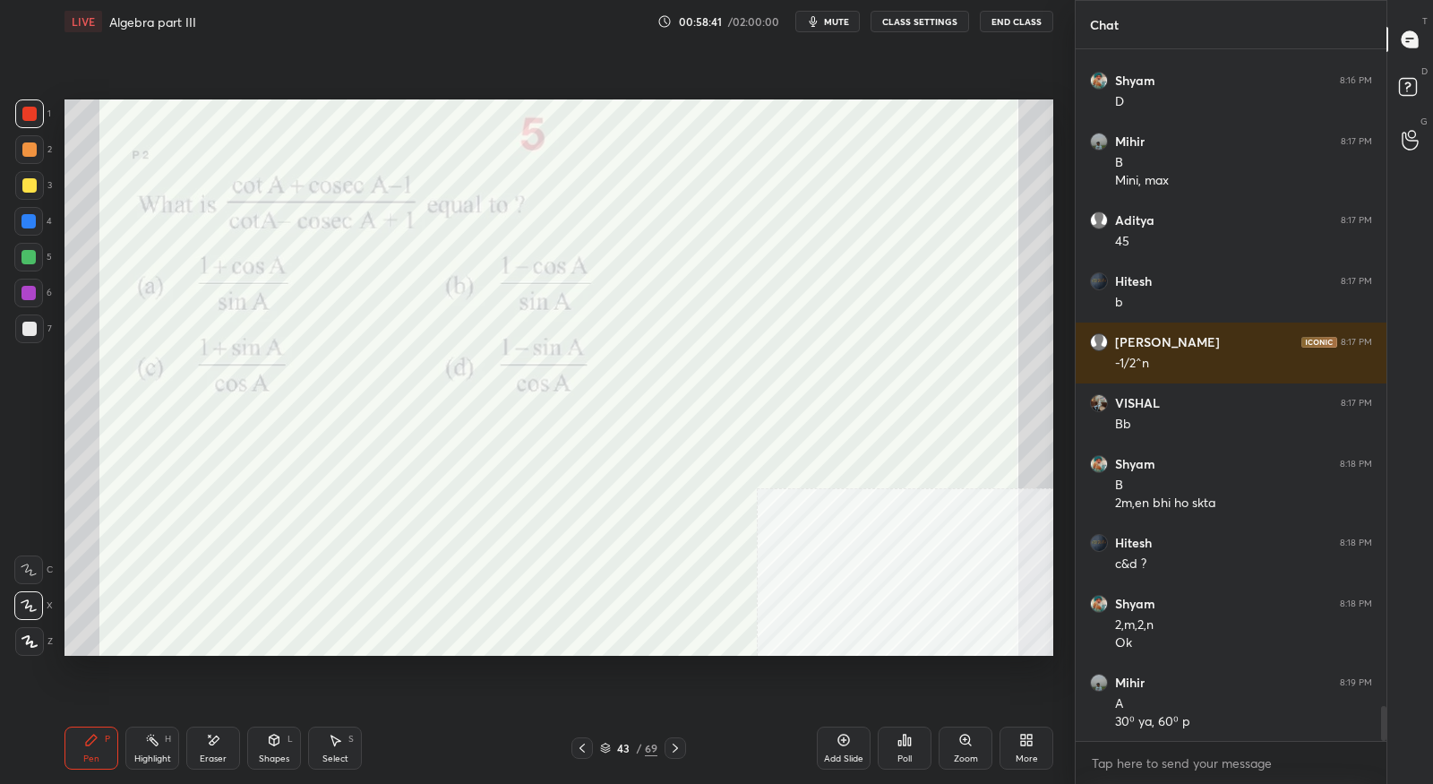
click at [221, 745] on div "Eraser" at bounding box center [213, 747] width 54 height 43
drag, startPoint x: 96, startPoint y: 740, endPoint x: 128, endPoint y: 684, distance: 64.2
click at [97, 740] on icon at bounding box center [91, 740] width 14 height 14
drag, startPoint x: 218, startPoint y: 742, endPoint x: 225, endPoint y: 731, distance: 13.7
click at [218, 742] on icon at bounding box center [213, 740] width 14 height 15
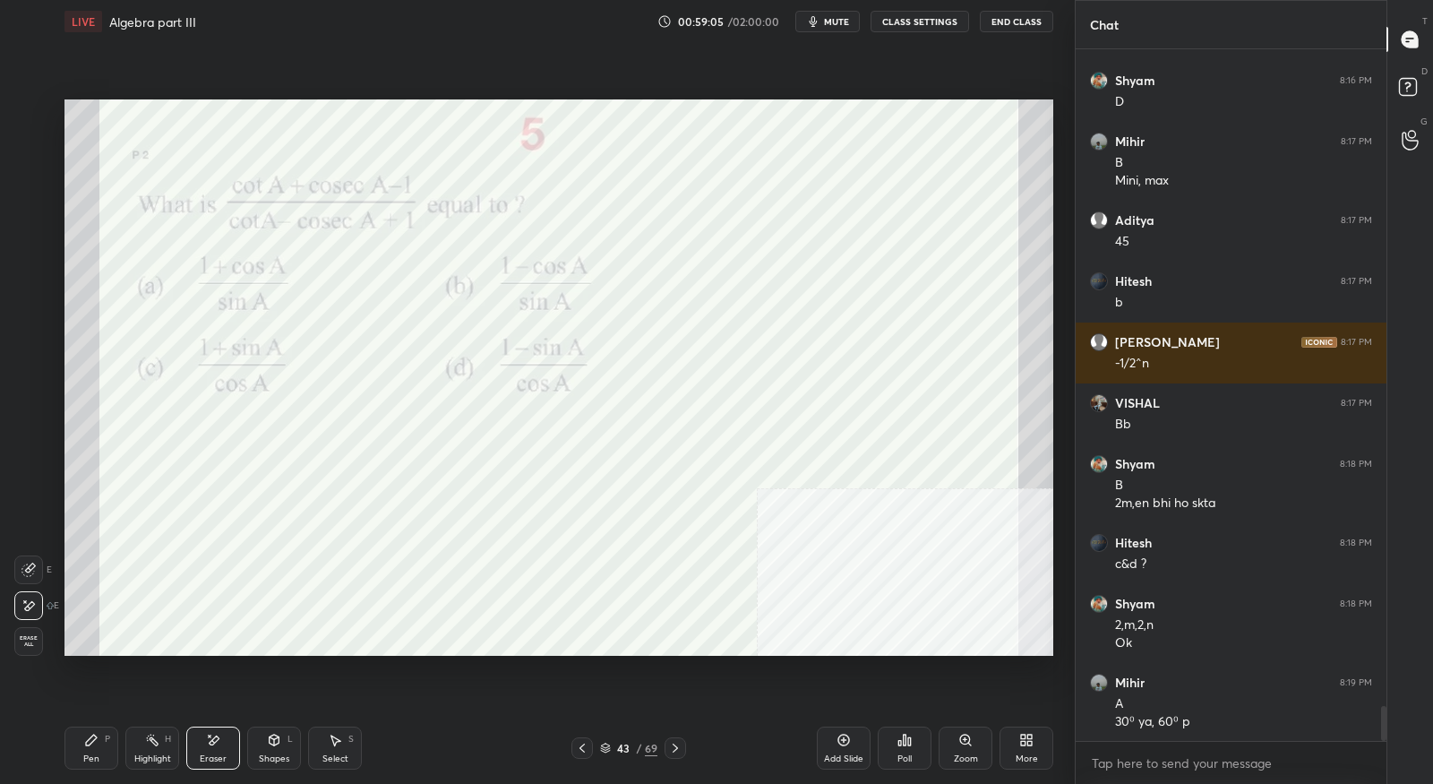
drag, startPoint x: 98, startPoint y: 739, endPoint x: 136, endPoint y: 682, distance: 69.1
click at [98, 739] on icon at bounding box center [91, 740] width 14 height 14
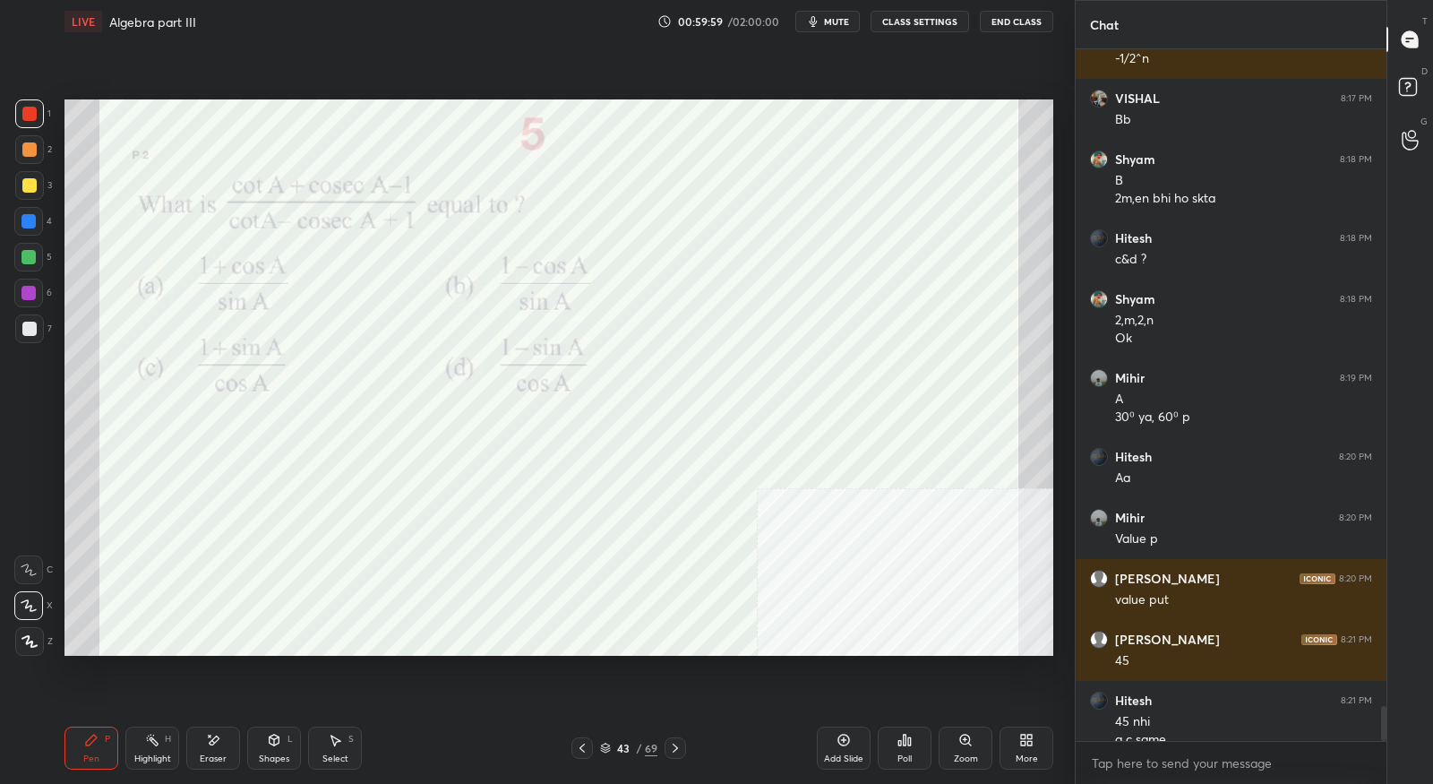
scroll to position [13194, 0]
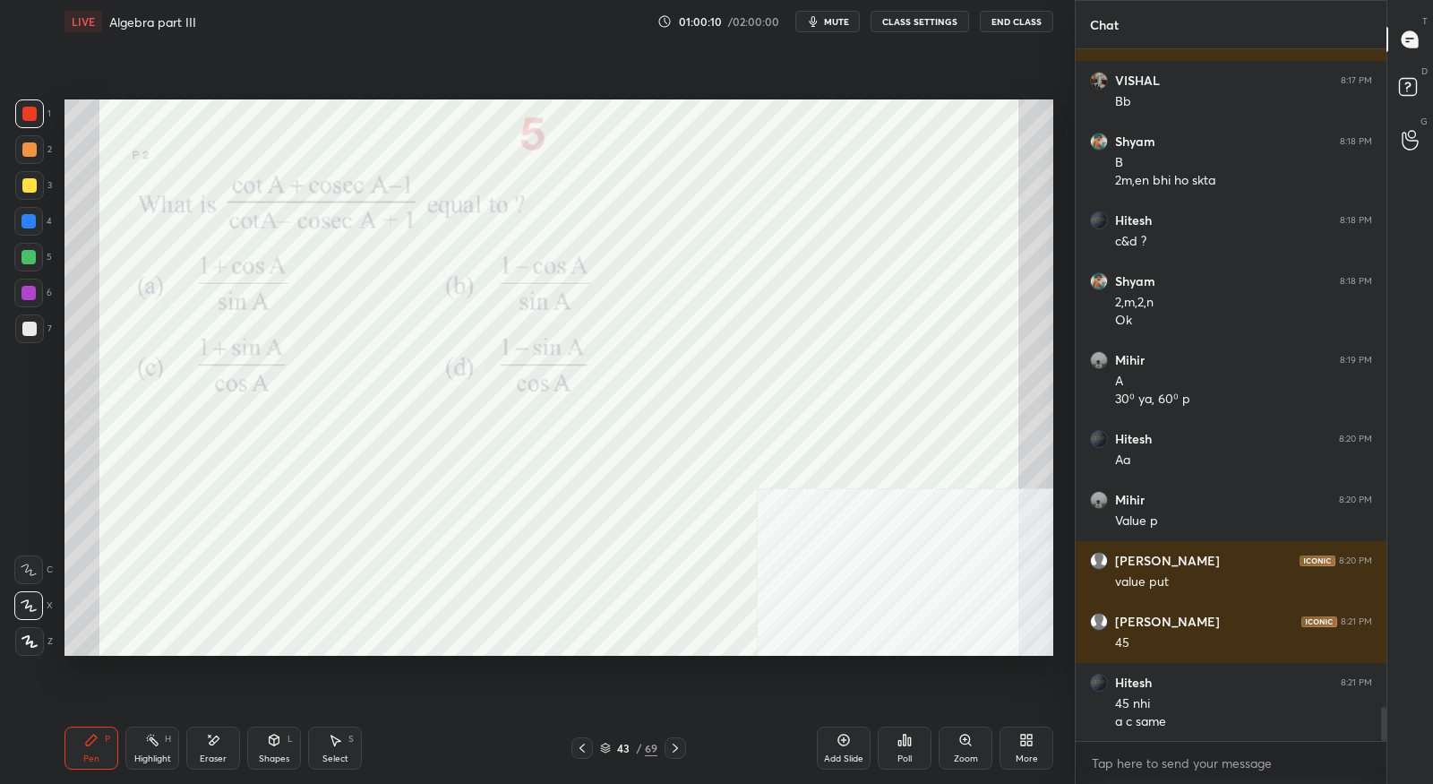
click at [210, 742] on icon at bounding box center [215, 739] width 10 height 9
drag, startPoint x: 82, startPoint y: 746, endPoint x: 95, endPoint y: 726, distance: 23.8
click at [82, 746] on div "Pen P" at bounding box center [91, 747] width 54 height 43
click at [674, 747] on icon at bounding box center [675, 748] width 14 height 14
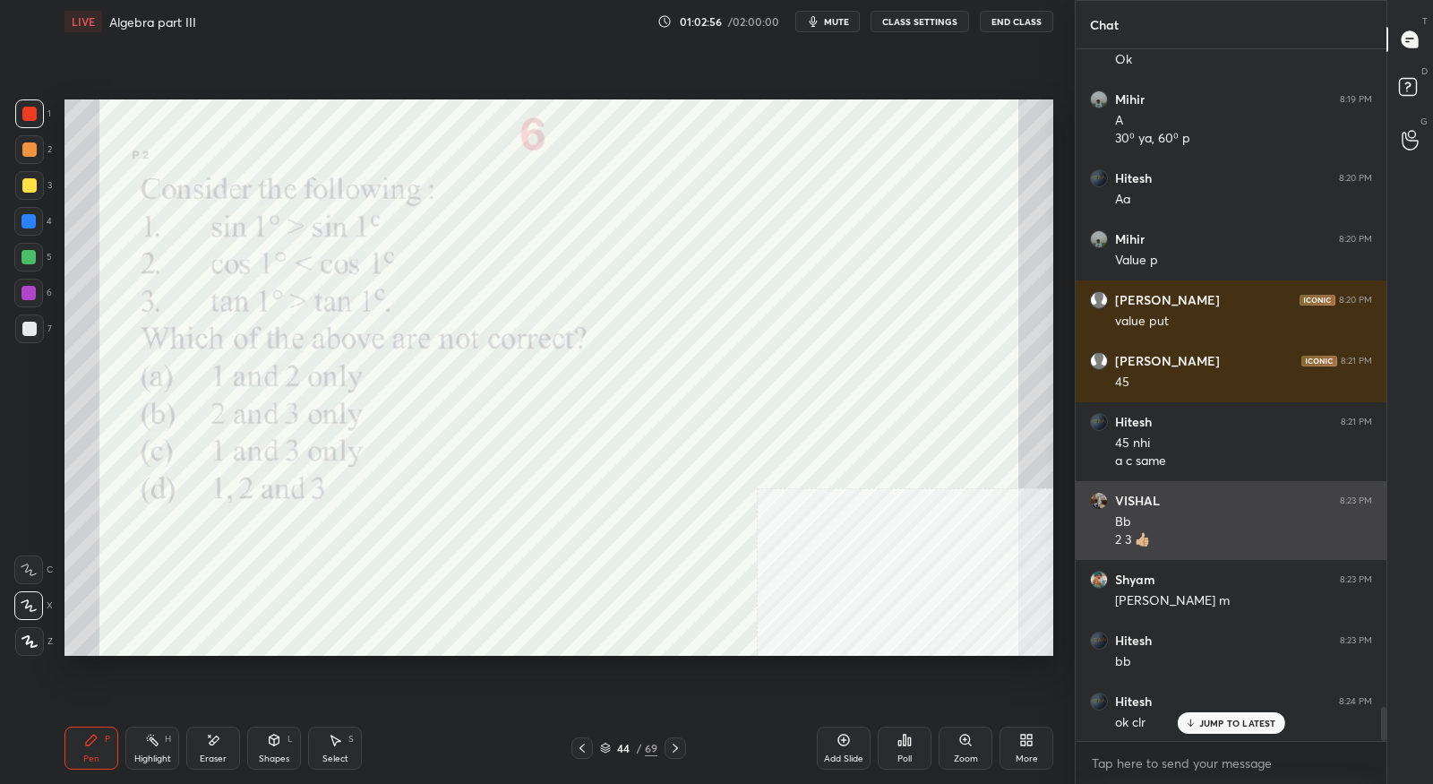
scroll to position [13531, 0]
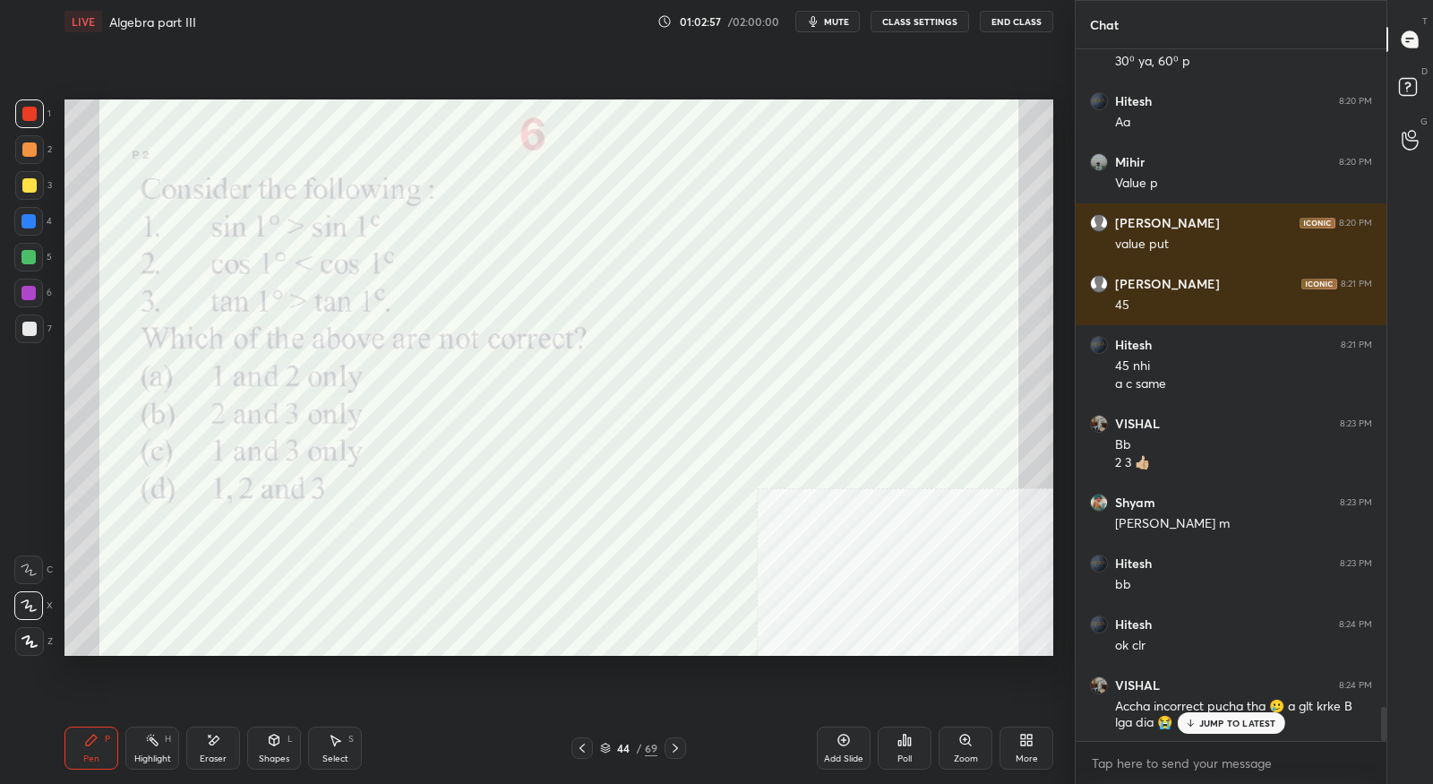
drag, startPoint x: 213, startPoint y: 751, endPoint x: 237, endPoint y: 691, distance: 64.7
click at [214, 756] on div "Eraser" at bounding box center [213, 747] width 54 height 43
click at [108, 735] on div "P" at bounding box center [107, 738] width 5 height 9
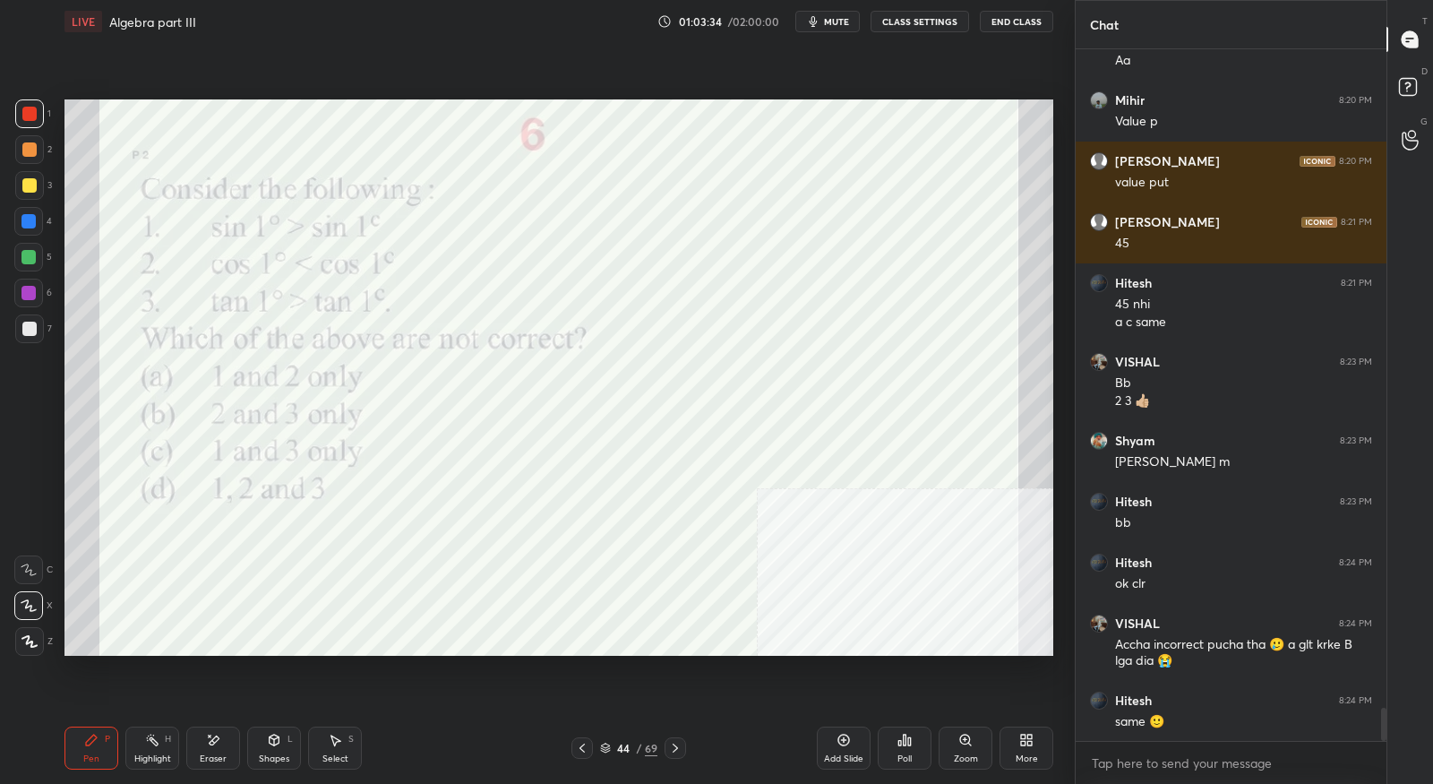
scroll to position [13654, 0]
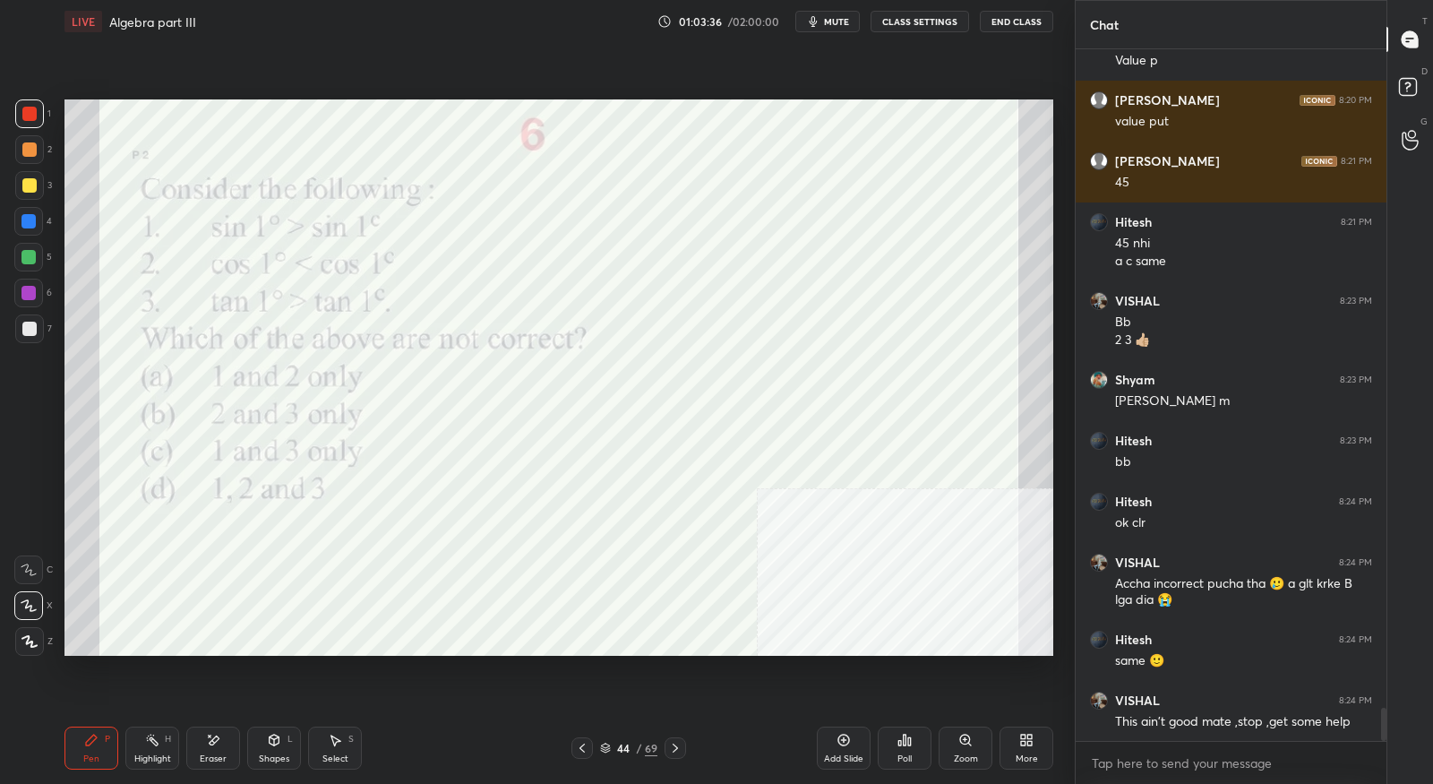
click at [682, 748] on div at bounding box center [675, 747] width 21 height 21
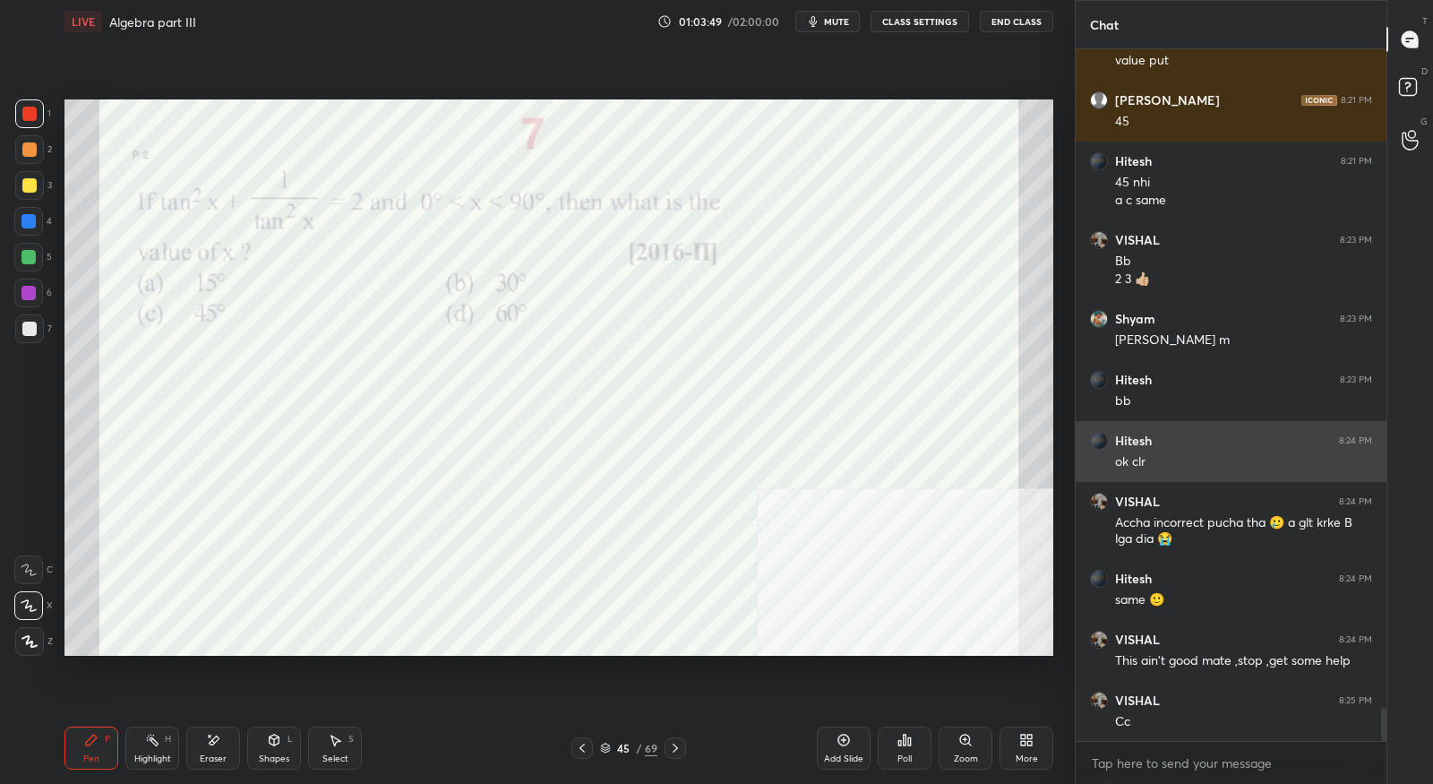
scroll to position [13776, 0]
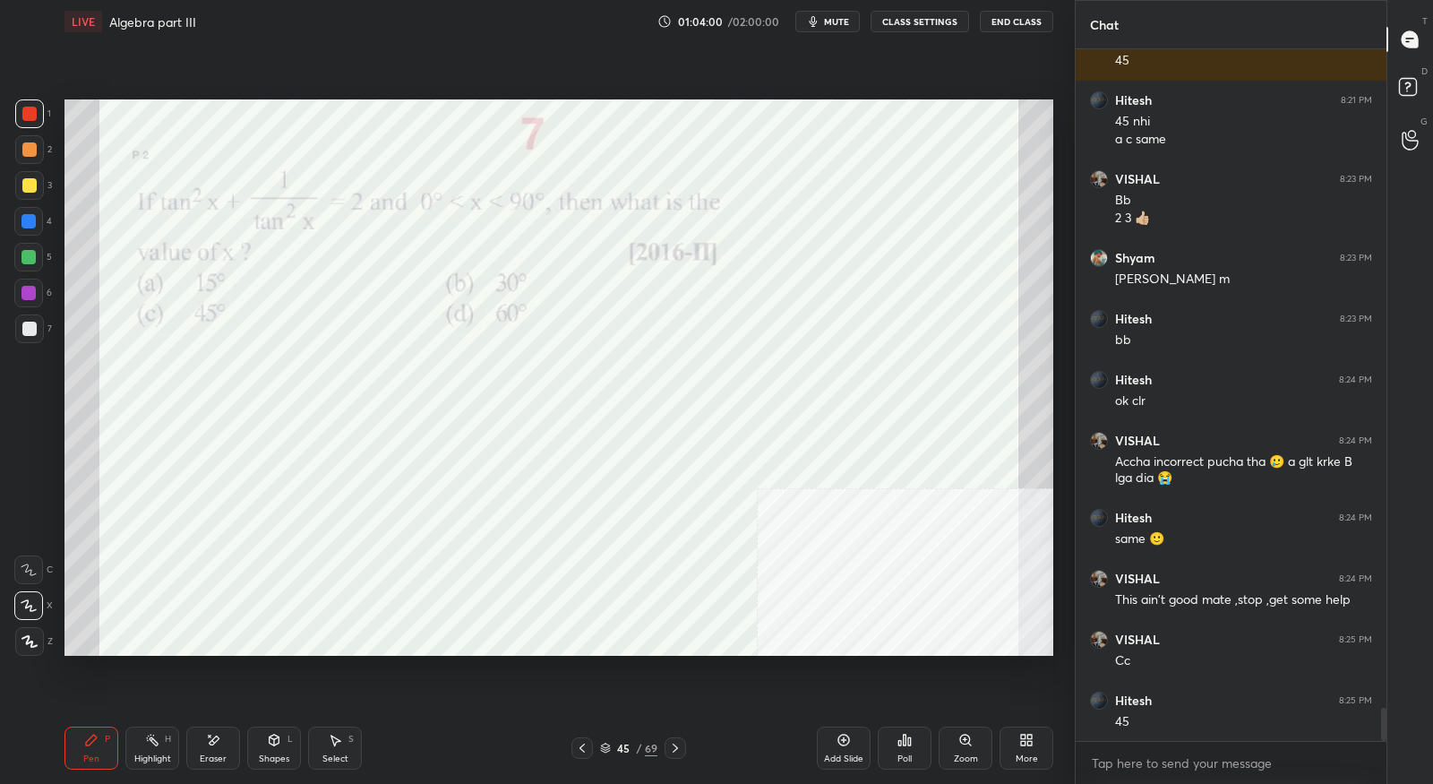
click at [675, 756] on div at bounding box center [675, 747] width 21 height 21
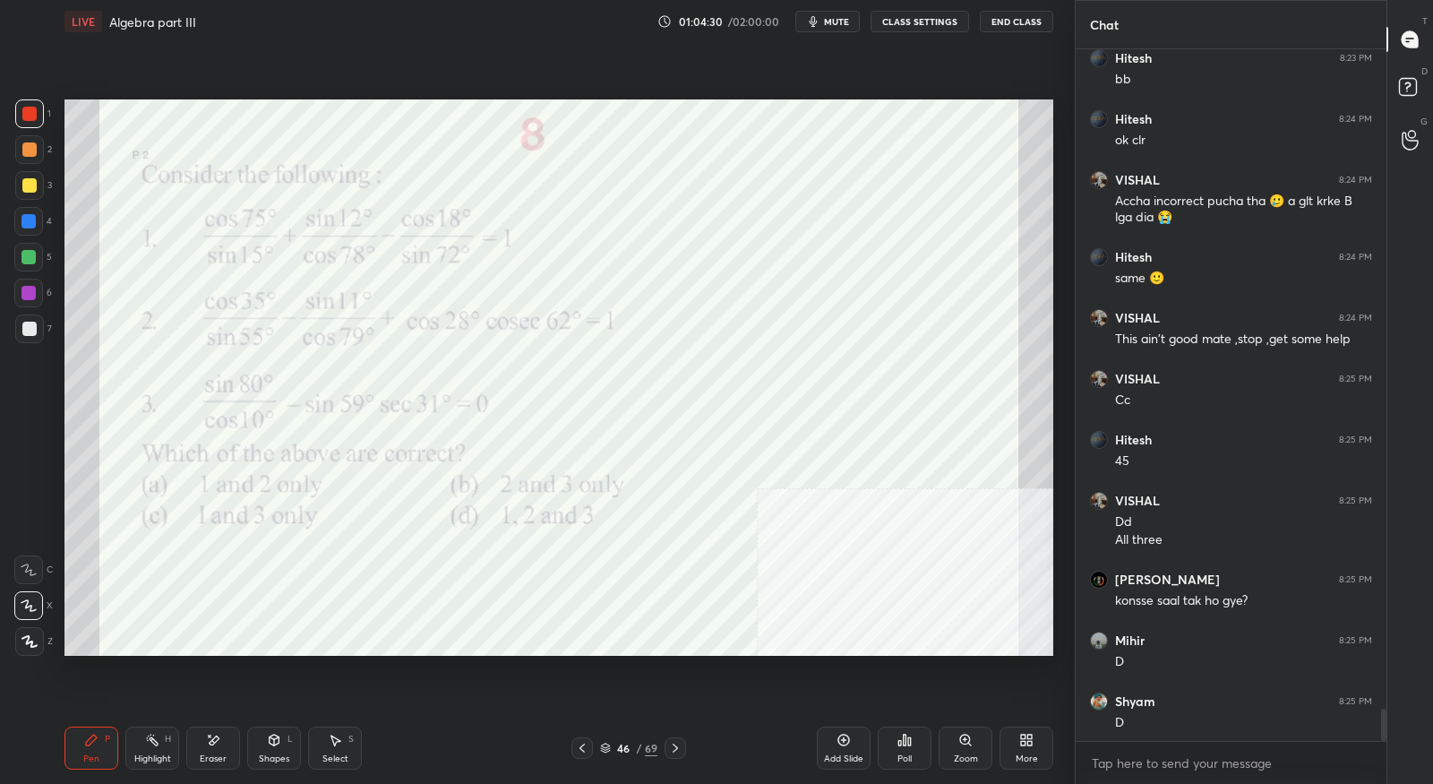
scroll to position [14098, 0]
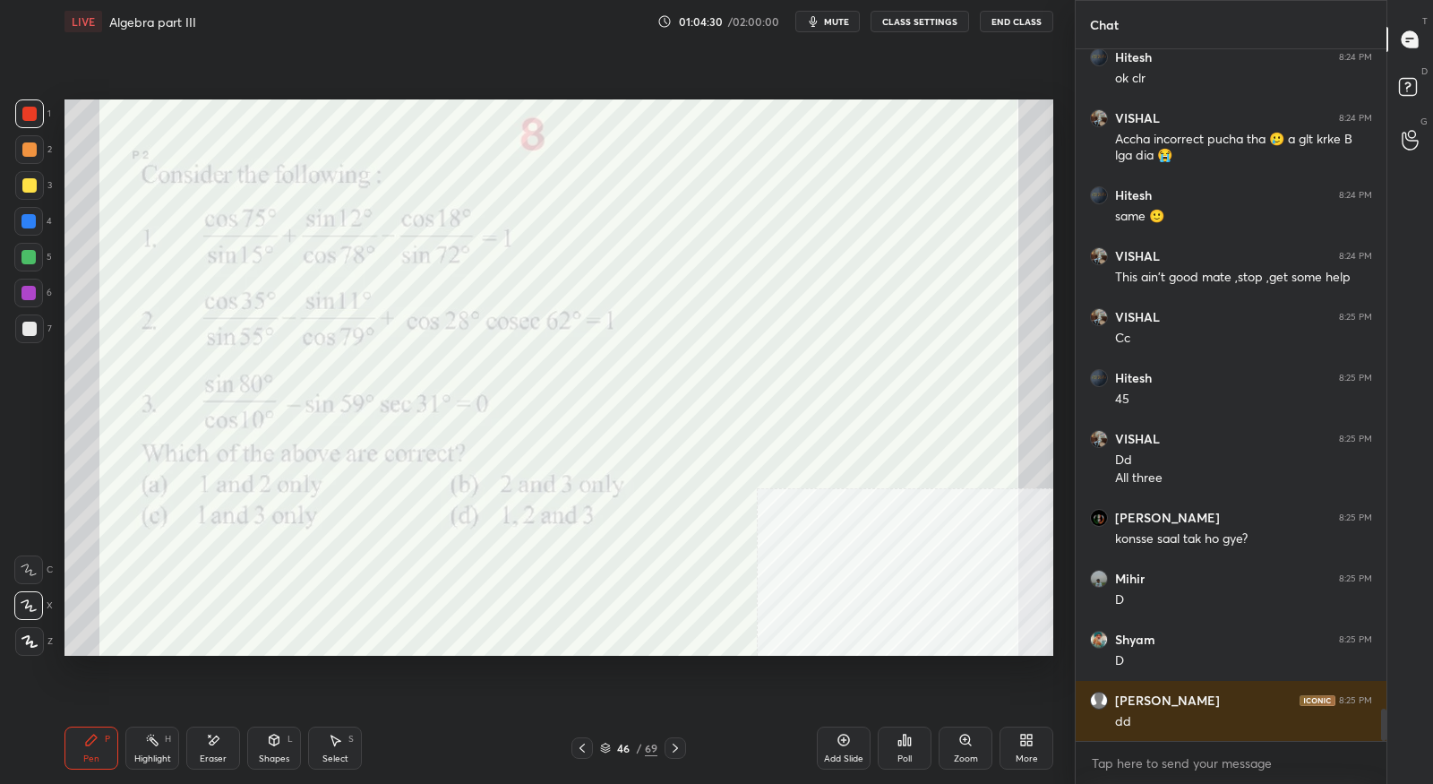
click at [676, 748] on icon at bounding box center [675, 748] width 14 height 14
click at [678, 752] on icon at bounding box center [675, 748] width 14 height 14
drag, startPoint x: 680, startPoint y: 753, endPoint x: 659, endPoint y: 761, distance: 22.1
click at [681, 753] on icon at bounding box center [675, 748] width 14 height 14
click at [588, 750] on icon at bounding box center [582, 748] width 14 height 14
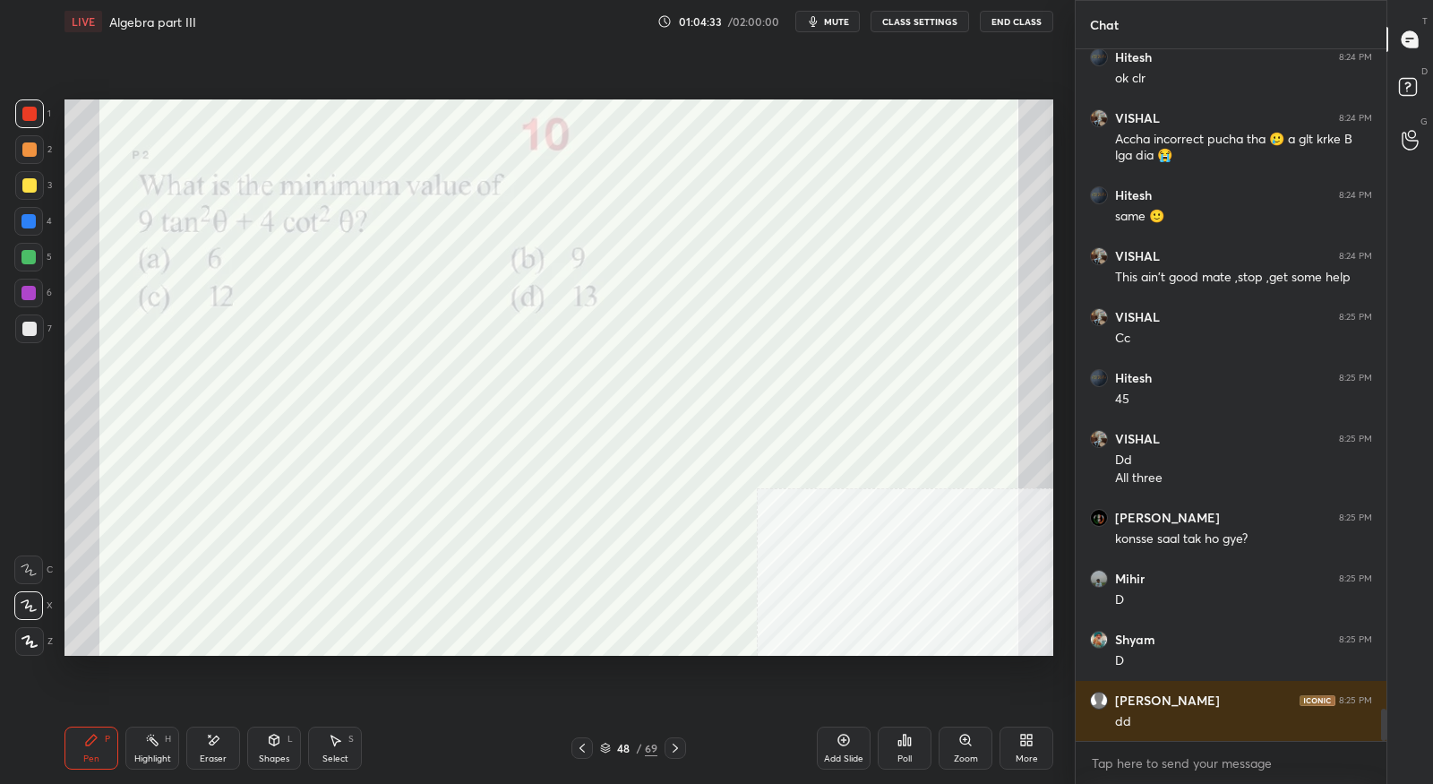
click at [588, 750] on icon at bounding box center [582, 748] width 14 height 14
click at [585, 750] on icon at bounding box center [582, 748] width 14 height 14
click at [675, 748] on icon at bounding box center [675, 748] width 14 height 14
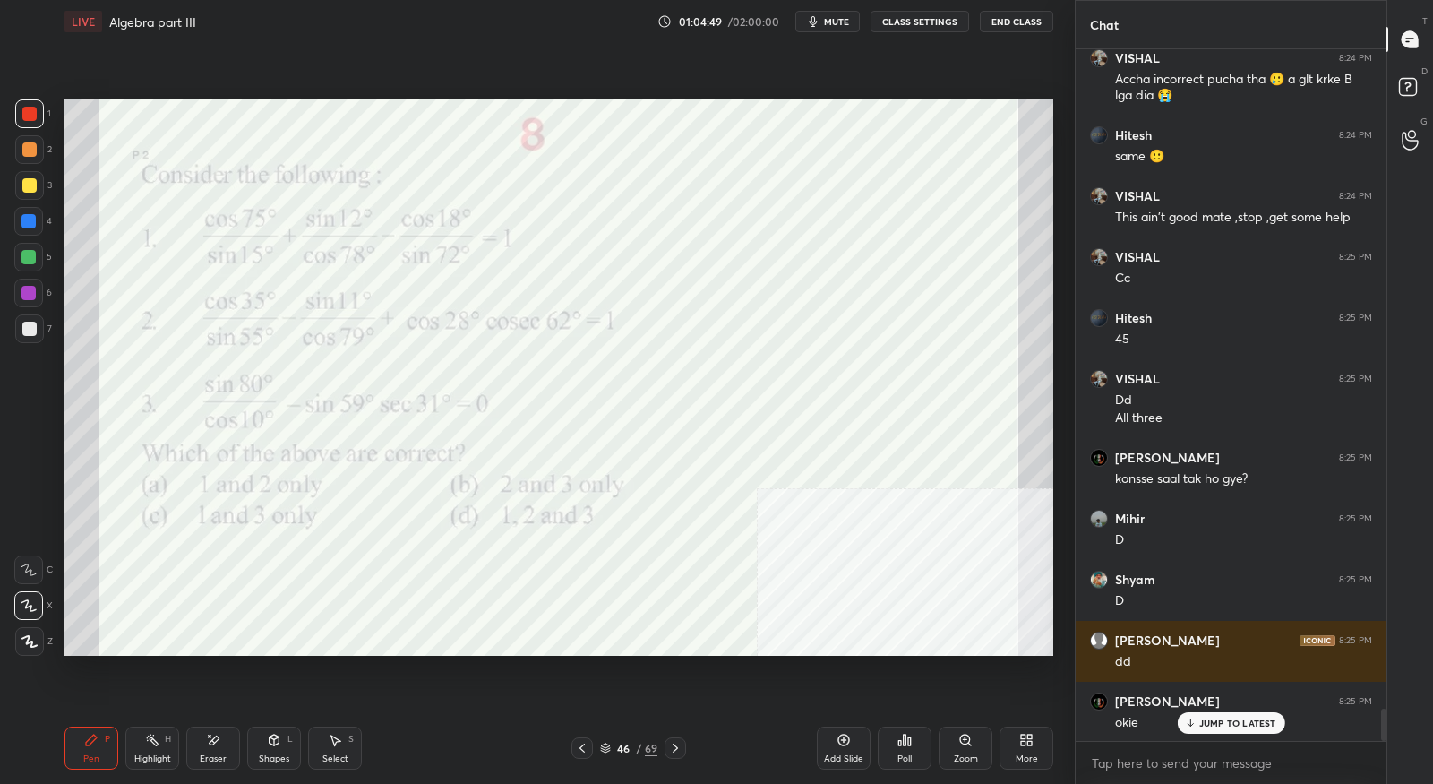
scroll to position [14220, 0]
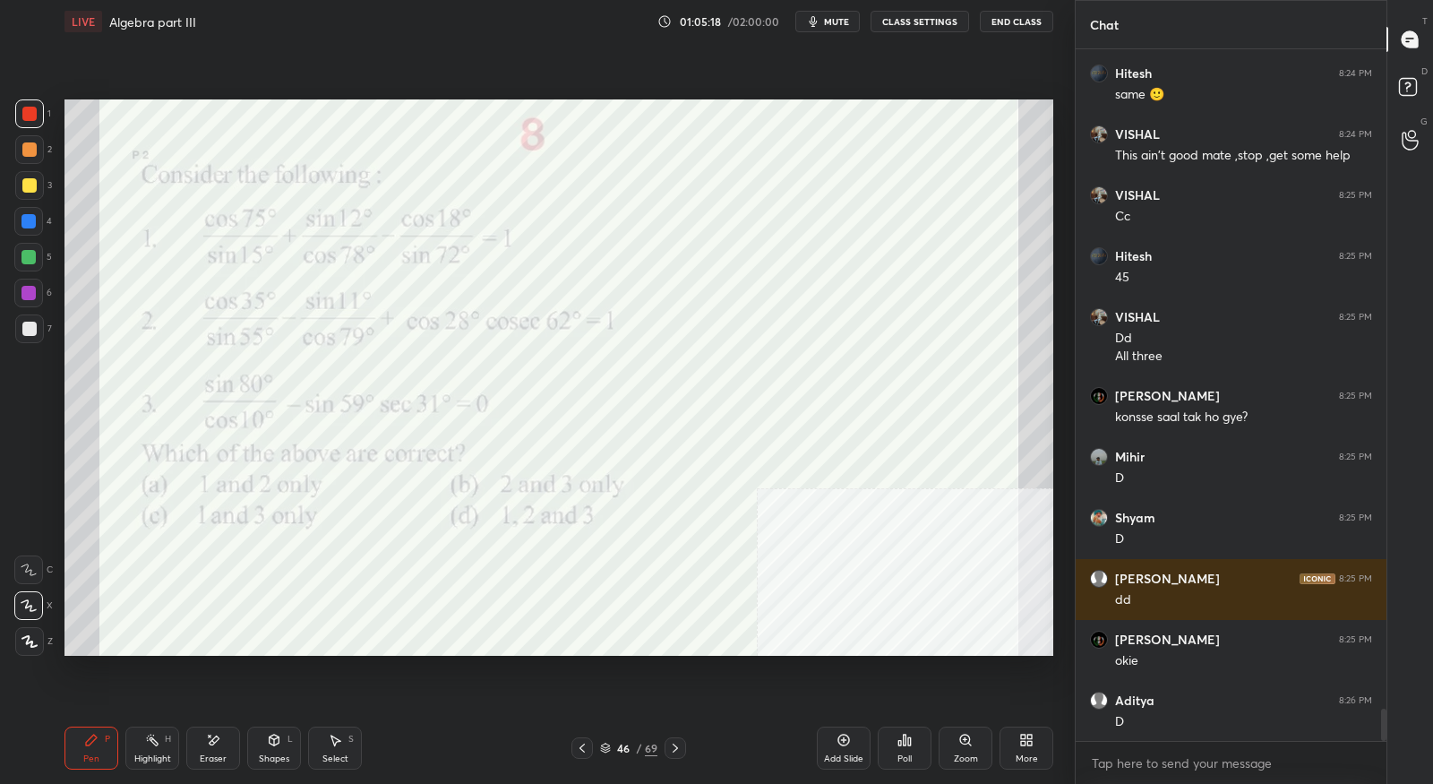
click at [677, 754] on icon at bounding box center [675, 748] width 14 height 14
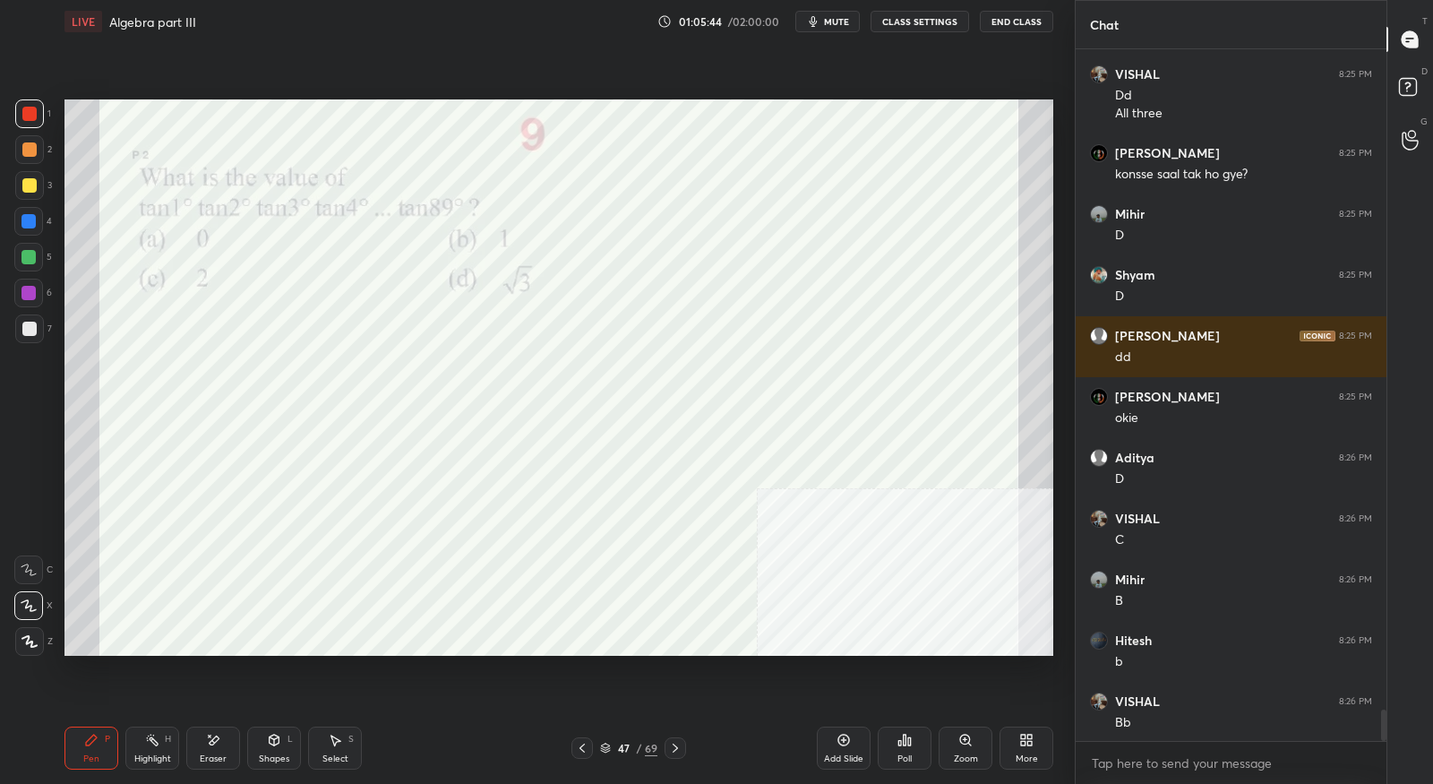
scroll to position [14464, 0]
click at [680, 751] on icon at bounding box center [675, 748] width 14 height 14
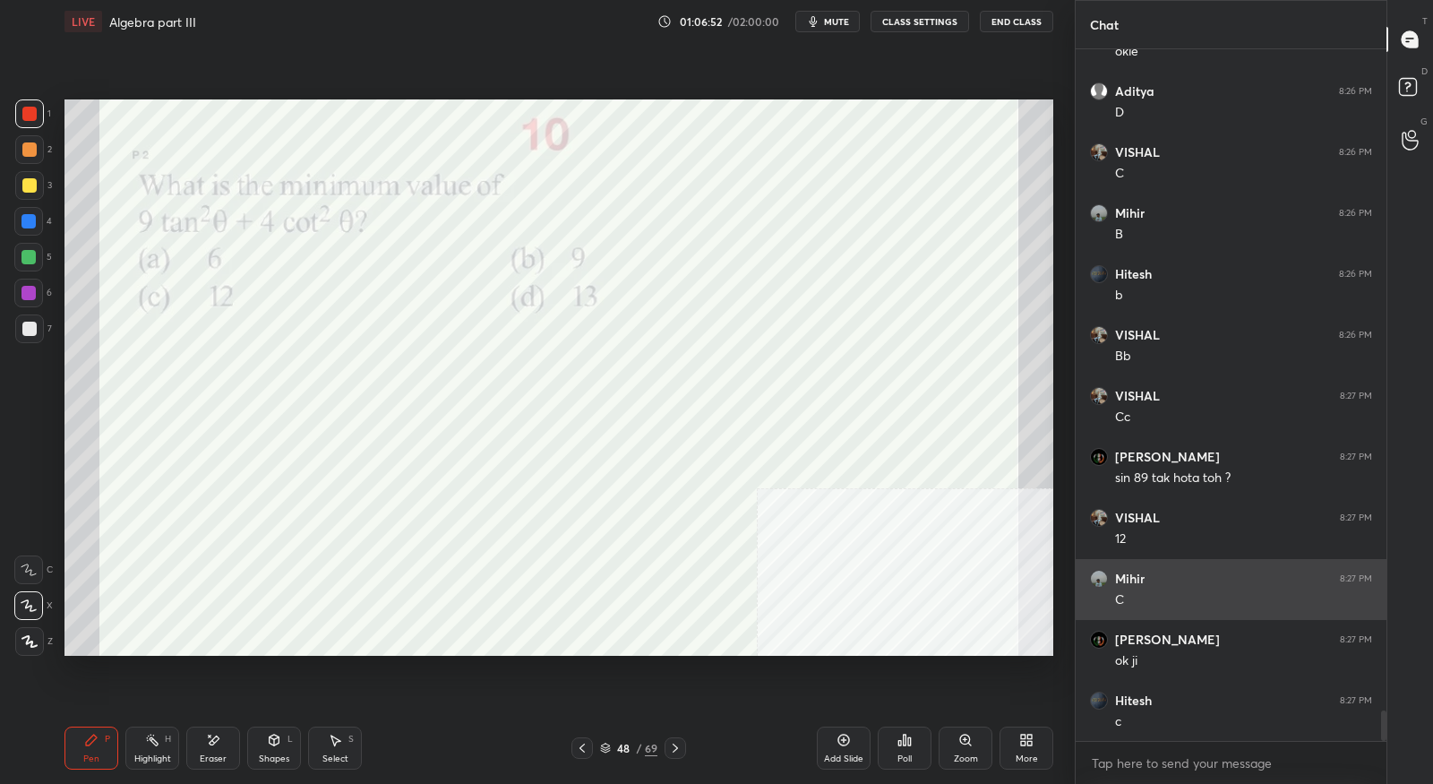
scroll to position [14890, 0]
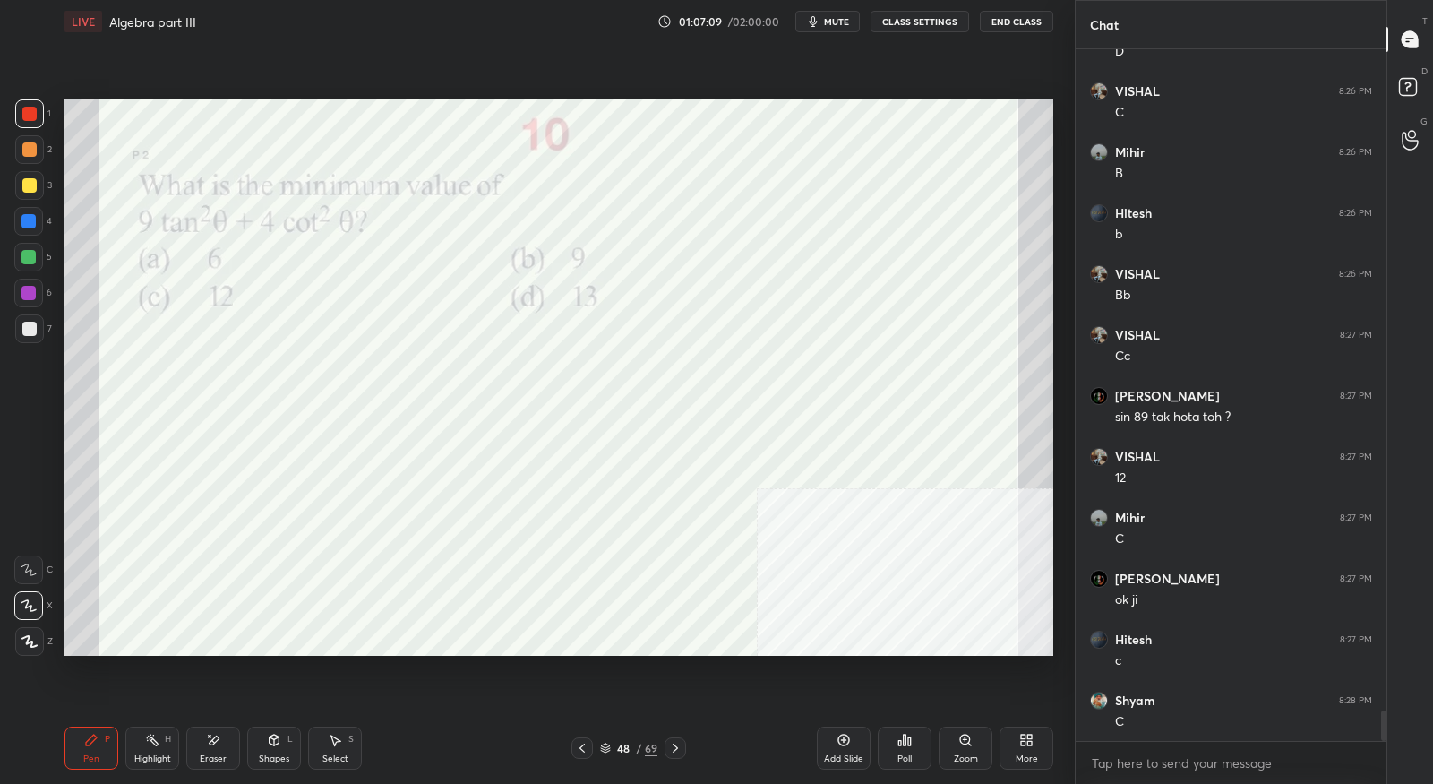
click at [678, 752] on icon at bounding box center [675, 748] width 14 height 14
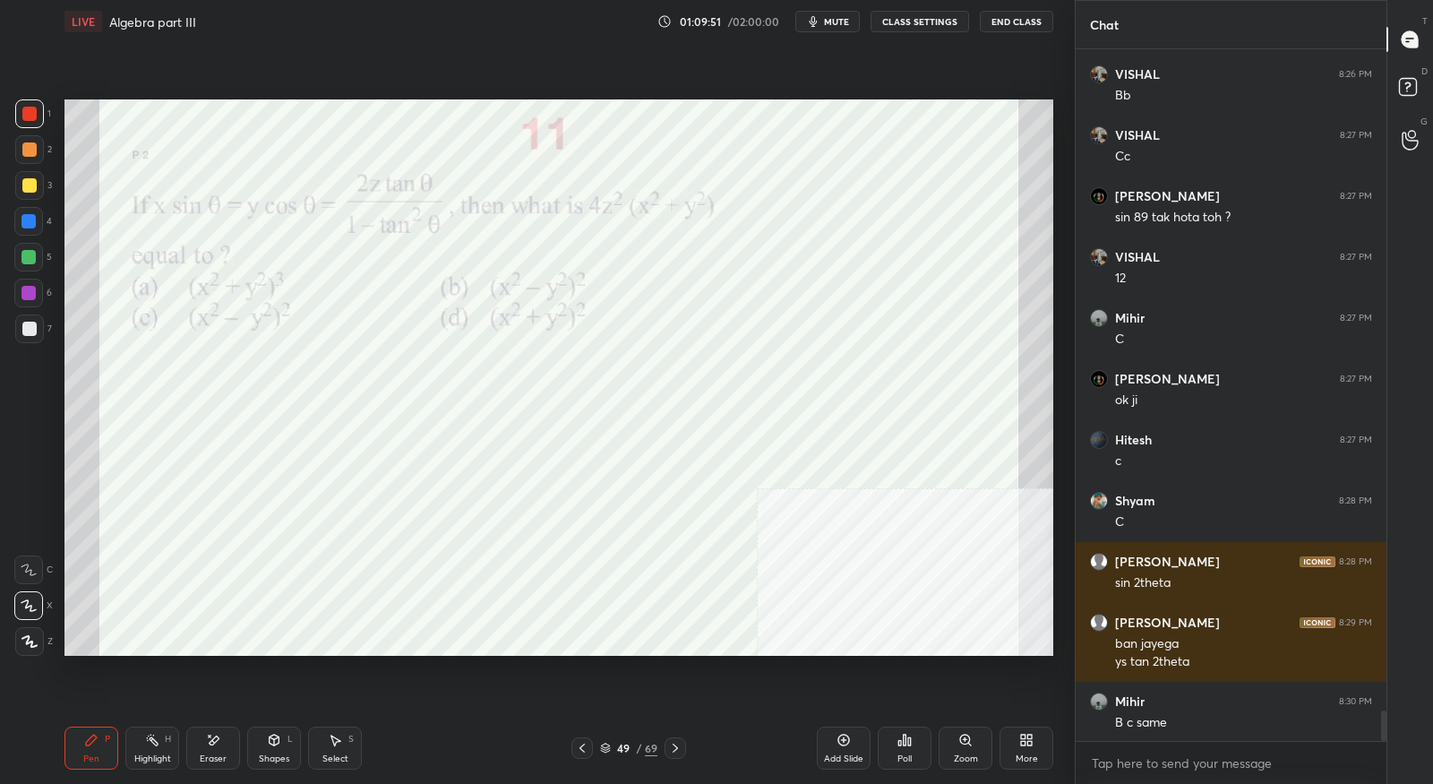
scroll to position [15151, 0]
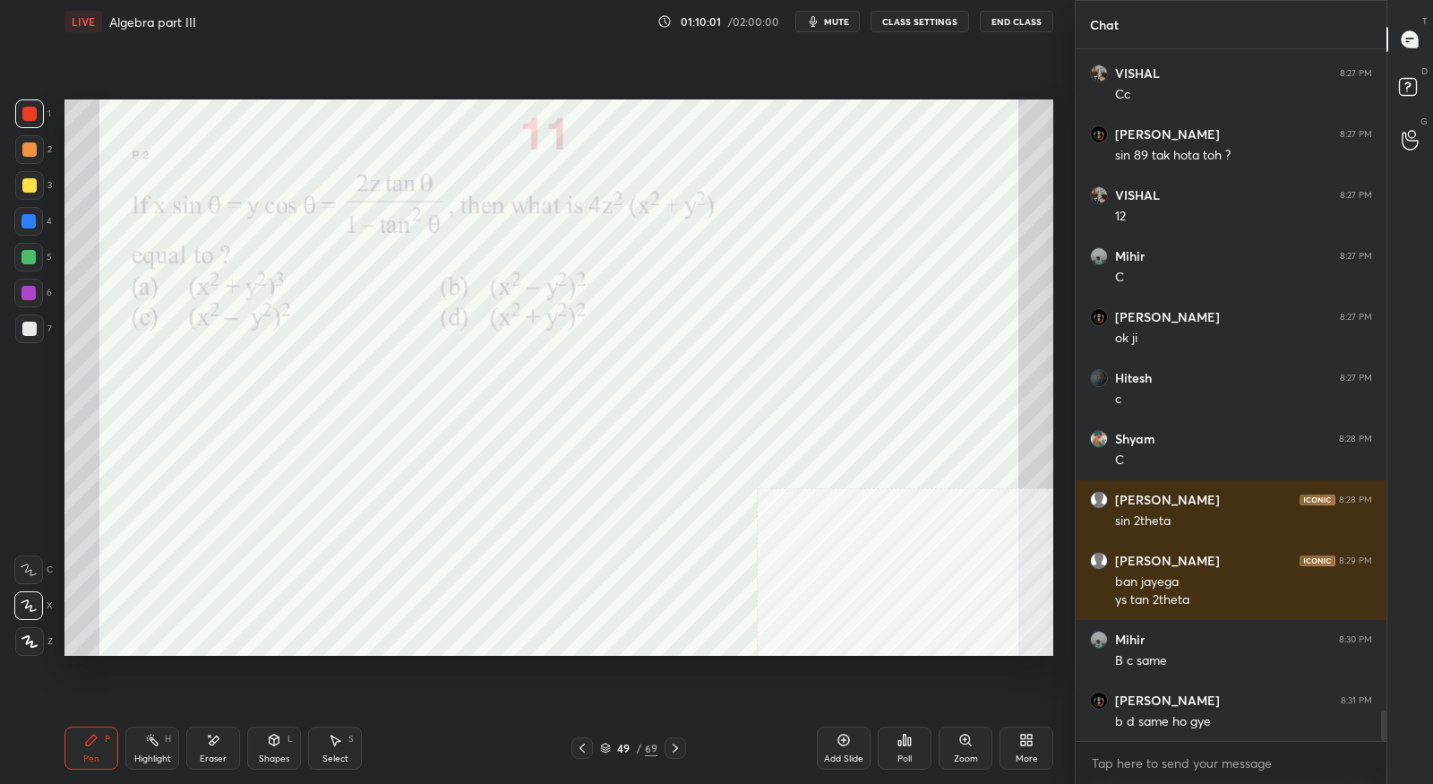
drag, startPoint x: 217, startPoint y: 750, endPoint x: 251, endPoint y: 674, distance: 83.4
click at [215, 748] on div "Eraser" at bounding box center [213, 747] width 54 height 43
click at [99, 735] on div "Pen P" at bounding box center [91, 747] width 54 height 43
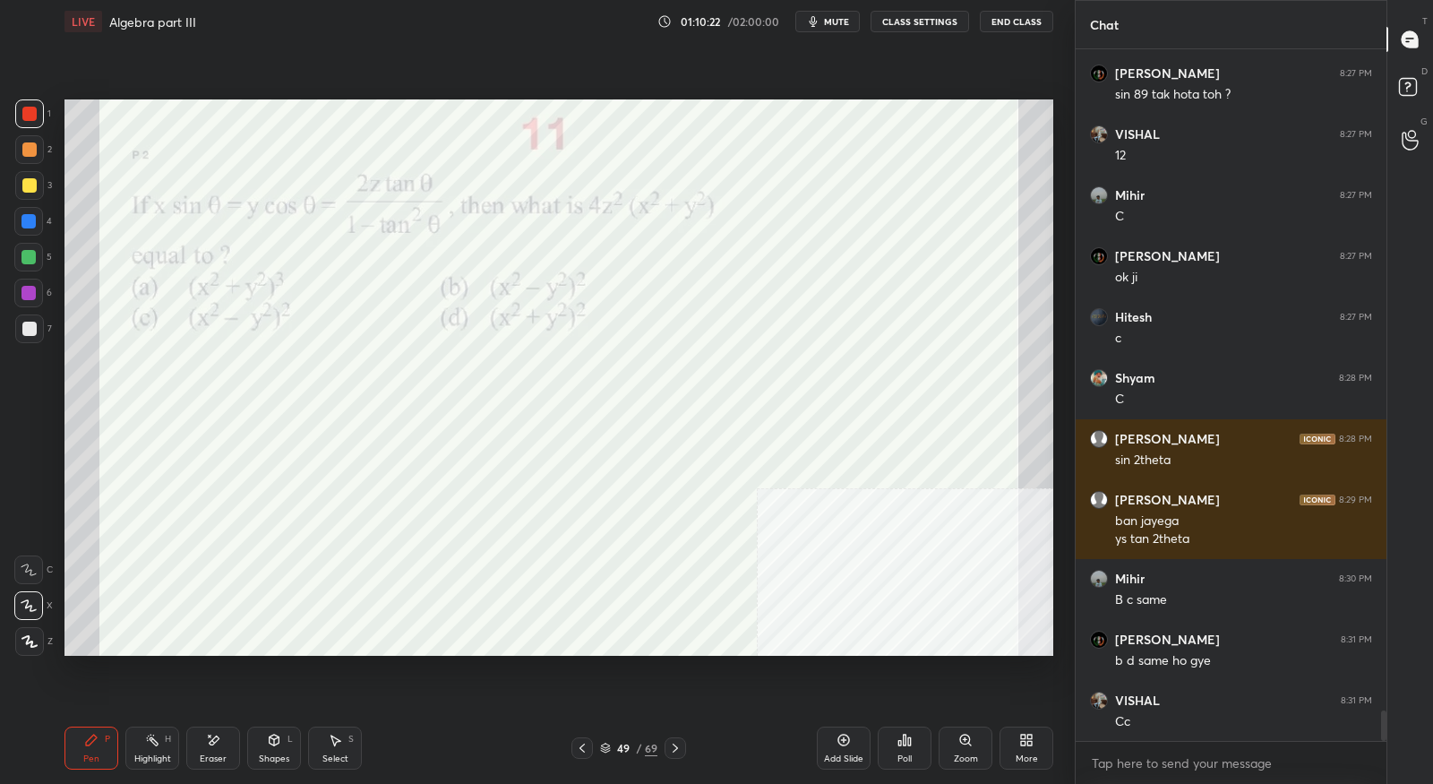
click at [224, 747] on div "Eraser" at bounding box center [213, 747] width 54 height 43
click at [109, 743] on div "P" at bounding box center [107, 738] width 5 height 9
drag, startPoint x: 214, startPoint y: 741, endPoint x: 198, endPoint y: 728, distance: 20.4
click at [214, 741] on icon at bounding box center [215, 739] width 10 height 9
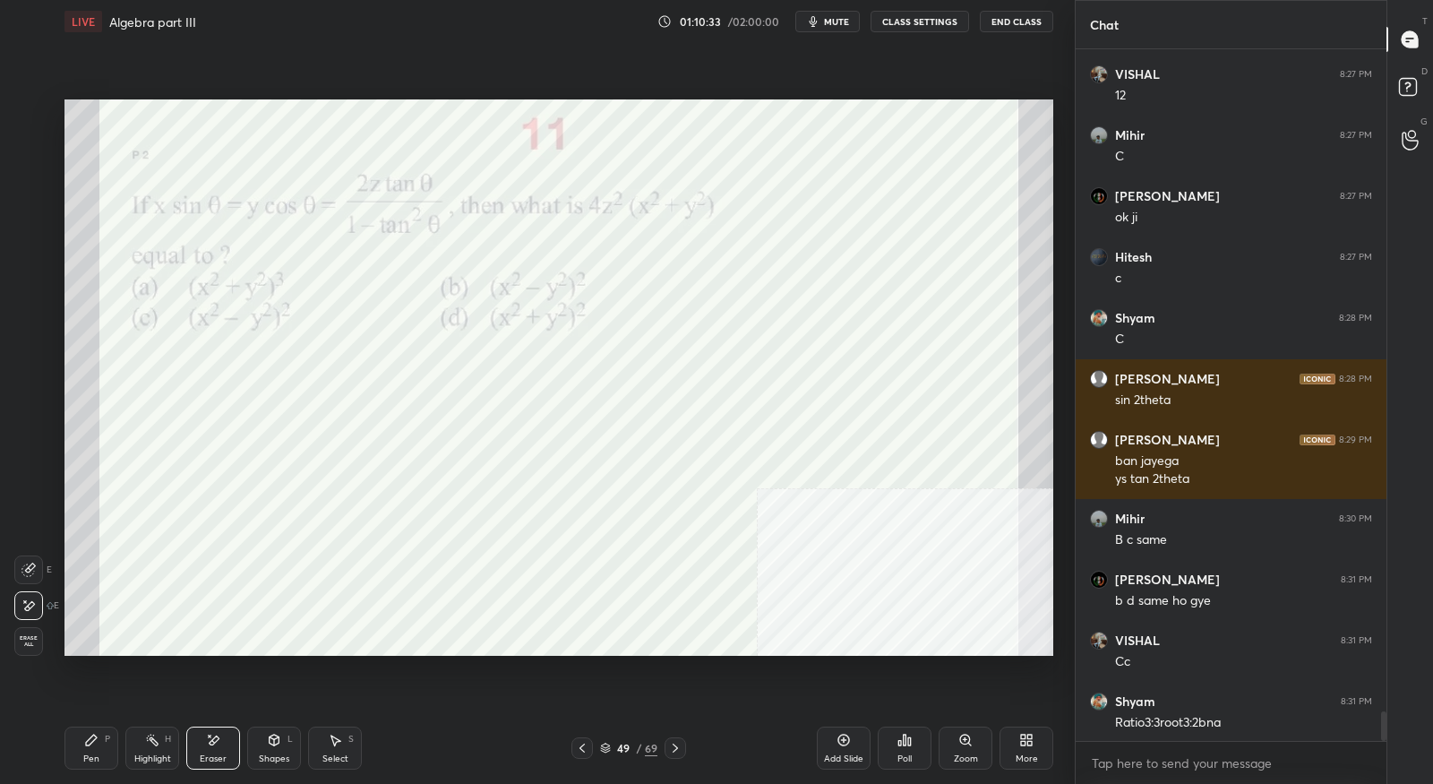
click at [104, 744] on div "Pen P" at bounding box center [91, 747] width 54 height 43
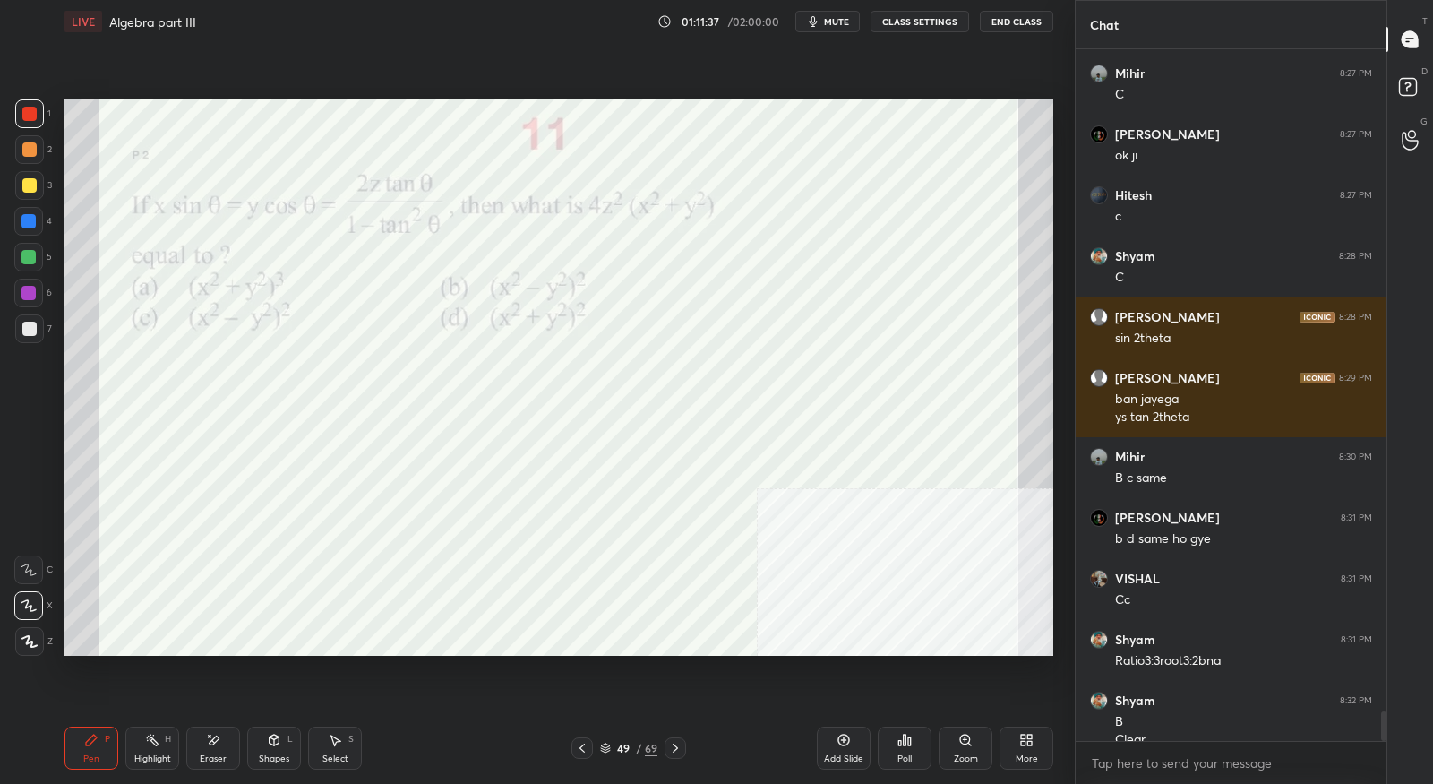
scroll to position [15352, 0]
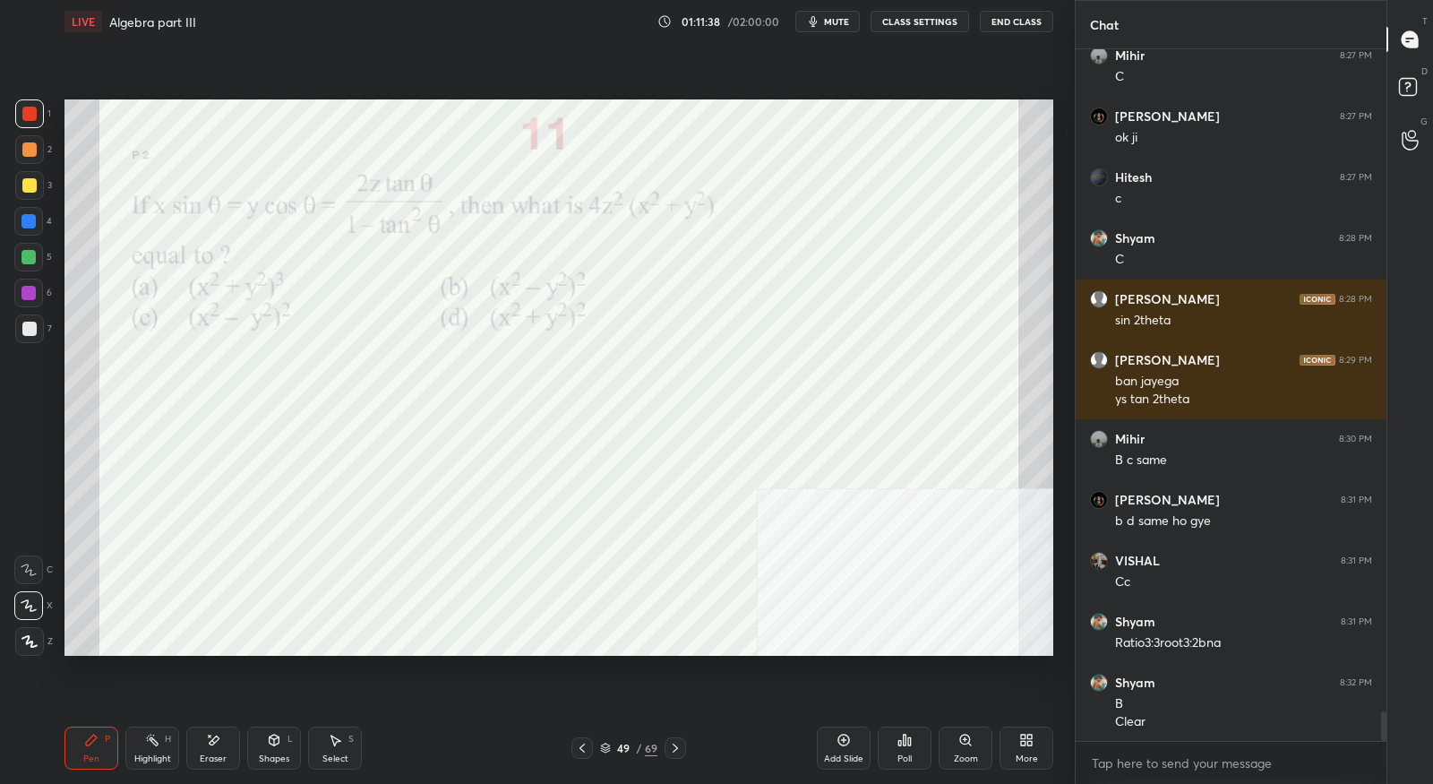
click at [675, 742] on icon at bounding box center [675, 748] width 14 height 14
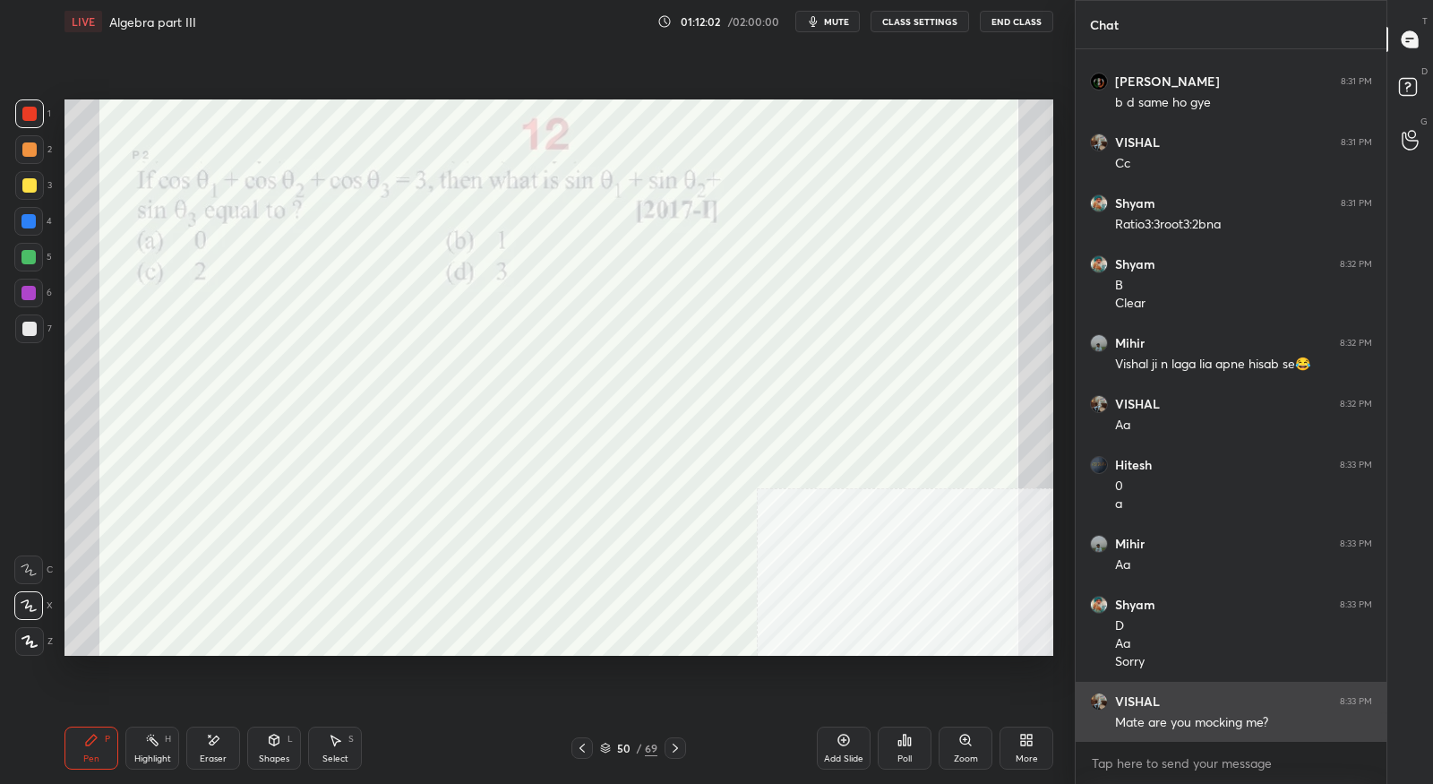
scroll to position [15771, 0]
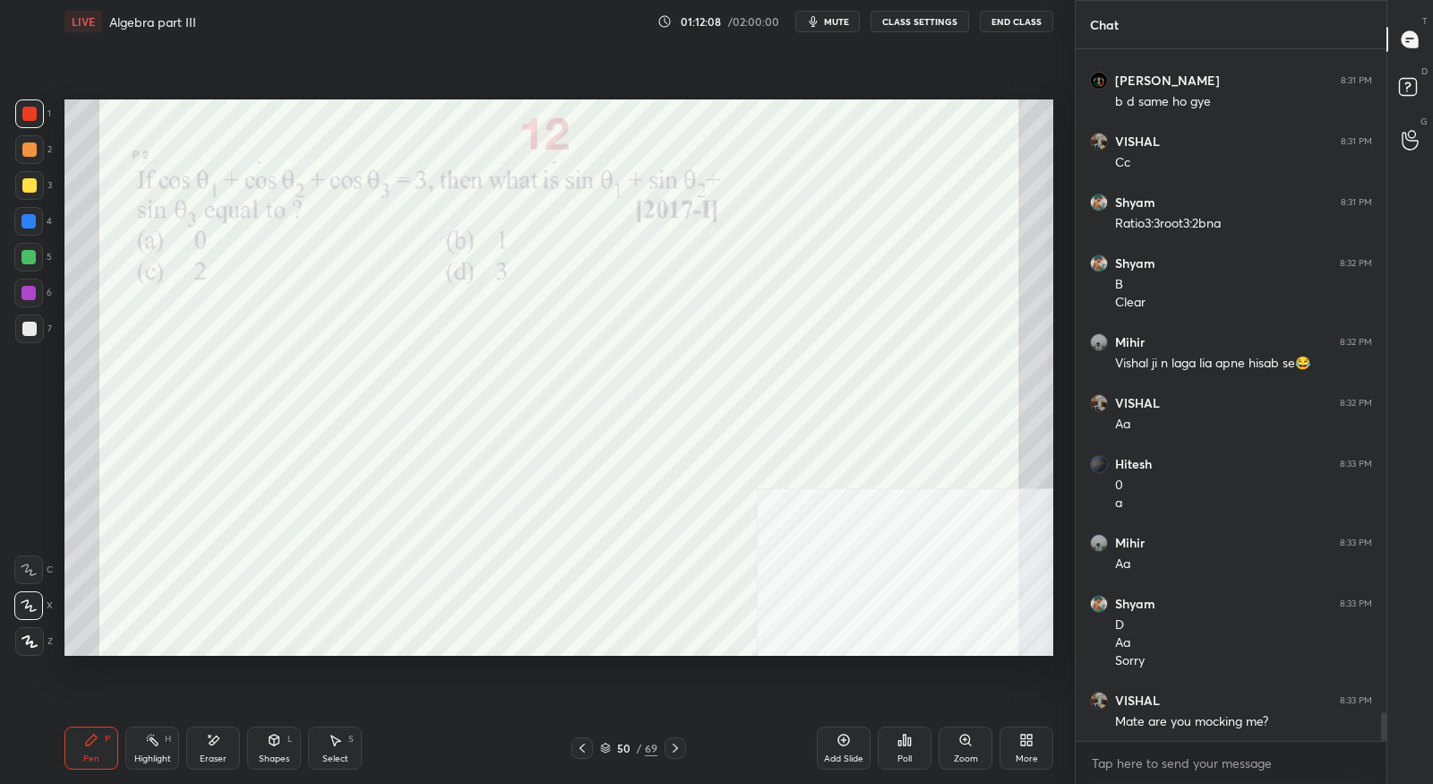
click at [677, 754] on icon at bounding box center [675, 748] width 14 height 14
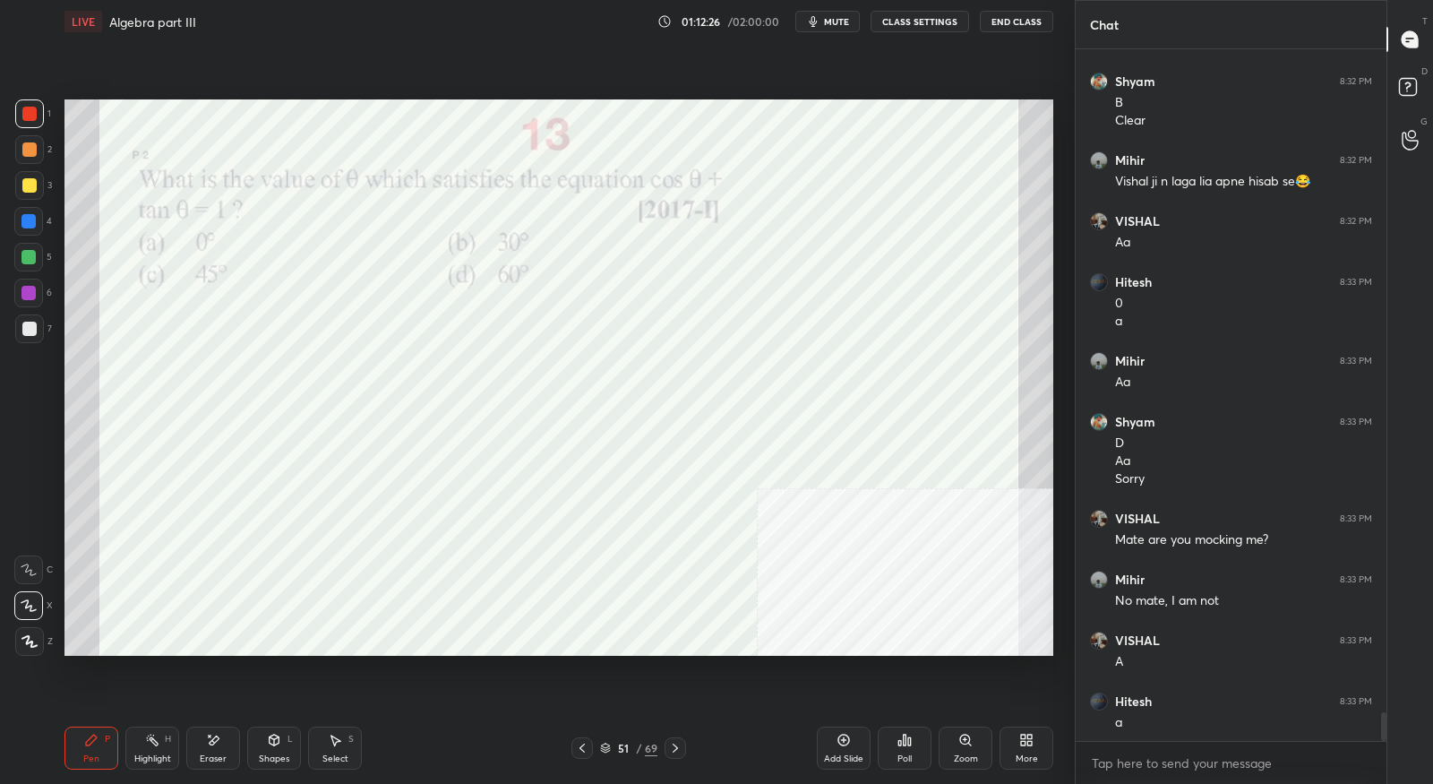
scroll to position [15954, 0]
click at [679, 749] on icon at bounding box center [675, 748] width 14 height 14
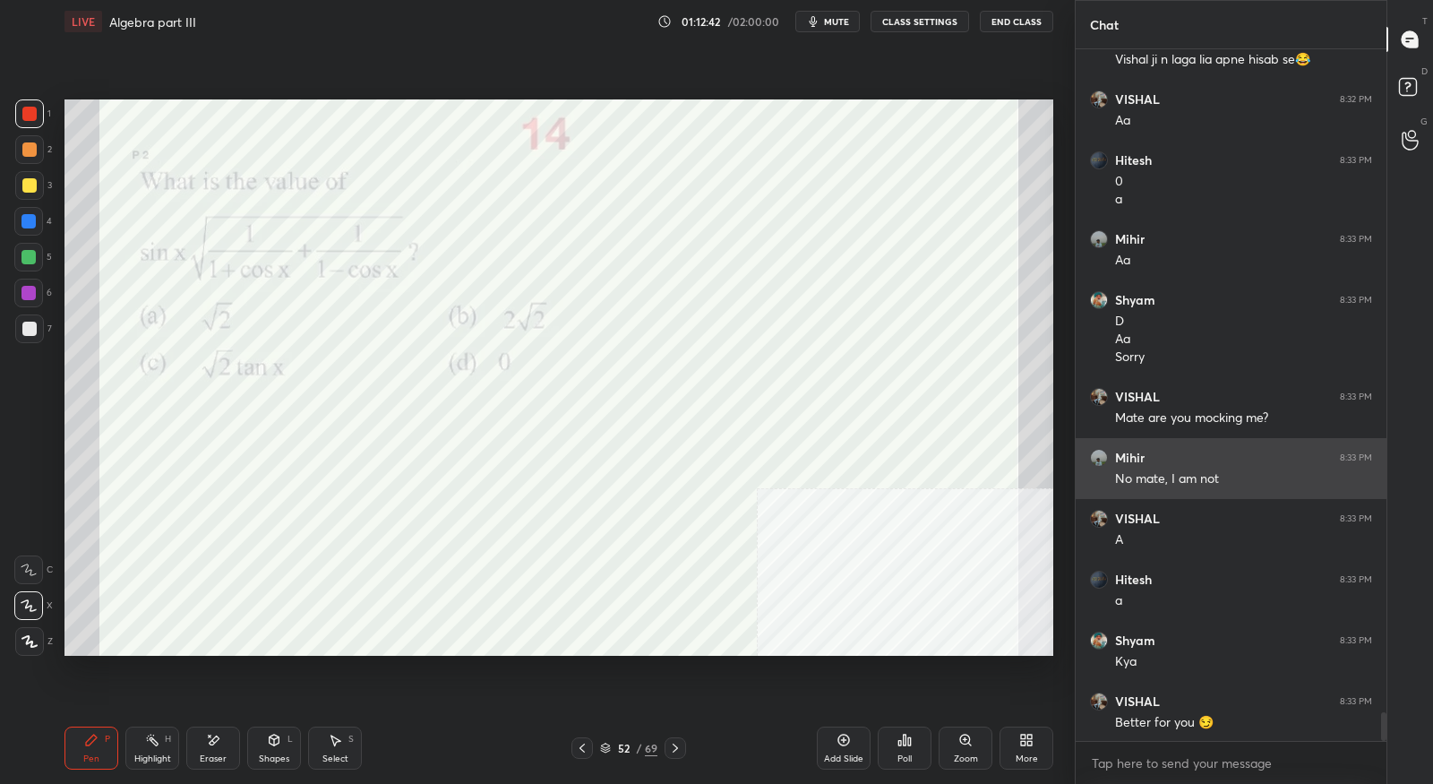
scroll to position [16137, 0]
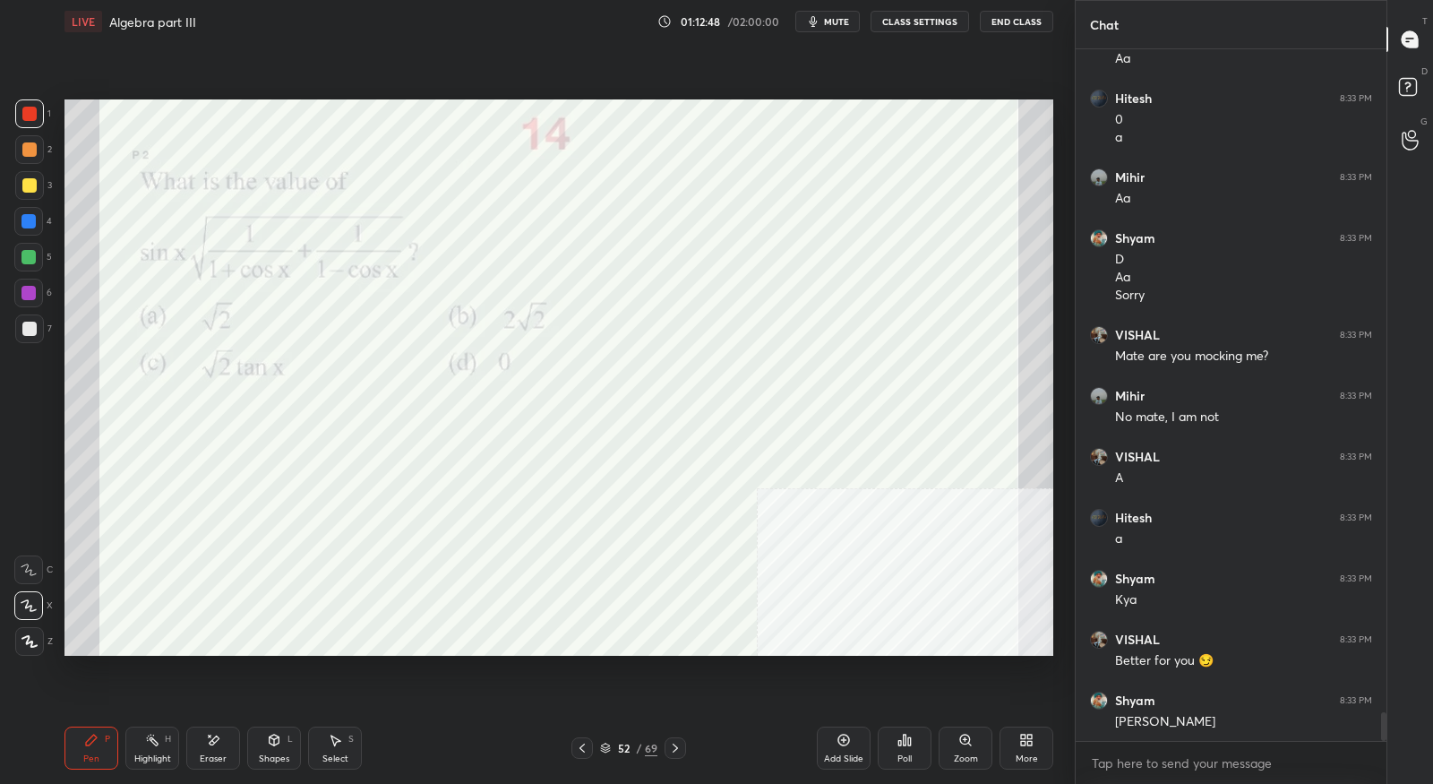
click at [584, 749] on icon at bounding box center [582, 748] width 14 height 14
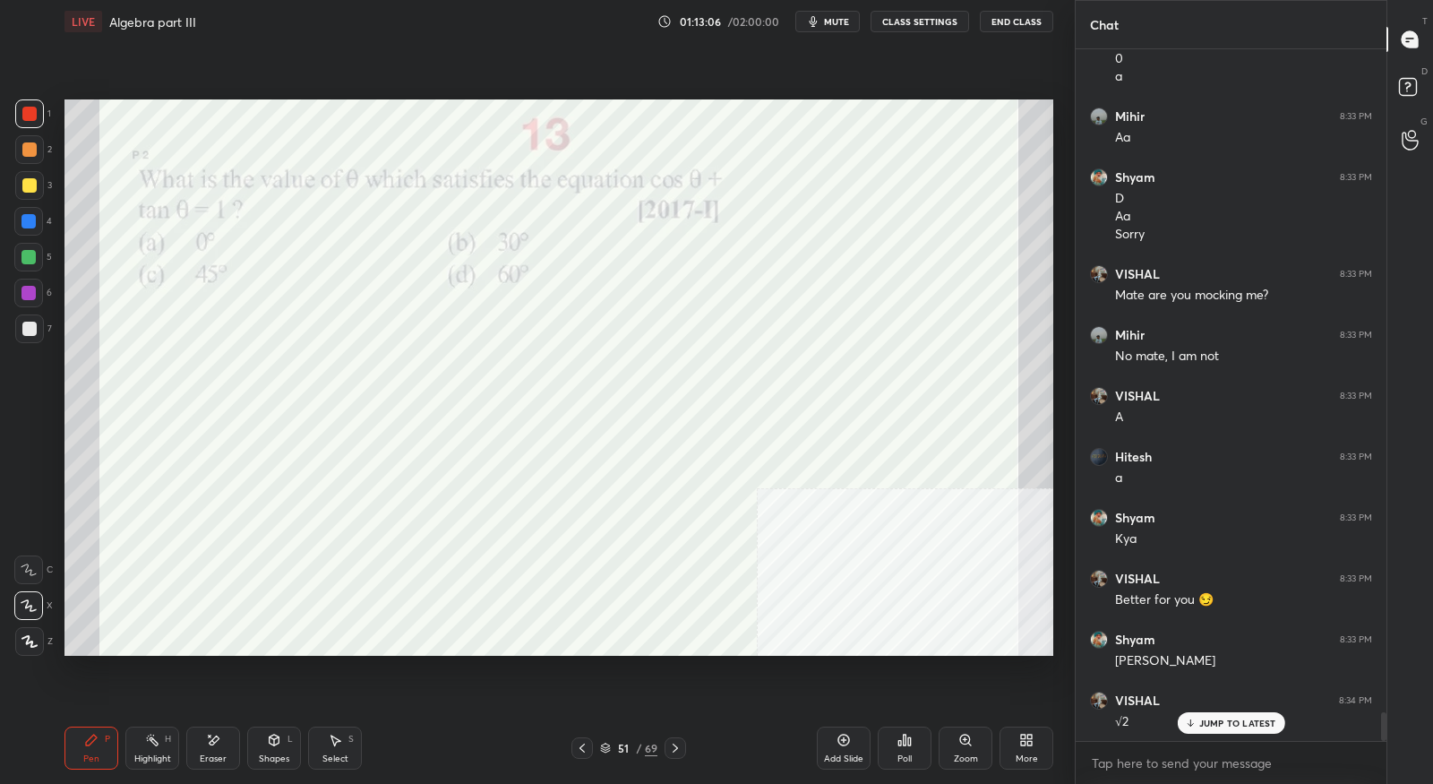
scroll to position [16258, 0]
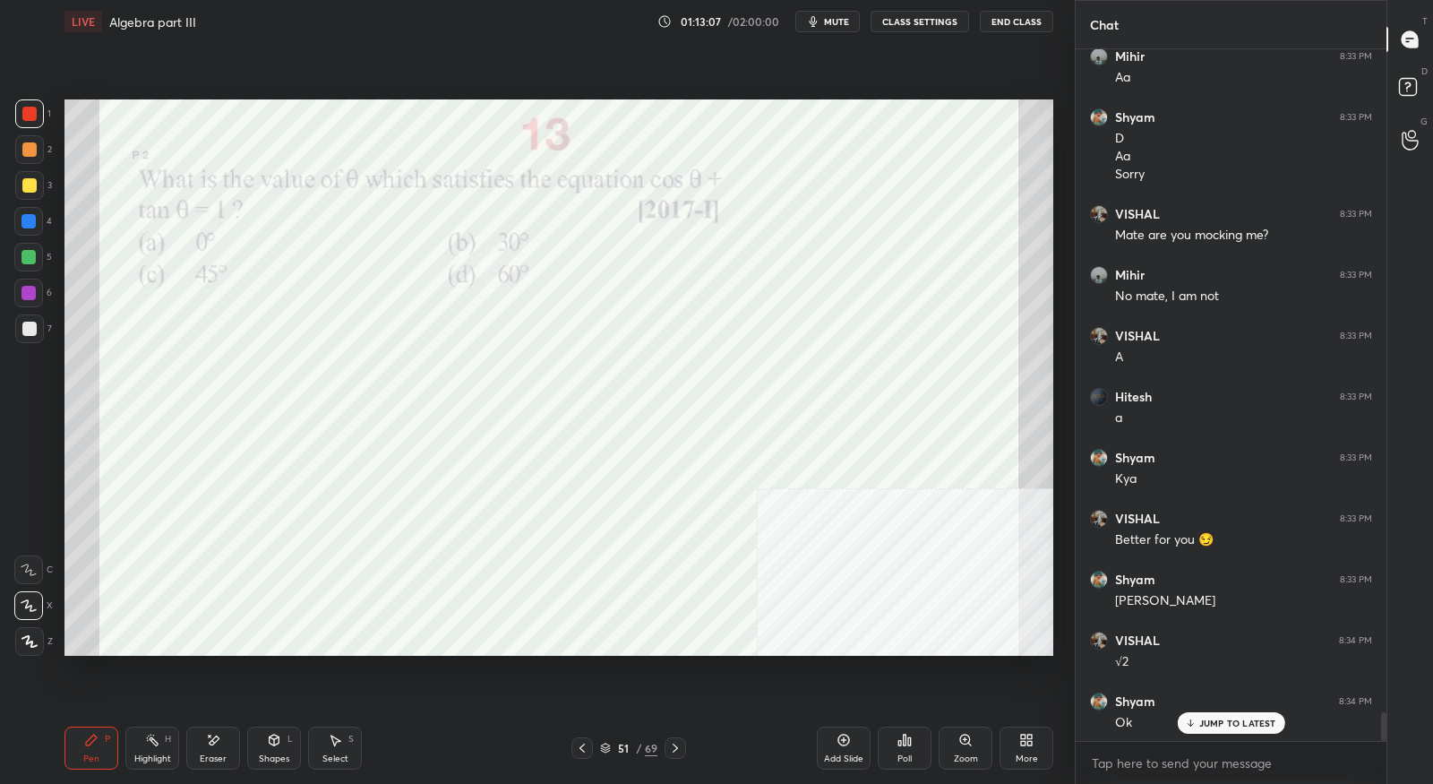
click at [681, 750] on icon at bounding box center [675, 748] width 14 height 14
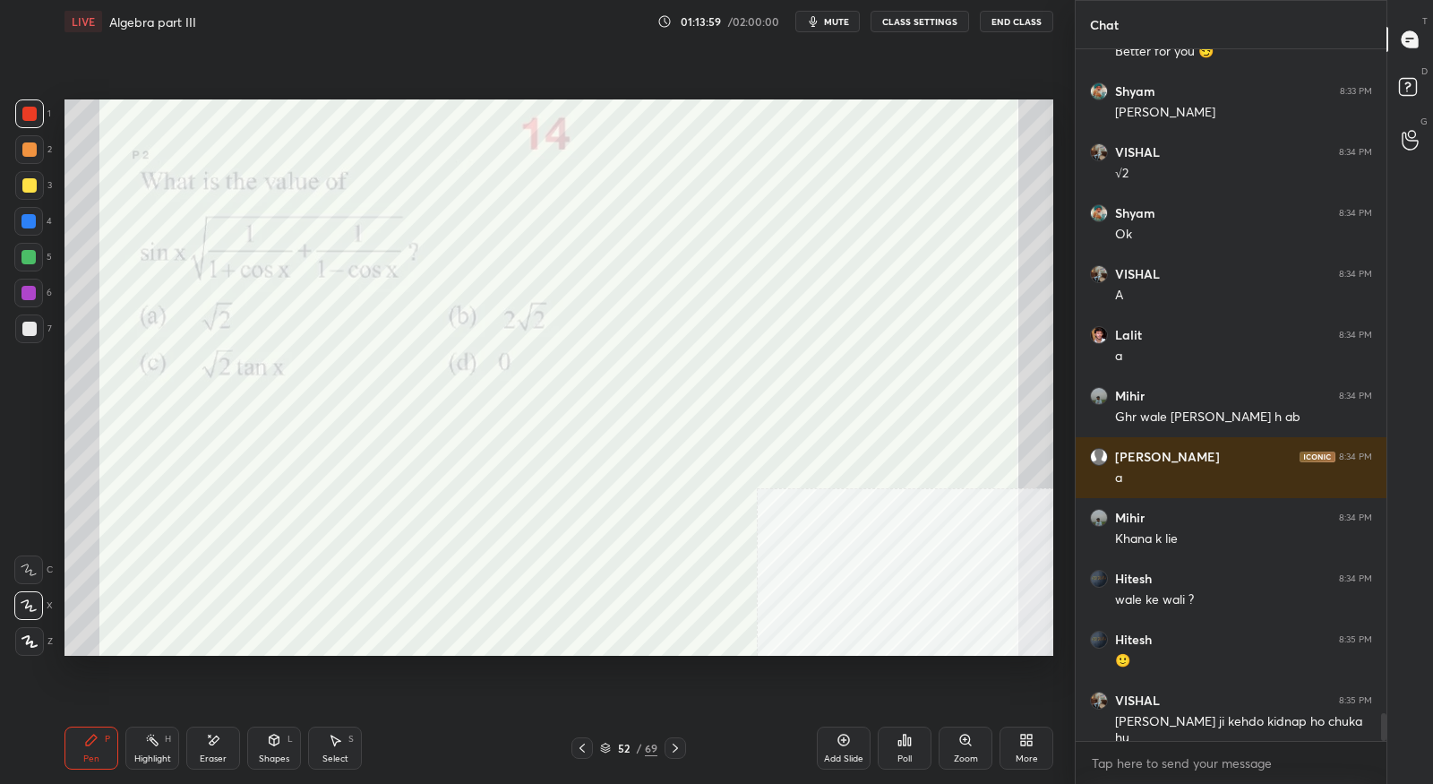
scroll to position [16807, 0]
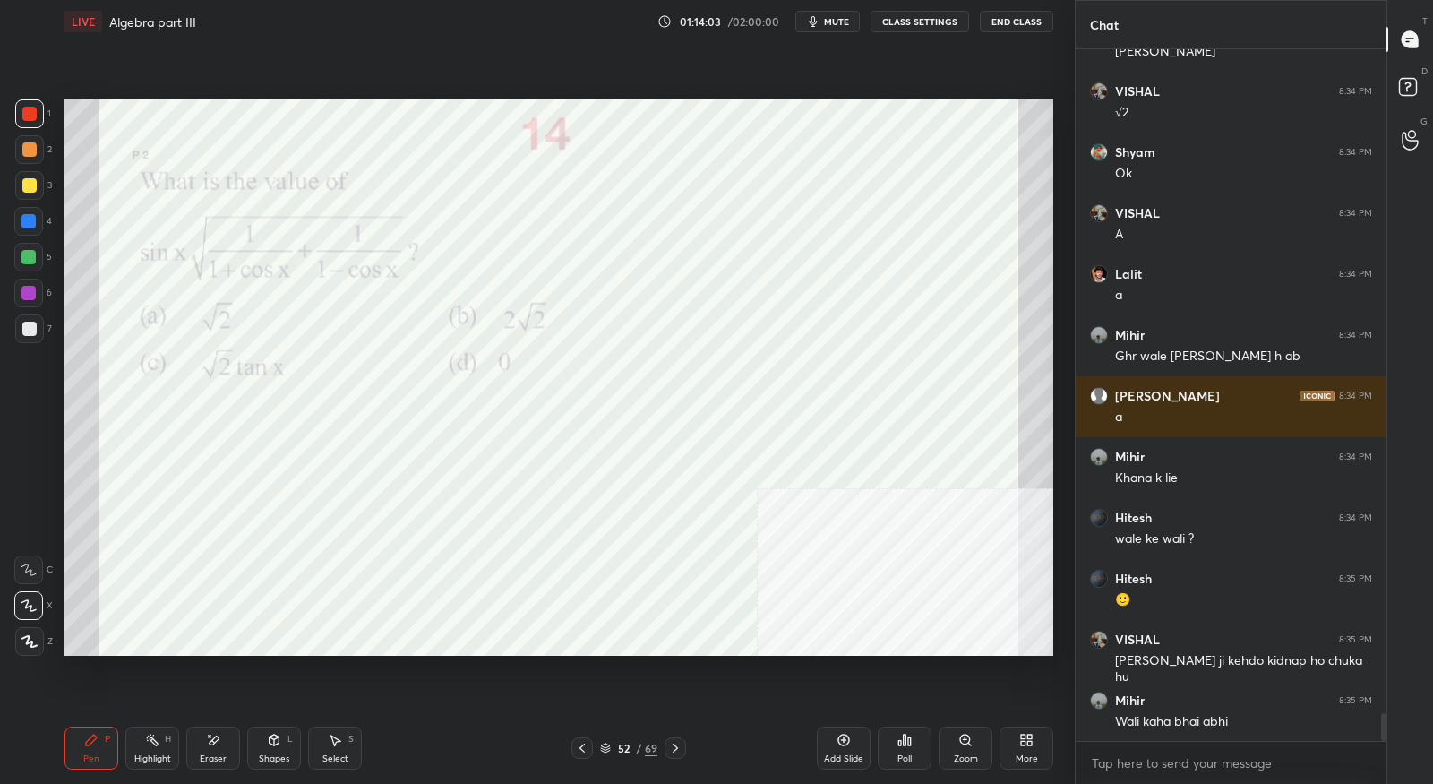
click at [675, 742] on icon at bounding box center [675, 748] width 14 height 14
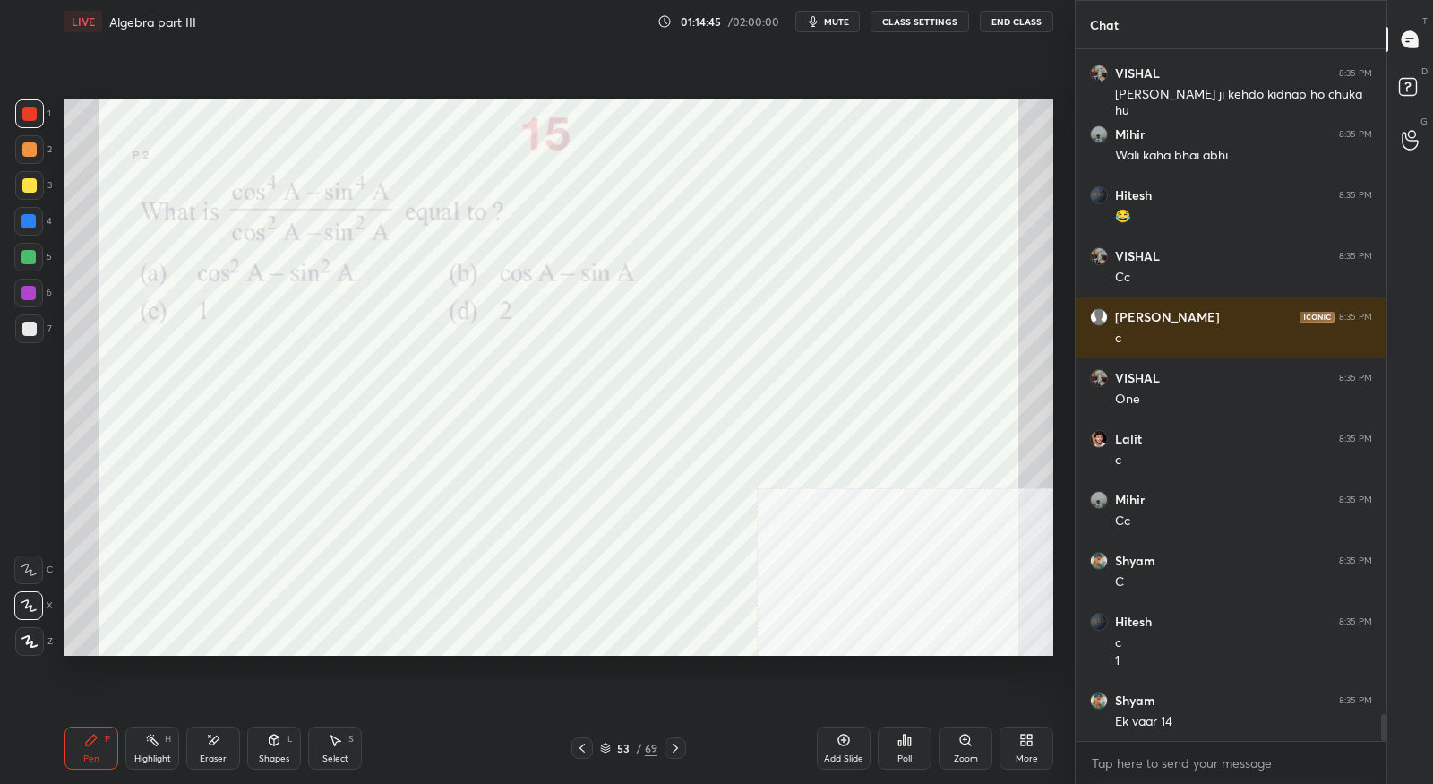
scroll to position [17433, 0]
click at [579, 751] on icon at bounding box center [582, 748] width 14 height 14
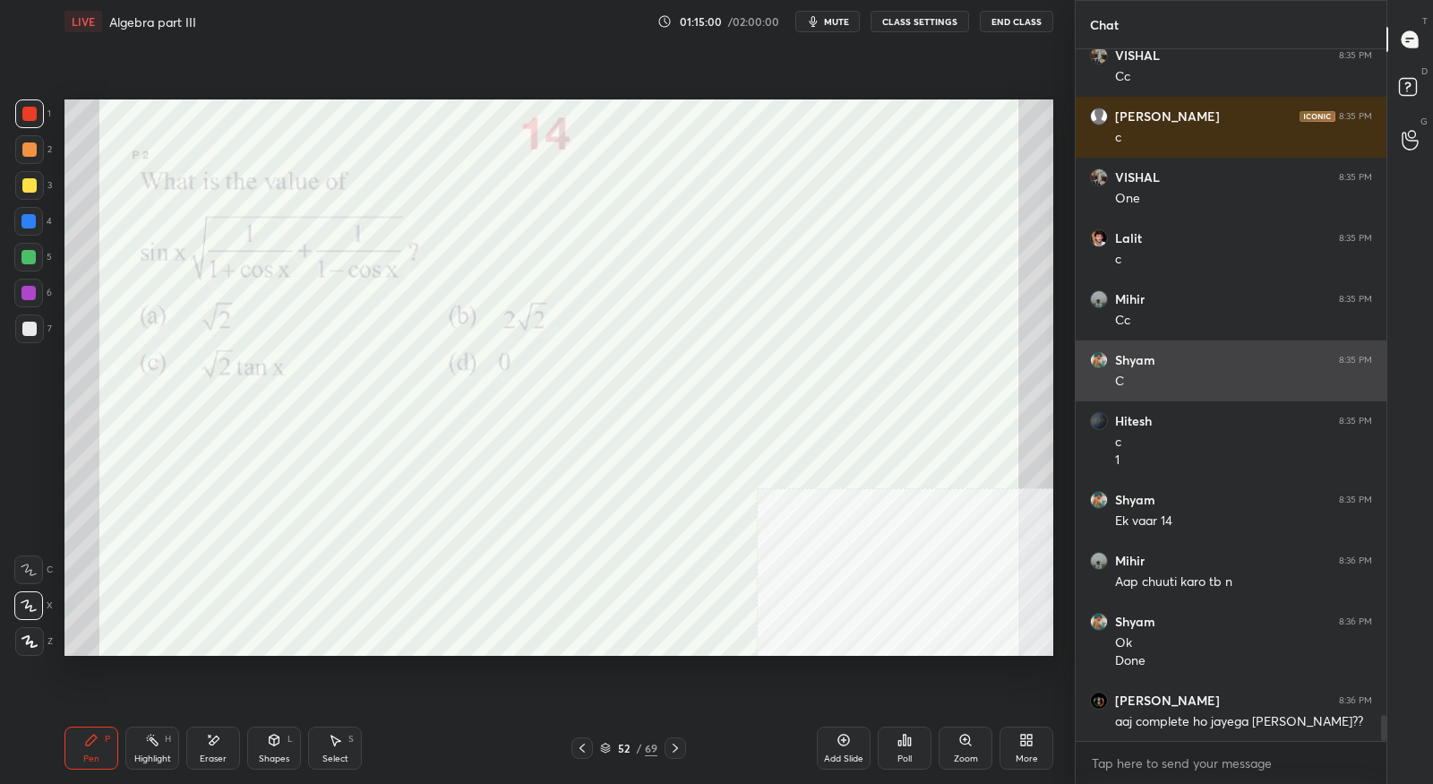
scroll to position [17633, 0]
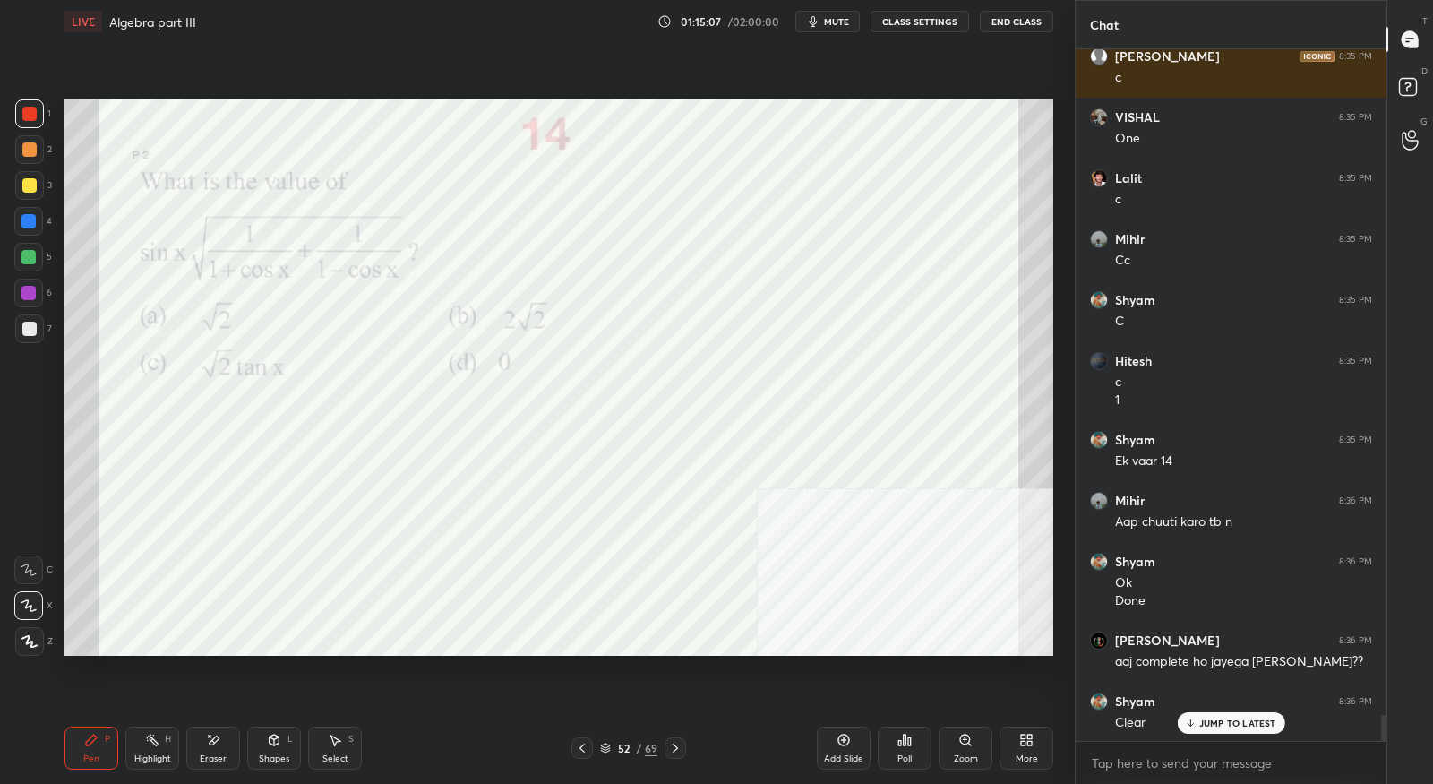
click at [681, 748] on icon at bounding box center [675, 748] width 14 height 14
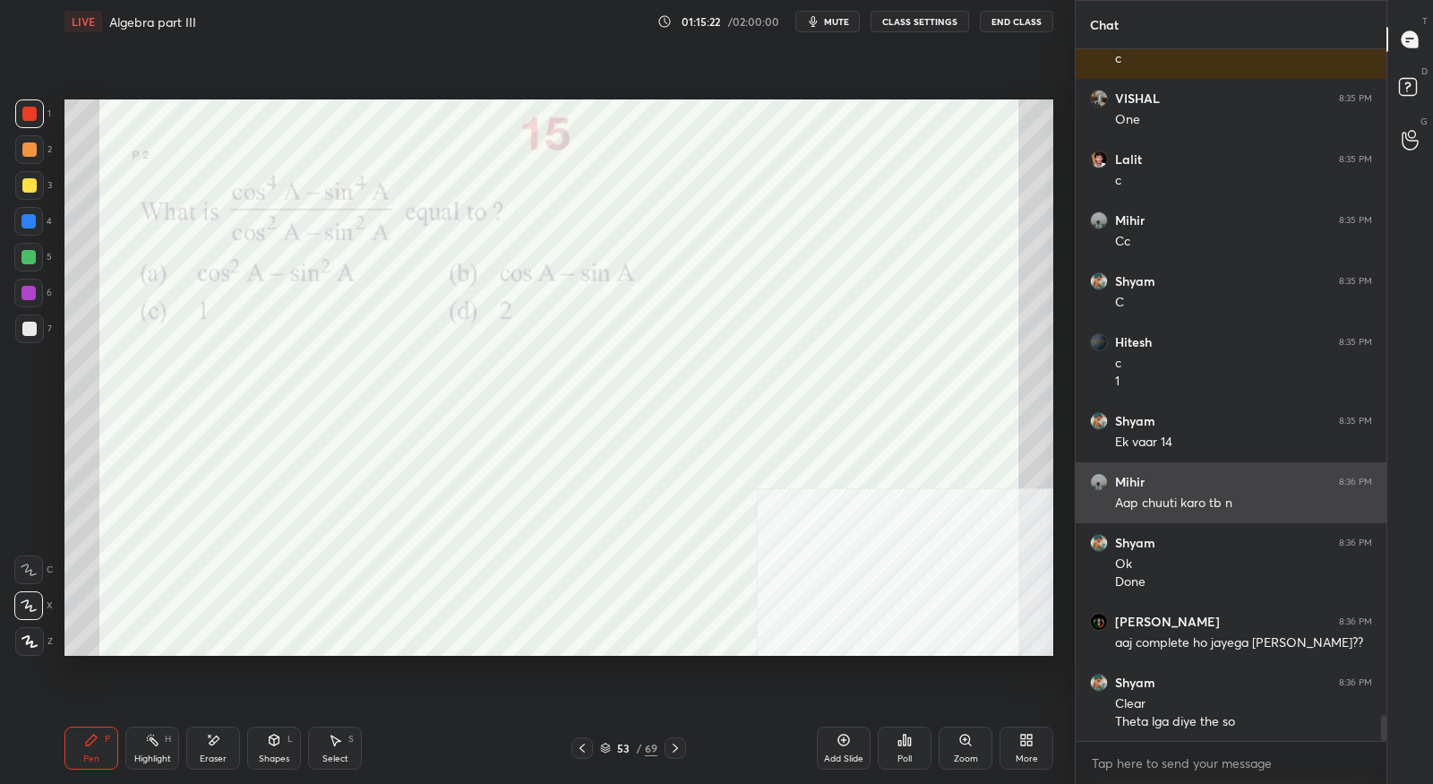
scroll to position [17713, 0]
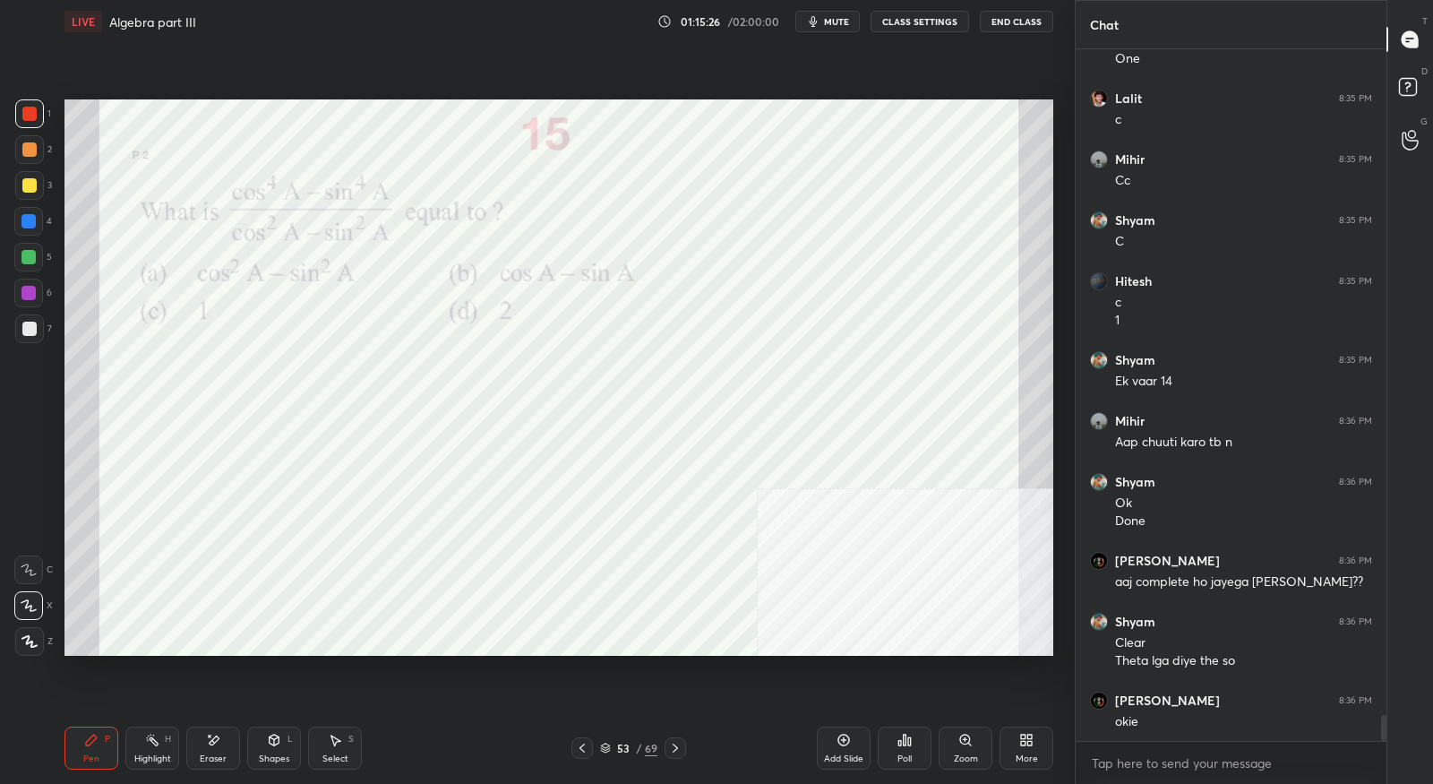
click at [676, 751] on icon at bounding box center [675, 748] width 14 height 14
click at [579, 744] on icon at bounding box center [582, 748] width 14 height 14
click at [675, 748] on icon at bounding box center [675, 748] width 14 height 14
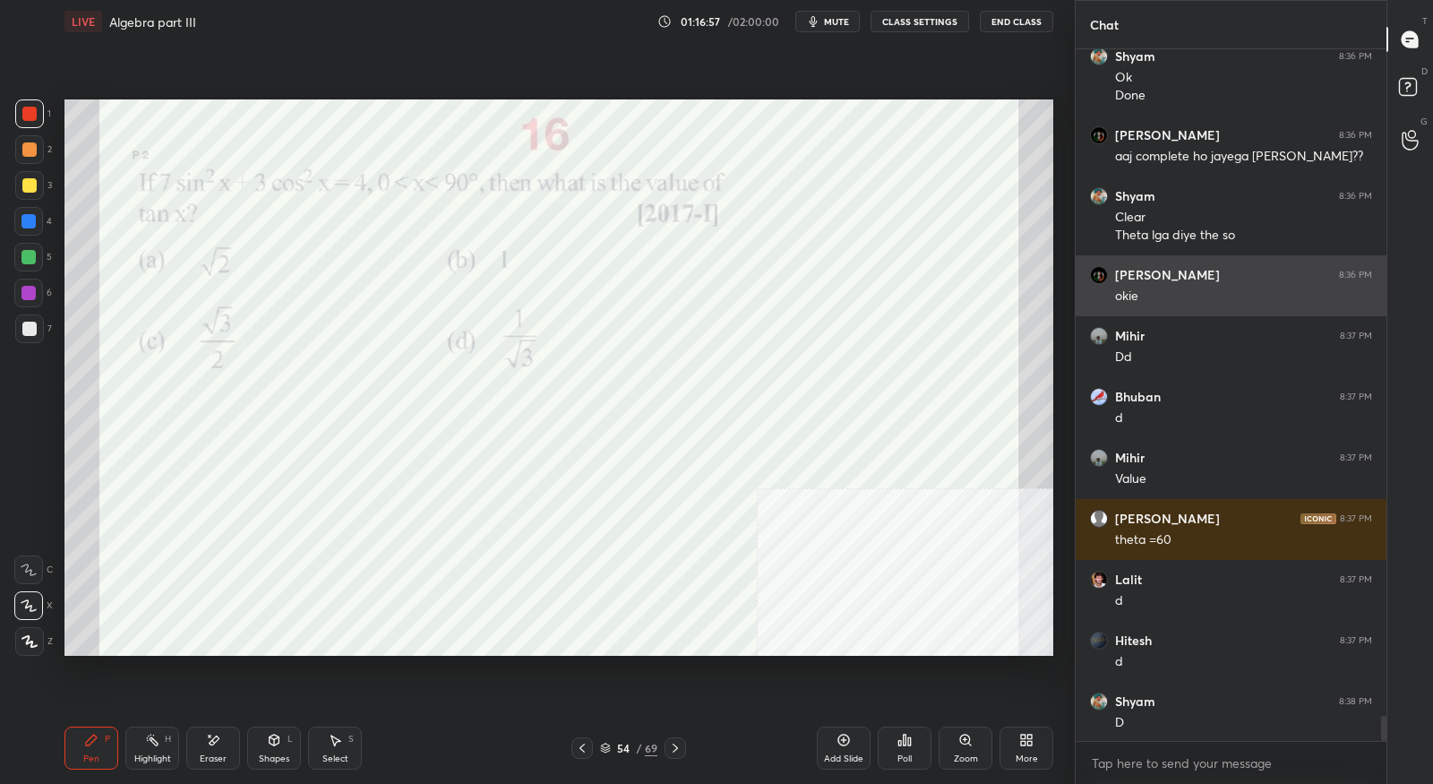
scroll to position [18200, 0]
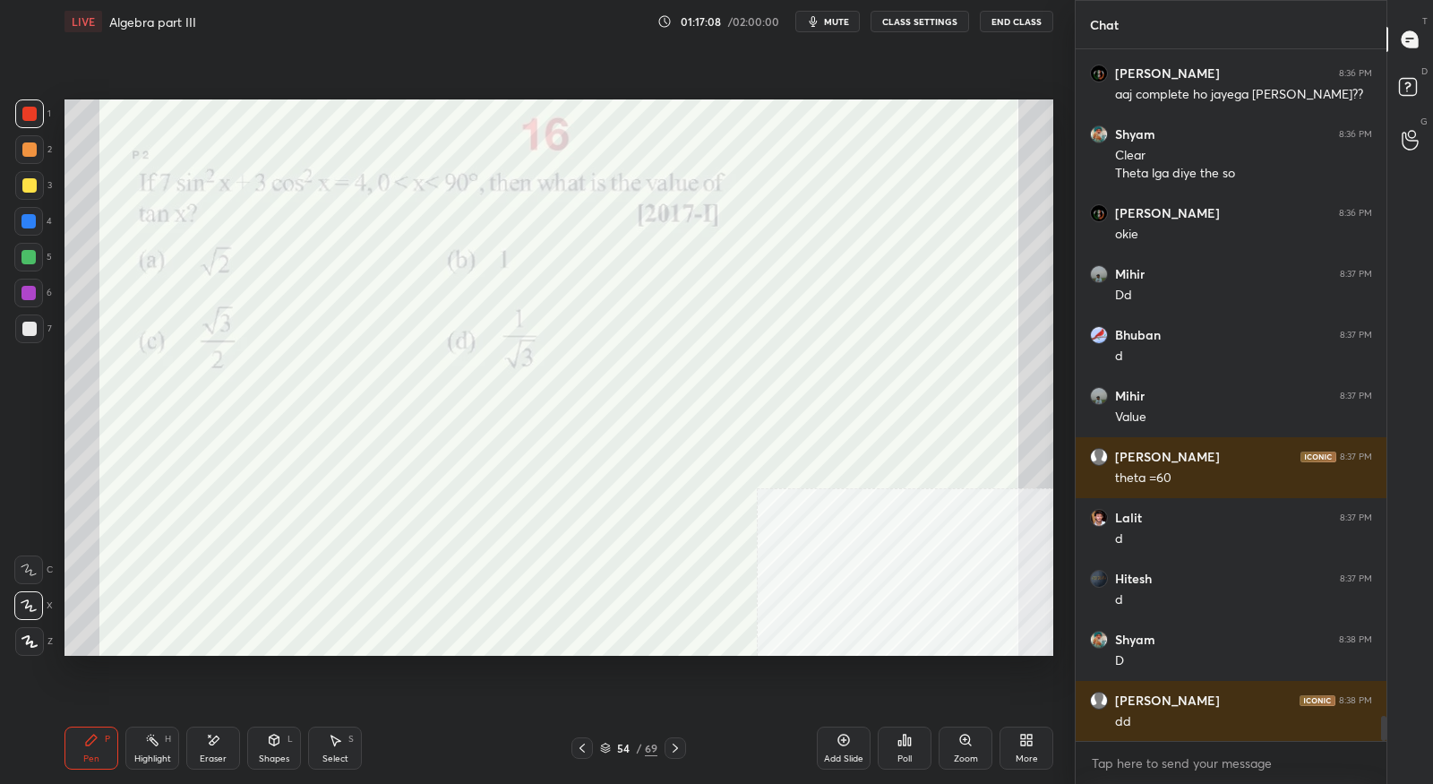
click at [675, 750] on icon at bounding box center [675, 747] width 5 height 9
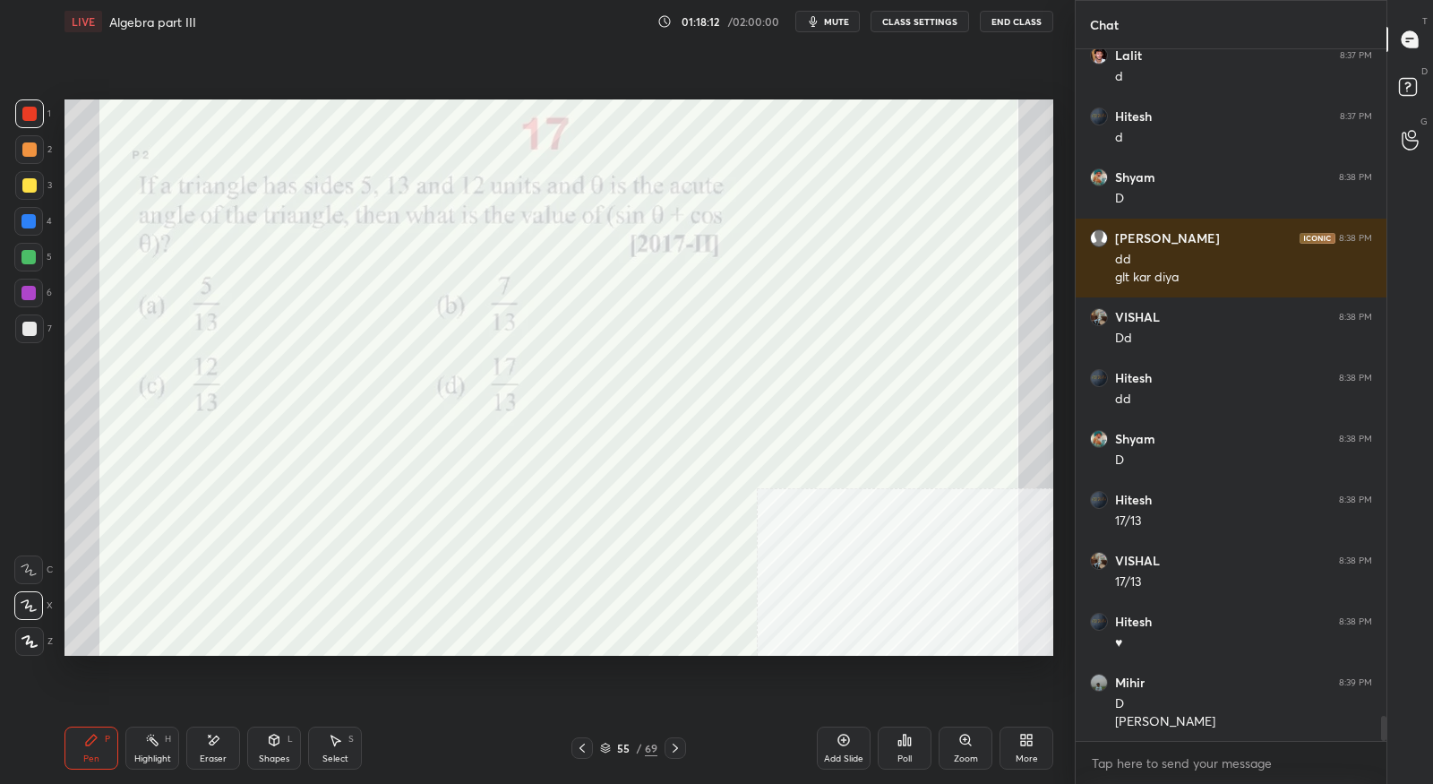
scroll to position [18723, 0]
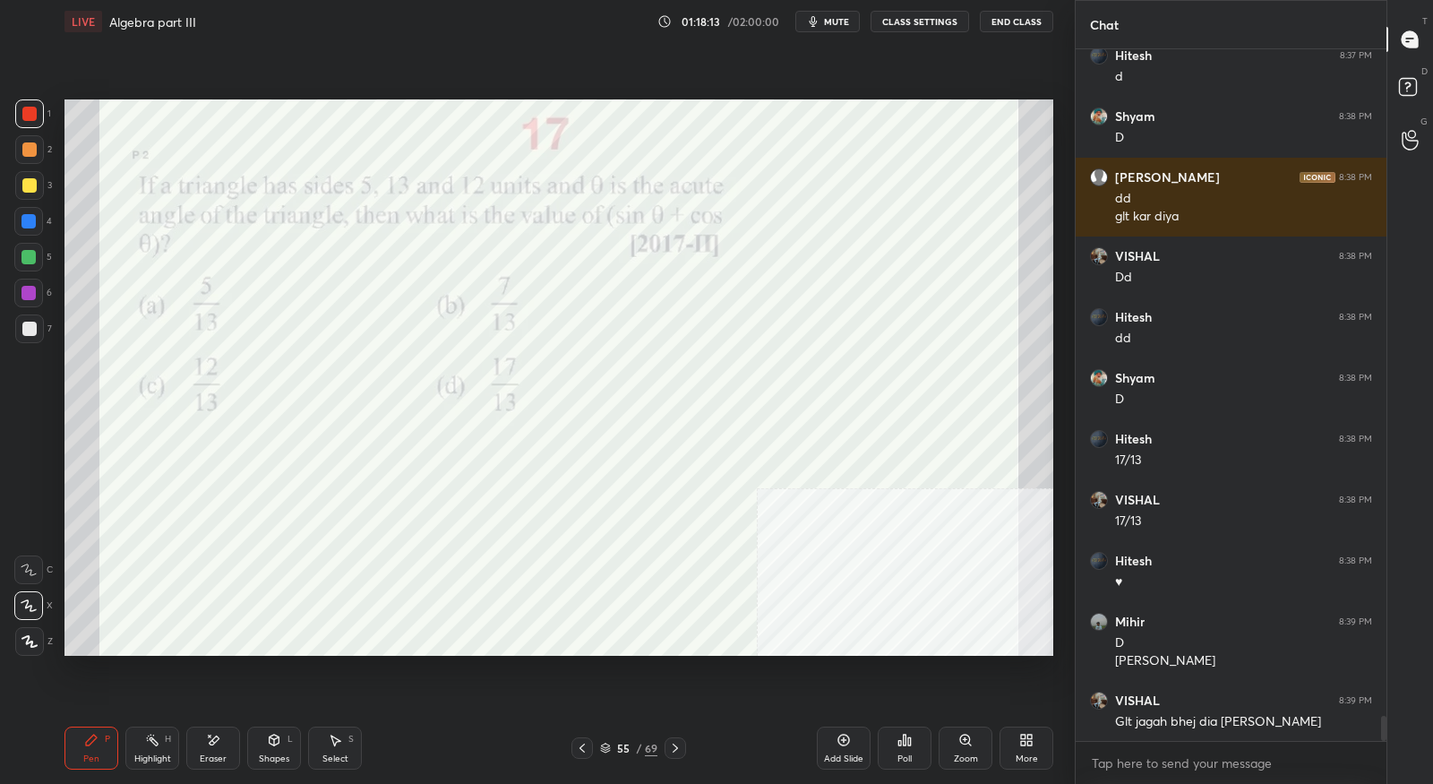
click at [674, 750] on icon at bounding box center [675, 747] width 5 height 9
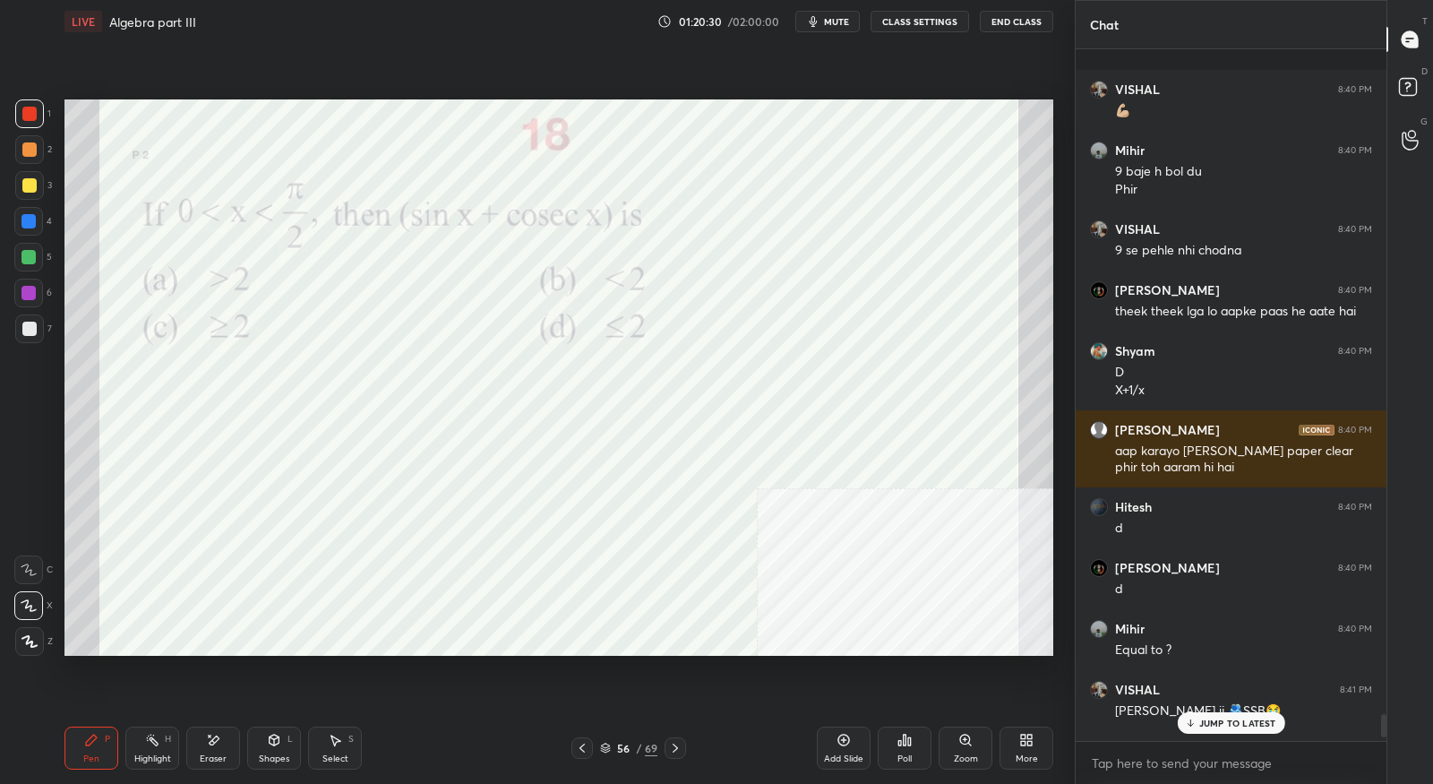
scroll to position [19810, 0]
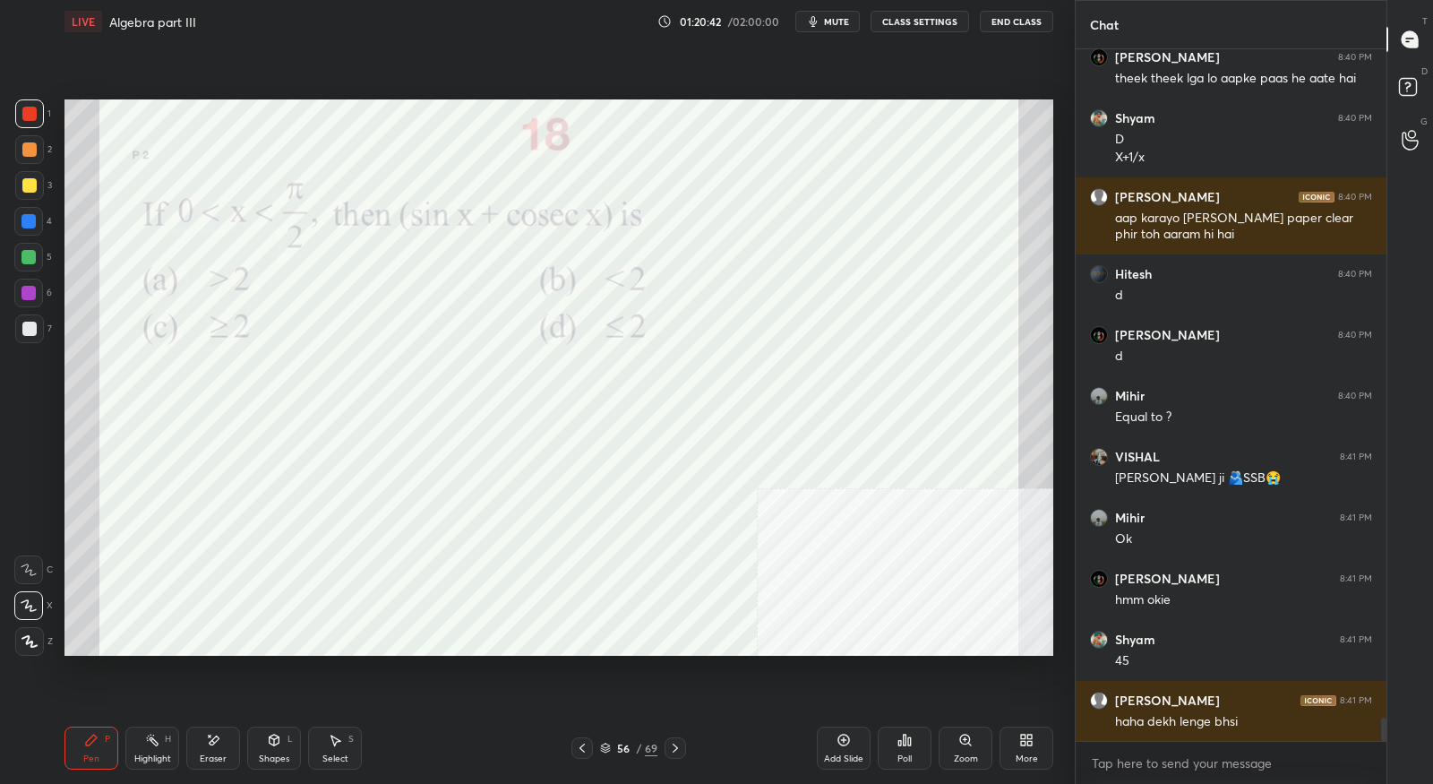
click at [682, 751] on div at bounding box center [675, 747] width 21 height 21
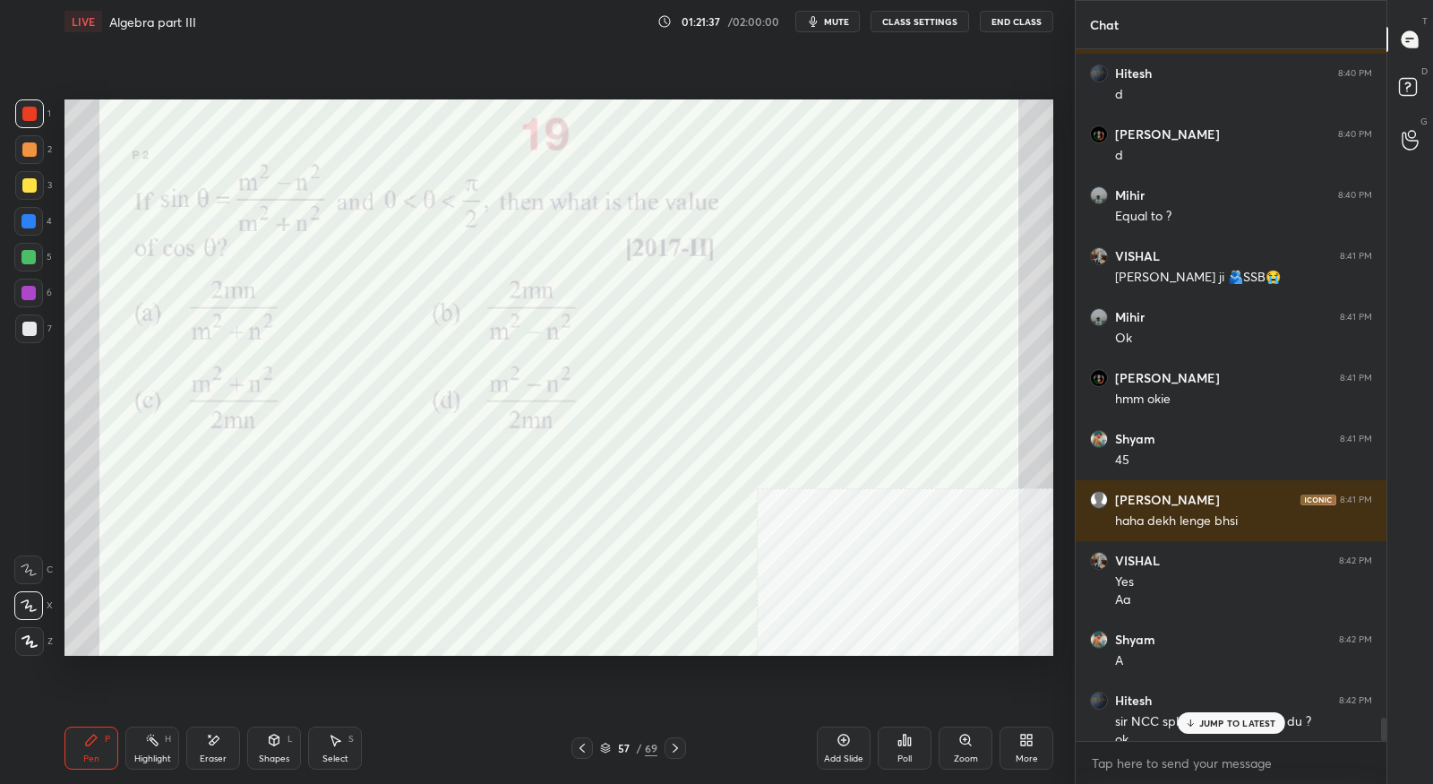
scroll to position [20028, 0]
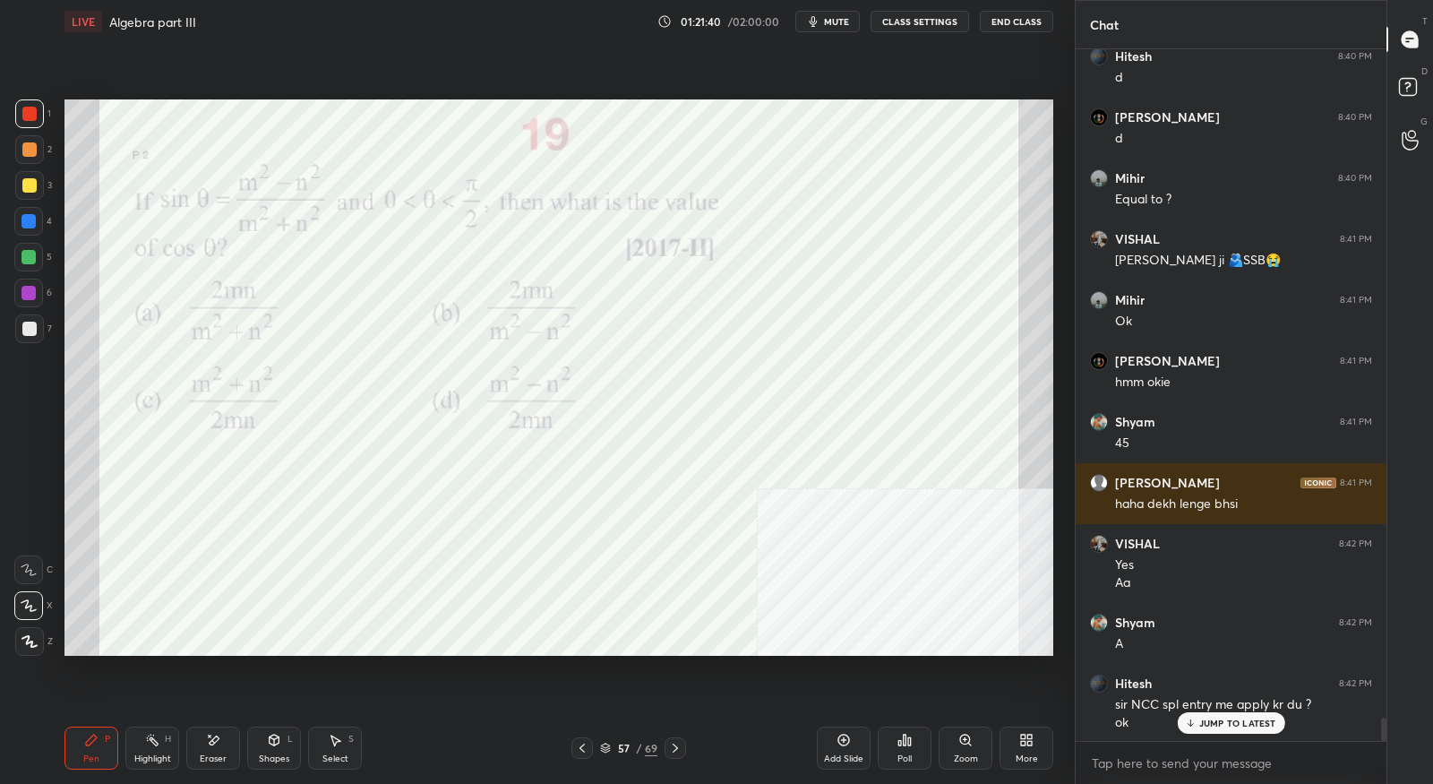
click at [680, 747] on icon at bounding box center [675, 748] width 14 height 14
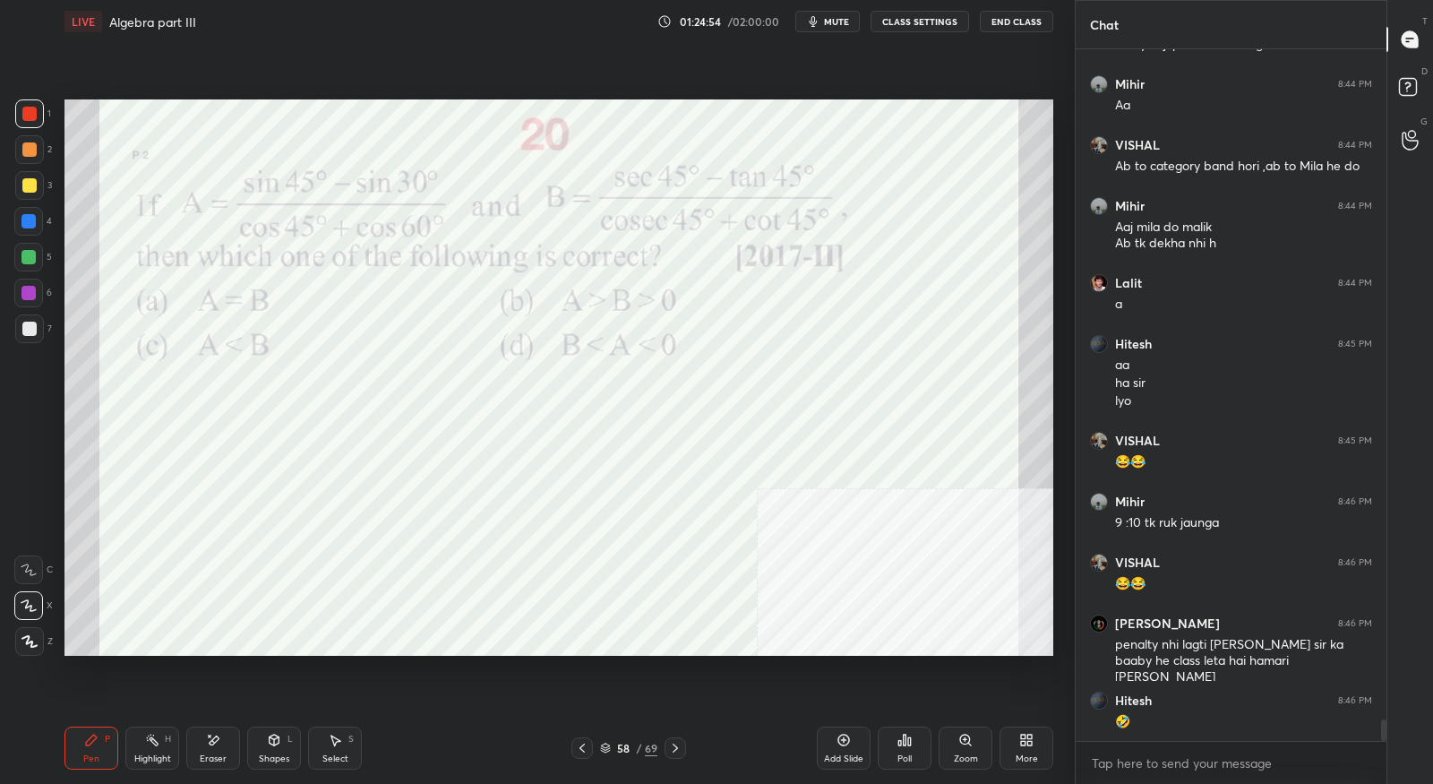
scroll to position [21254, 0]
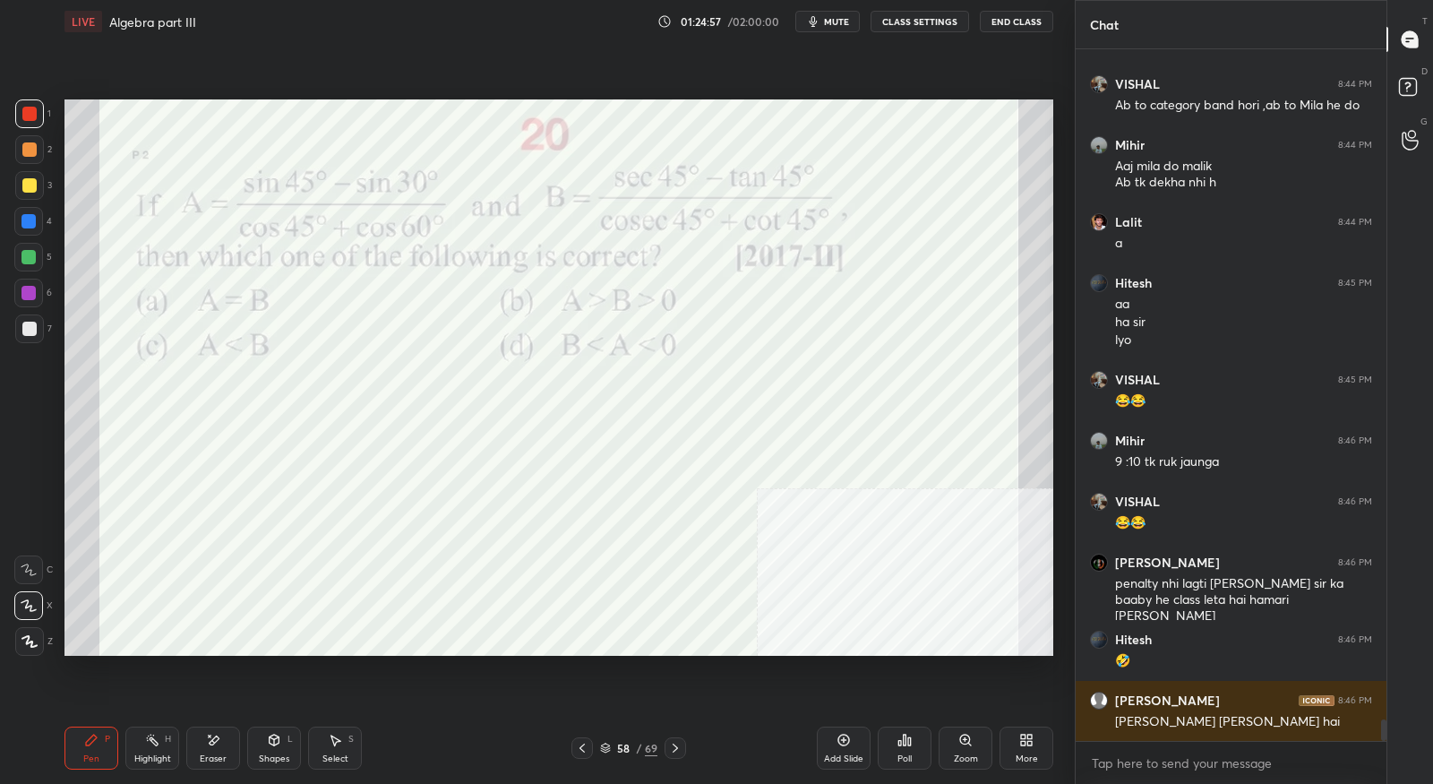
click at [680, 749] on icon at bounding box center [675, 748] width 14 height 14
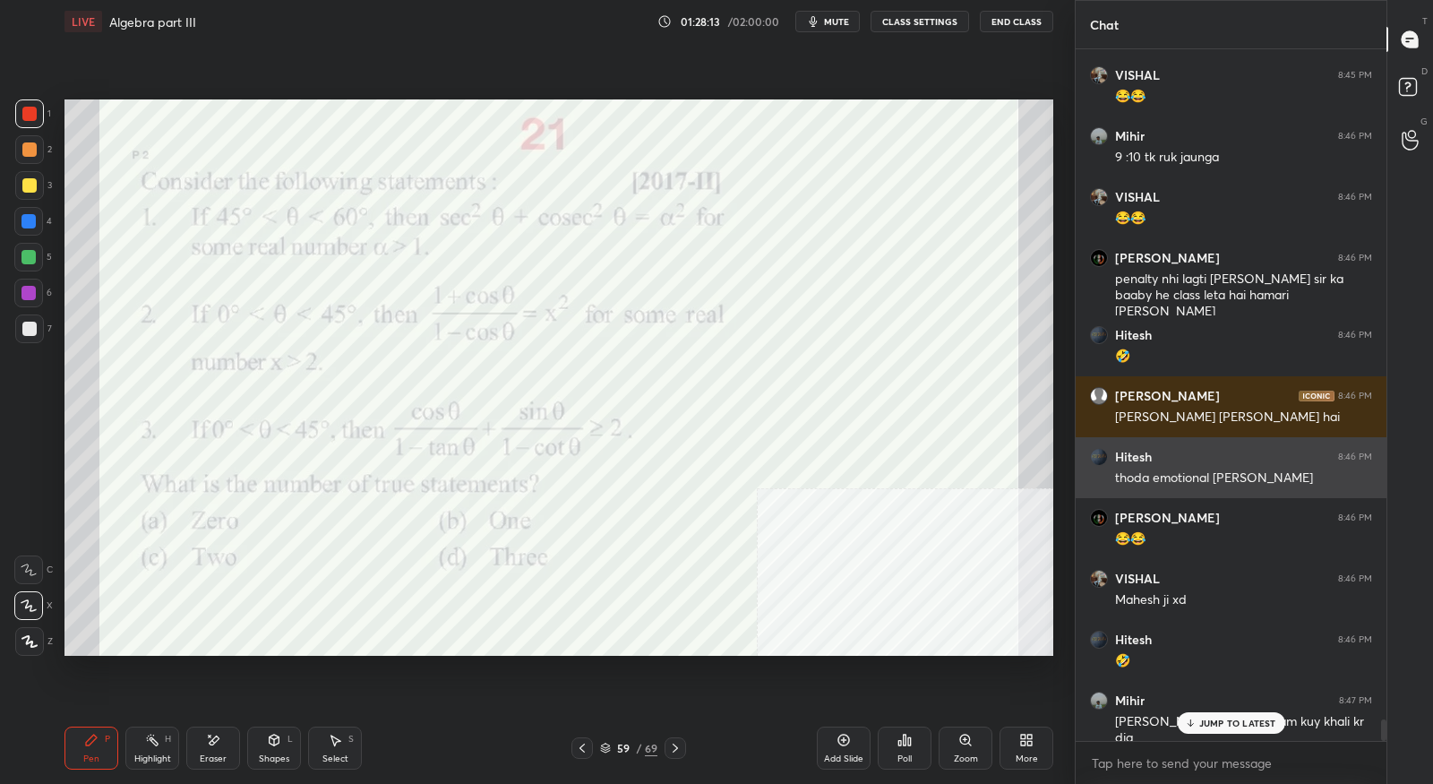
scroll to position [21619, 0]
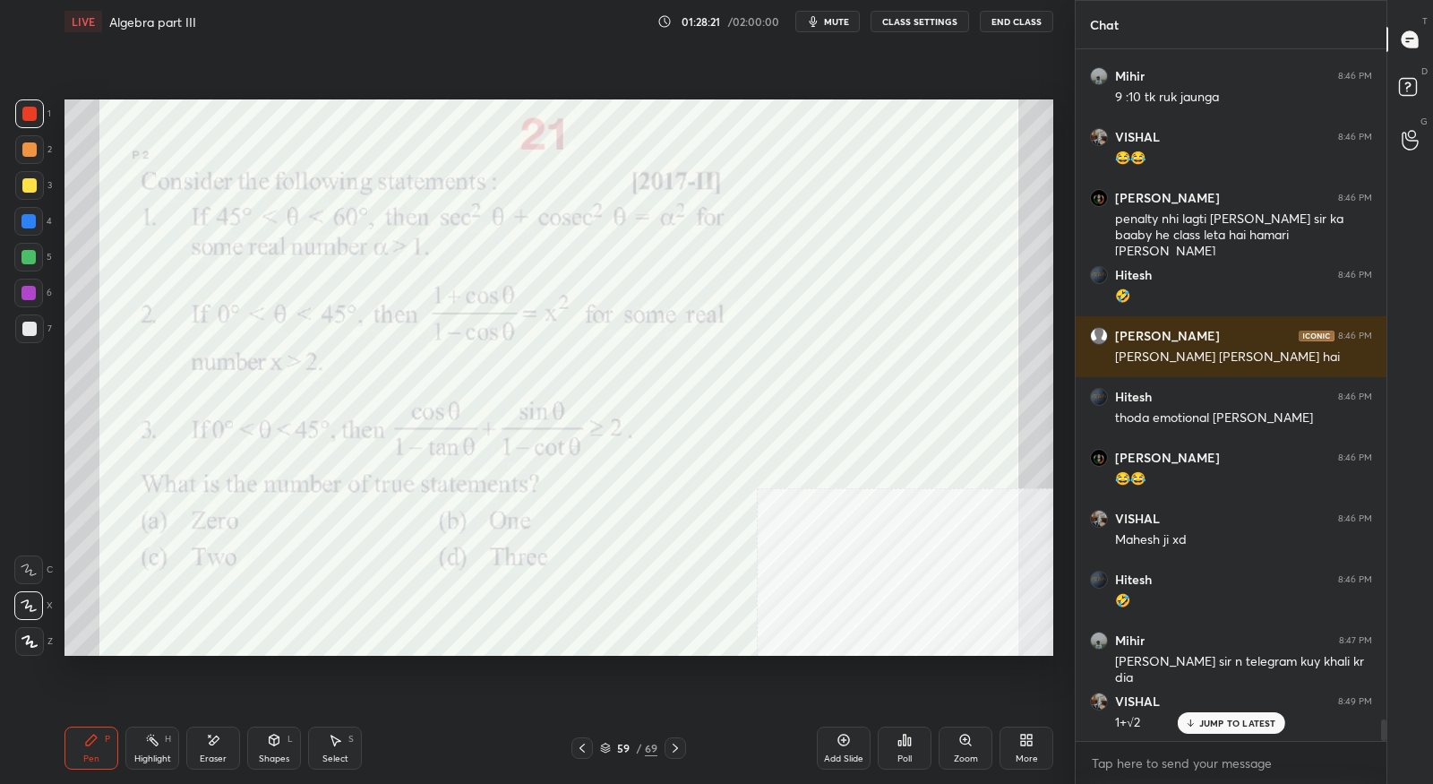
drag, startPoint x: 213, startPoint y: 749, endPoint x: 246, endPoint y: 729, distance: 38.6
click at [213, 749] on div "Eraser" at bounding box center [213, 747] width 54 height 43
click at [81, 747] on div "Pen P" at bounding box center [91, 747] width 54 height 43
click at [211, 759] on div "Eraser" at bounding box center [213, 758] width 27 height 9
drag, startPoint x: 106, startPoint y: 758, endPoint x: 129, endPoint y: 735, distance: 32.3
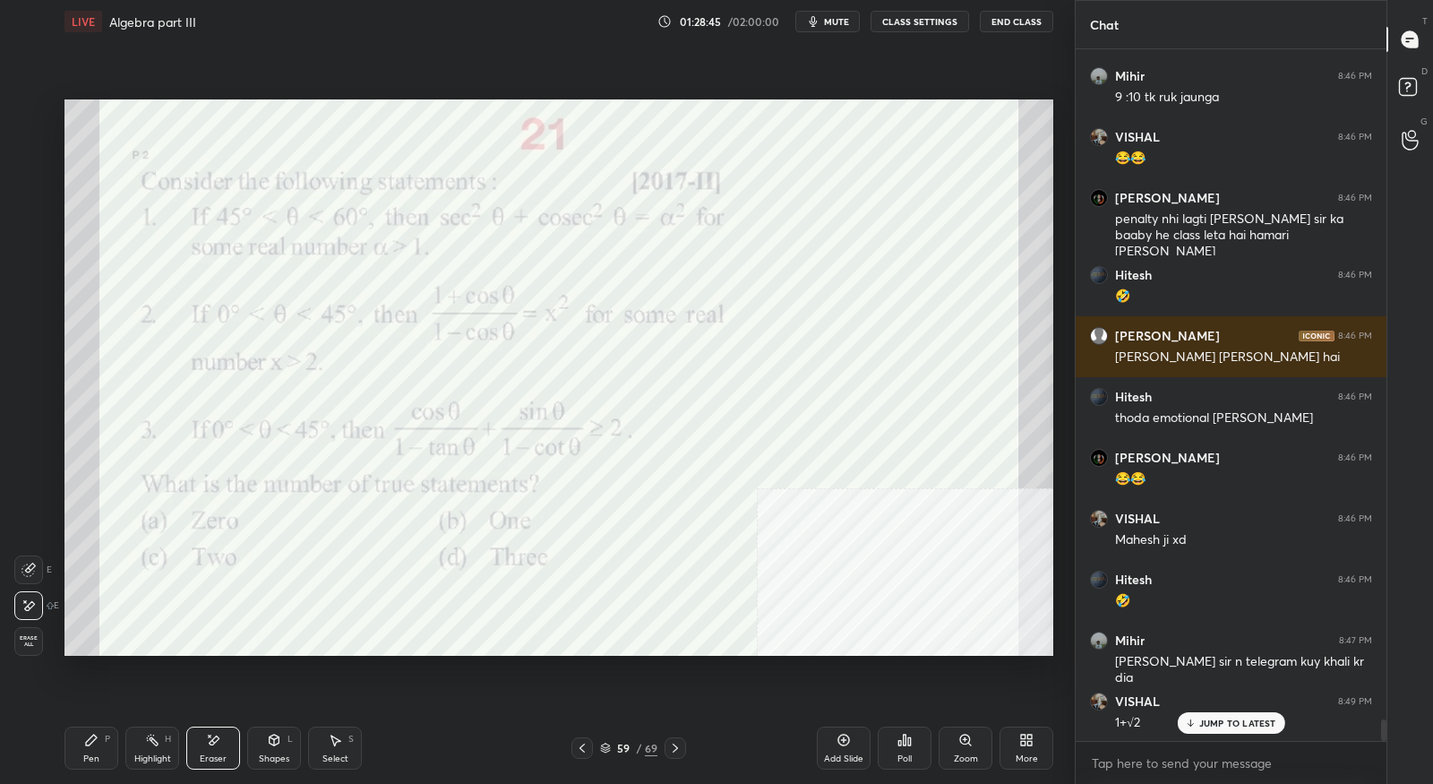
click at [106, 758] on div "Pen P" at bounding box center [91, 747] width 54 height 43
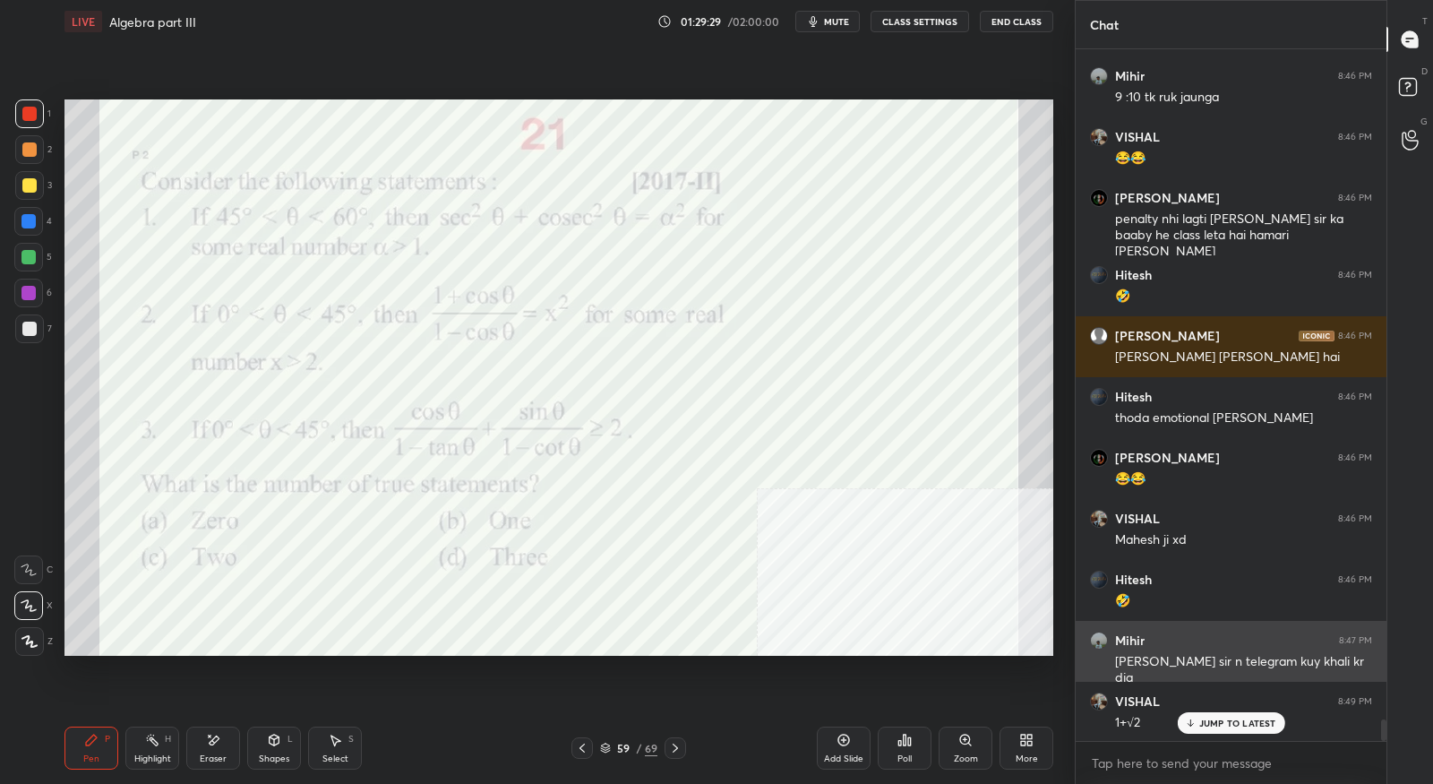
scroll to position [21620, 0]
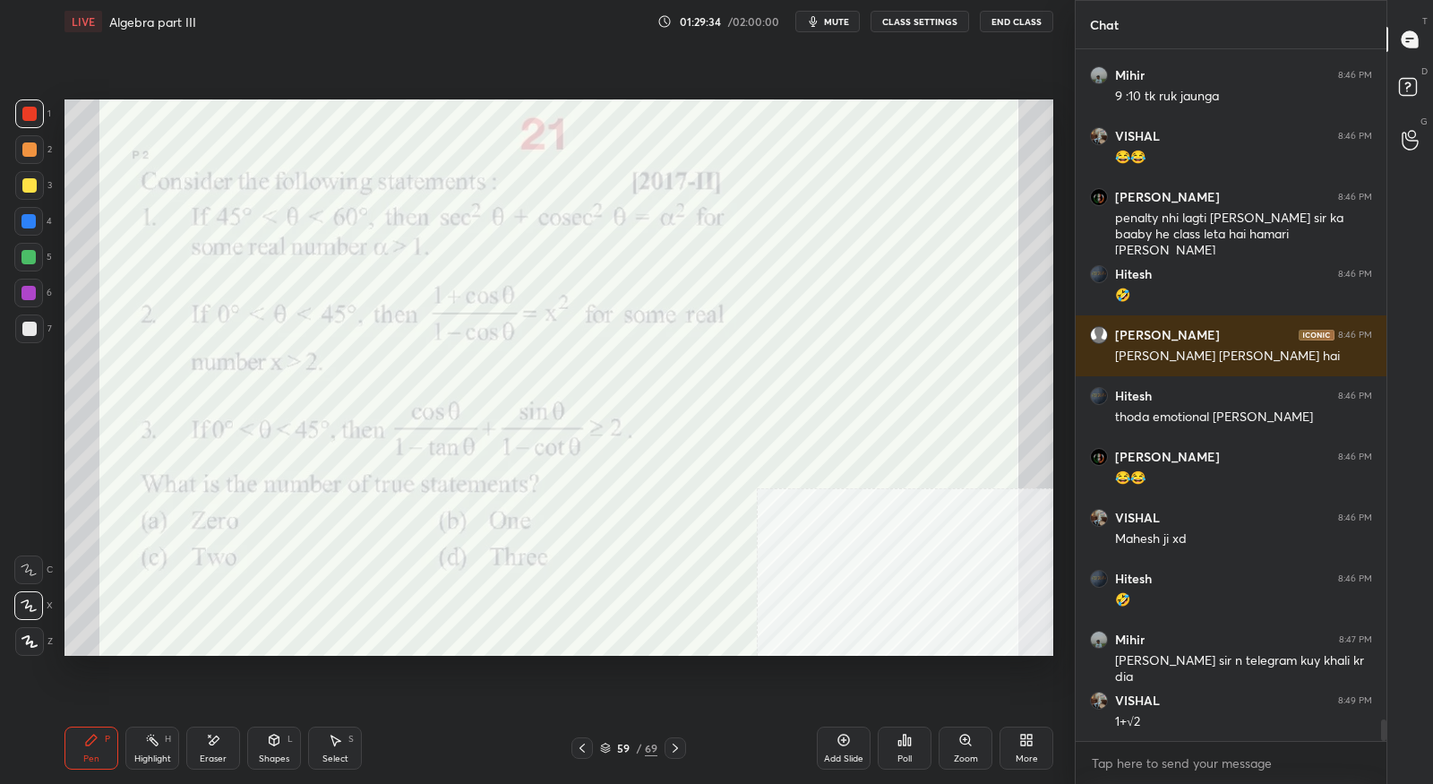
click at [676, 748] on icon at bounding box center [675, 748] width 14 height 14
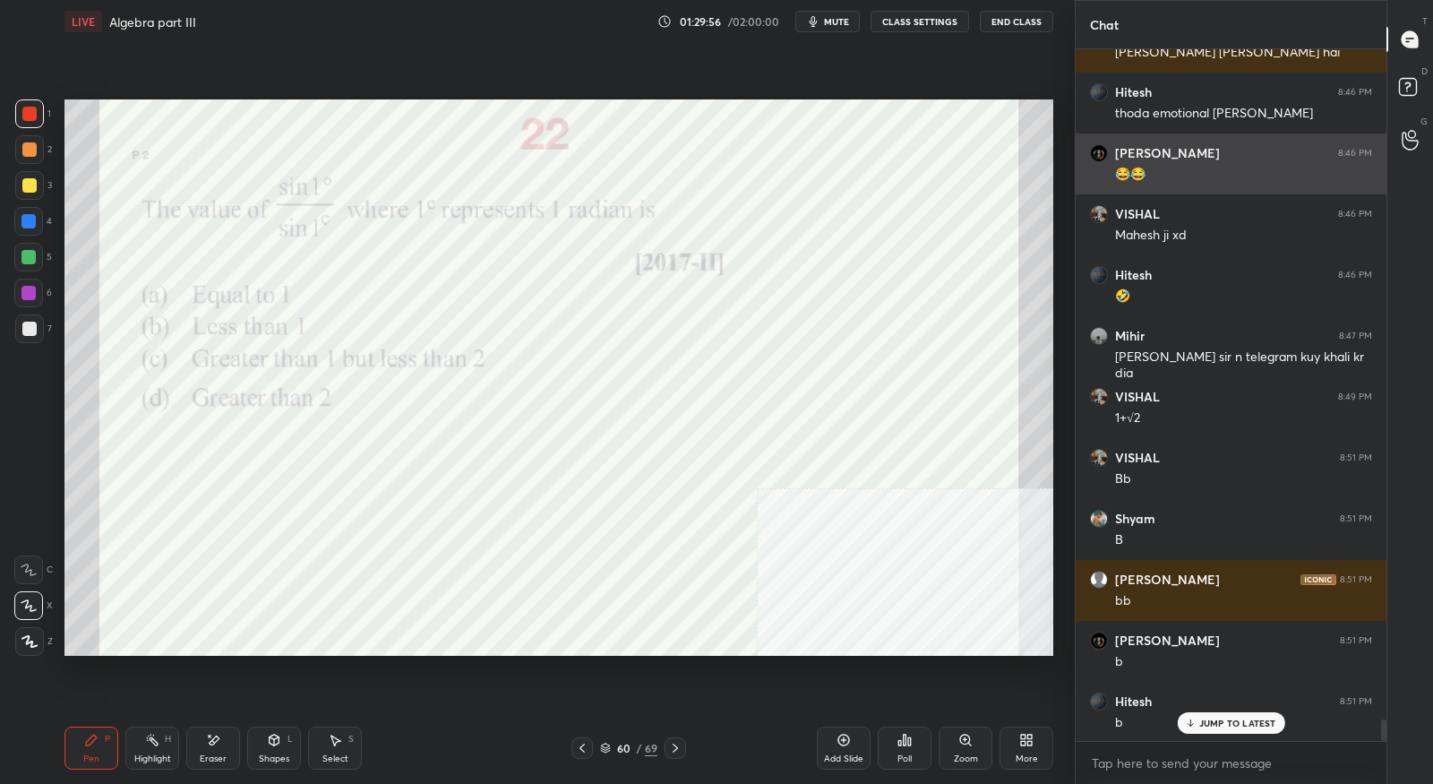
scroll to position [21985, 0]
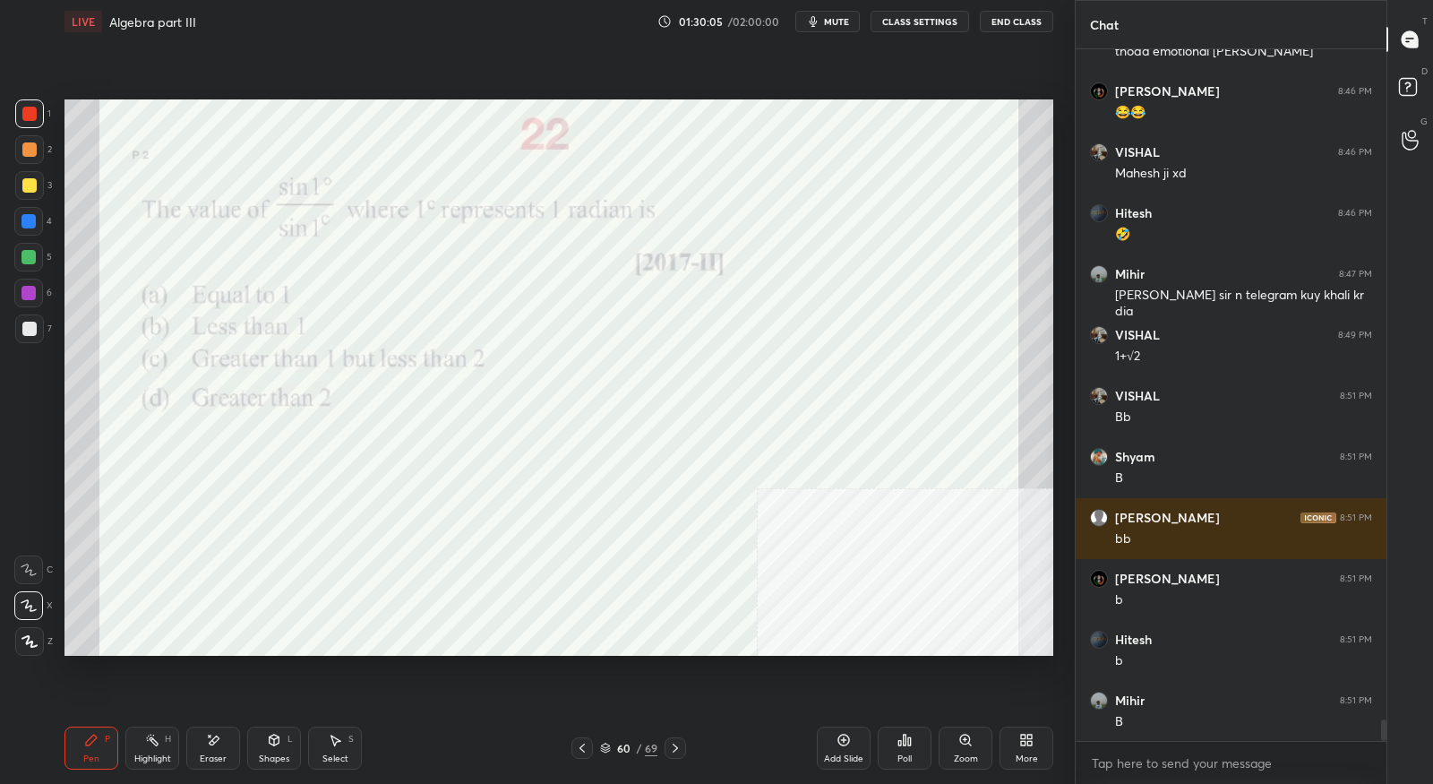
click at [674, 756] on div at bounding box center [675, 747] width 21 height 21
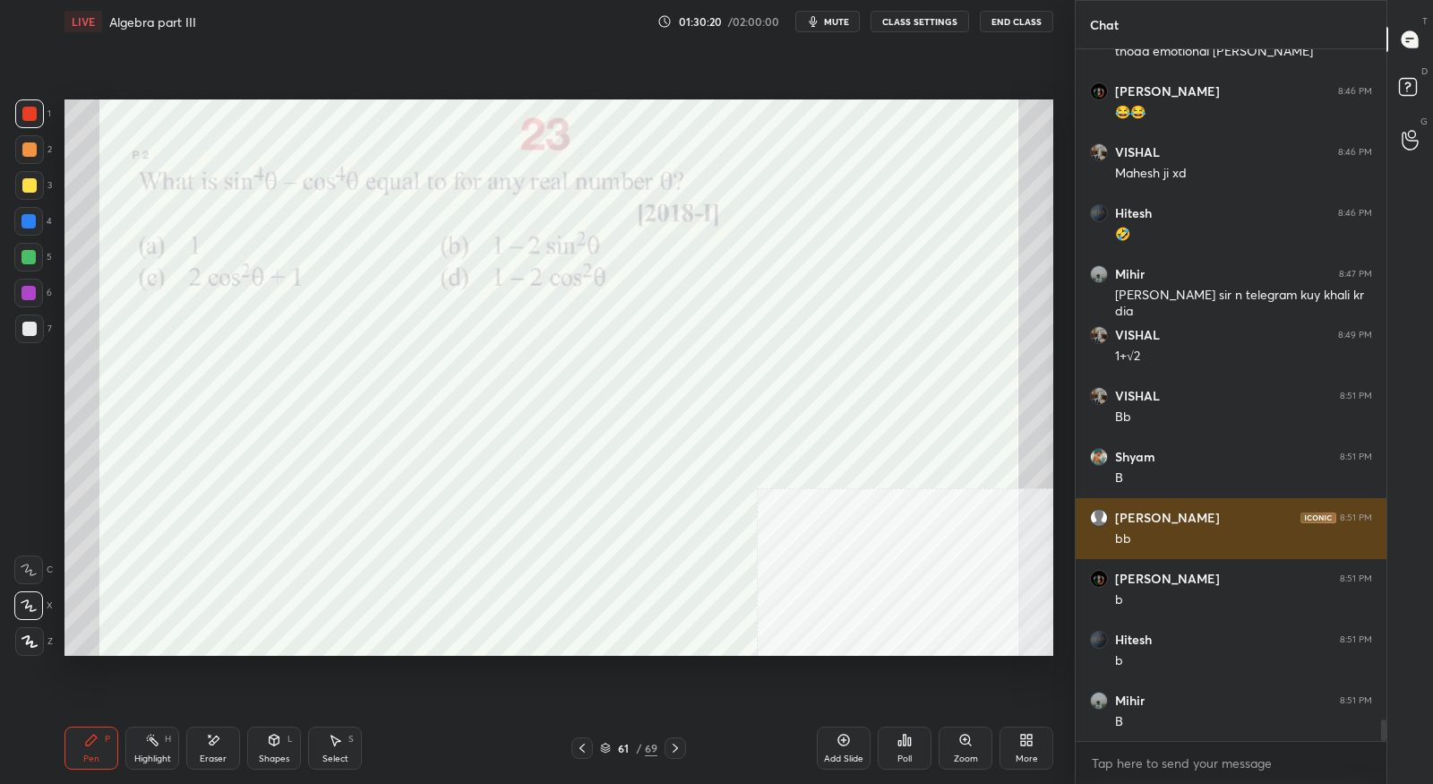
scroll to position [22046, 0]
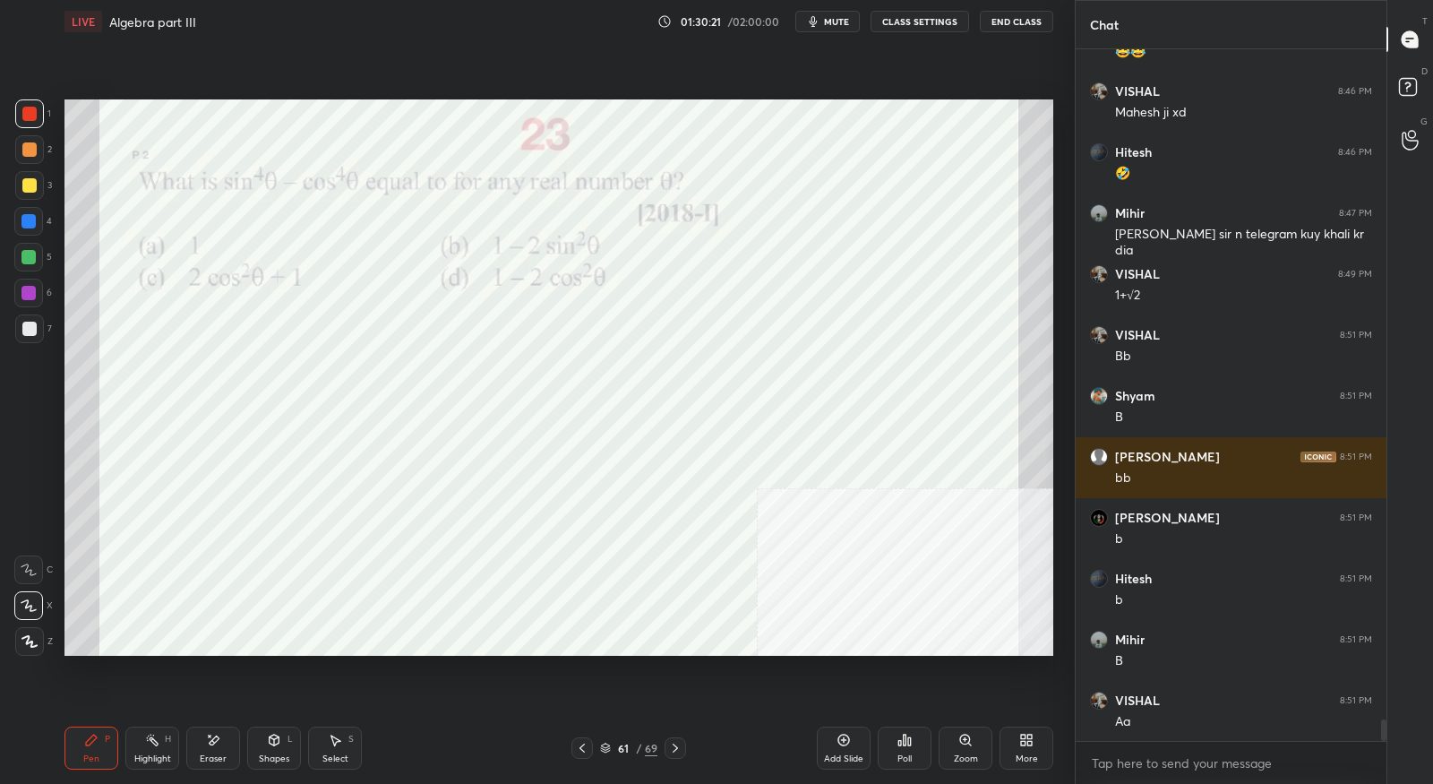
click at [220, 743] on div "Eraser" at bounding box center [213, 747] width 54 height 43
drag, startPoint x: 102, startPoint y: 738, endPoint x: 113, endPoint y: 708, distance: 31.4
click at [102, 738] on div "Pen P" at bounding box center [91, 747] width 54 height 43
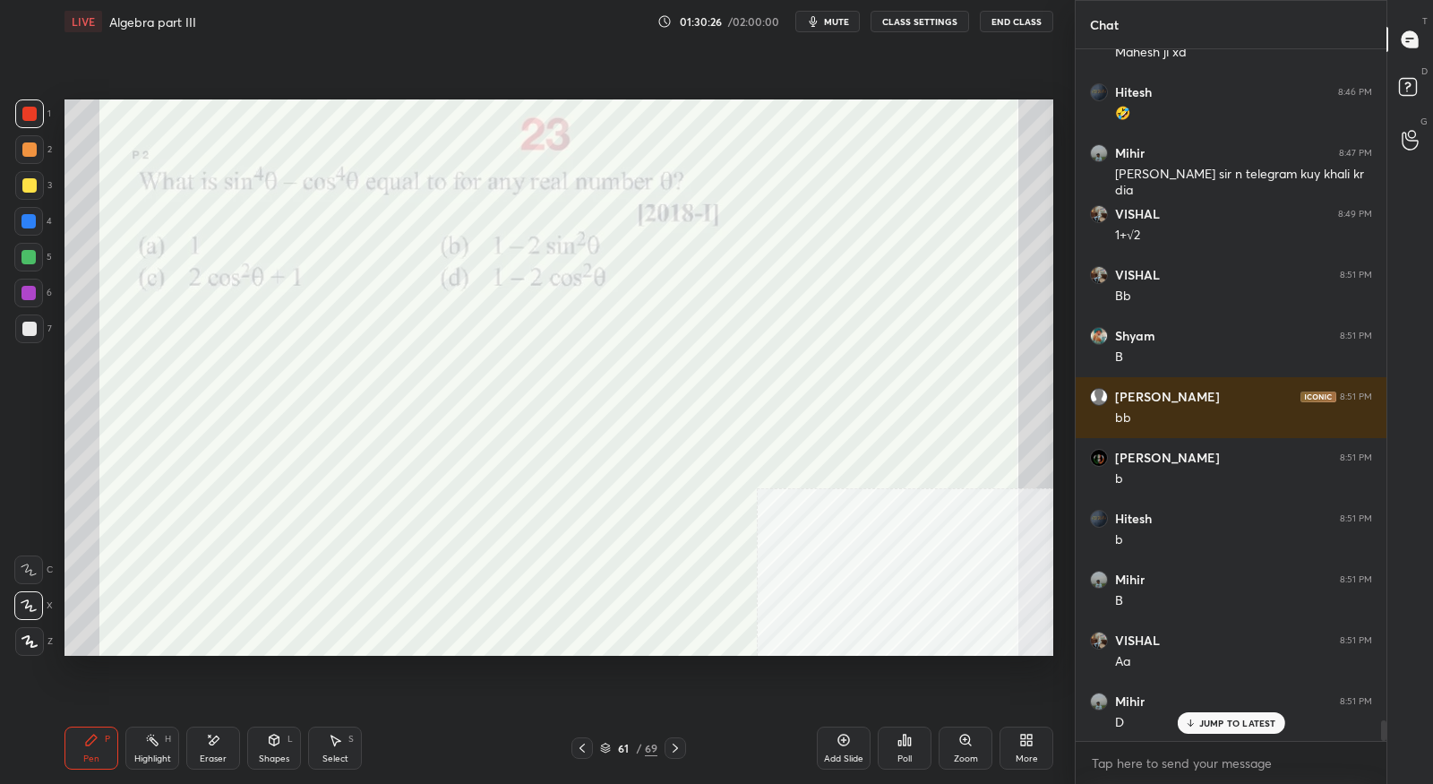
drag, startPoint x: 211, startPoint y: 746, endPoint x: 210, endPoint y: 663, distance: 83.3
click at [212, 743] on icon at bounding box center [213, 740] width 14 height 15
drag, startPoint x: 93, startPoint y: 747, endPoint x: 100, endPoint y: 728, distance: 20.1
click at [96, 744] on icon at bounding box center [91, 740] width 14 height 14
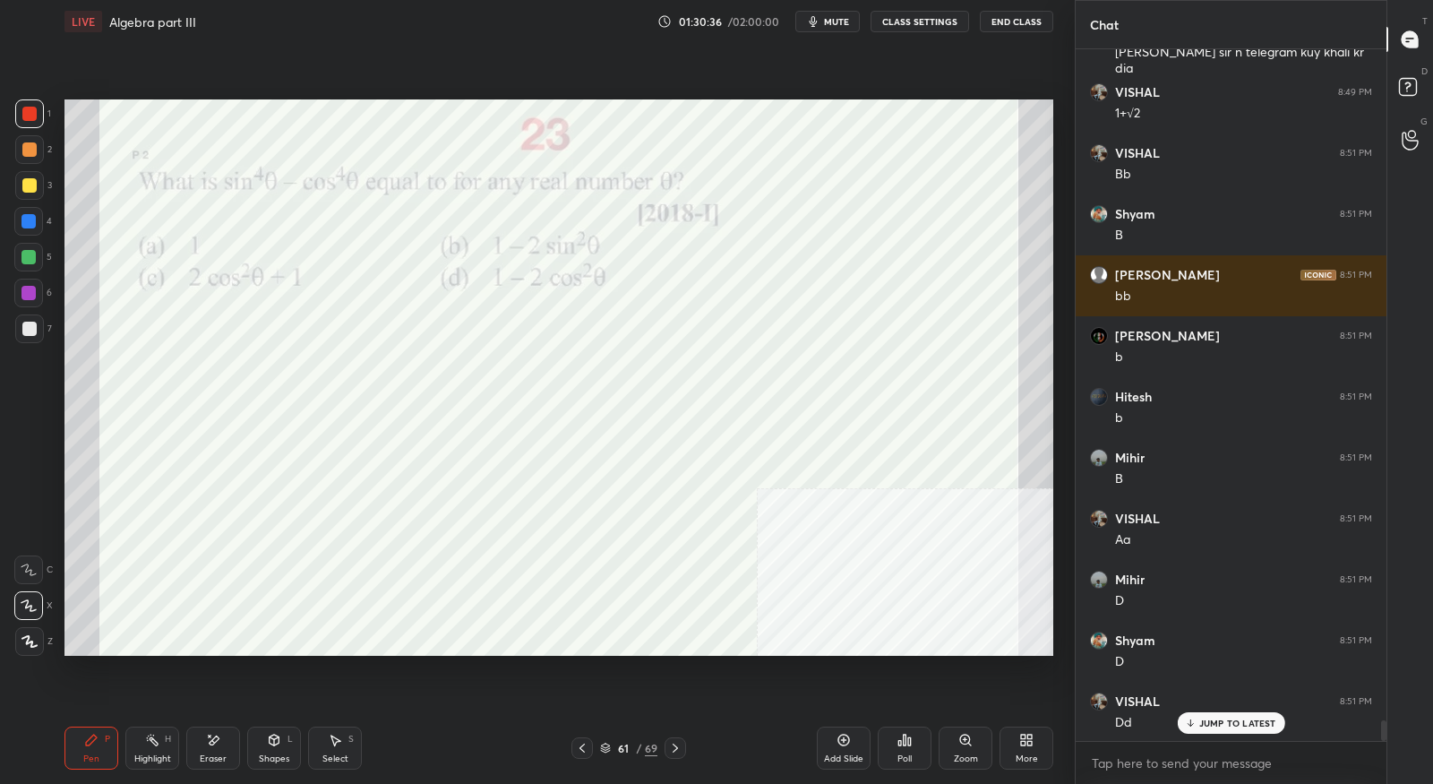
scroll to position [22290, 0]
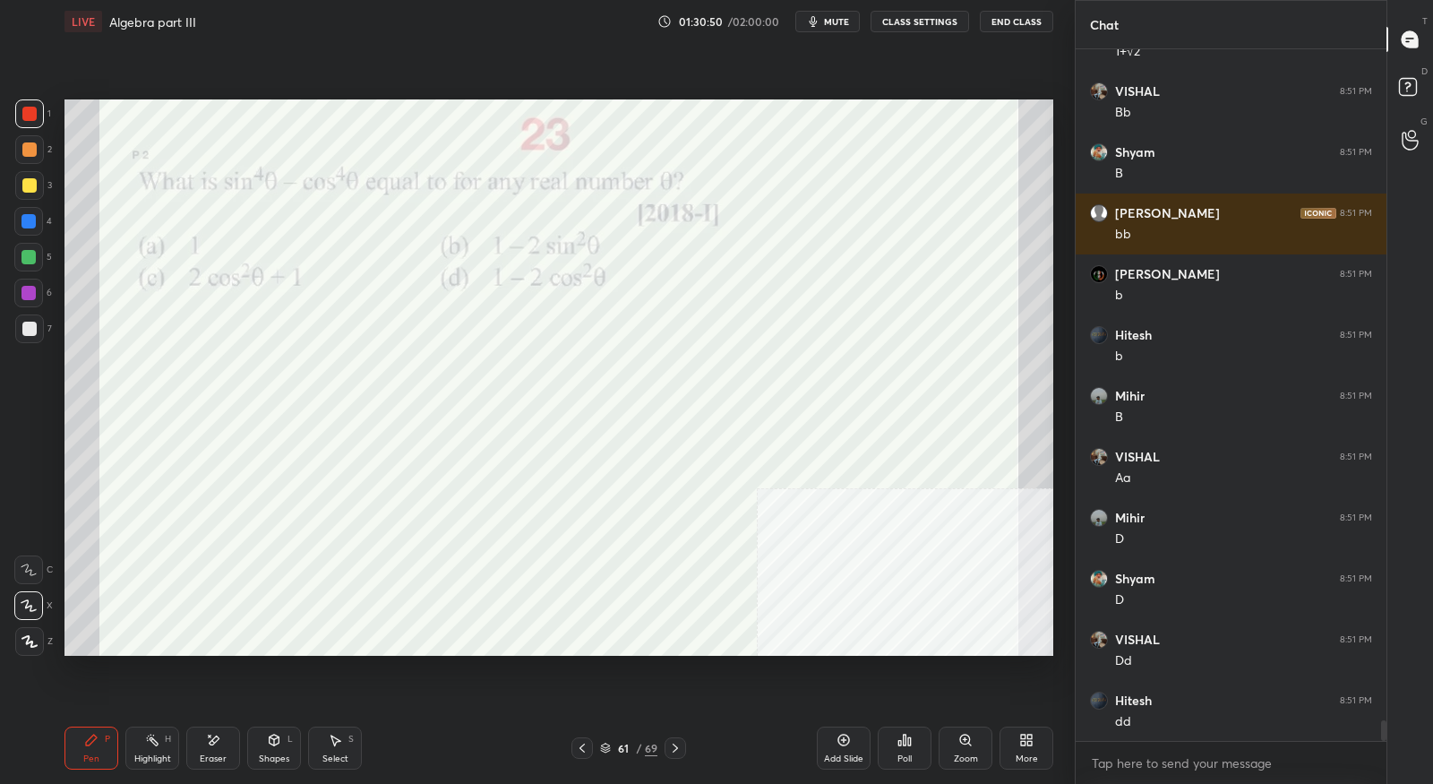
click at [677, 748] on icon at bounding box center [675, 747] width 5 height 9
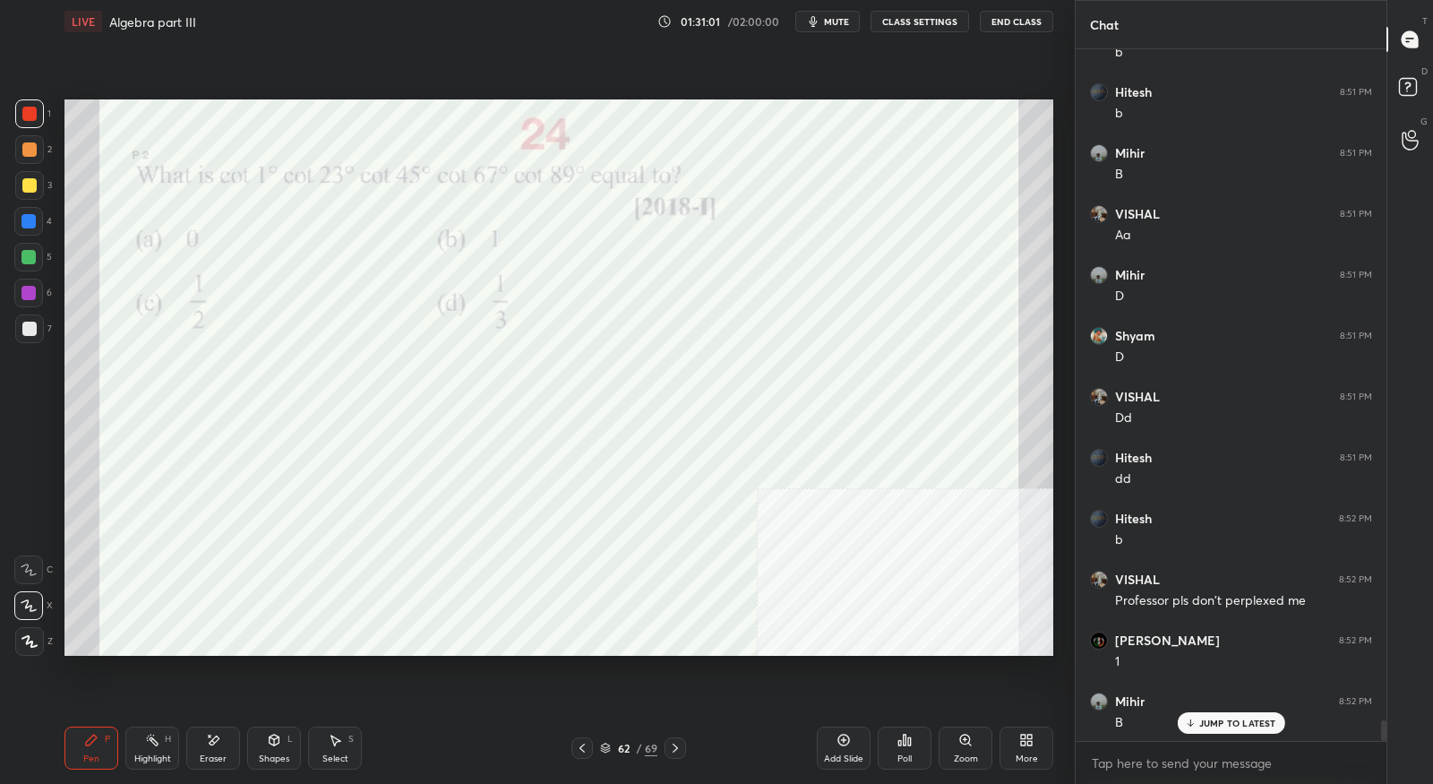
scroll to position [22594, 0]
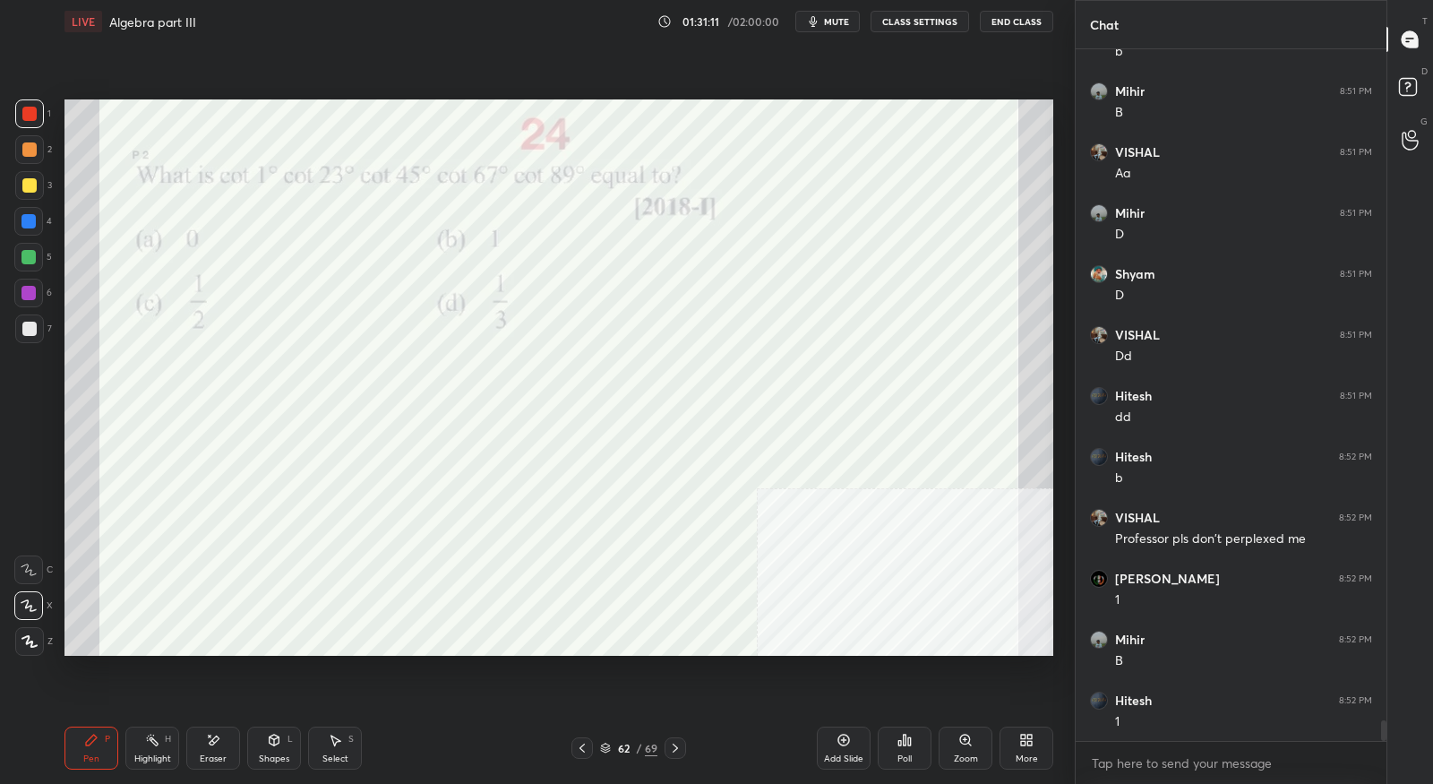
click at [673, 746] on icon at bounding box center [675, 748] width 14 height 14
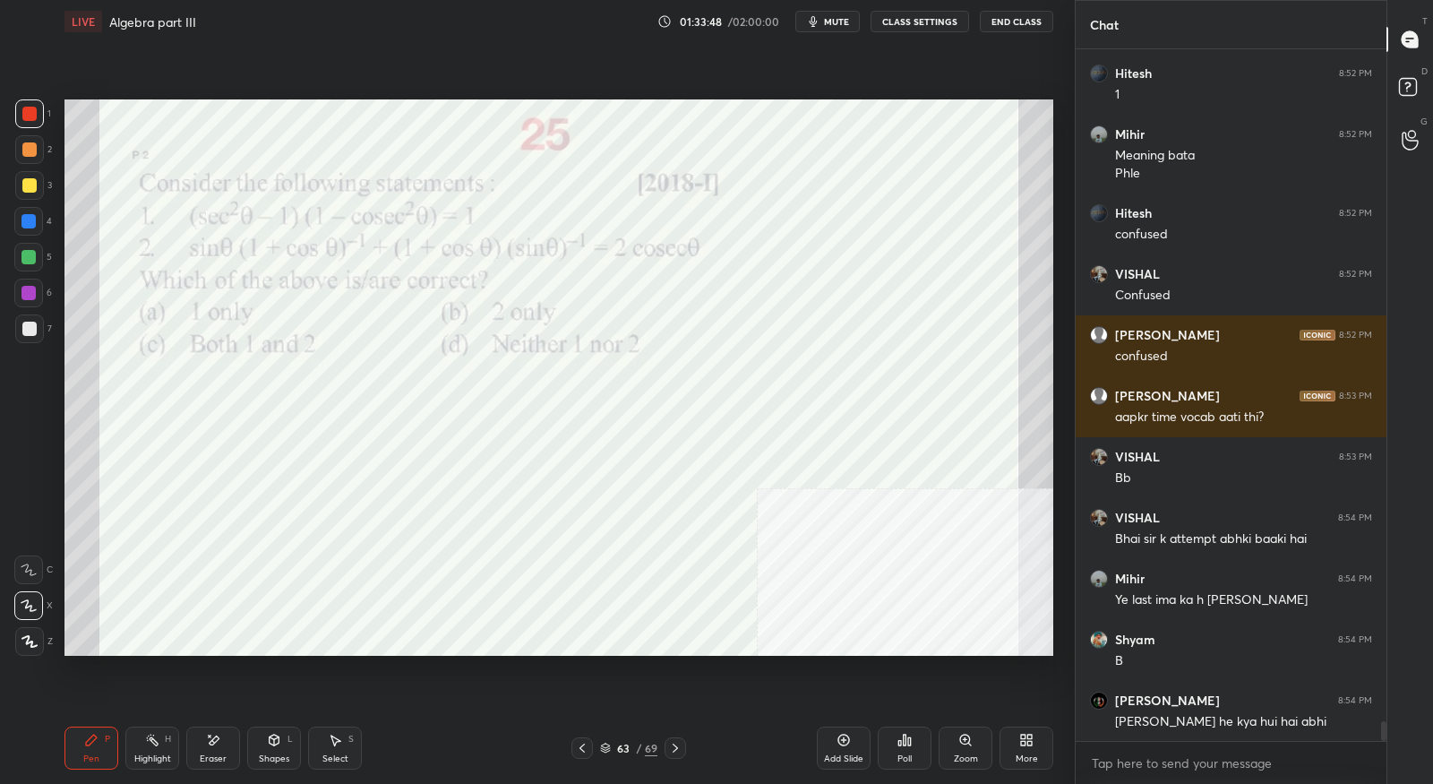
scroll to position [23282, 0]
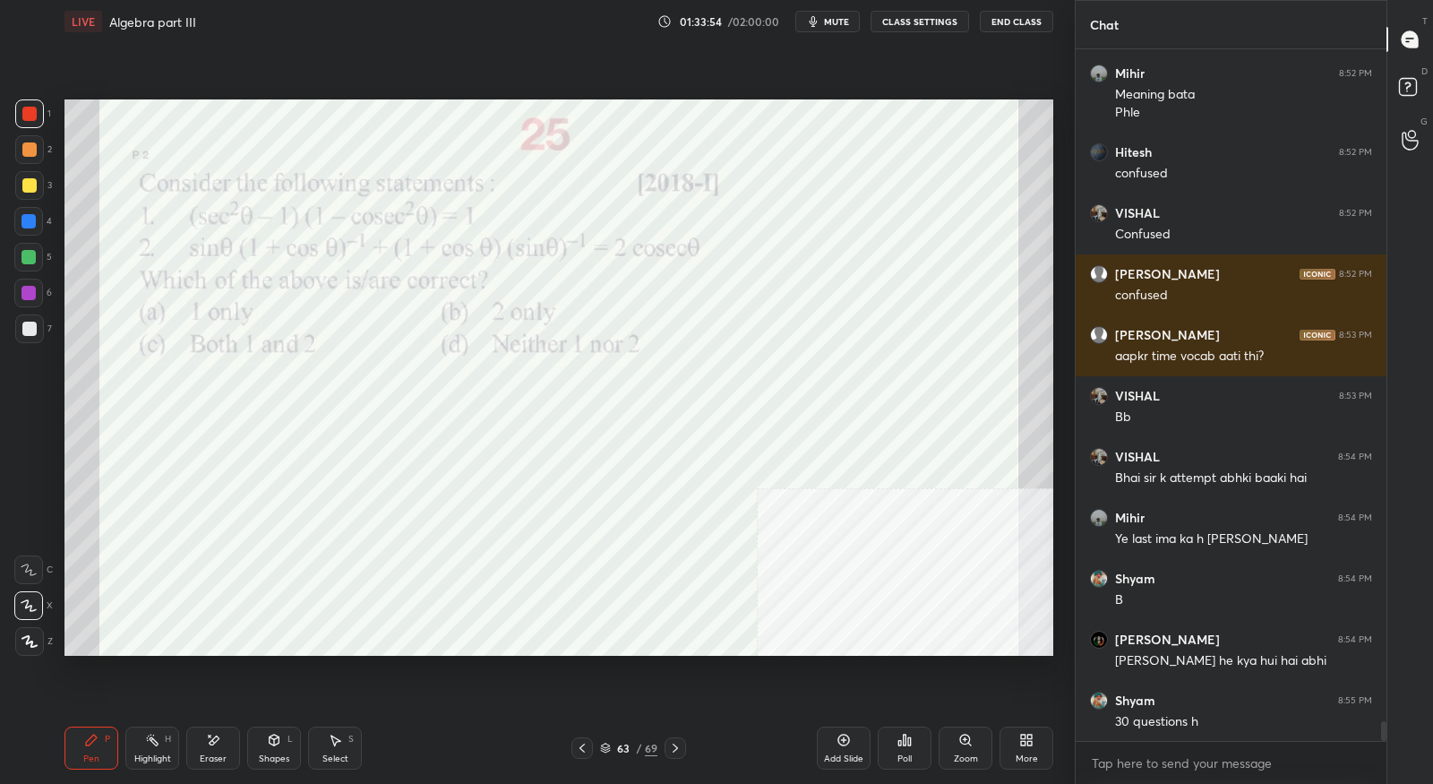
click at [676, 754] on icon at bounding box center [675, 748] width 14 height 14
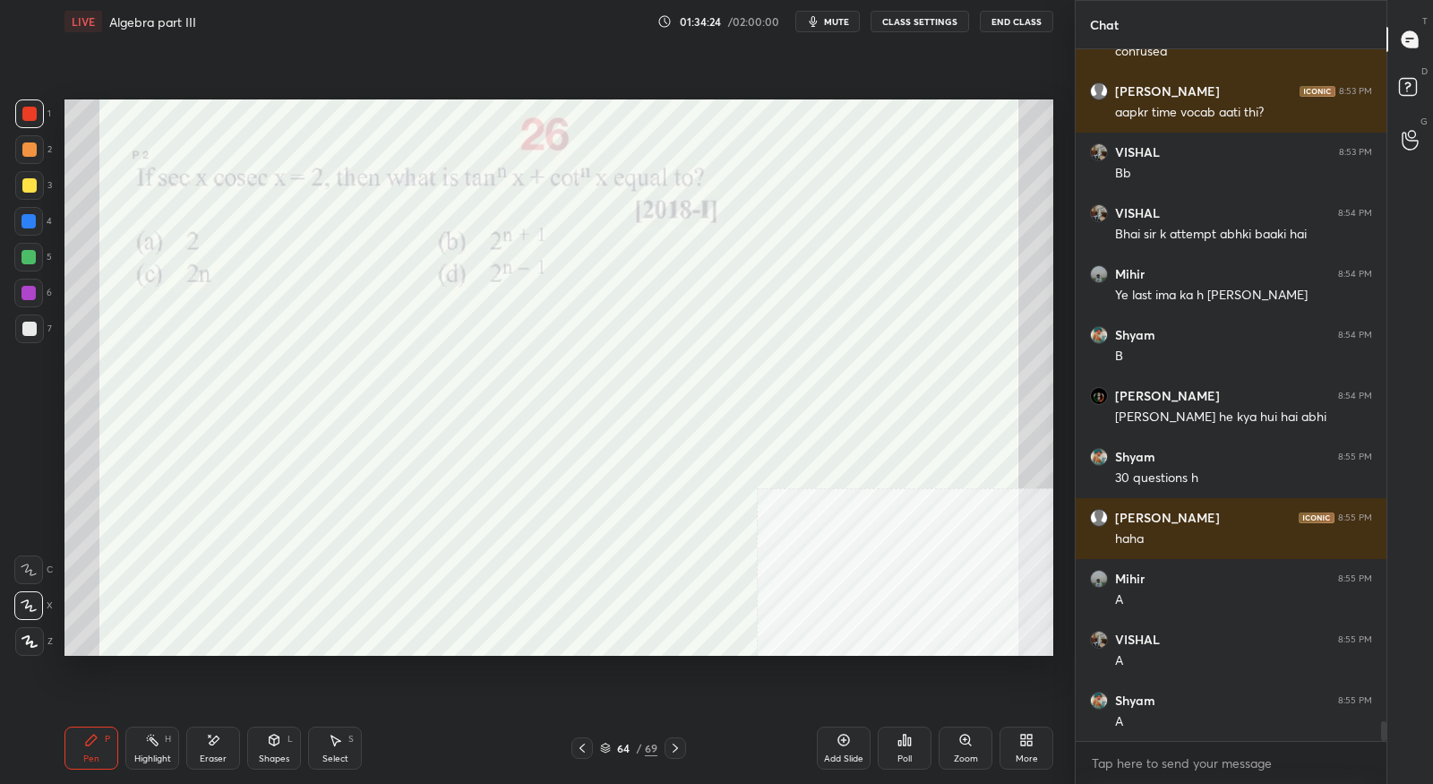
scroll to position [23586, 0]
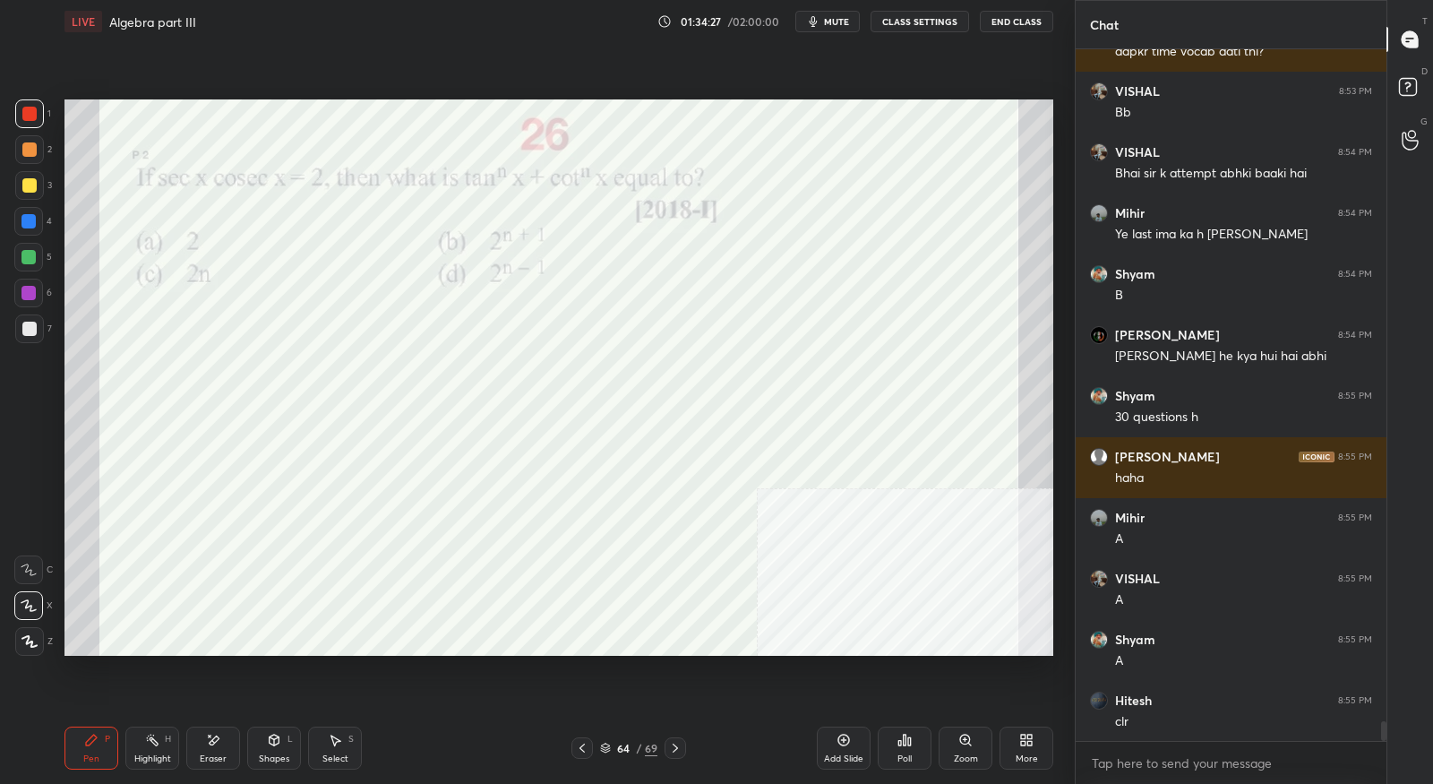
click at [671, 742] on icon at bounding box center [675, 748] width 14 height 14
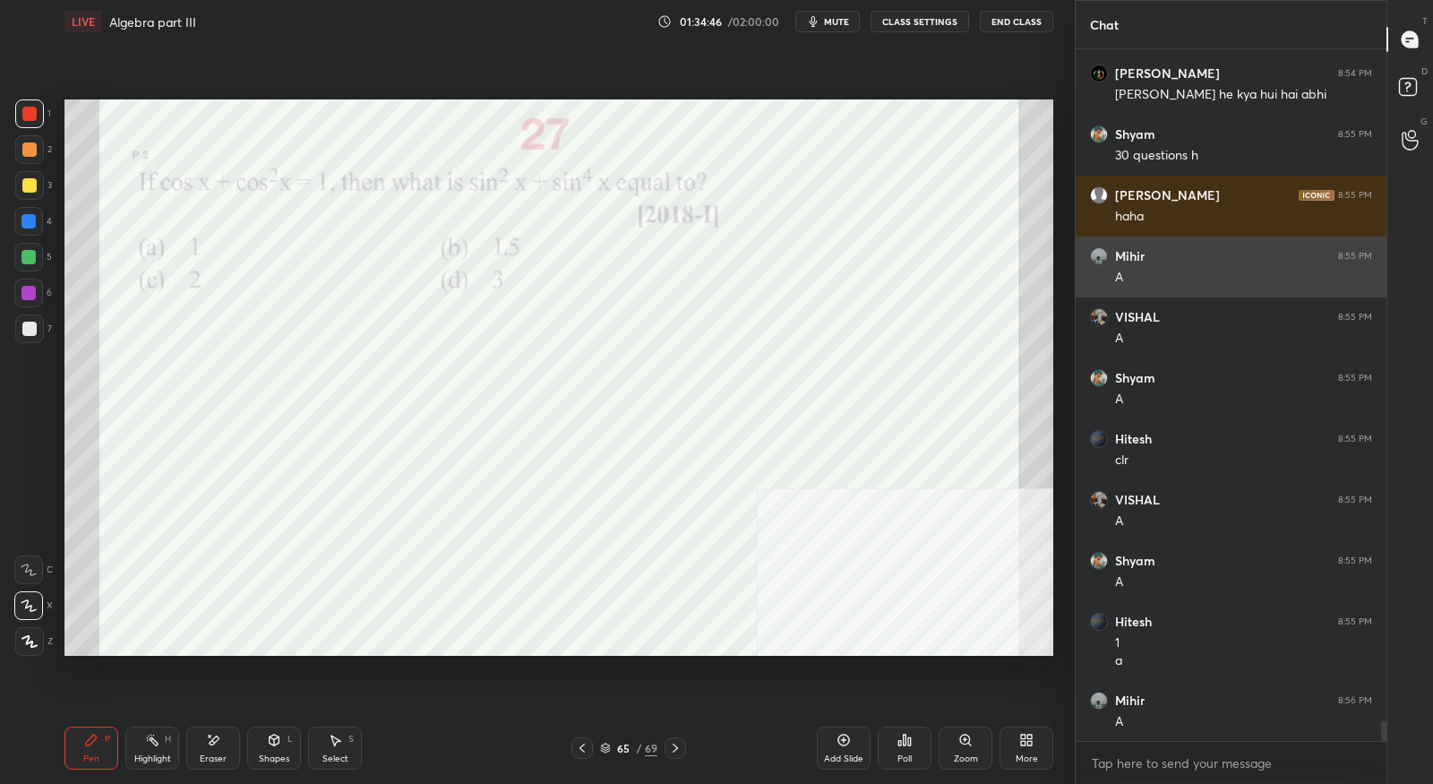
scroll to position [23909, 0]
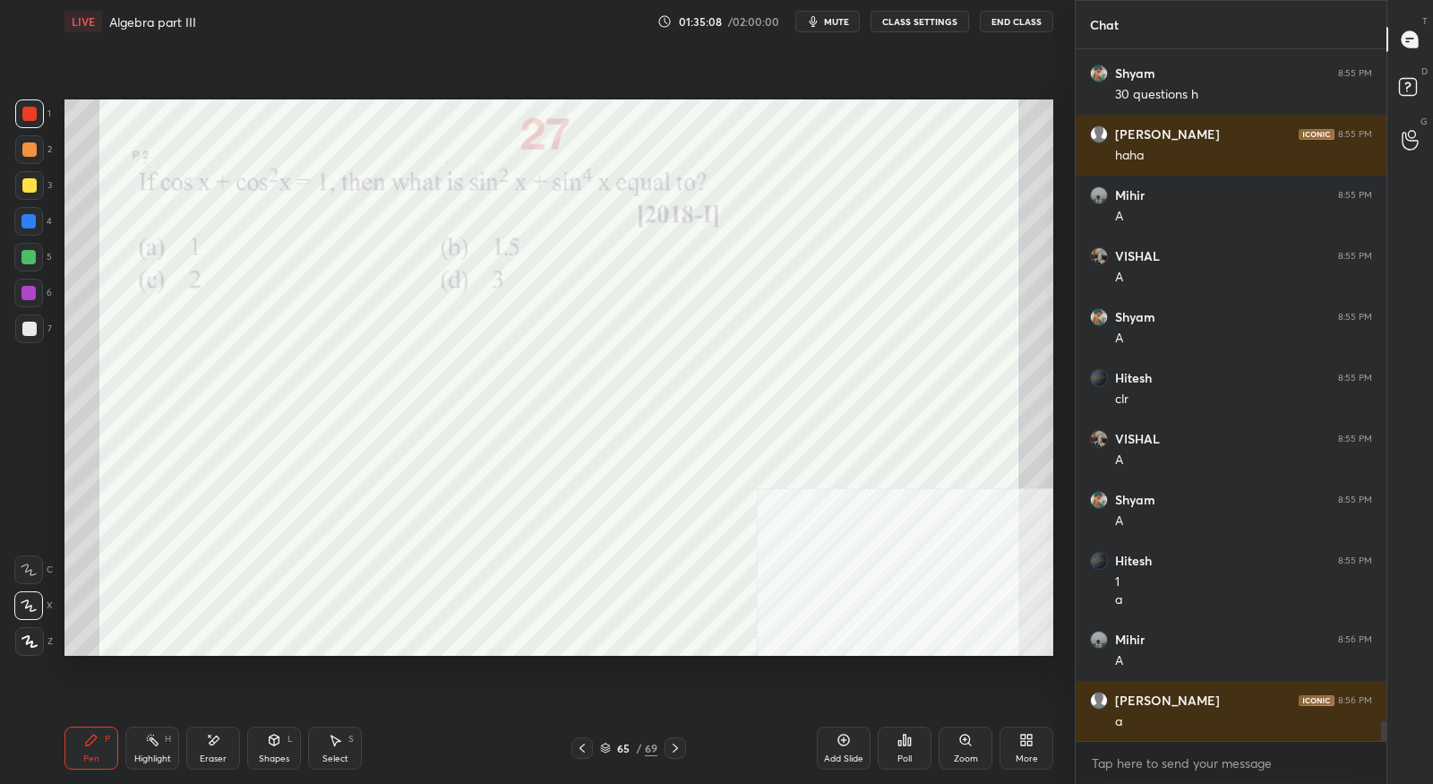
click at [679, 750] on icon at bounding box center [675, 748] width 14 height 14
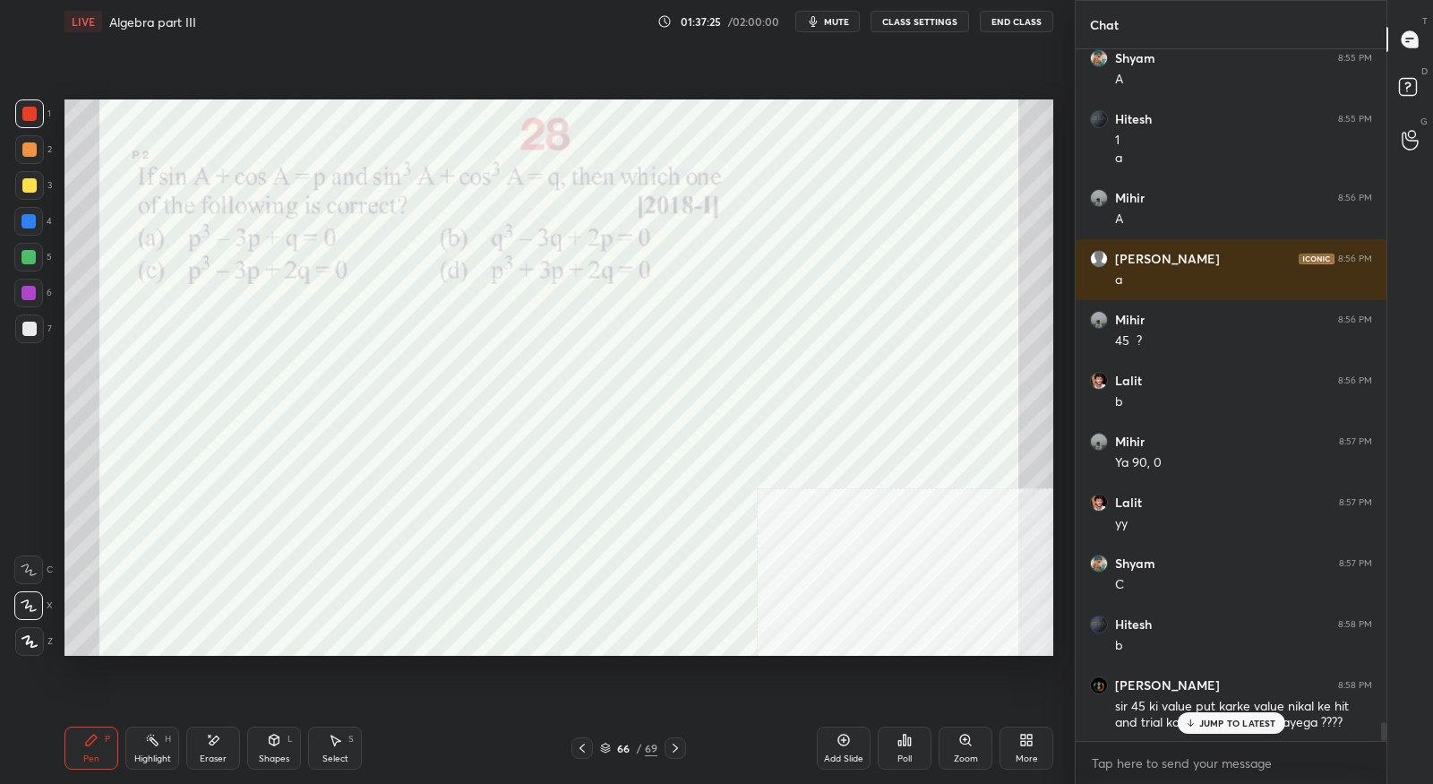
scroll to position [24412, 0]
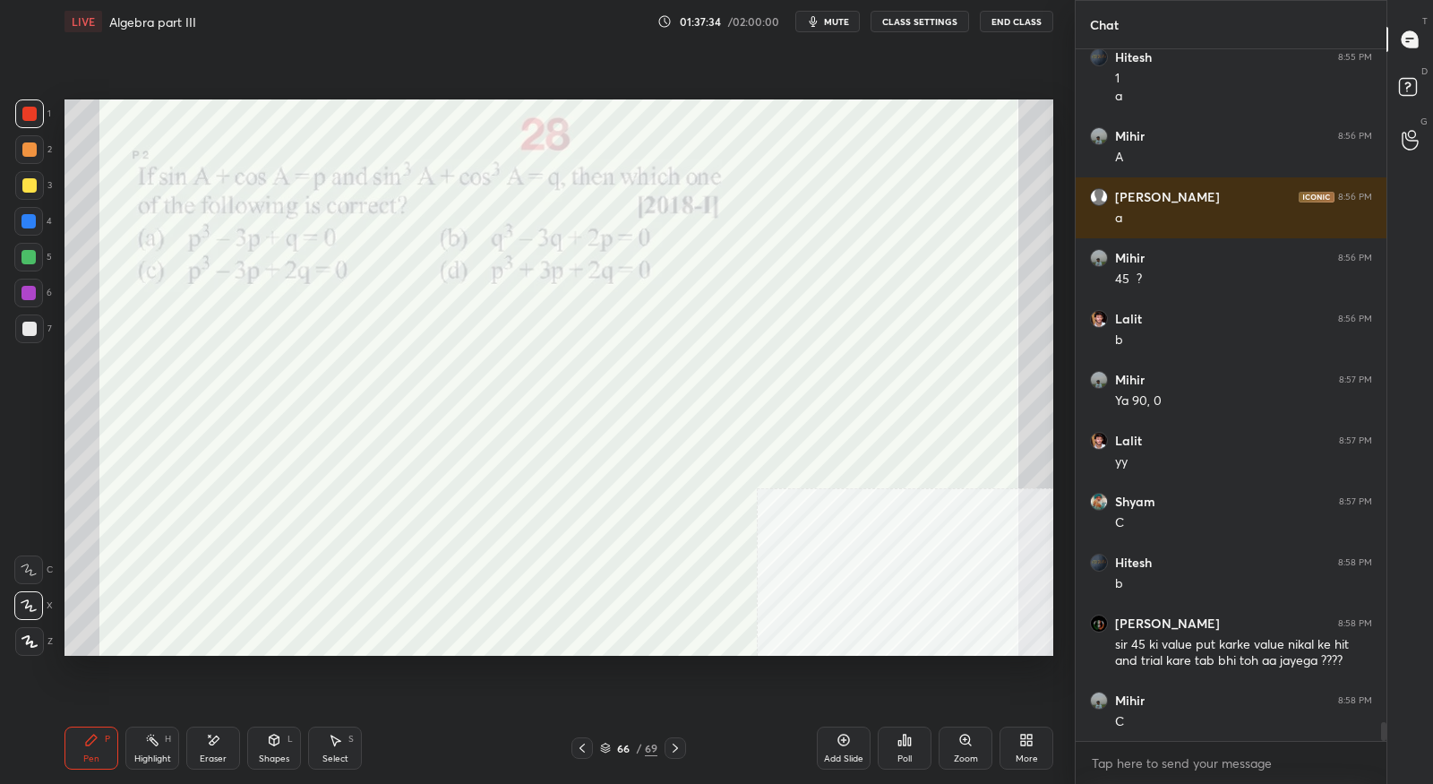
click at [223, 742] on div "Eraser" at bounding box center [213, 747] width 54 height 43
click at [95, 740] on icon at bounding box center [91, 740] width 14 height 14
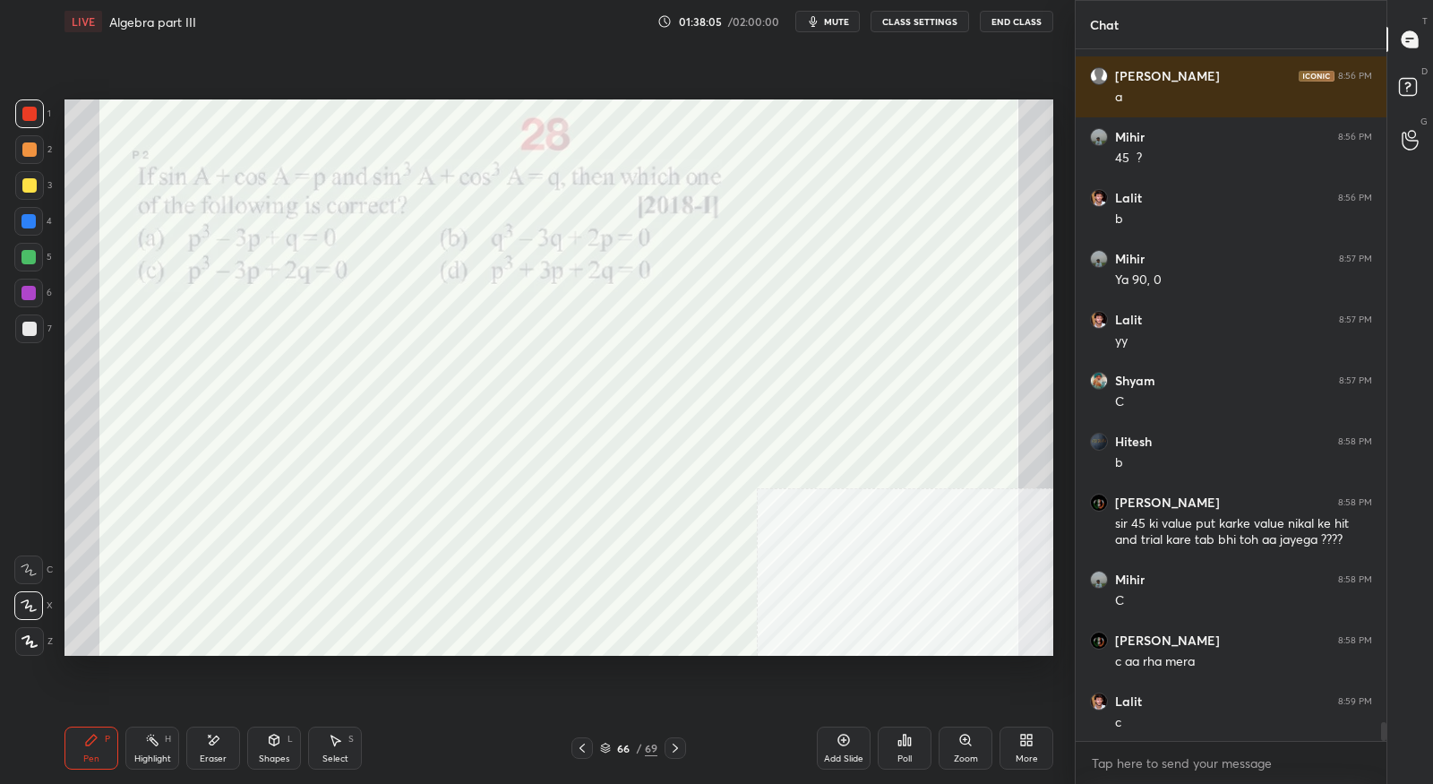
scroll to position [24595, 0]
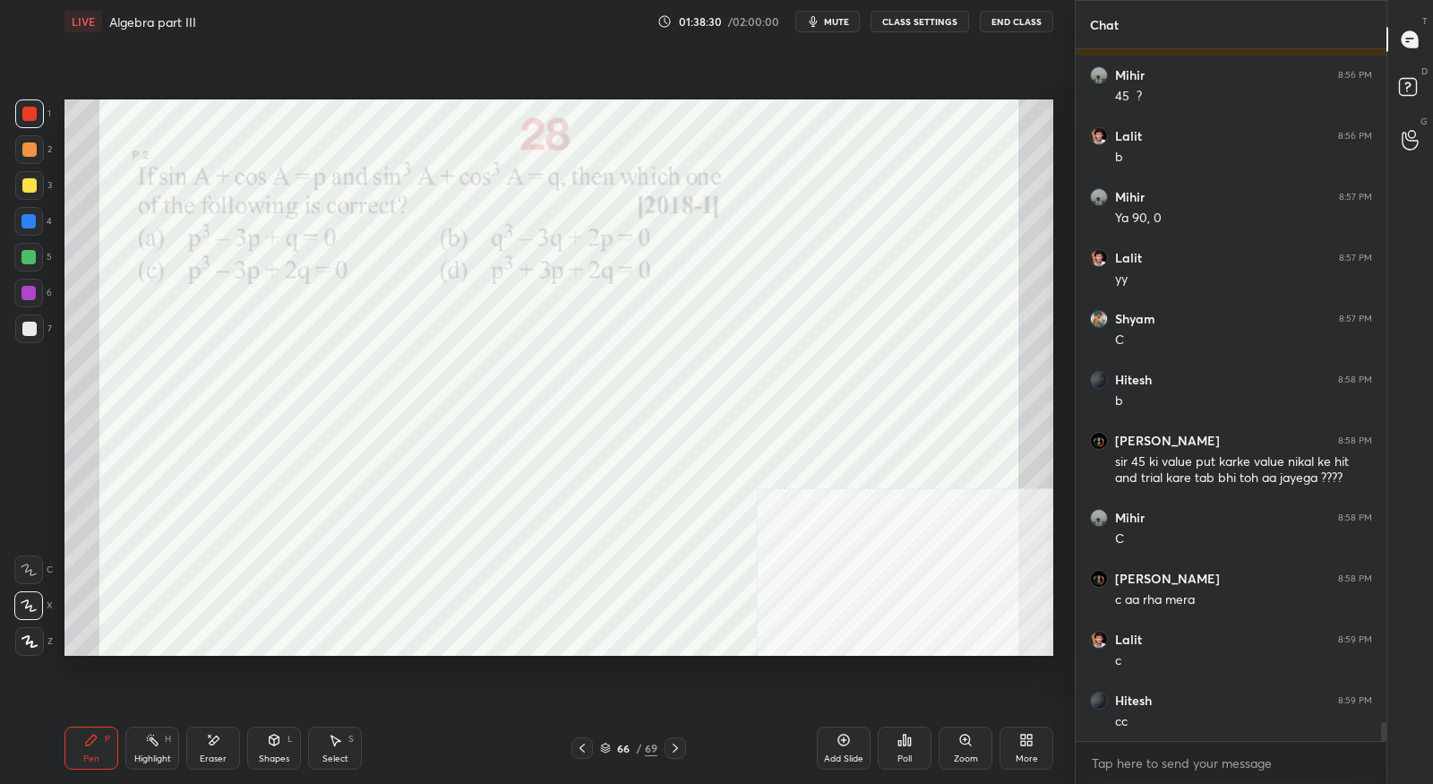
click at [682, 745] on icon at bounding box center [675, 748] width 14 height 14
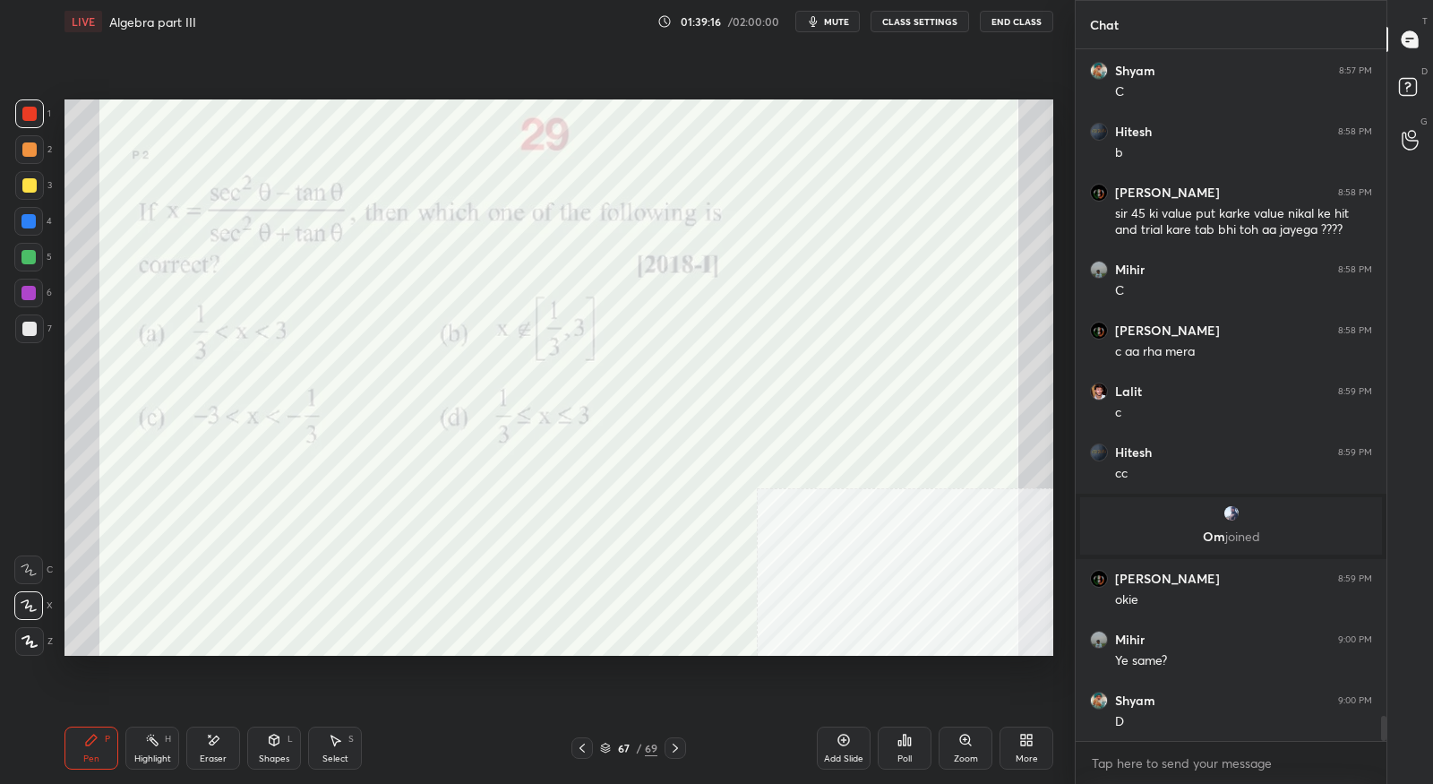
scroll to position [18304, 0]
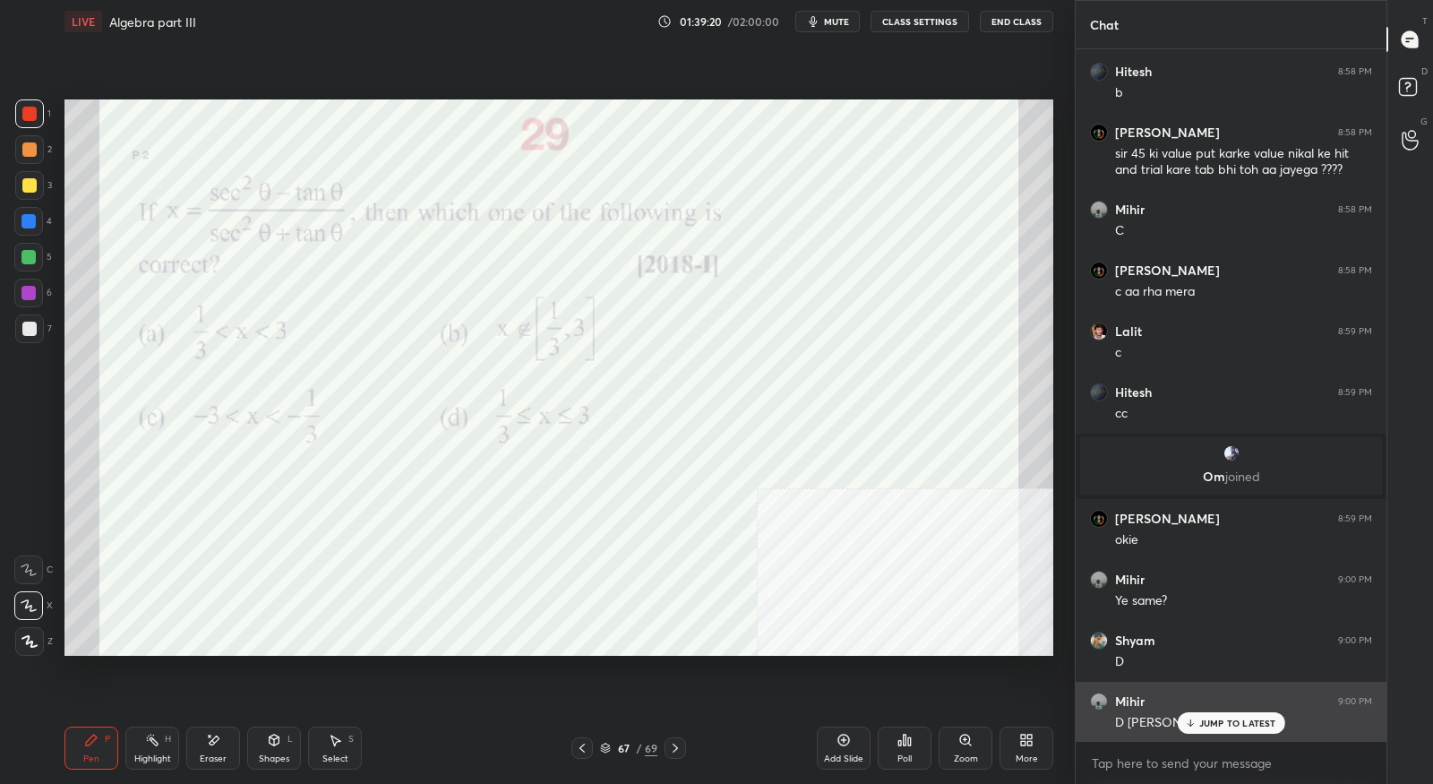
drag, startPoint x: 1203, startPoint y: 727, endPoint x: 1206, endPoint y: 690, distance: 37.8
click at [1203, 725] on p "JUMP TO LATEST" at bounding box center [1237, 722] width 77 height 11
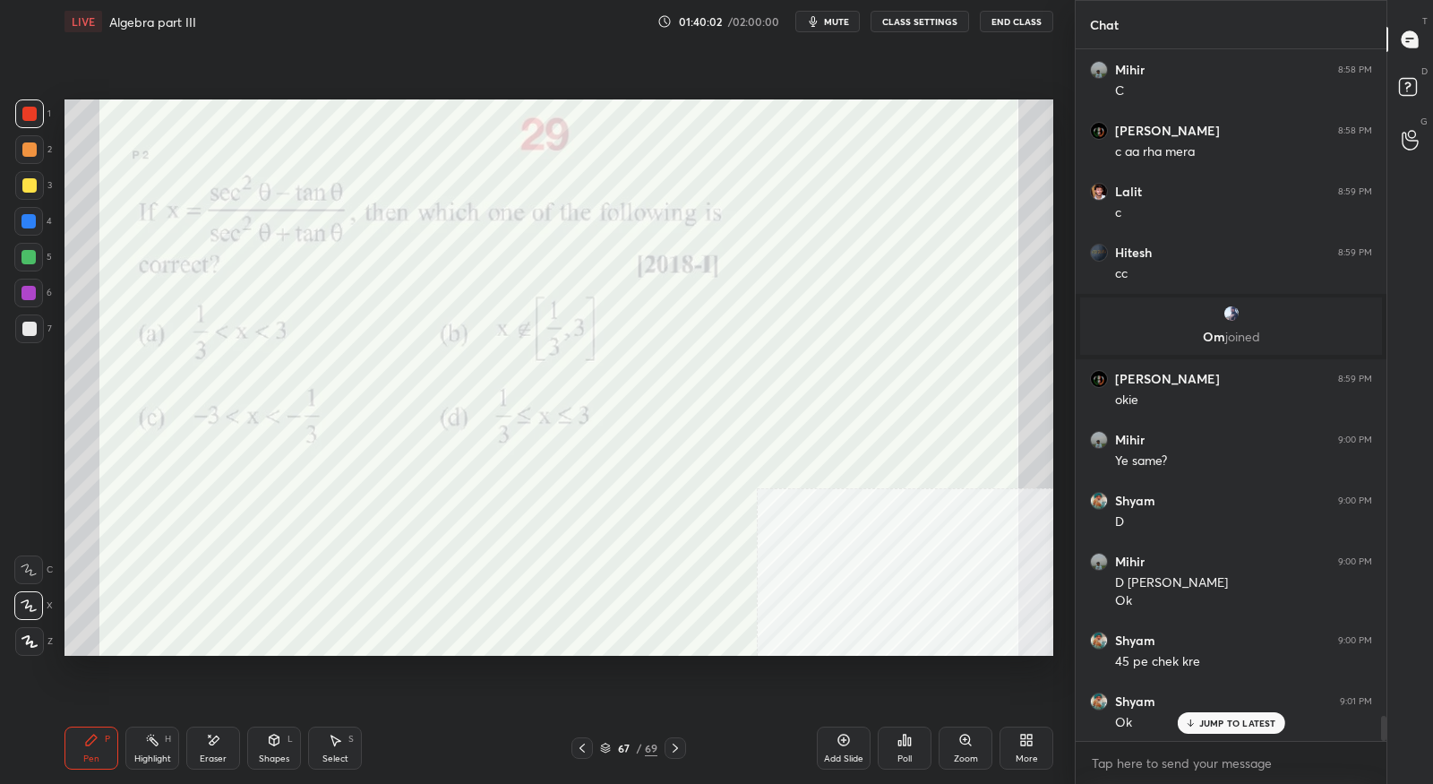
scroll to position [18445, 0]
click at [674, 745] on icon at bounding box center [675, 747] width 5 height 9
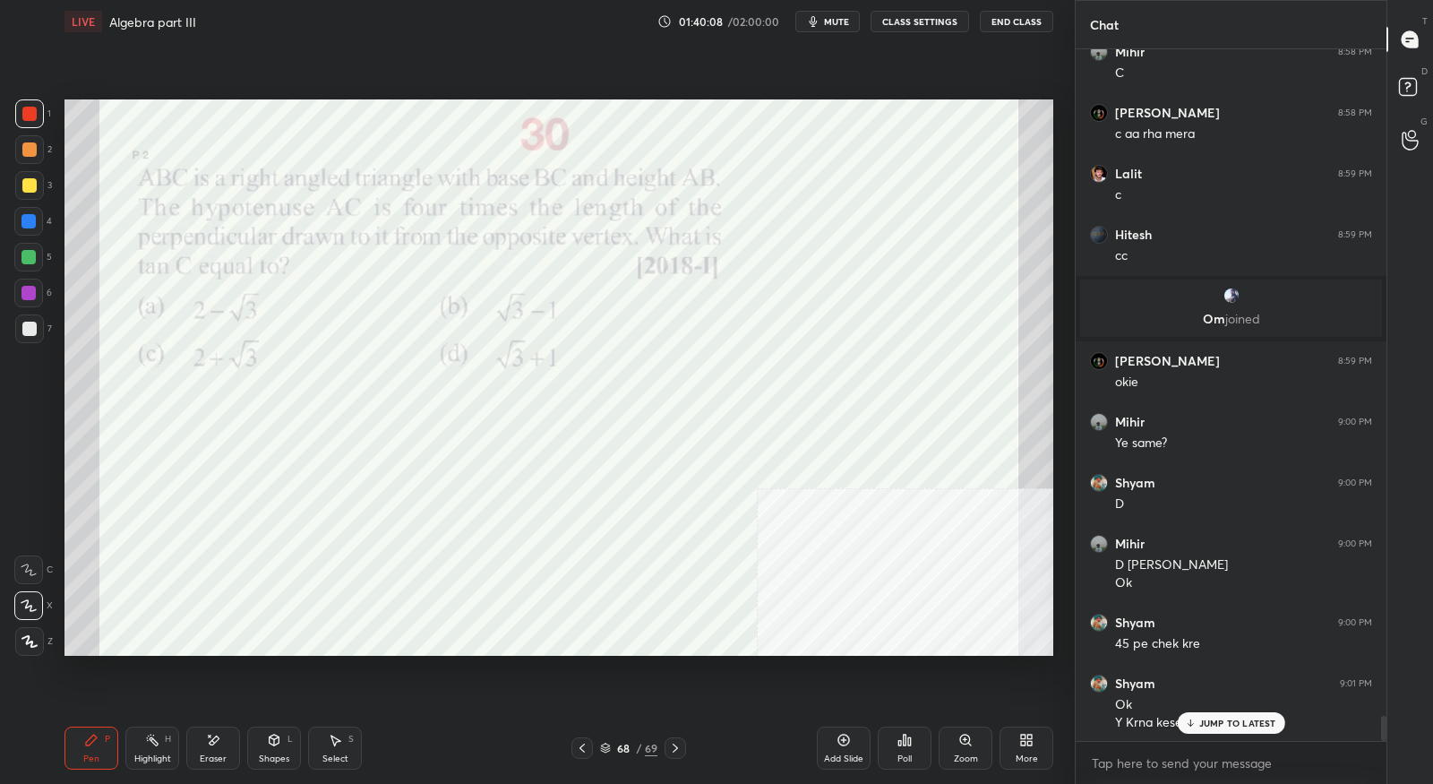
drag, startPoint x: 1192, startPoint y: 721, endPoint x: 1154, endPoint y: 711, distance: 38.9
click at [1192, 721] on icon at bounding box center [1190, 722] width 12 height 11
click at [210, 745] on icon at bounding box center [213, 740] width 14 height 15
click at [110, 732] on div "Pen P" at bounding box center [91, 747] width 54 height 43
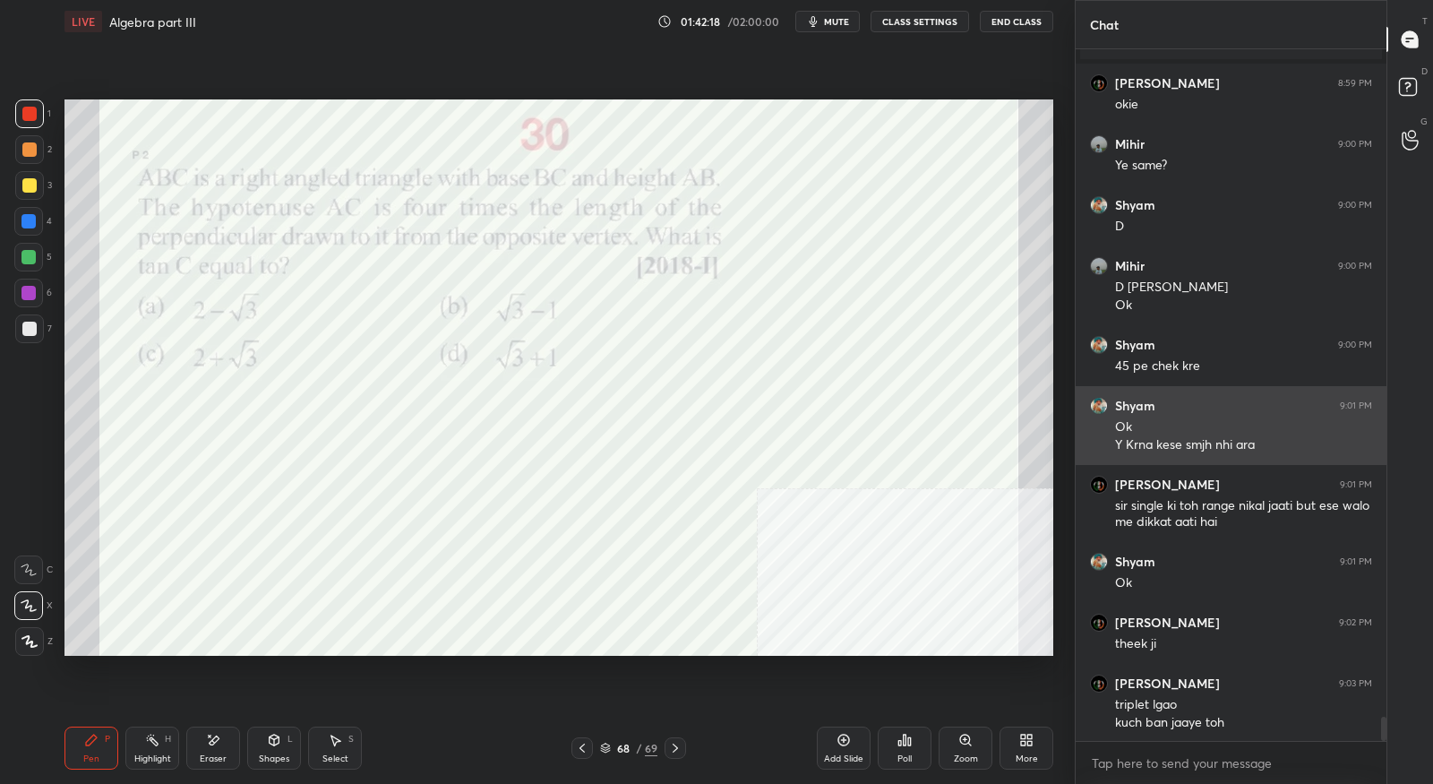
scroll to position [18740, 0]
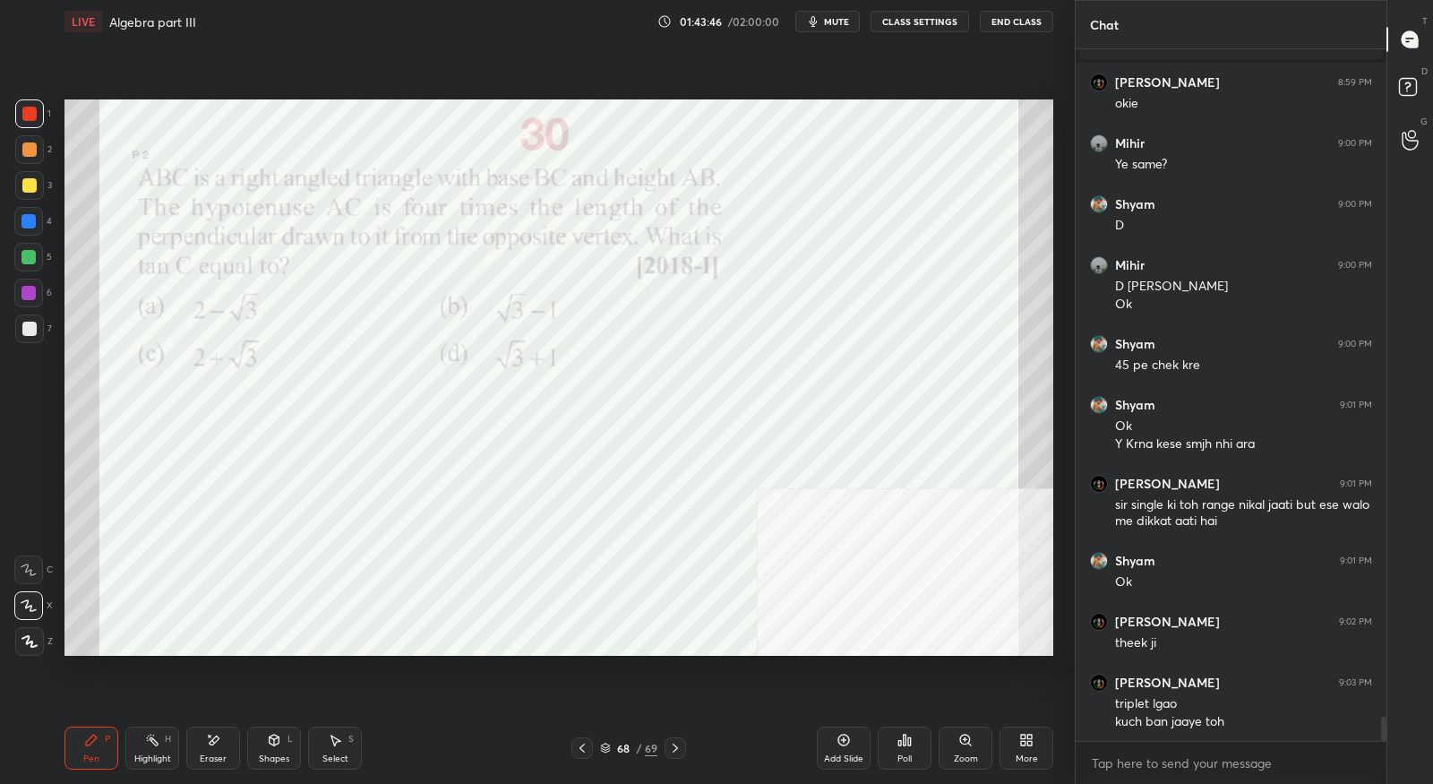
drag, startPoint x: 220, startPoint y: 738, endPoint x: 224, endPoint y: 702, distance: 36.0
click at [220, 736] on div "Eraser" at bounding box center [213, 747] width 54 height 43
drag, startPoint x: 97, startPoint y: 746, endPoint x: 124, endPoint y: 698, distance: 55.3
click at [99, 745] on div "Pen P" at bounding box center [91, 747] width 54 height 43
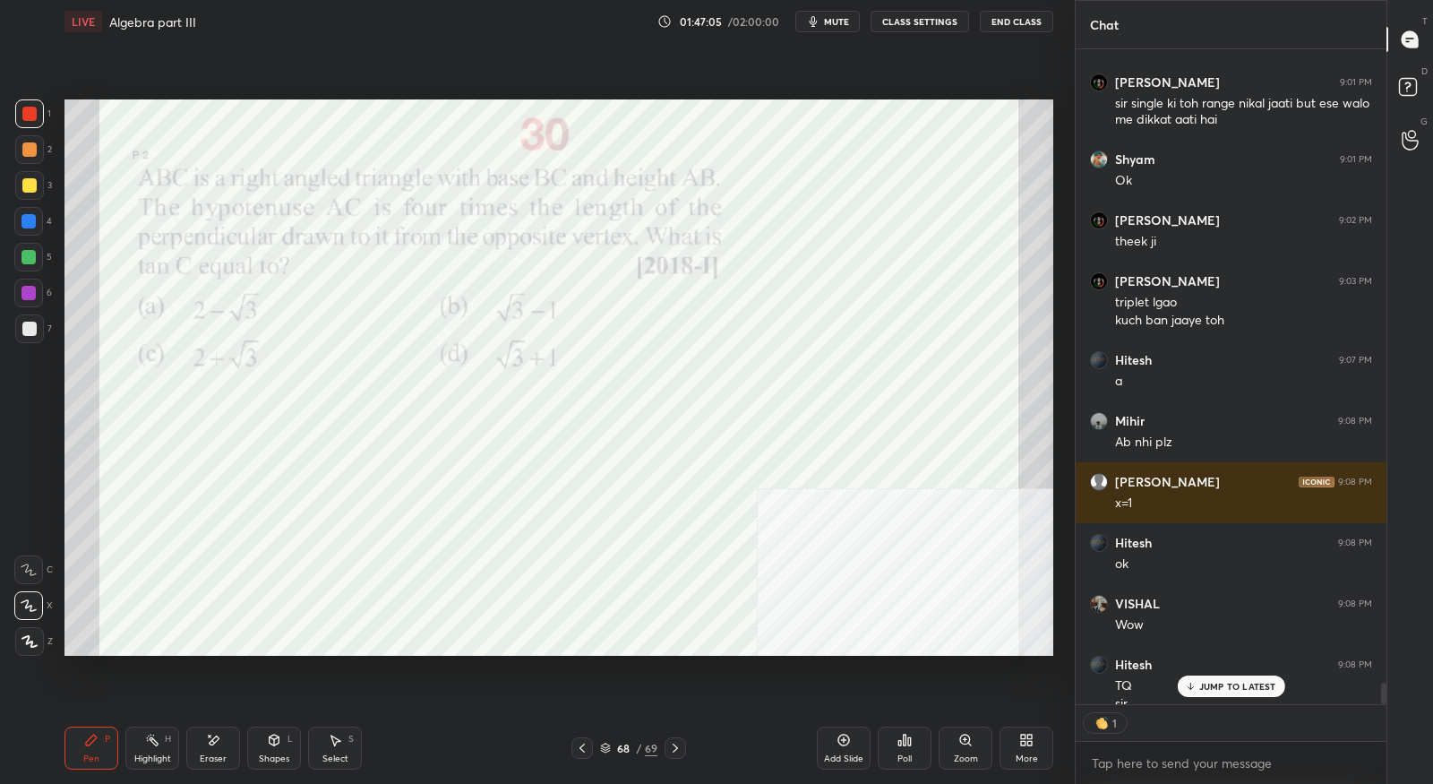
scroll to position [19159, 0]
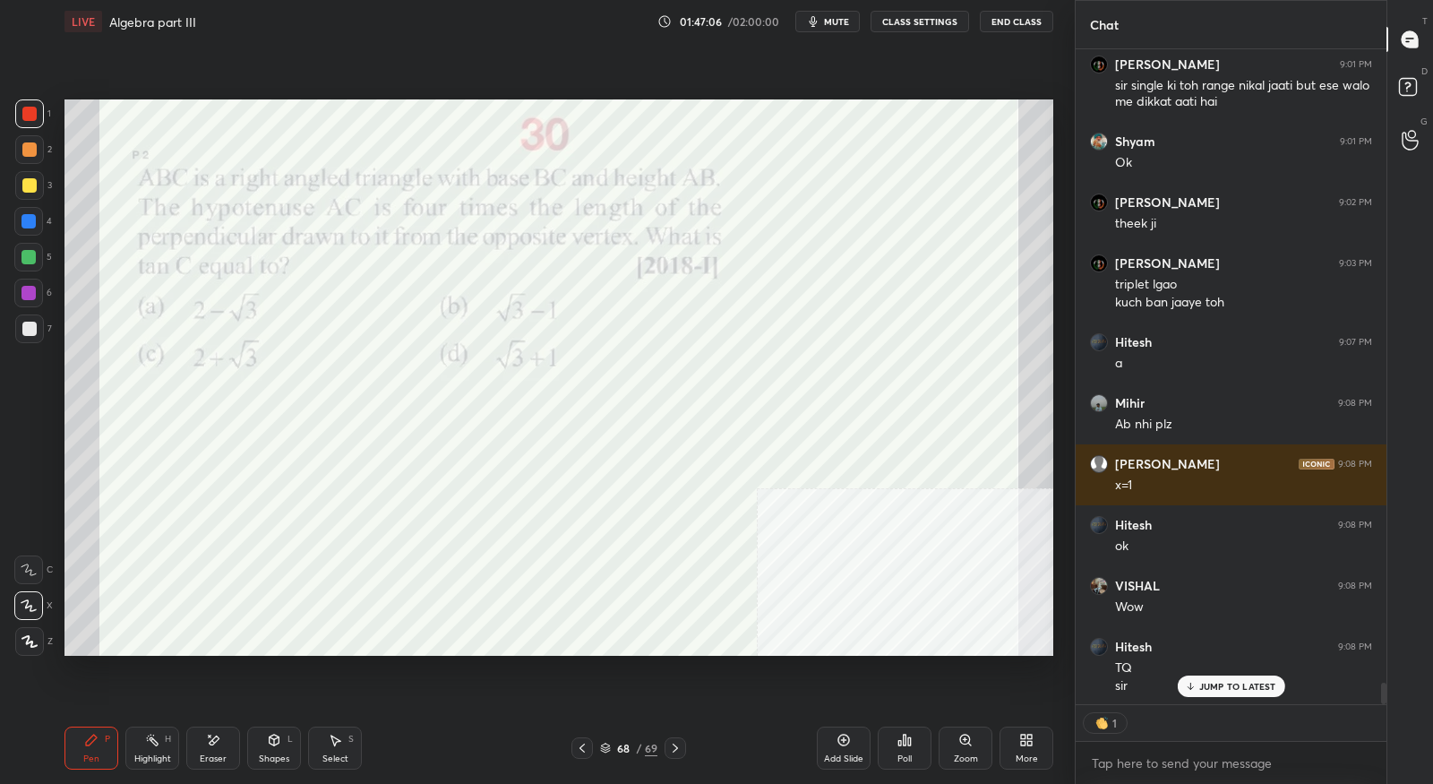
click at [674, 752] on icon at bounding box center [675, 748] width 14 height 14
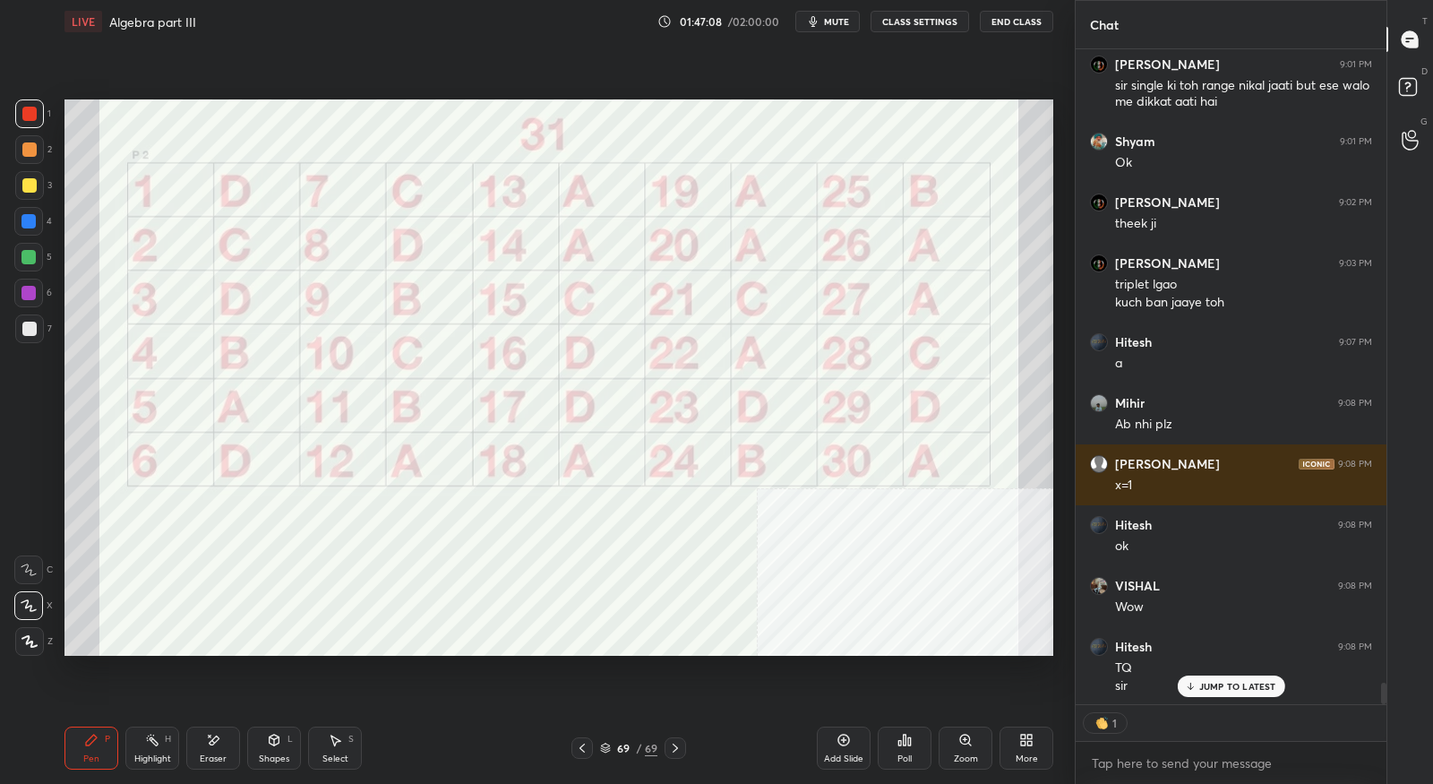
type textarea "x"
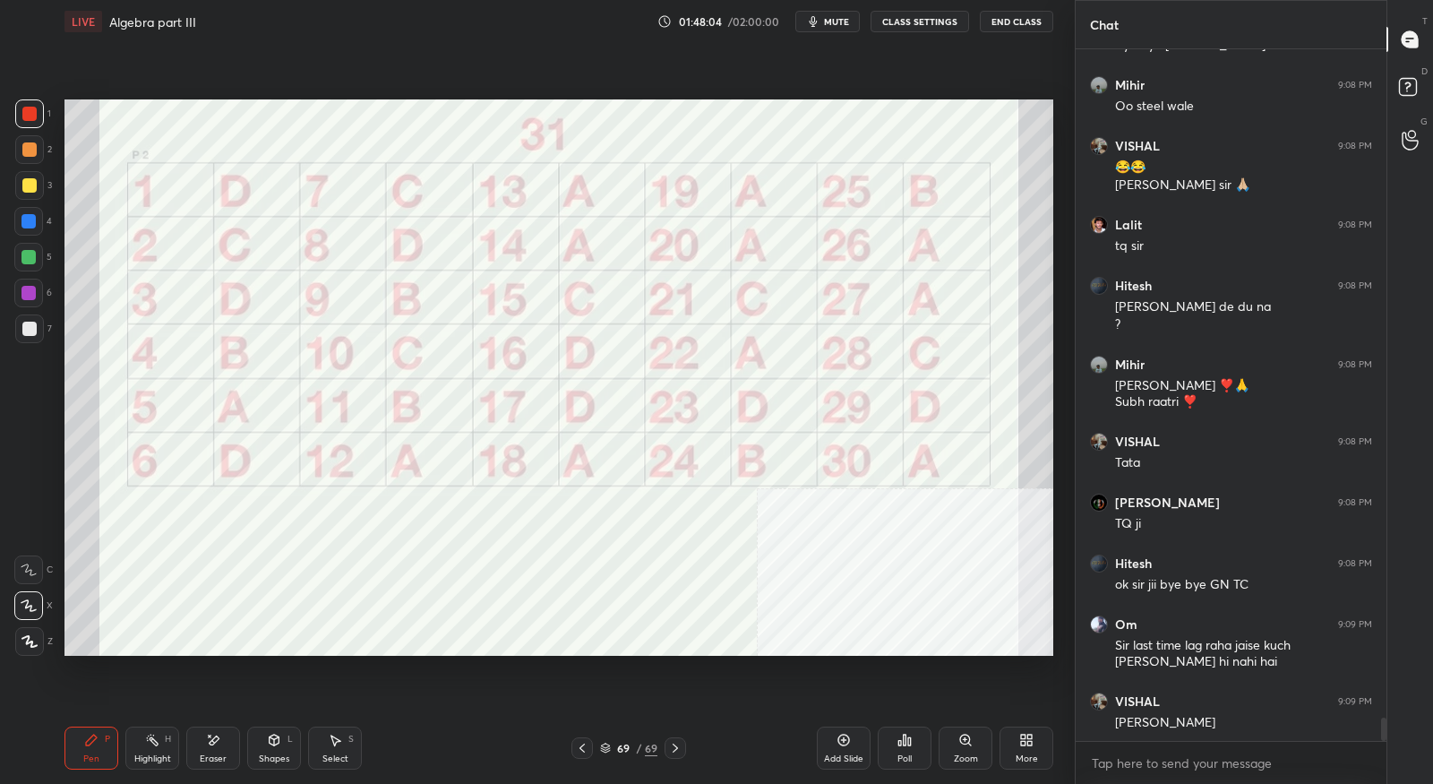
scroll to position [19922, 0]
click at [1021, 21] on button "End Class" at bounding box center [1016, 21] width 73 height 21
